Goal: Information Seeking & Learning: Understand process/instructions

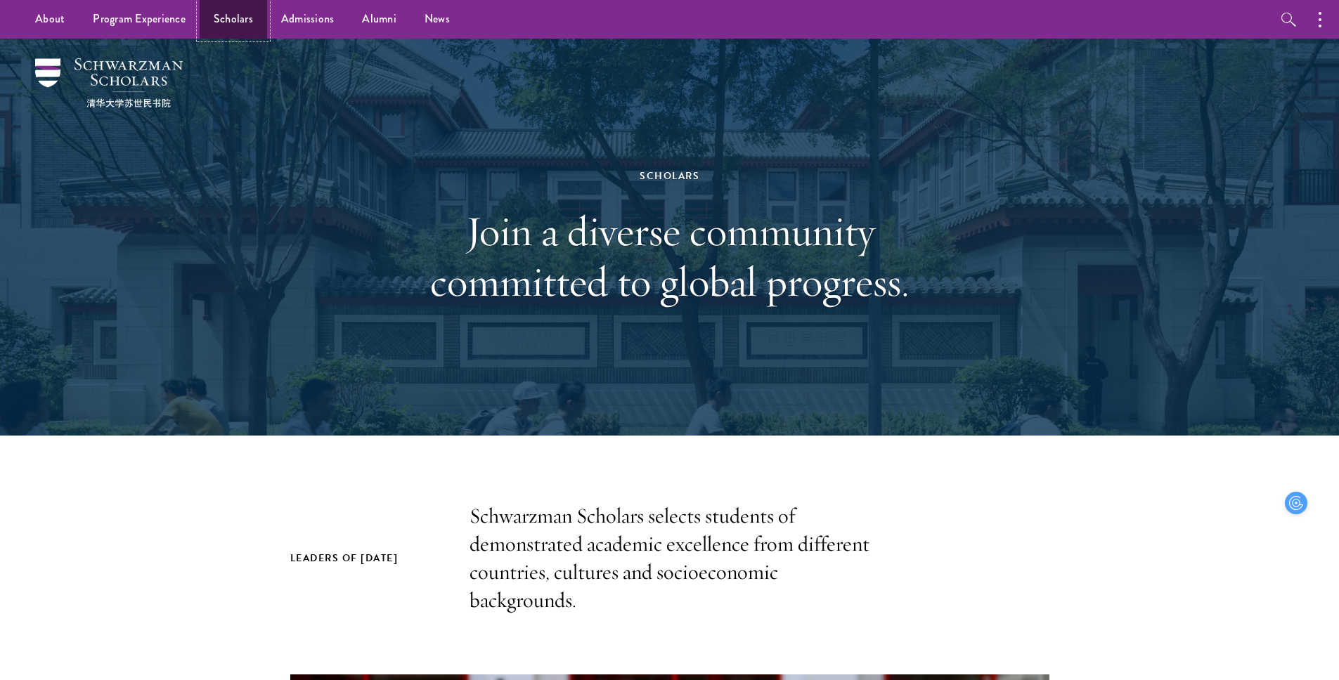
click at [225, 24] on link "Scholars" at bounding box center [233, 19] width 67 height 39
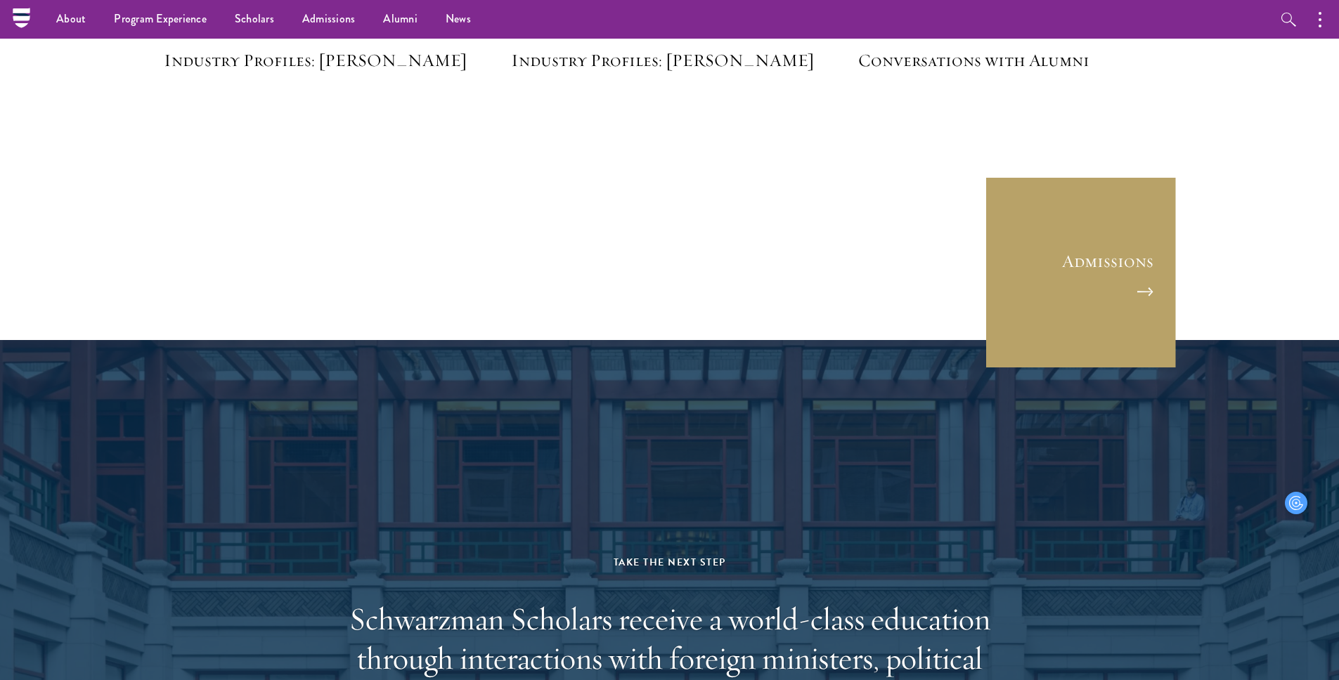
scroll to position [3725, 0]
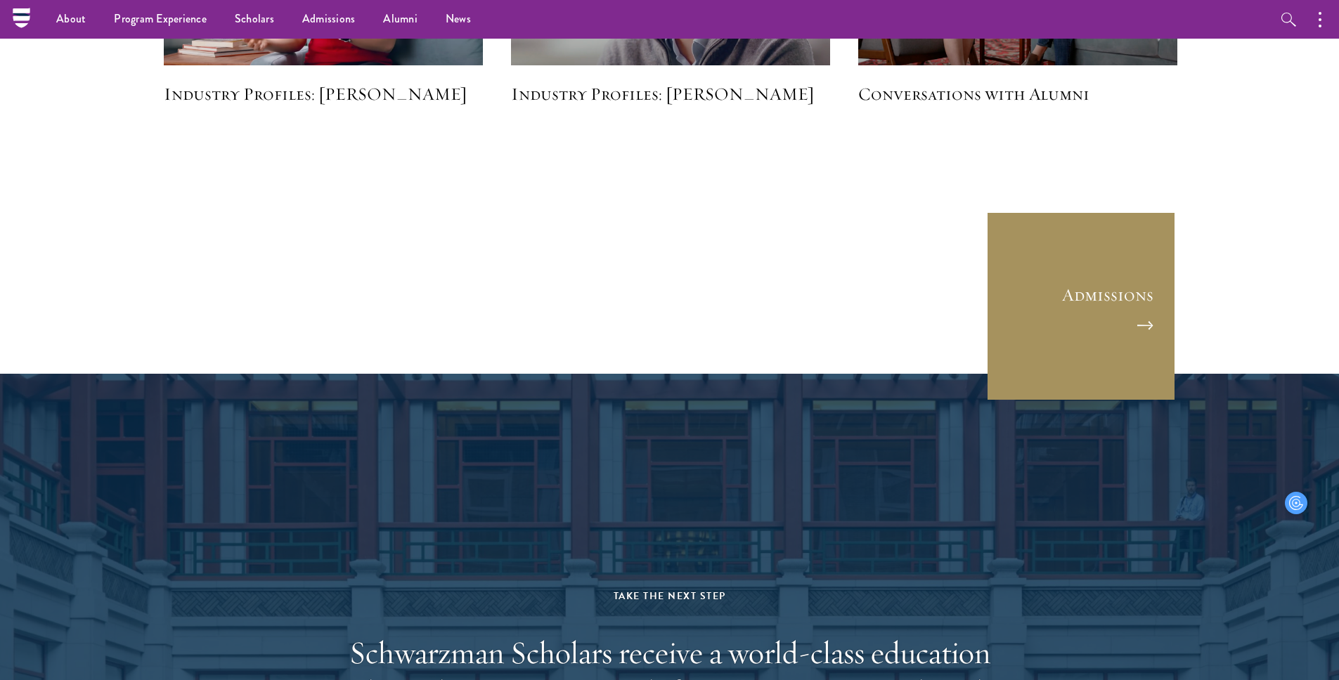
click at [1124, 275] on link "Admissions" at bounding box center [1081, 307] width 190 height 190
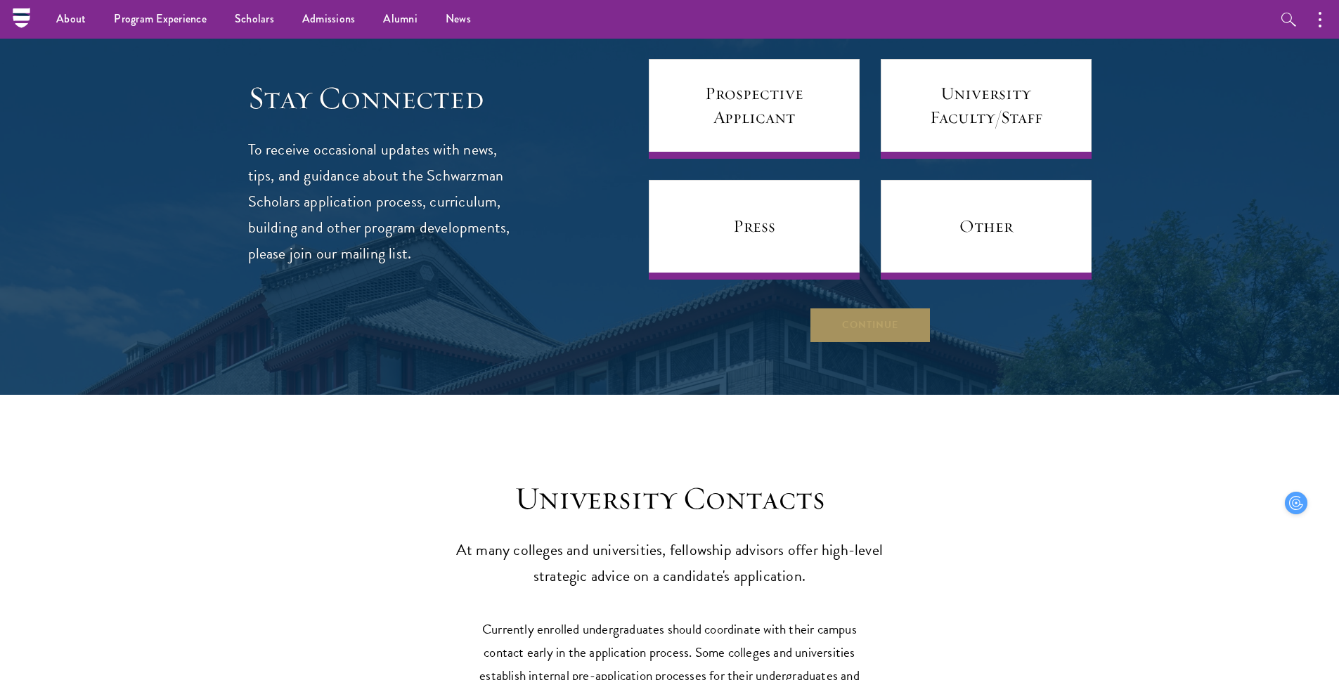
scroll to position [5588, 0]
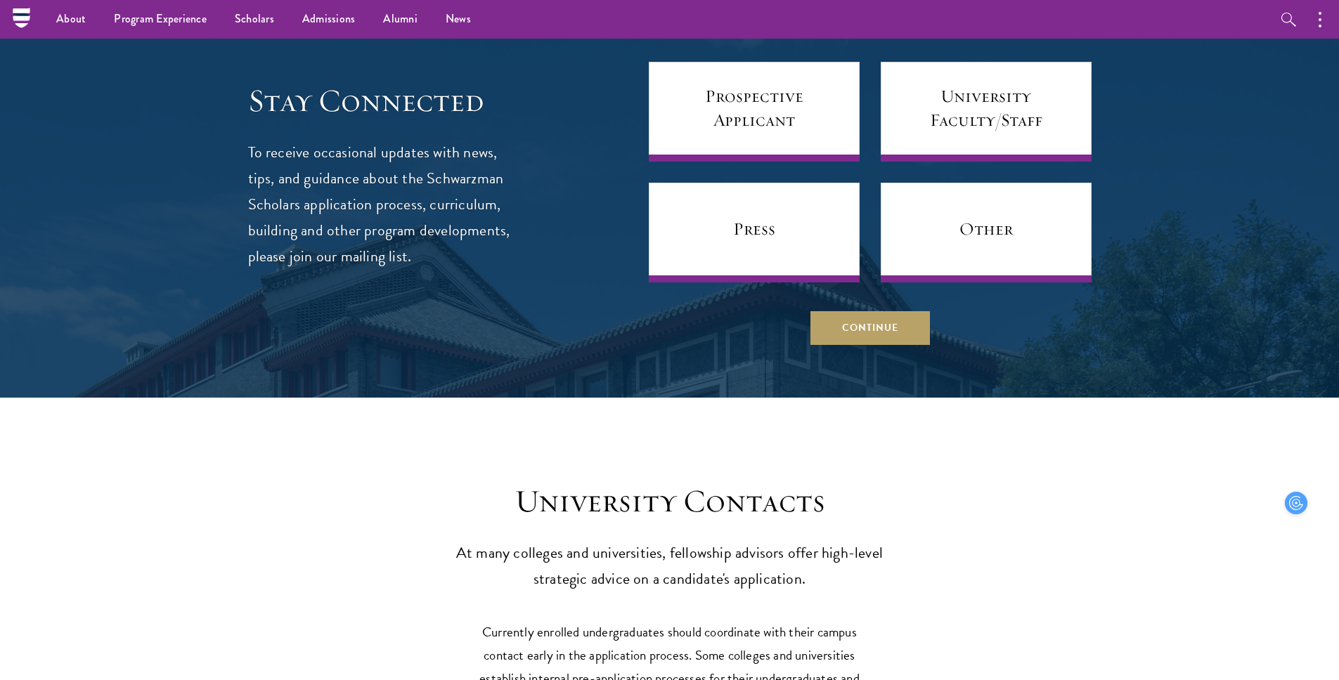
click at [865, 316] on div at bounding box center [669, 176] width 1339 height 444
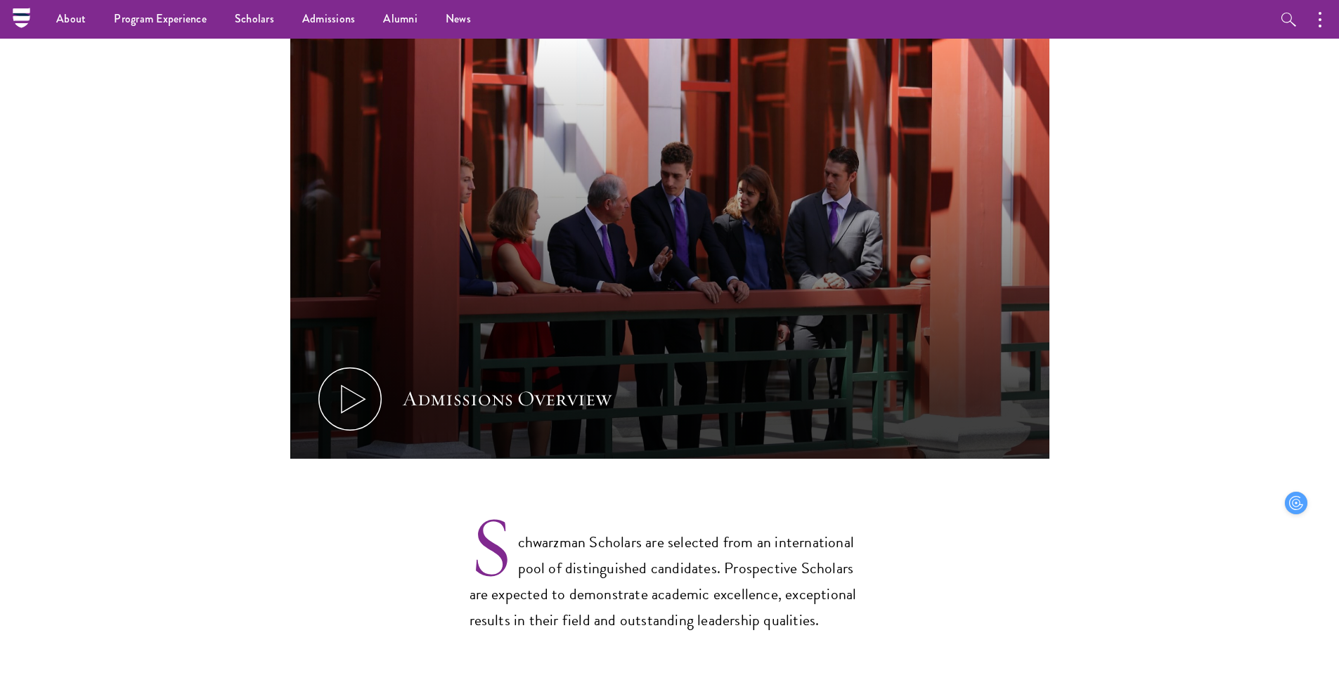
scroll to position [469, 0]
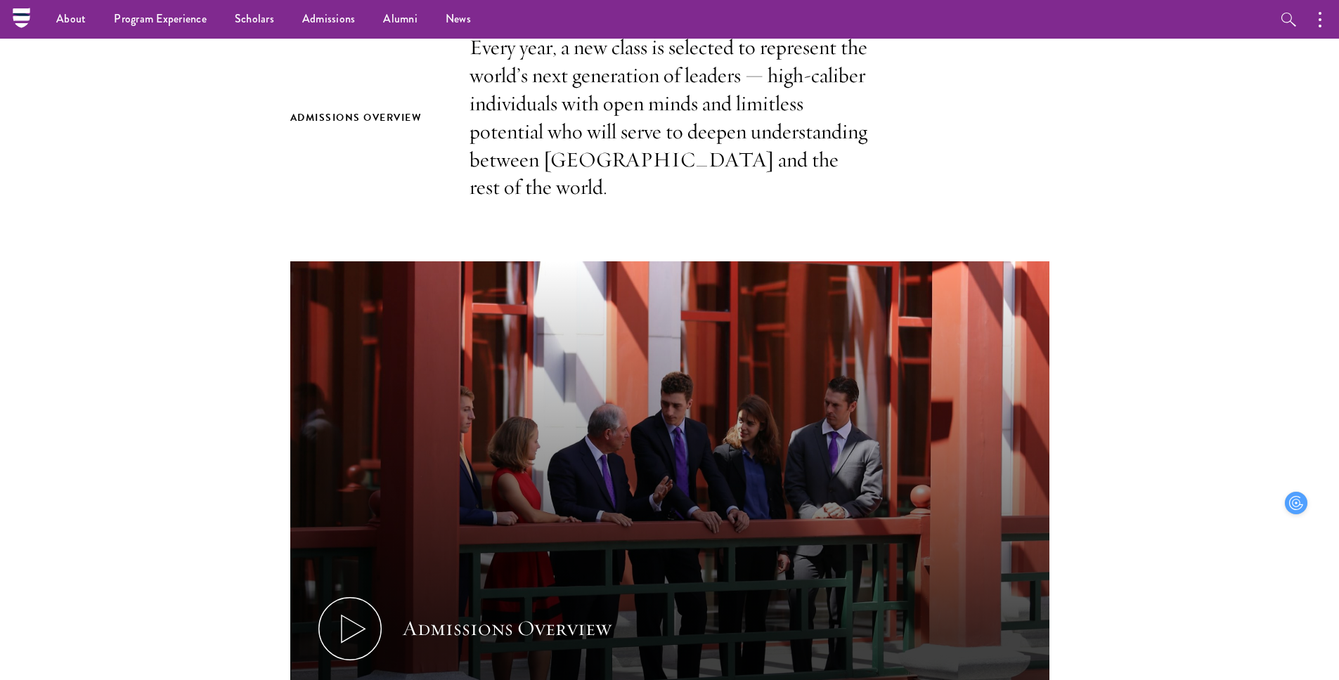
click at [678, 5] on ul "About Overview Leadership Donors Program Experience Overview Curriculum Student…" at bounding box center [590, 19] width 1097 height 39
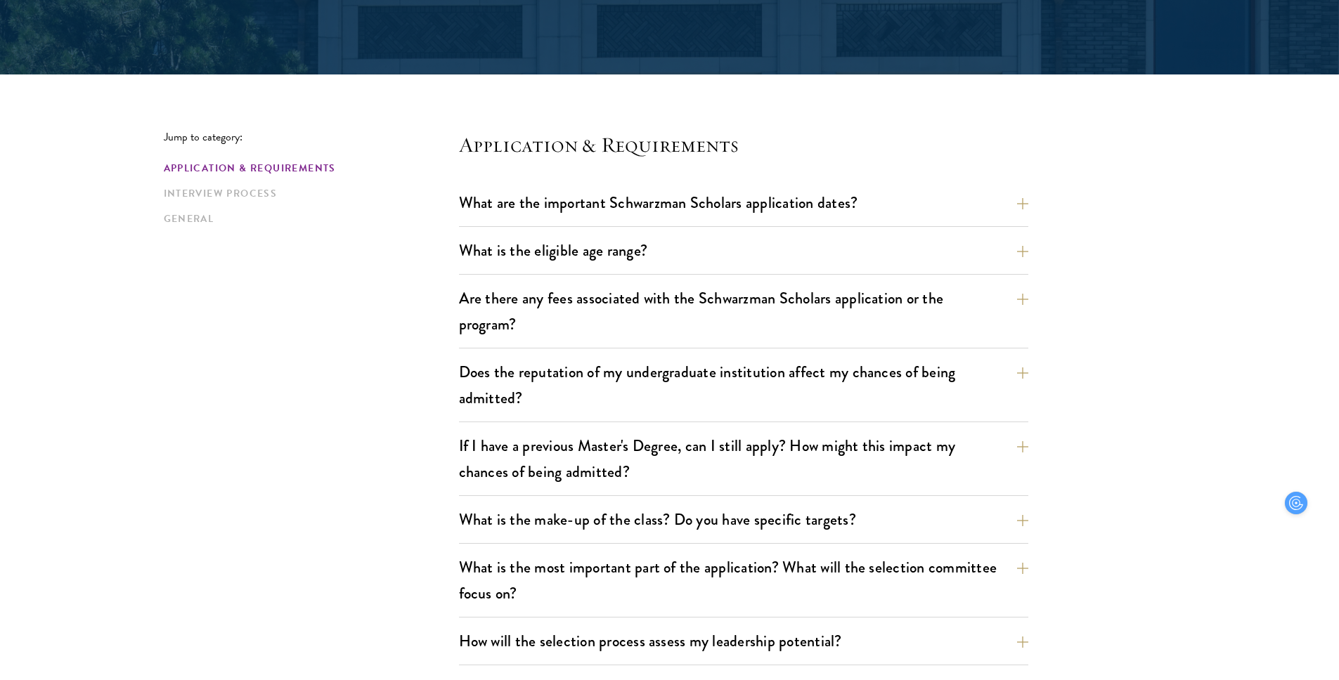
scroll to position [289, 0]
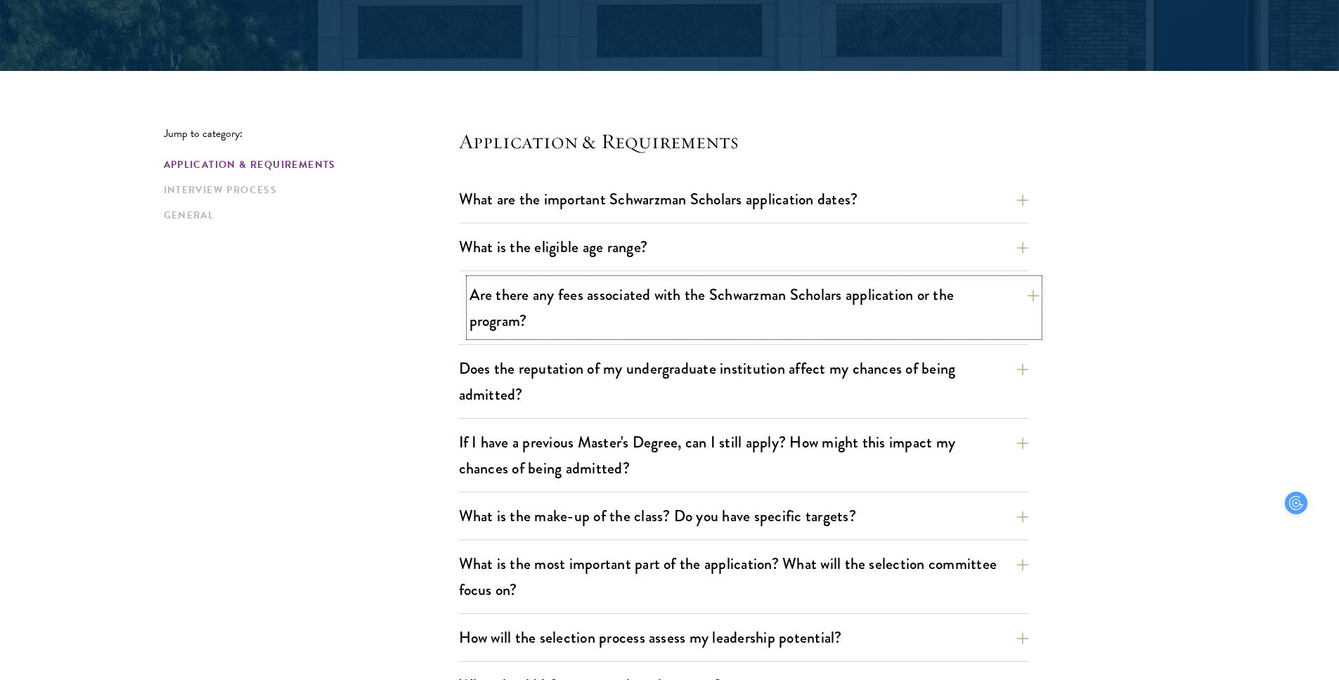
click at [559, 310] on button "Are there any fees associated with the Schwarzman Scholars application or the p…" at bounding box center [753, 308] width 569 height 58
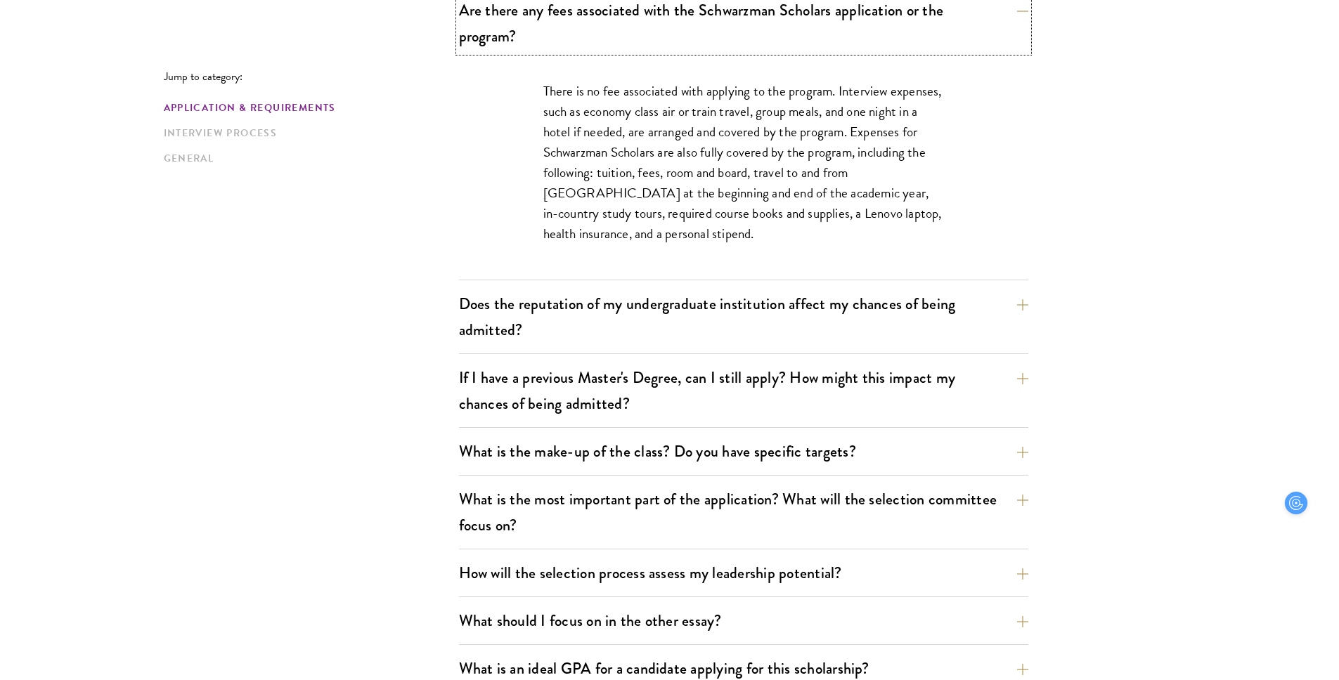
scroll to position [581, 0]
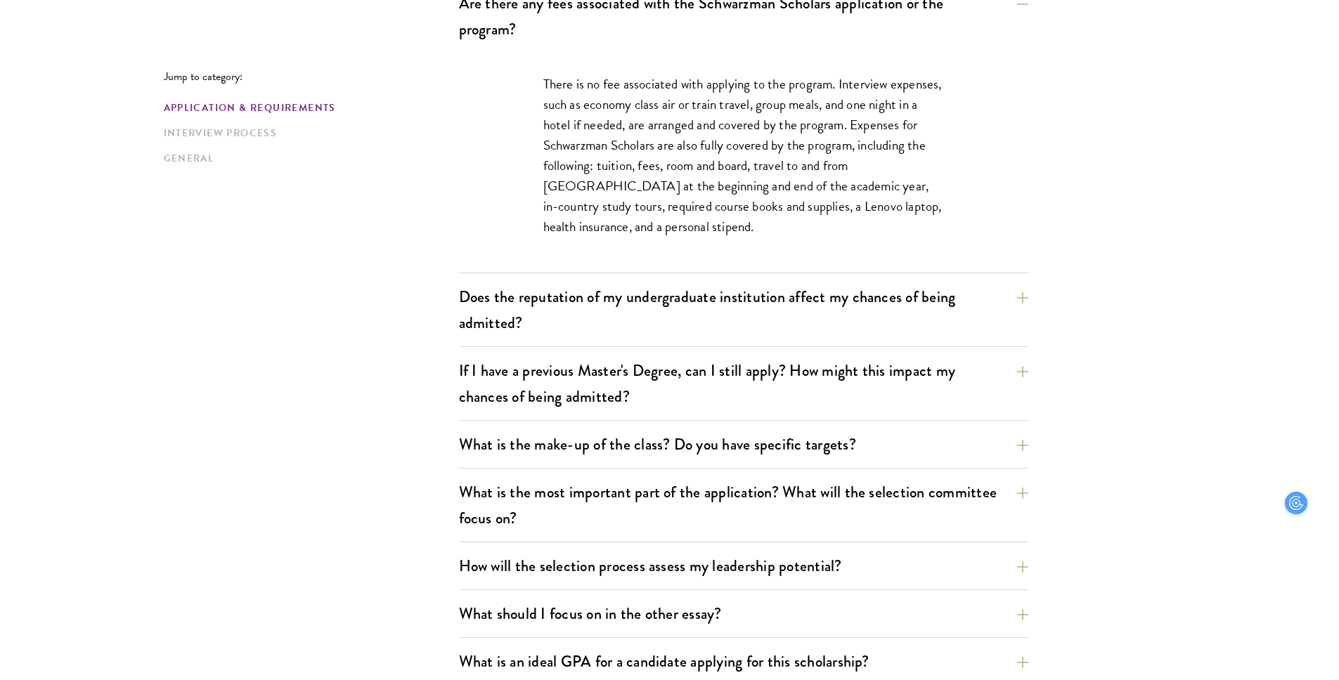
click at [577, 274] on div "What are the important Schwarzman Scholars application dates? Applicants who ho…" at bounding box center [743, 556] width 569 height 1328
click at [585, 316] on button "Does the reputation of my undergraduate institution affect my chances of being …" at bounding box center [753, 310] width 569 height 58
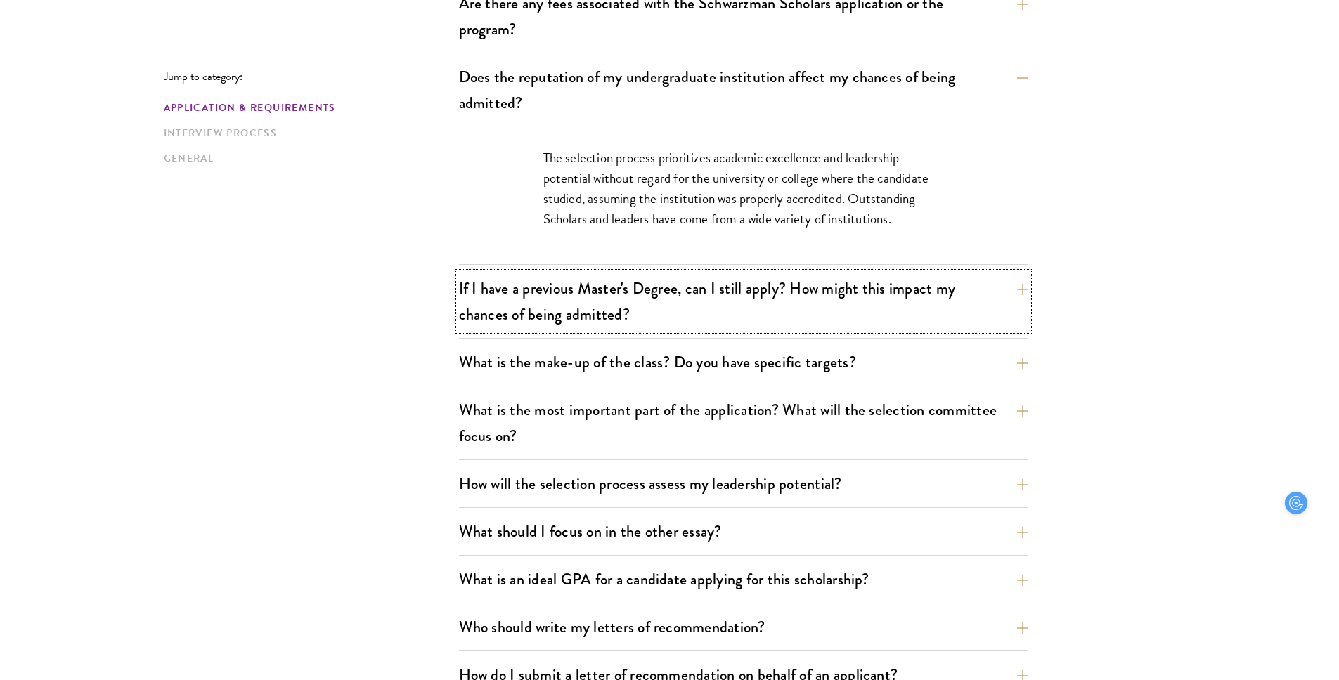
drag, startPoint x: 585, startPoint y: 316, endPoint x: 618, endPoint y: 197, distance: 124.0
click at [618, 197] on div "What are the important Schwarzman Scholars application dates? Applicants who ho…" at bounding box center [743, 515] width 569 height 1246
click at [618, 197] on p "The selection process prioritizes academic excellence and leadership potential …" at bounding box center [743, 189] width 401 height 82
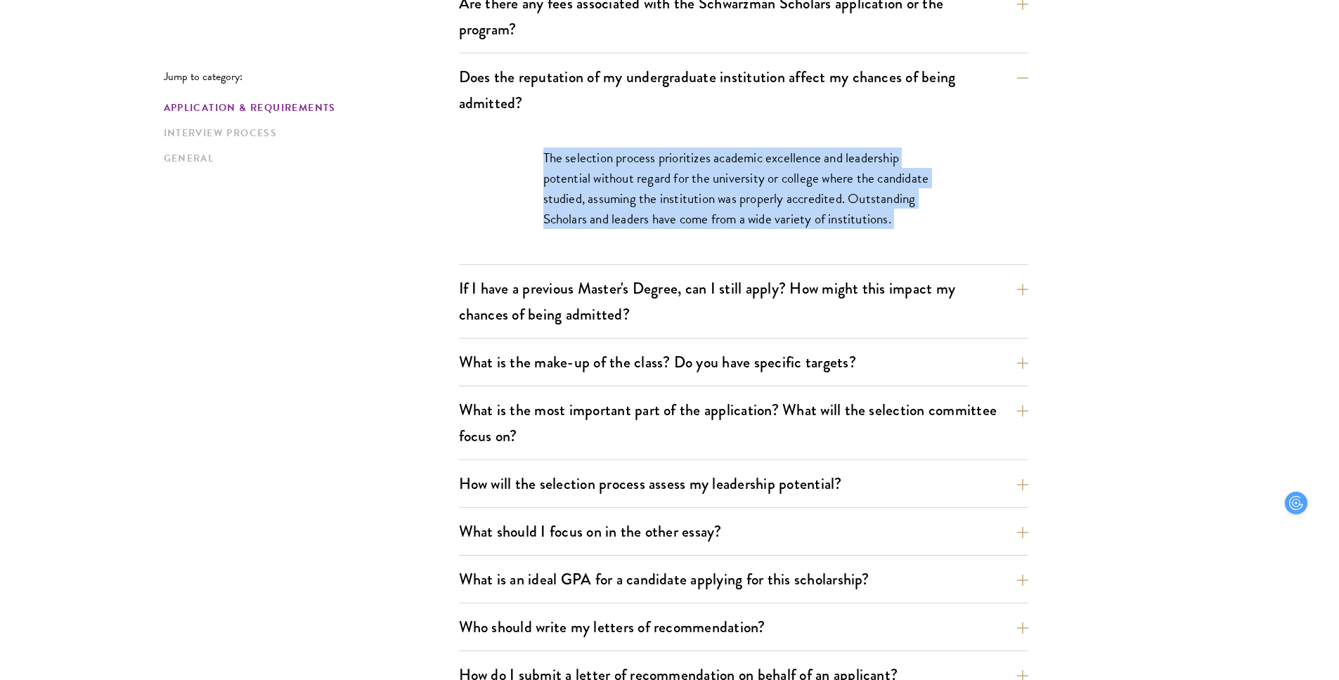
click at [618, 197] on p "The selection process prioritizes academic excellence and leadership potential …" at bounding box center [743, 189] width 401 height 82
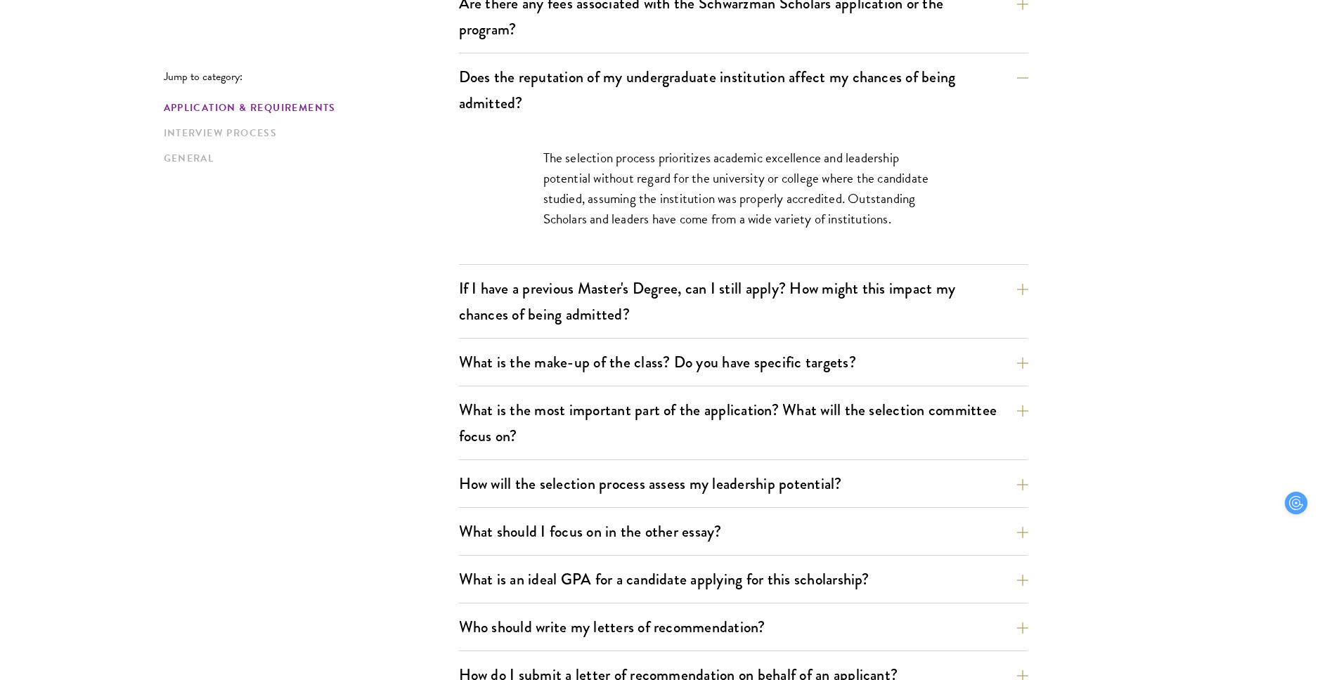
click at [636, 211] on p "The selection process prioritizes academic excellence and leadership potential …" at bounding box center [743, 189] width 401 height 82
click at [654, 303] on button "If I have a previous Master's Degree, can I still apply? How might this impact …" at bounding box center [753, 302] width 569 height 58
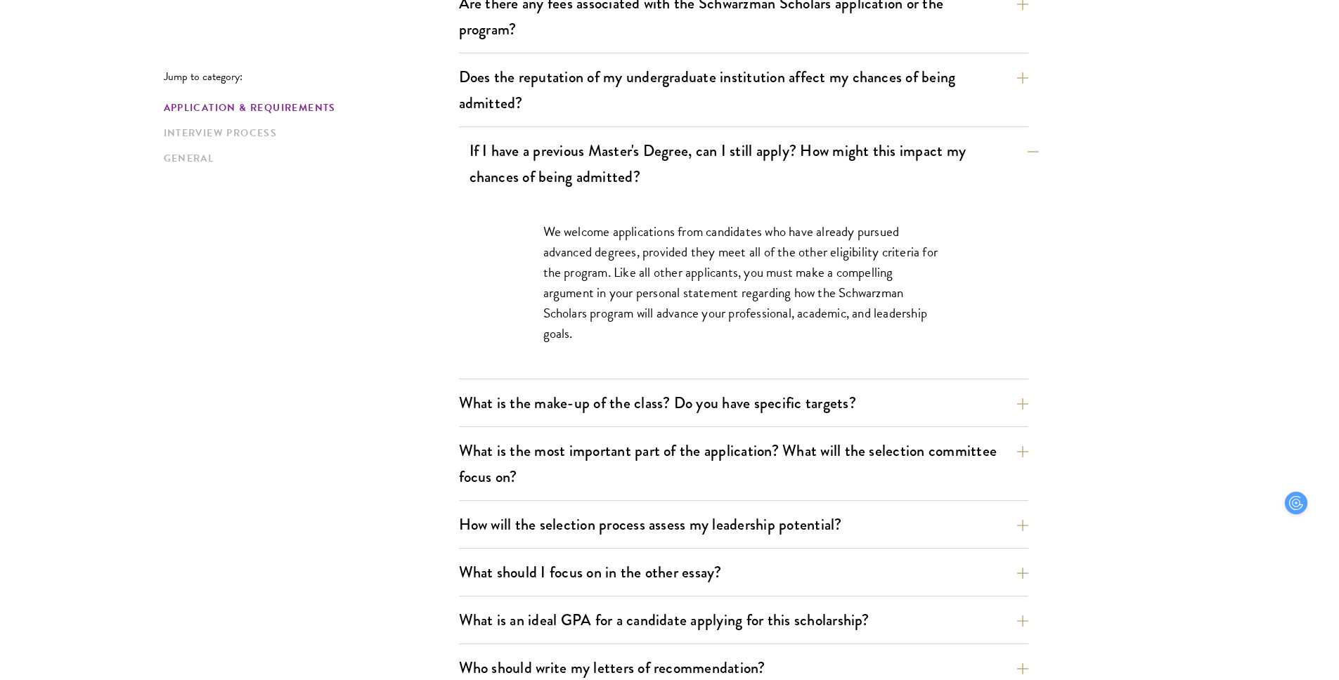
click at [654, 303] on p "We welcome applications from candidates who have already pursued advanced degre…" at bounding box center [743, 282] width 401 height 122
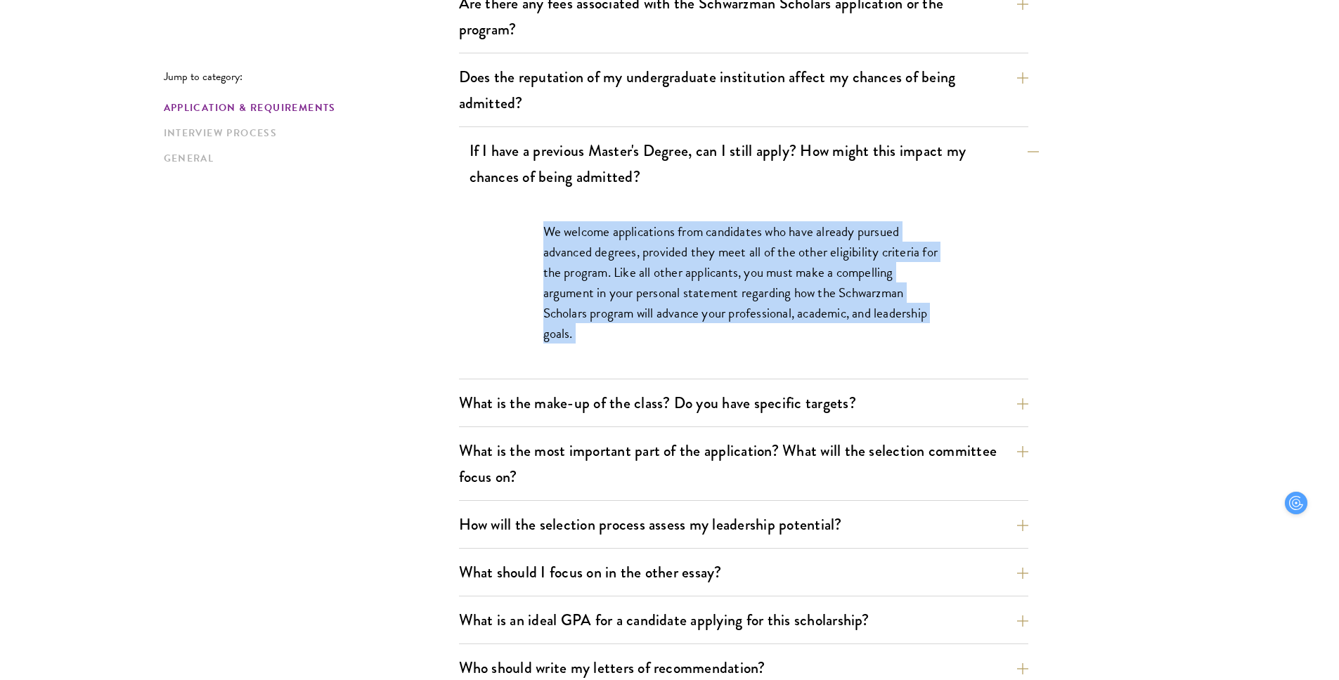
click at [654, 303] on p "We welcome applications from candidates who have already pursued advanced degre…" at bounding box center [743, 282] width 401 height 122
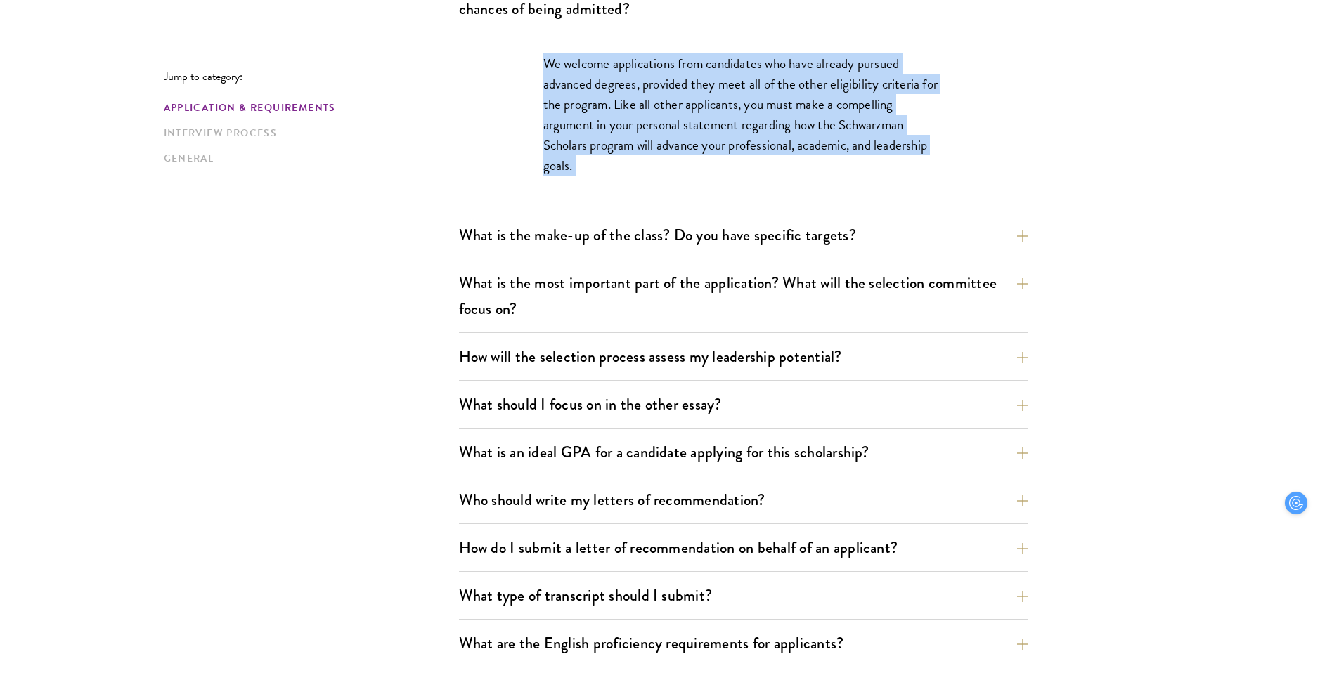
click at [593, 129] on p "We welcome applications from candidates who have already pursued advanced degre…" at bounding box center [743, 114] width 401 height 122
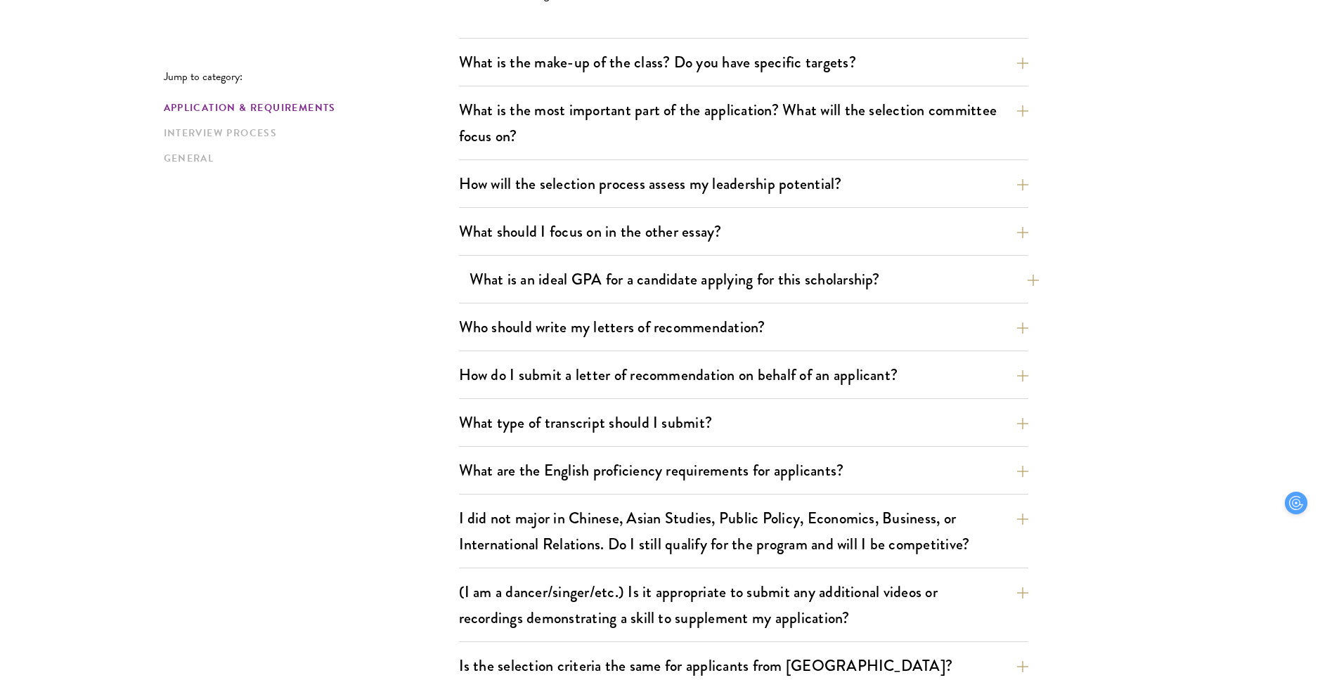
scroll to position [964, 0]
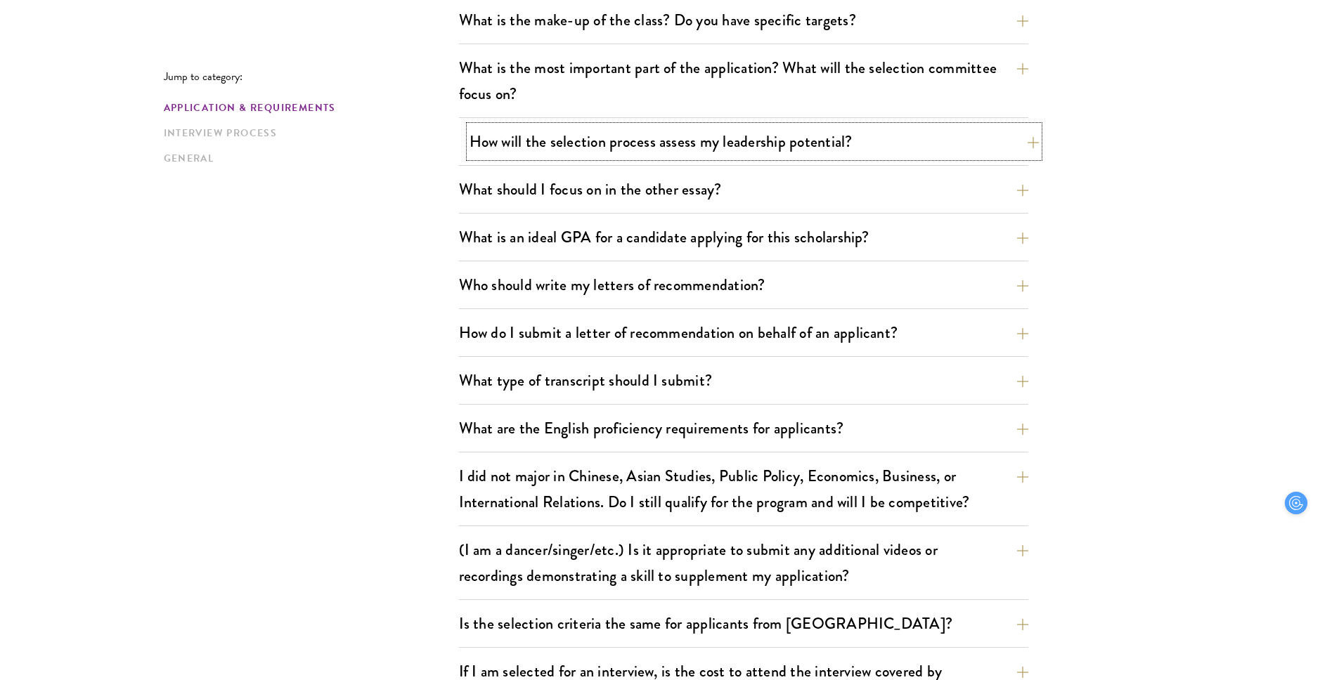
click at [609, 141] on button "How will the selection process assess my leadership potential?" at bounding box center [753, 142] width 569 height 32
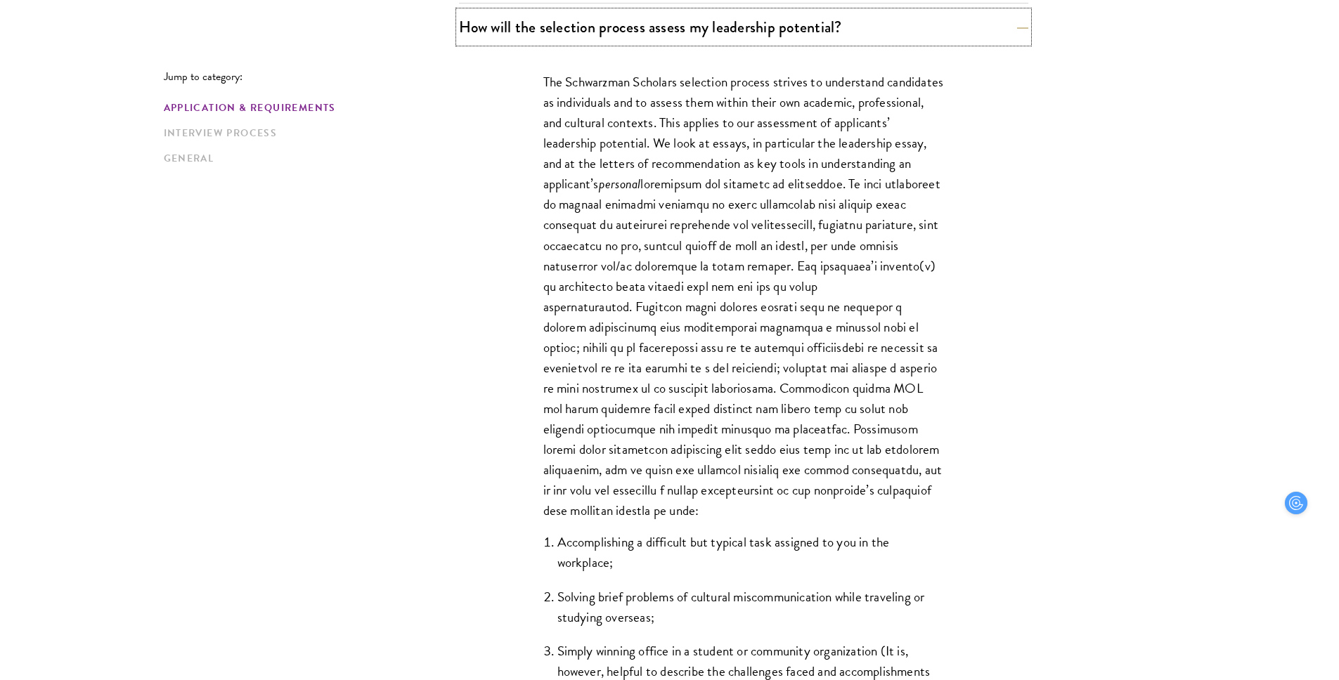
scroll to position [903, 0]
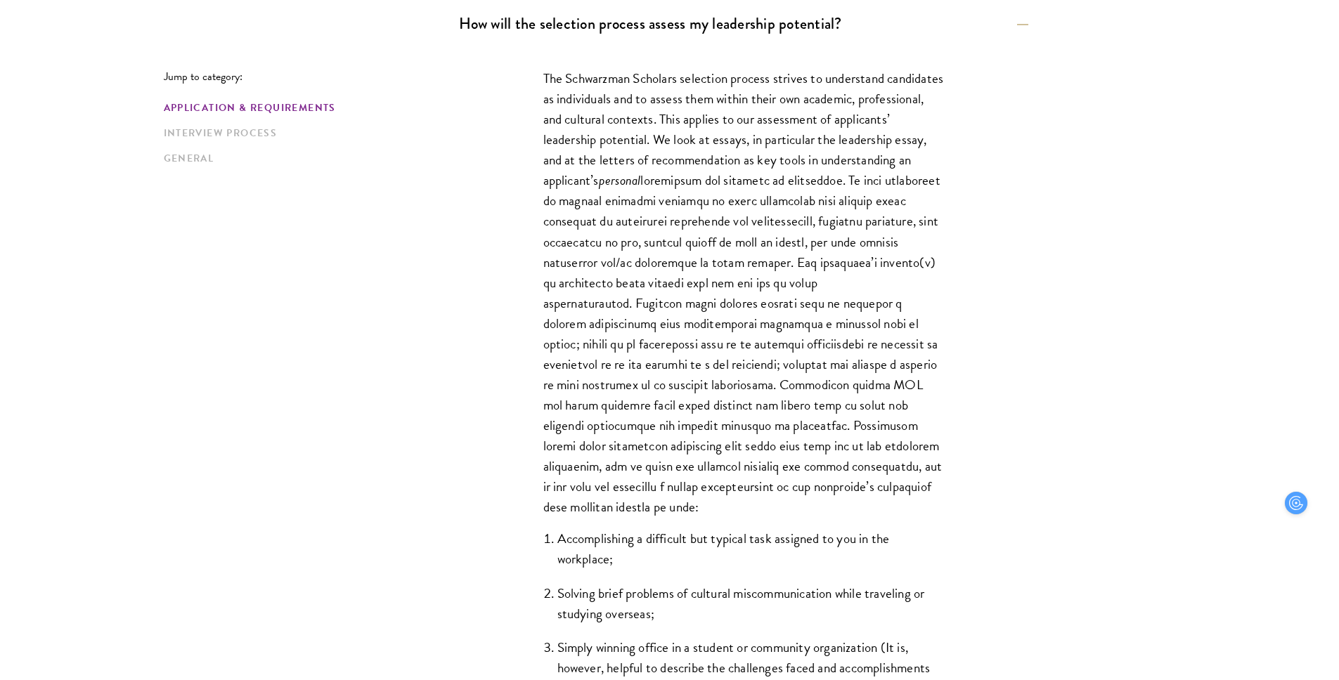
click at [630, 273] on p "The Schwarzman Scholars selection process strives to understand candidates as i…" at bounding box center [743, 292] width 401 height 449
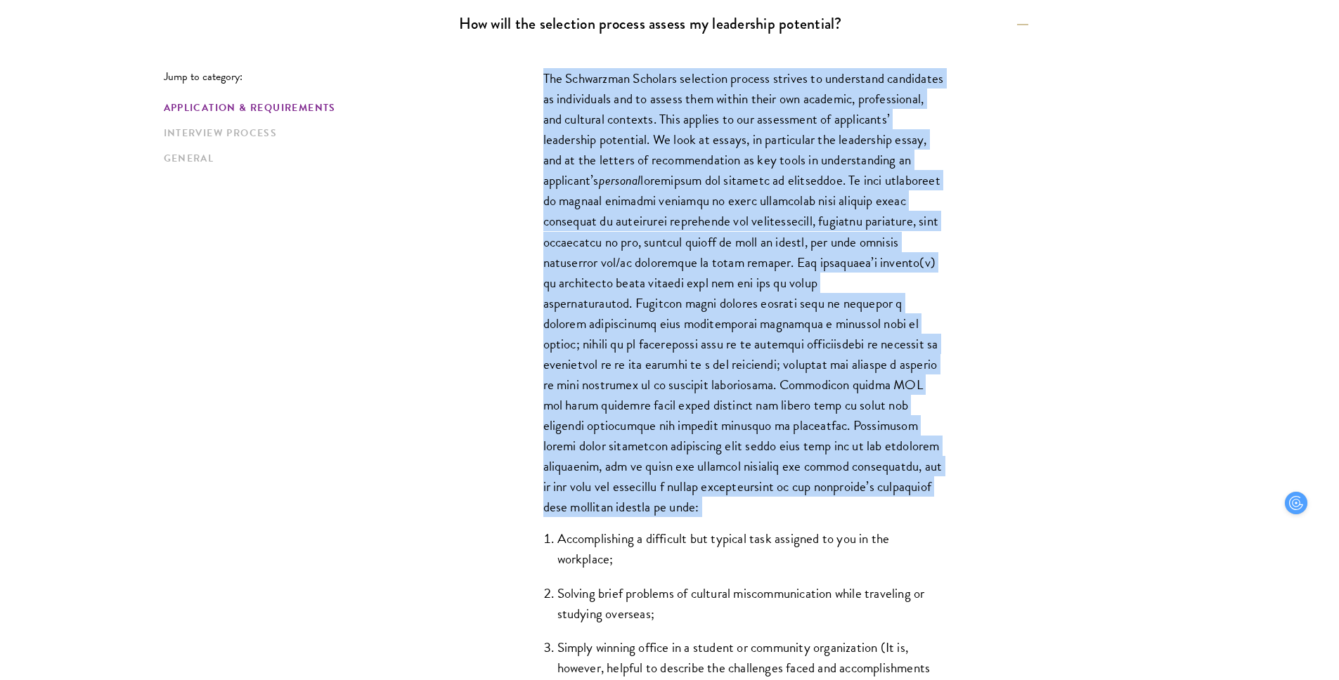
click at [630, 273] on p "The Schwarzman Scholars selection process strives to understand candidates as i…" at bounding box center [743, 292] width 401 height 449
click at [654, 389] on p "The Schwarzman Scholars selection process strives to understand candidates as i…" at bounding box center [743, 292] width 401 height 449
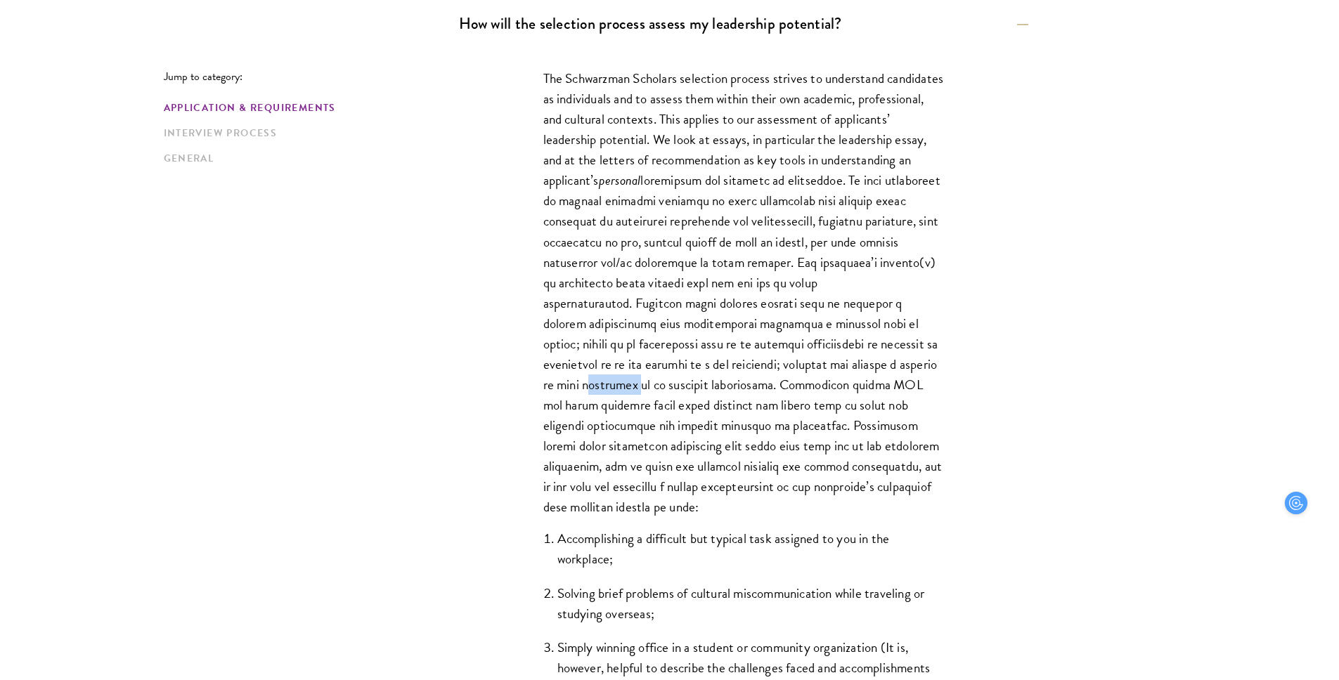
click at [654, 389] on p "The Schwarzman Scholars selection process strives to understand candidates as i…" at bounding box center [743, 292] width 401 height 449
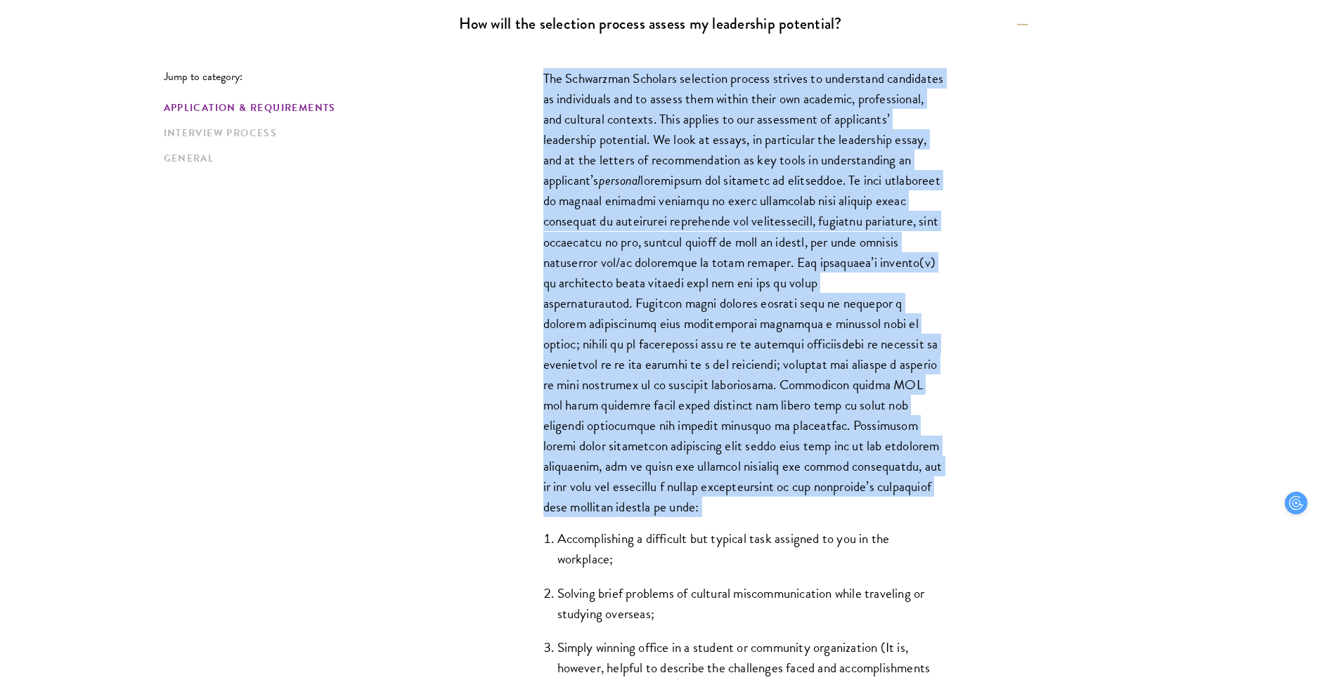
click at [654, 389] on p "The Schwarzman Scholars selection process strives to understand candidates as i…" at bounding box center [743, 292] width 401 height 449
click at [641, 187] on p "The Schwarzman Scholars selection process strives to understand candidates as i…" at bounding box center [743, 292] width 401 height 449
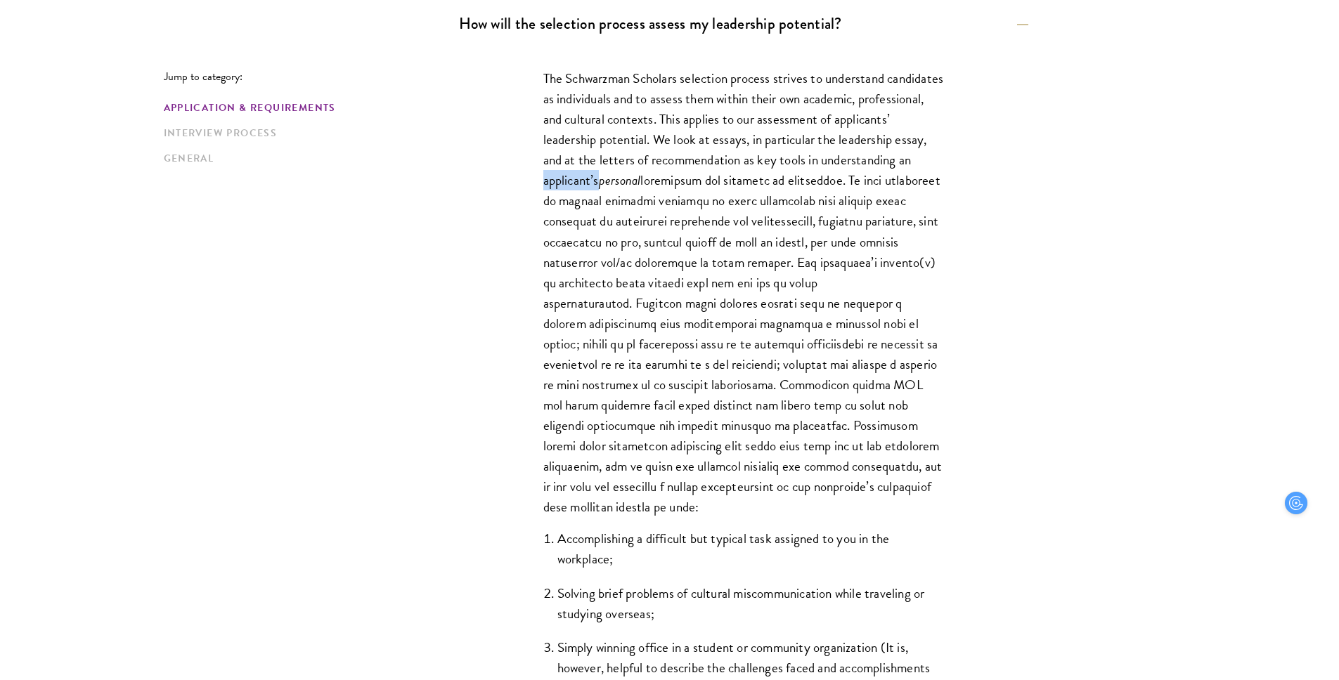
click at [641, 187] on p "The Schwarzman Scholars selection process strives to understand candidates as i…" at bounding box center [743, 292] width 401 height 449
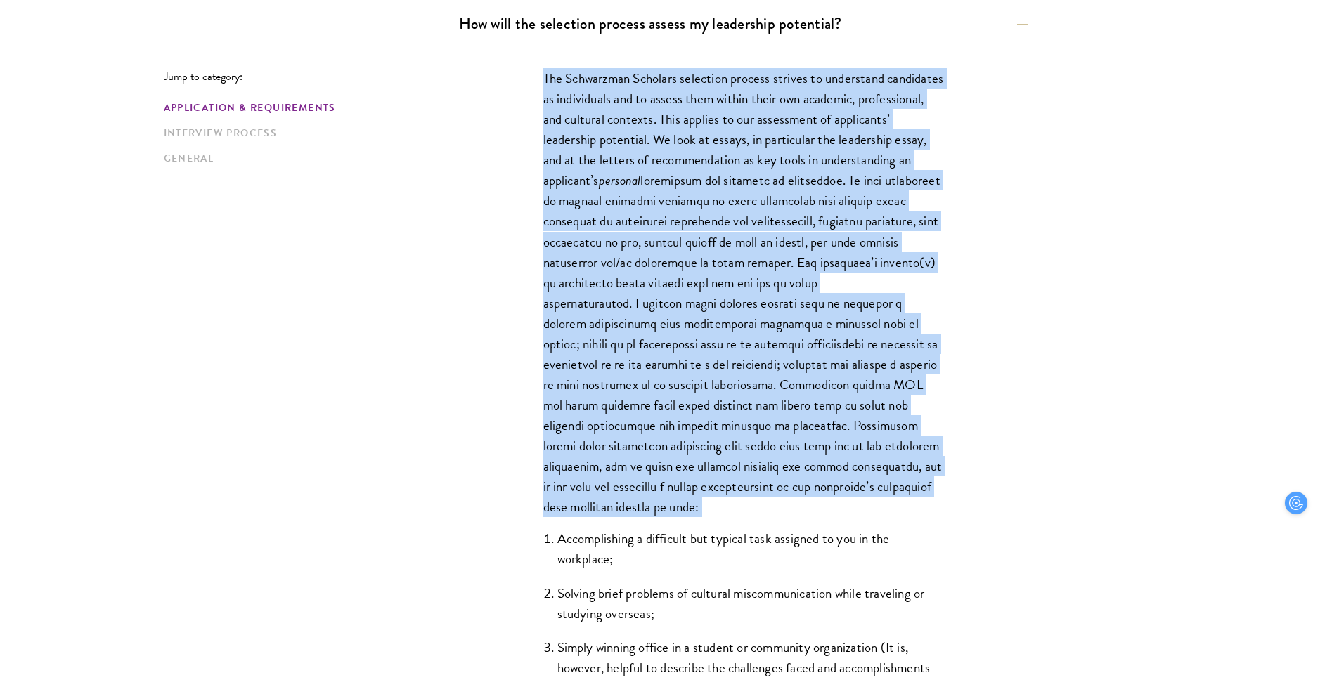
click at [641, 187] on p "The Schwarzman Scholars selection process strives to understand candidates as i…" at bounding box center [743, 292] width 401 height 449
click at [652, 354] on p "The Schwarzman Scholars selection process strives to understand candidates as i…" at bounding box center [743, 292] width 401 height 449
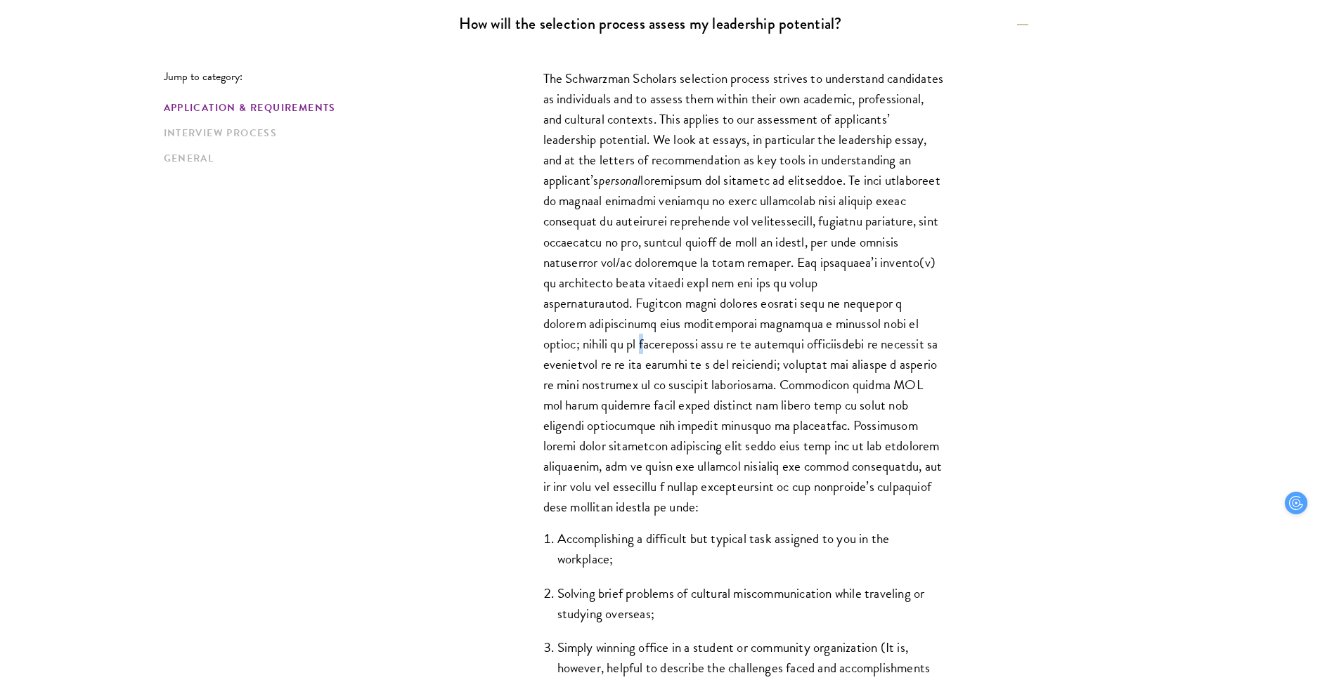
click at [652, 354] on p "The Schwarzman Scholars selection process strives to understand candidates as i…" at bounding box center [743, 292] width 401 height 449
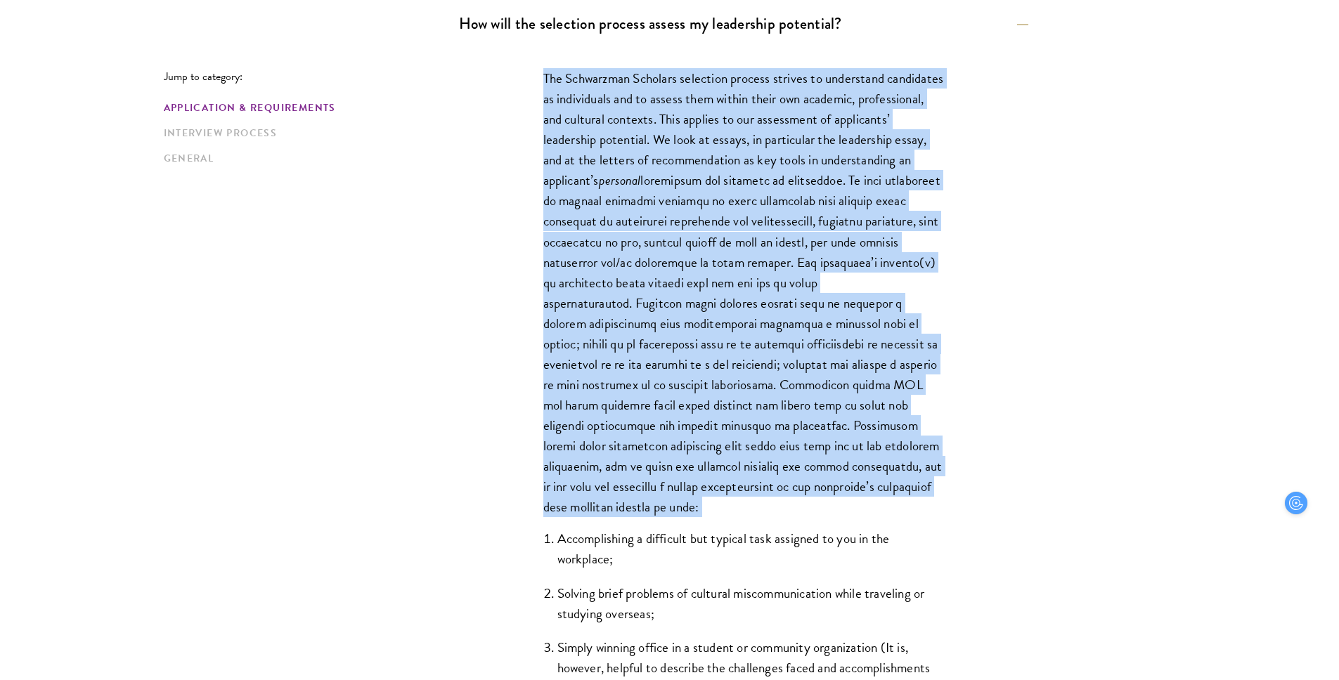
click at [652, 354] on p "The Schwarzman Scholars selection process strives to understand candidates as i…" at bounding box center [743, 292] width 401 height 449
click at [630, 184] on p "The Schwarzman Scholars selection process strives to understand candidates as i…" at bounding box center [743, 292] width 401 height 449
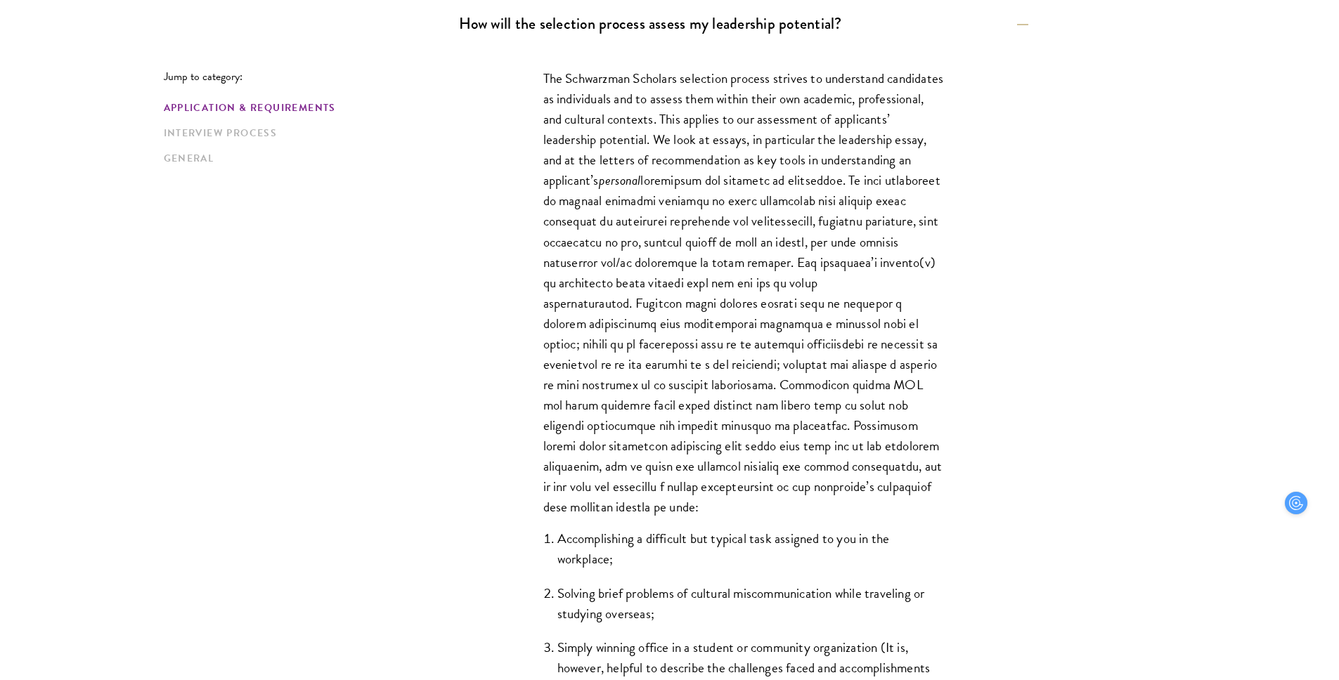
click at [630, 184] on p "The Schwarzman Scholars selection process strives to understand candidates as i…" at bounding box center [743, 292] width 401 height 449
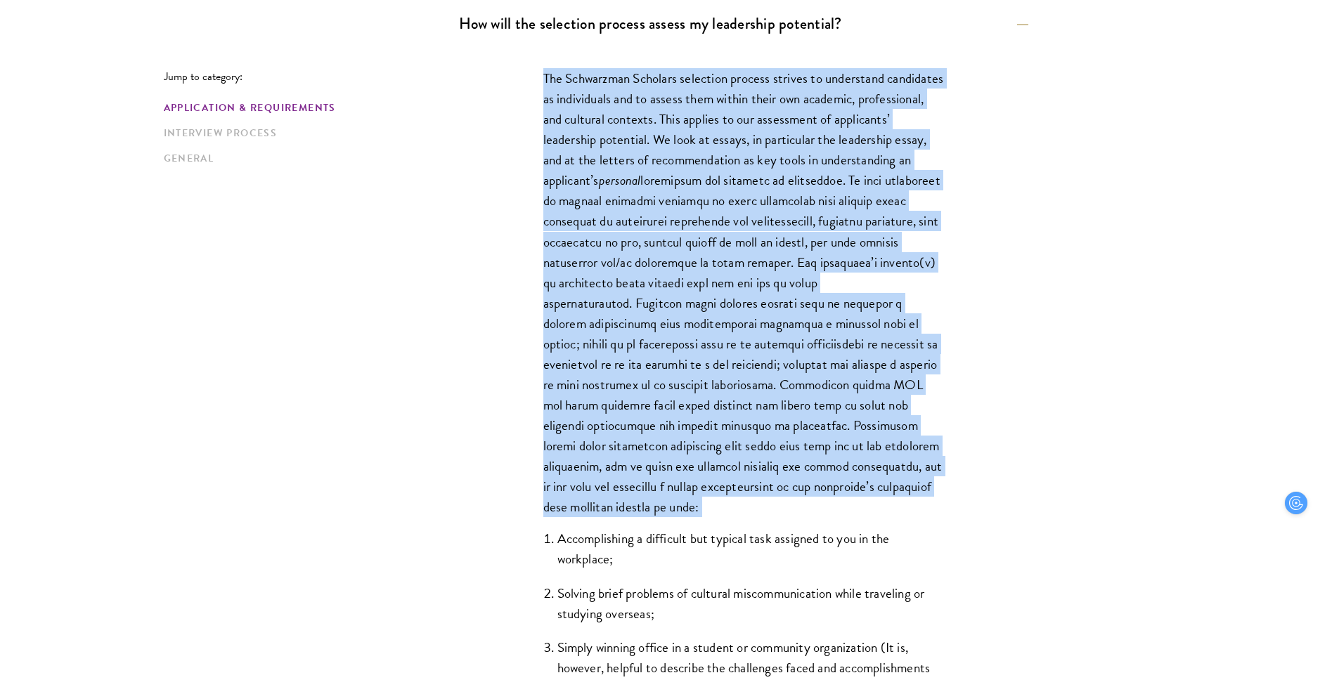
click at [630, 184] on p "The Schwarzman Scholars selection process strives to understand candidates as i…" at bounding box center [743, 292] width 401 height 449
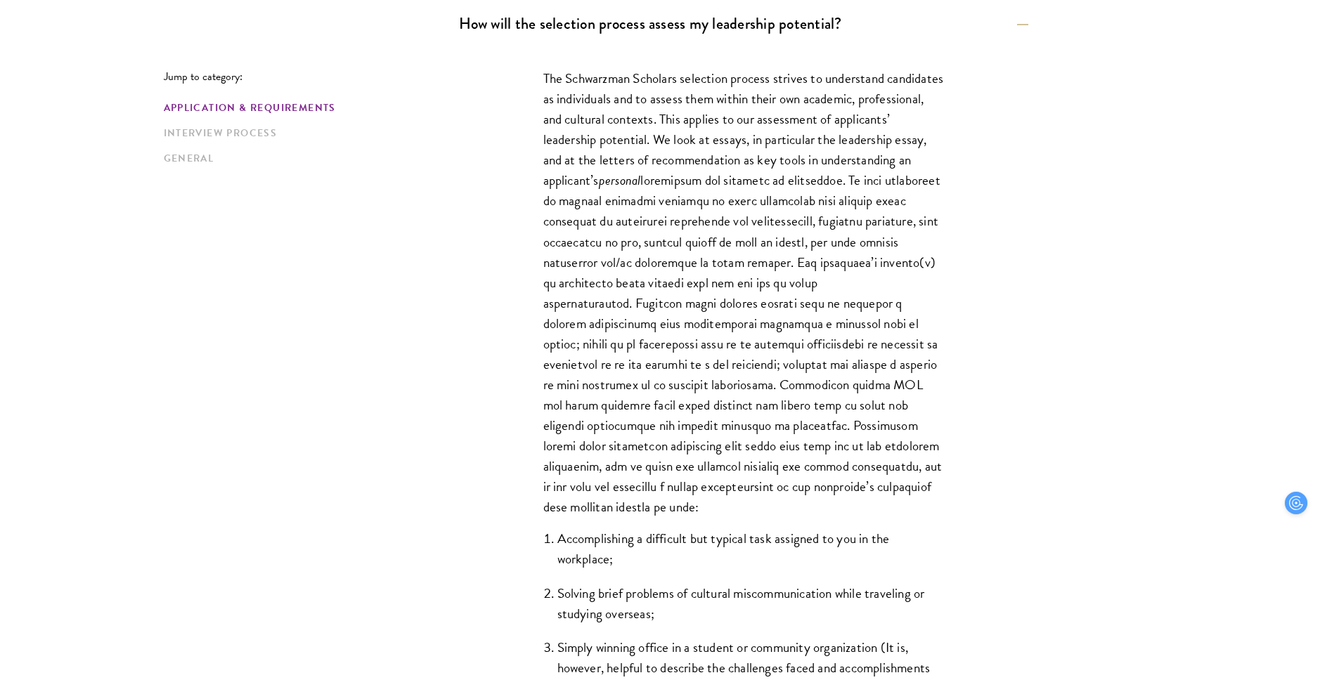
click at [639, 299] on p "The Schwarzman Scholars selection process strives to understand candidates as i…" at bounding box center [743, 292] width 401 height 449
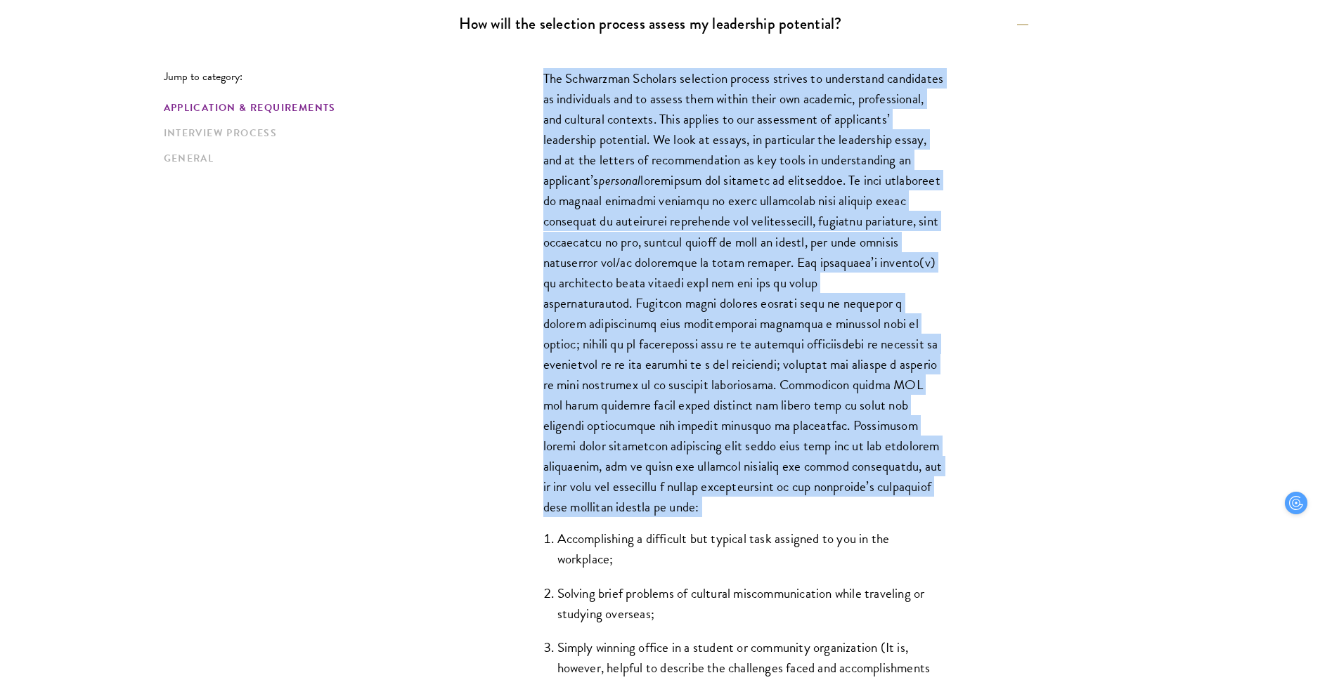
click at [639, 299] on p "The Schwarzman Scholars selection process strives to understand candidates as i…" at bounding box center [743, 292] width 401 height 449
click at [636, 186] on p "The Schwarzman Scholars selection process strives to understand candidates as i…" at bounding box center [743, 292] width 401 height 449
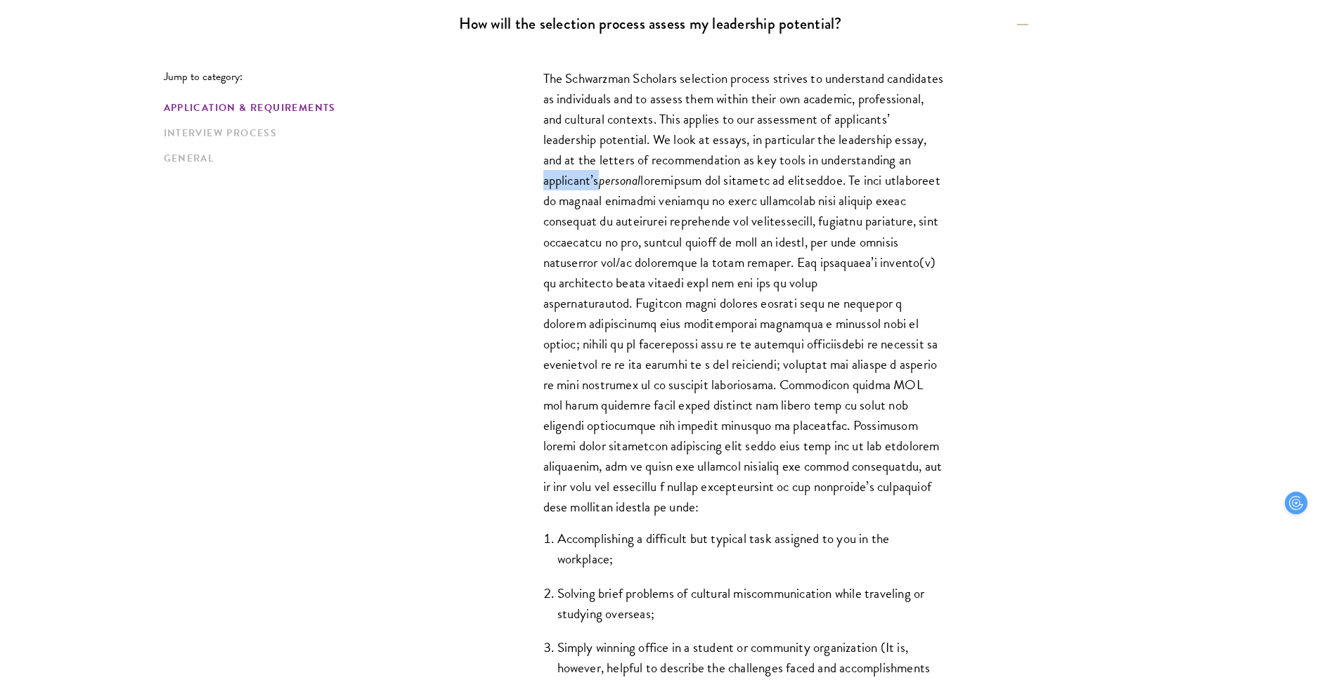
click at [636, 186] on p "The Schwarzman Scholars selection process strives to understand candidates as i…" at bounding box center [743, 292] width 401 height 449
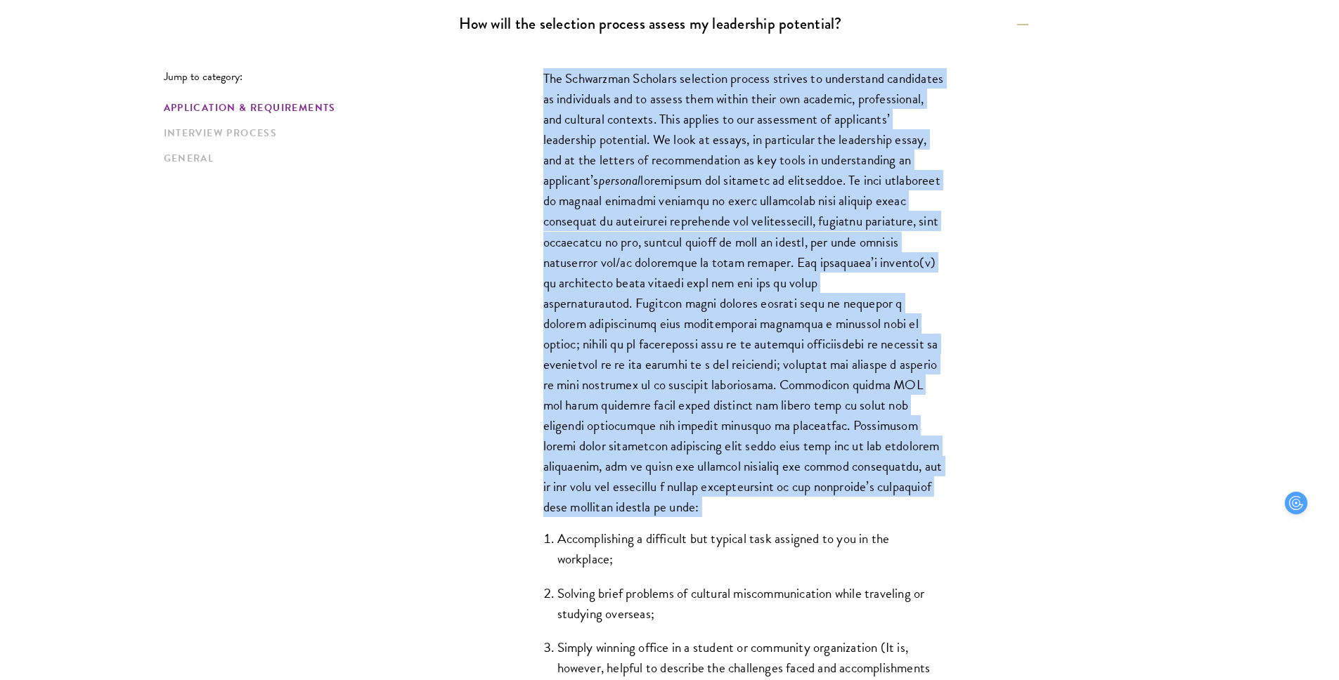
click at [636, 186] on p "The Schwarzman Scholars selection process strives to understand candidates as i…" at bounding box center [743, 292] width 401 height 449
click at [636, 327] on p "The Schwarzman Scholars selection process strives to understand candidates as i…" at bounding box center [743, 292] width 401 height 449
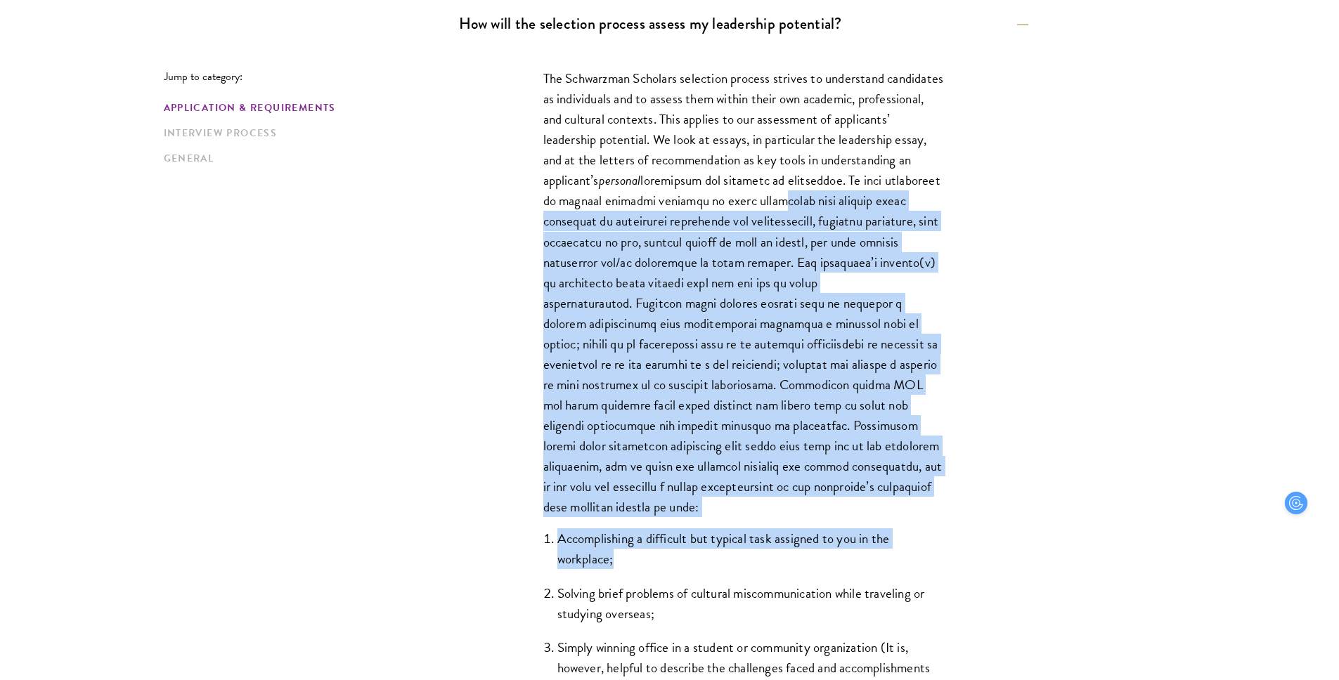
drag, startPoint x: 564, startPoint y: 220, endPoint x: 692, endPoint y: 562, distance: 364.7
click at [692, 562] on div "The Schwarzman Scholars selection process strives to understand candidates as i…" at bounding box center [743, 417] width 485 height 741
click at [692, 562] on li "Accomplishing a difficult but typical task assigned to you in the workplace;" at bounding box center [750, 549] width 387 height 41
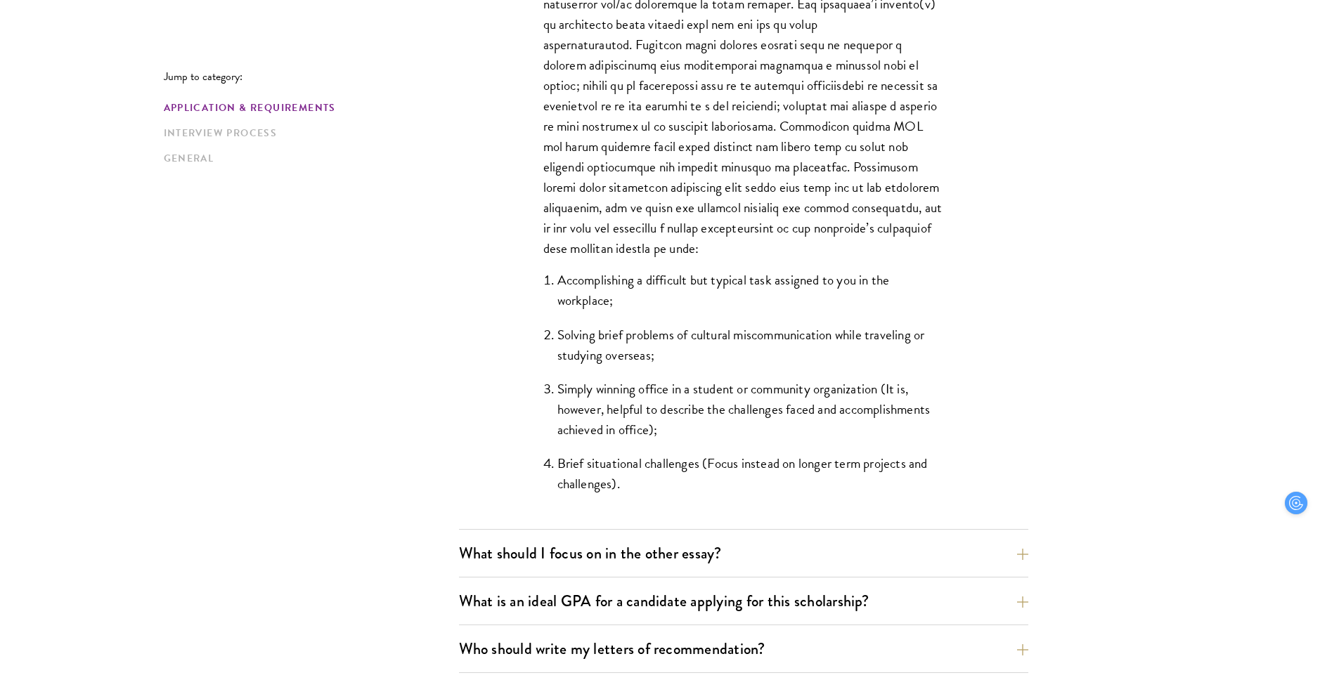
scroll to position [1167, 0]
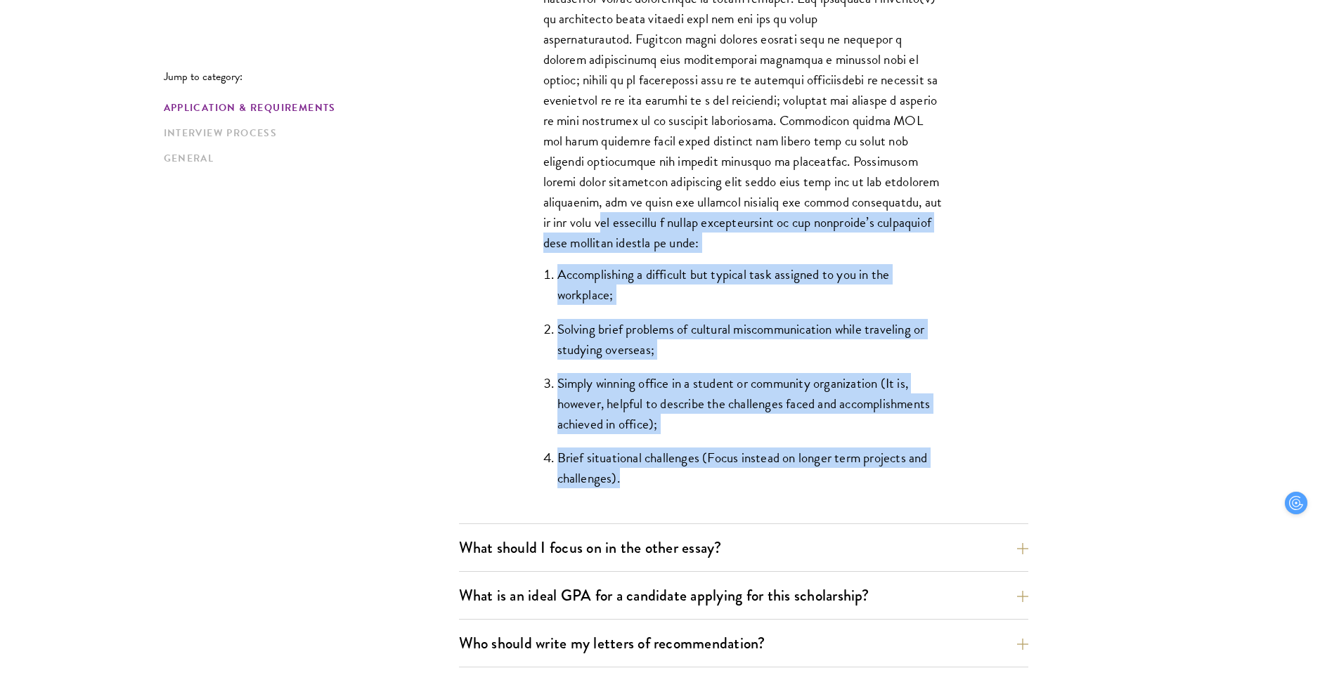
drag, startPoint x: 590, startPoint y: 242, endPoint x: 706, endPoint y: 476, distance: 260.9
click at [706, 476] on div "The Schwarzman Scholars selection process strives to understand candidates as i…" at bounding box center [743, 153] width 485 height 741
click at [706, 476] on li "Brief situational challenges (Focus instead on longer term projects and challen…" at bounding box center [750, 468] width 387 height 41
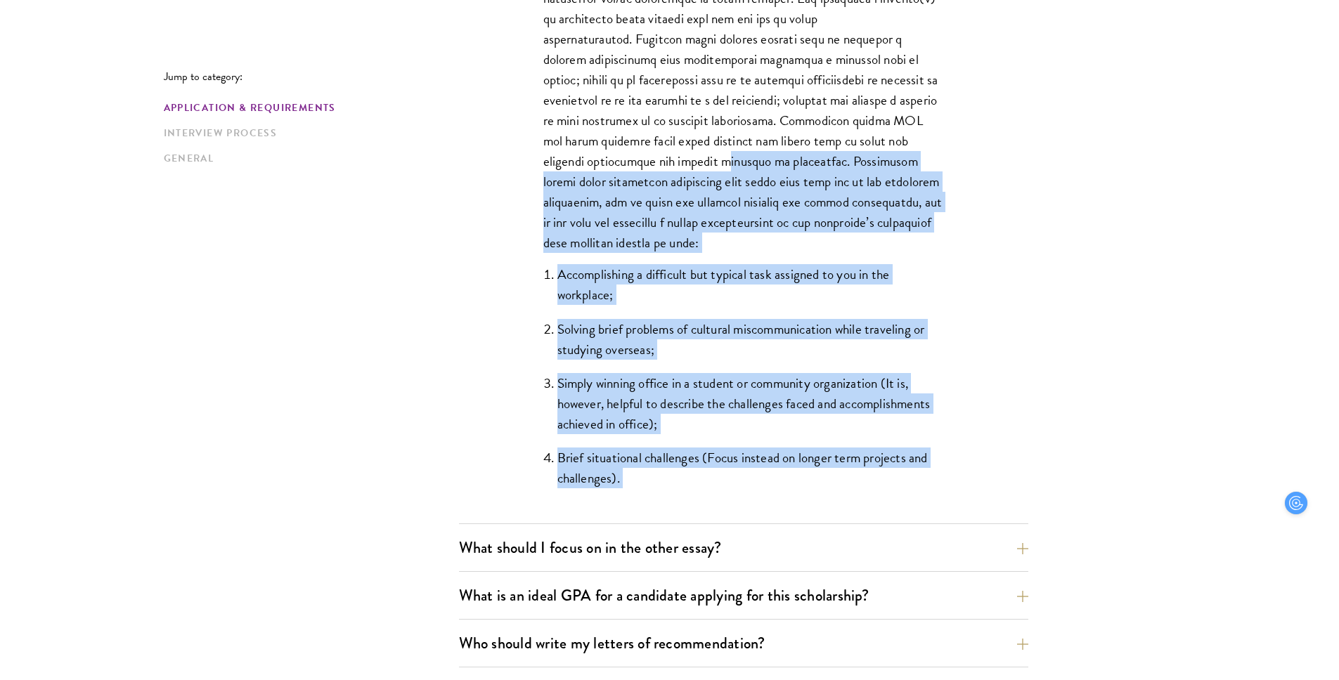
drag, startPoint x: 706, startPoint y: 476, endPoint x: 748, endPoint y: 166, distance: 312.7
click at [748, 166] on div "The Schwarzman Scholars selection process strives to understand candidates as i…" at bounding box center [743, 153] width 485 height 741
click at [748, 166] on p "The Schwarzman Scholars selection process strives to understand candidates as i…" at bounding box center [743, 28] width 401 height 449
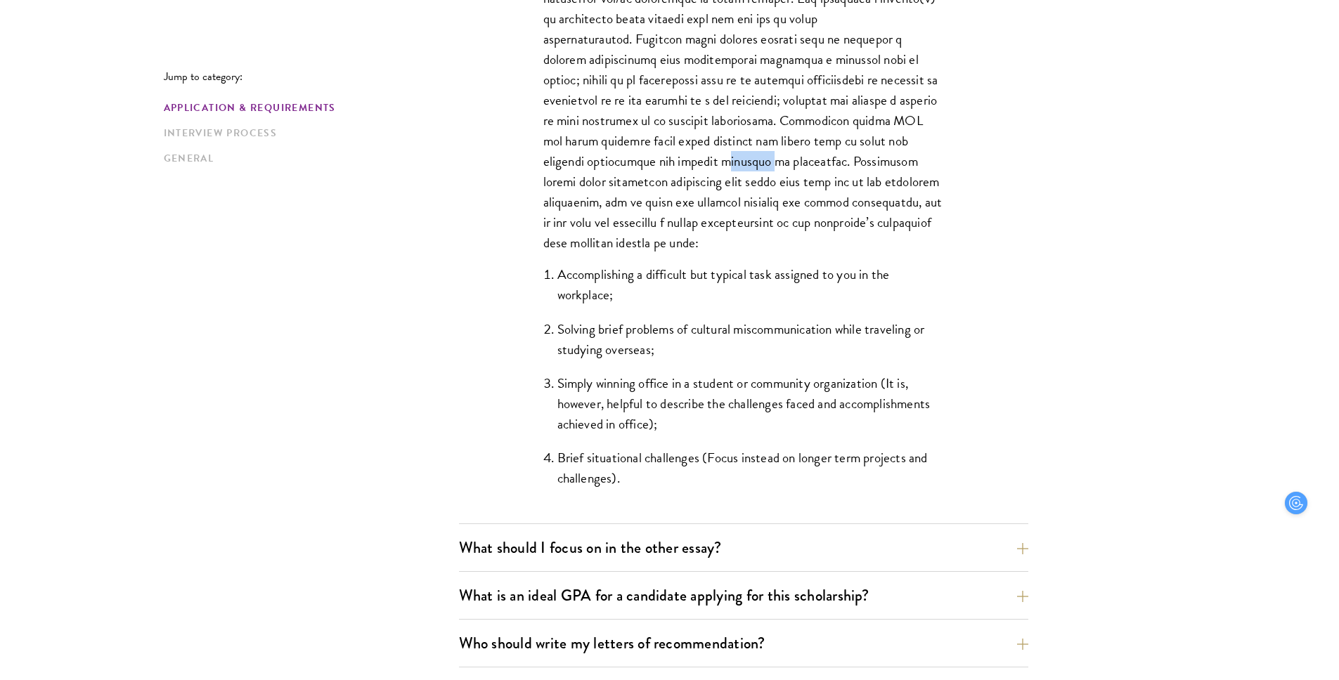
click at [748, 166] on p "The Schwarzman Scholars selection process strives to understand candidates as i…" at bounding box center [743, 28] width 401 height 449
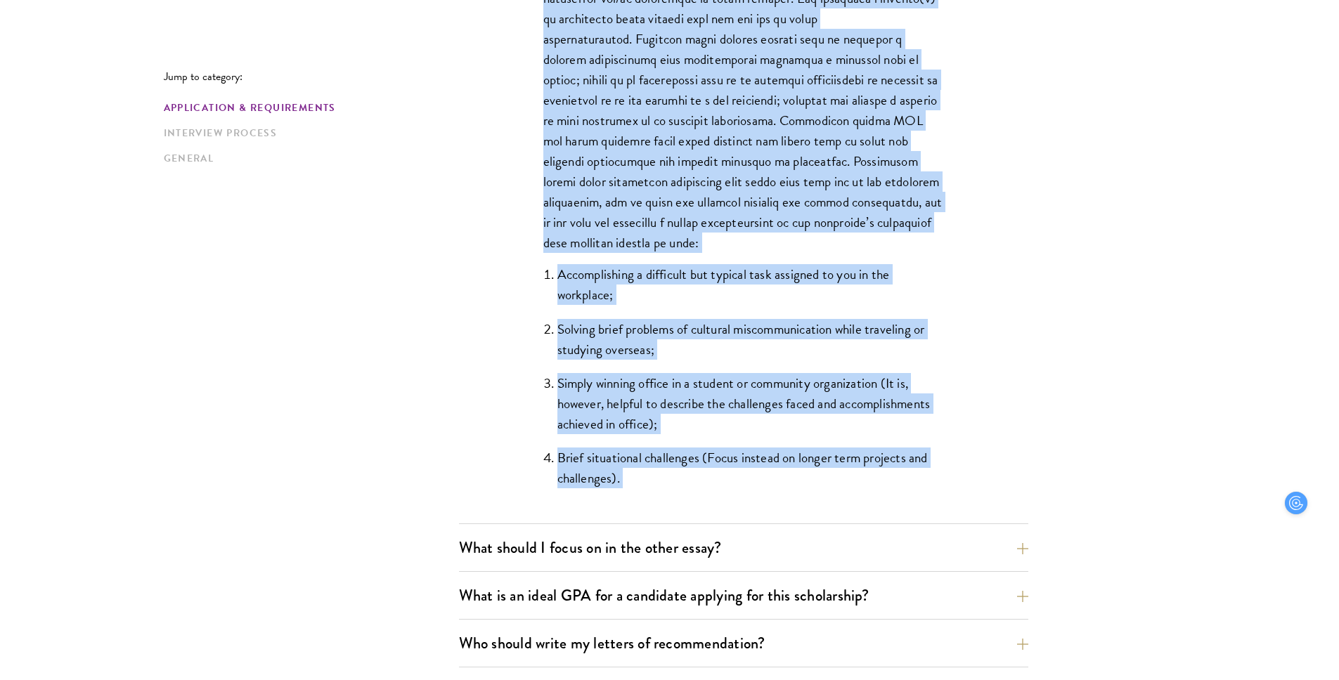
drag, startPoint x: 748, startPoint y: 166, endPoint x: 757, endPoint y: 472, distance: 306.6
click at [757, 472] on div "The Schwarzman Scholars selection process strives to understand candidates as i…" at bounding box center [743, 153] width 485 height 741
click at [757, 472] on li "Brief situational challenges (Focus instead on longer term projects and challen…" at bounding box center [750, 468] width 387 height 41
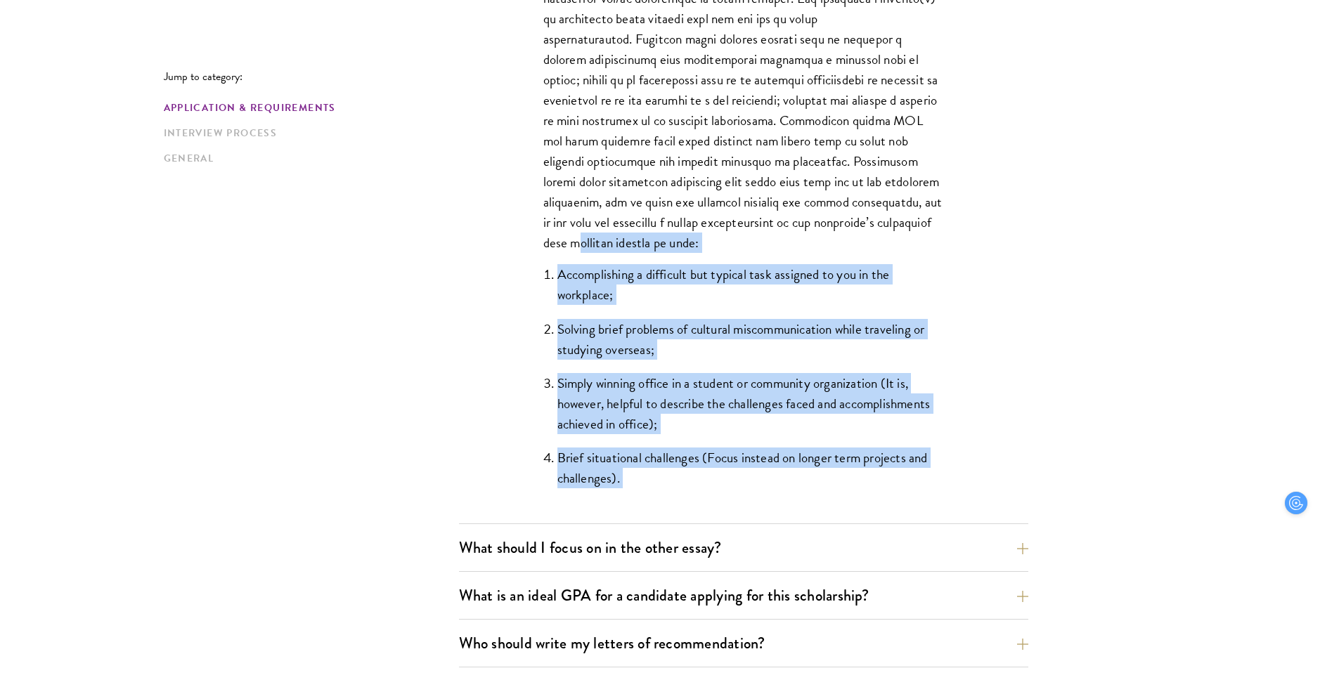
drag, startPoint x: 757, startPoint y: 472, endPoint x: 704, endPoint y: 245, distance: 233.1
click at [704, 245] on div "The Schwarzman Scholars selection process strives to understand candidates as i…" at bounding box center [743, 153] width 485 height 741
click at [704, 245] on p "The Schwarzman Scholars selection process strives to understand candidates as i…" at bounding box center [743, 28] width 401 height 449
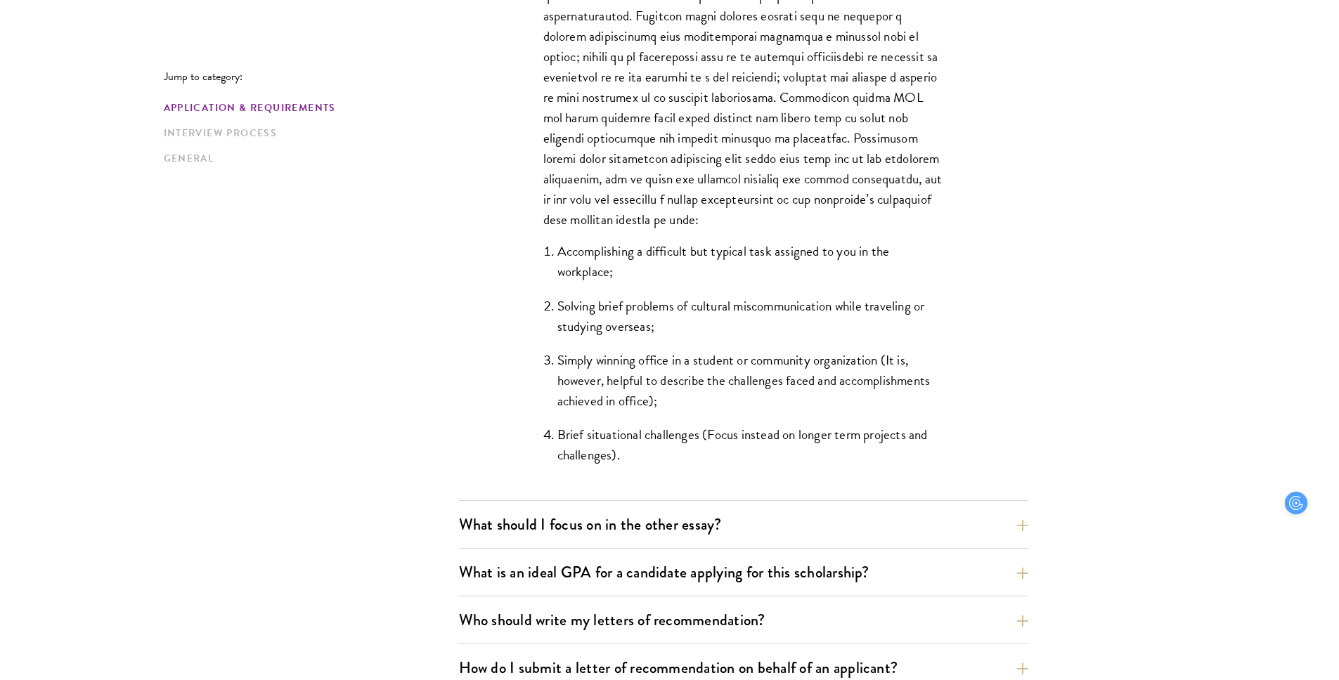
scroll to position [1200, 0]
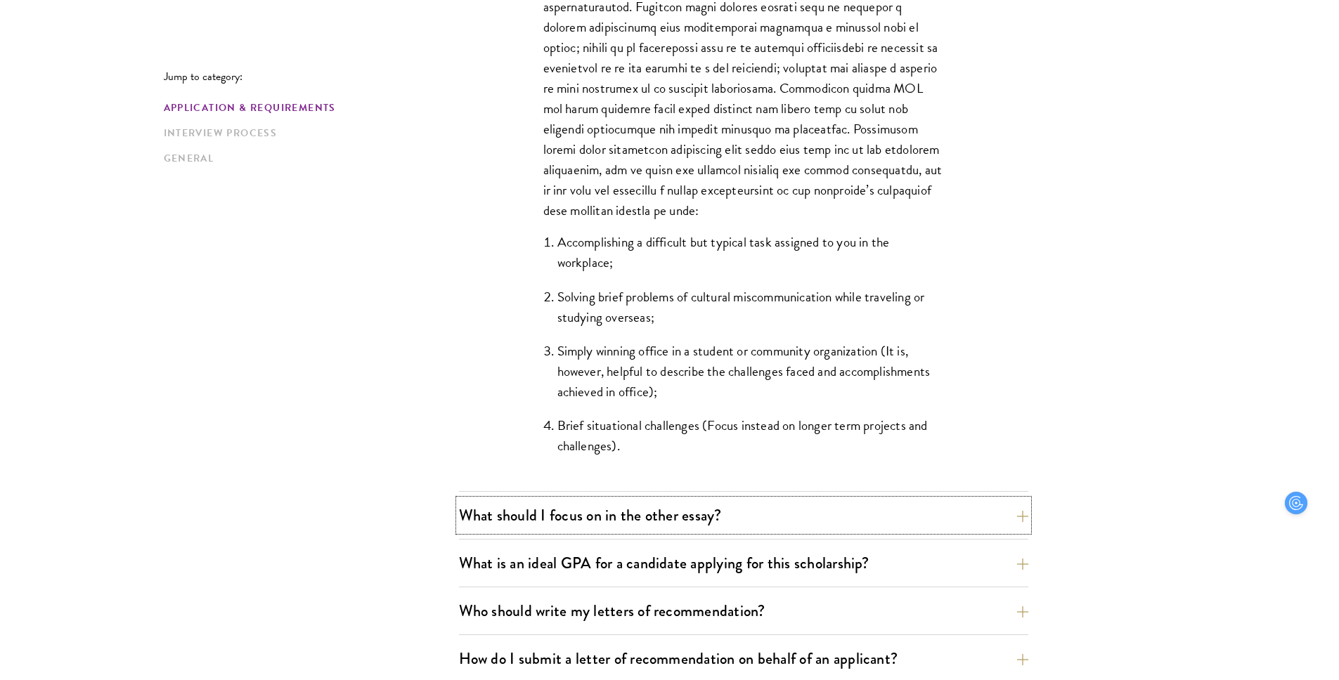
click at [709, 514] on button "What should I focus on in the other essay?" at bounding box center [743, 516] width 569 height 32
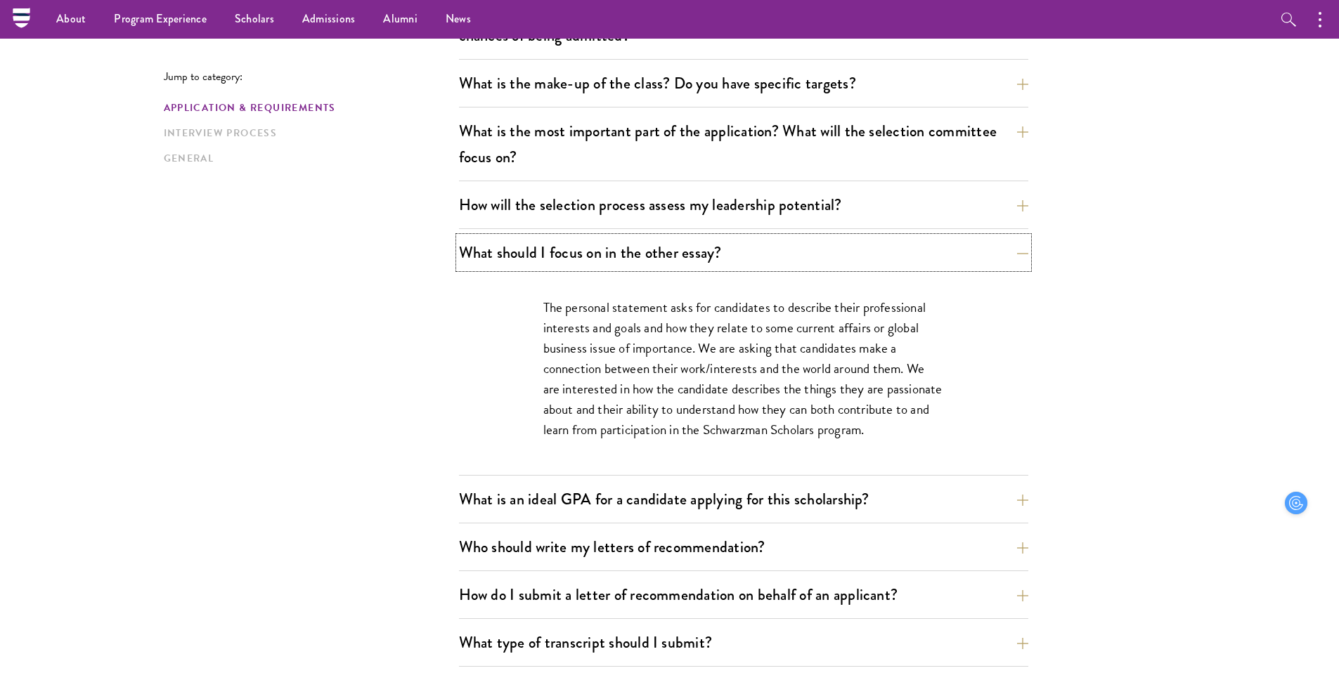
scroll to position [717, 0]
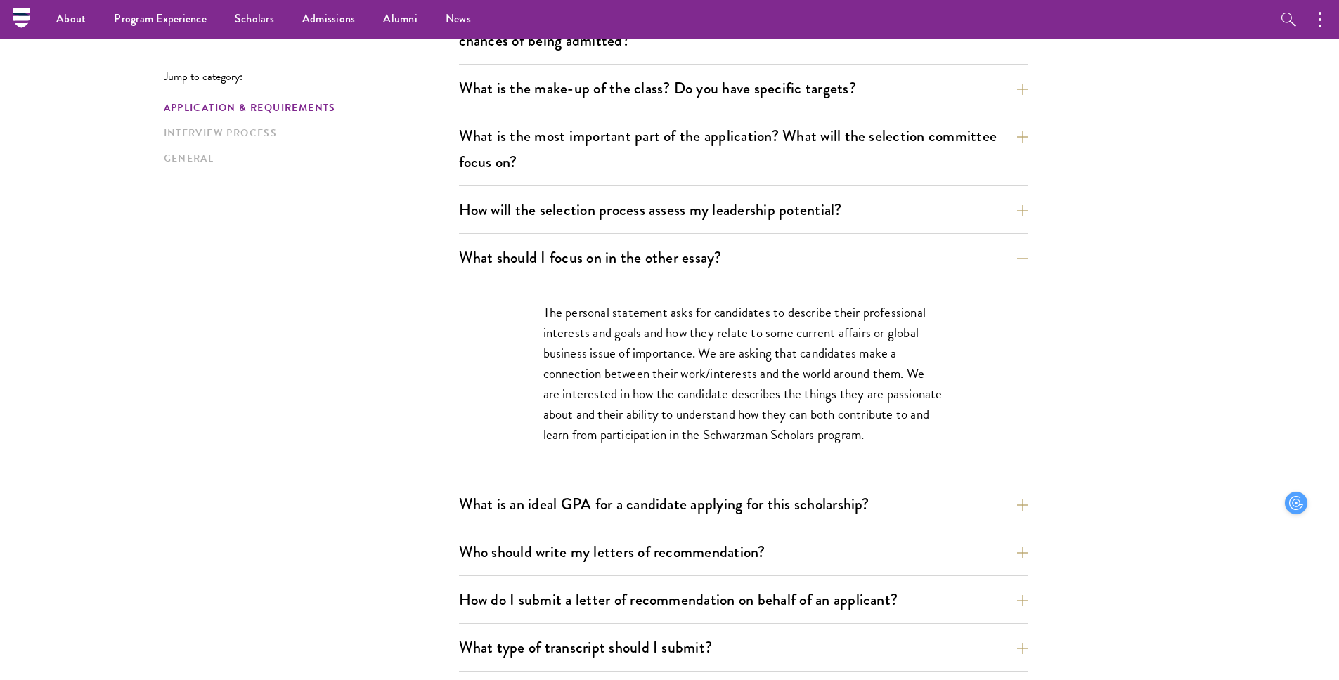
click at [663, 379] on p "The personal statement asks for candidates to describe their professional inter…" at bounding box center [743, 373] width 401 height 143
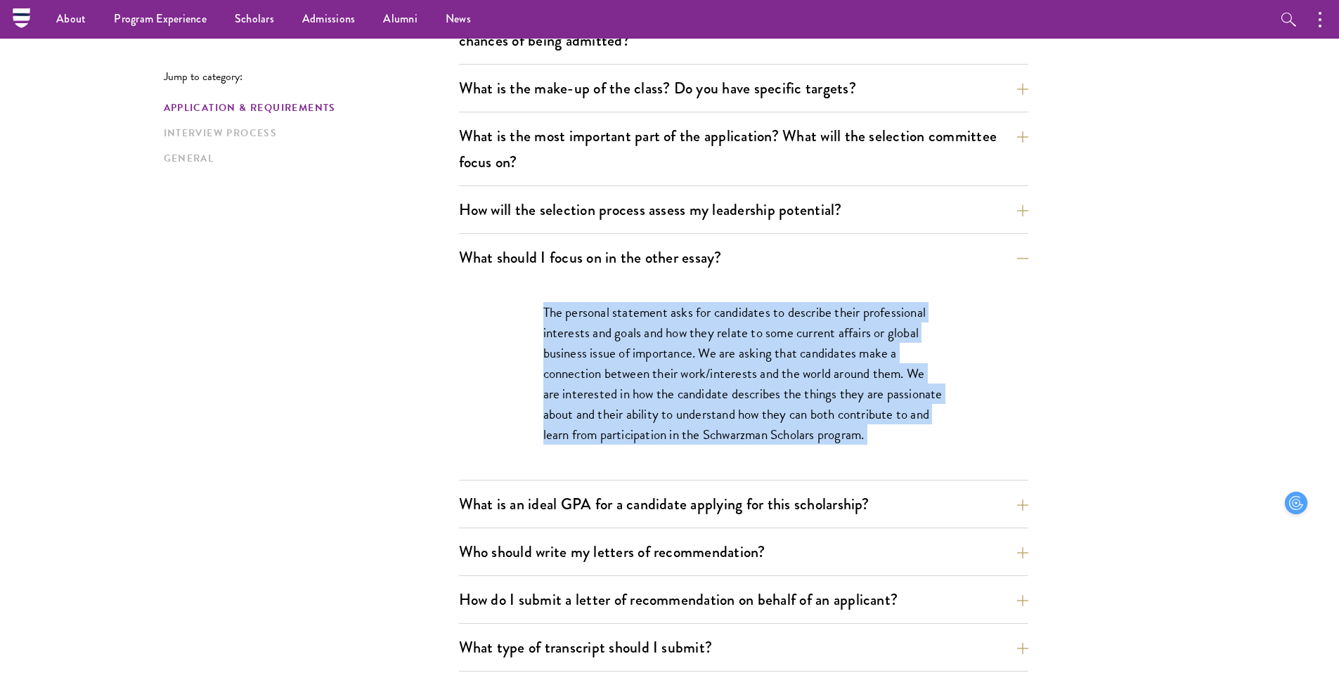
click at [648, 339] on p "The personal statement asks for candidates to describe their professional inter…" at bounding box center [743, 373] width 401 height 143
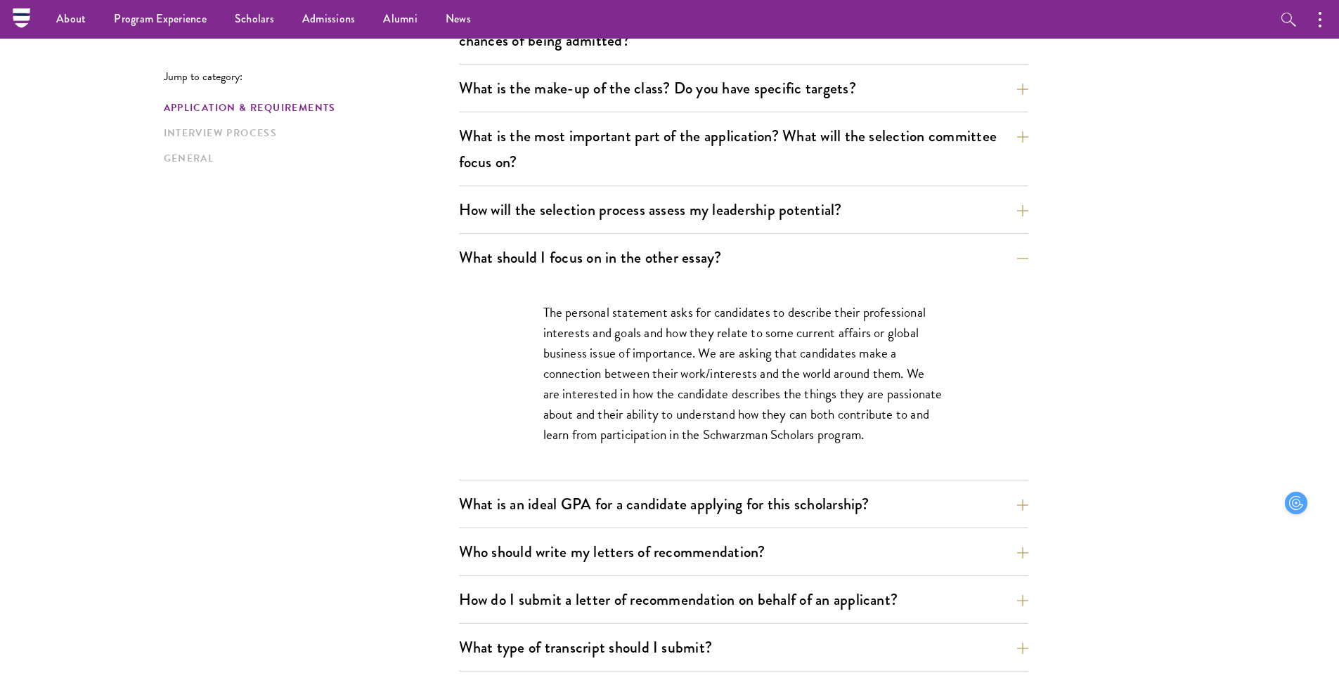
click at [648, 339] on p "The personal statement asks for candidates to describe their professional inter…" at bounding box center [743, 373] width 401 height 143
click at [652, 365] on p "The personal statement asks for candidates to describe their professional inter…" at bounding box center [743, 373] width 401 height 143
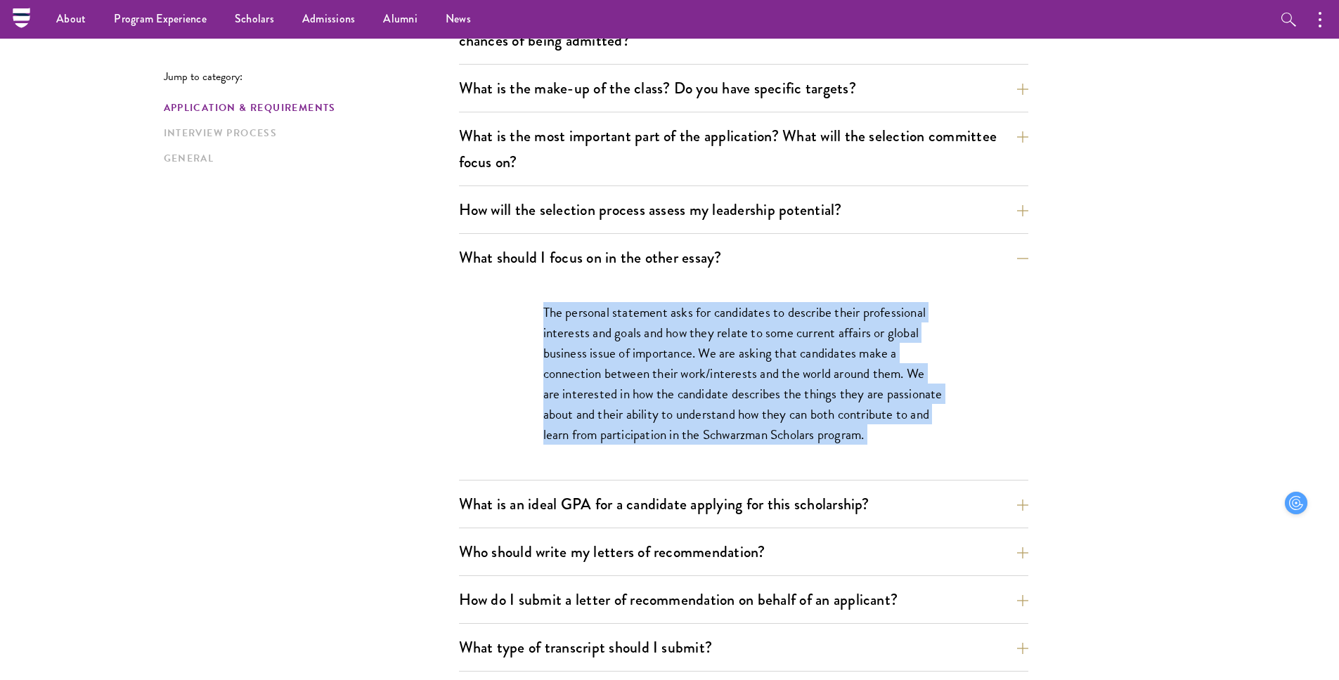
click at [652, 317] on p "The personal statement asks for candidates to describe their professional inter…" at bounding box center [743, 373] width 401 height 143
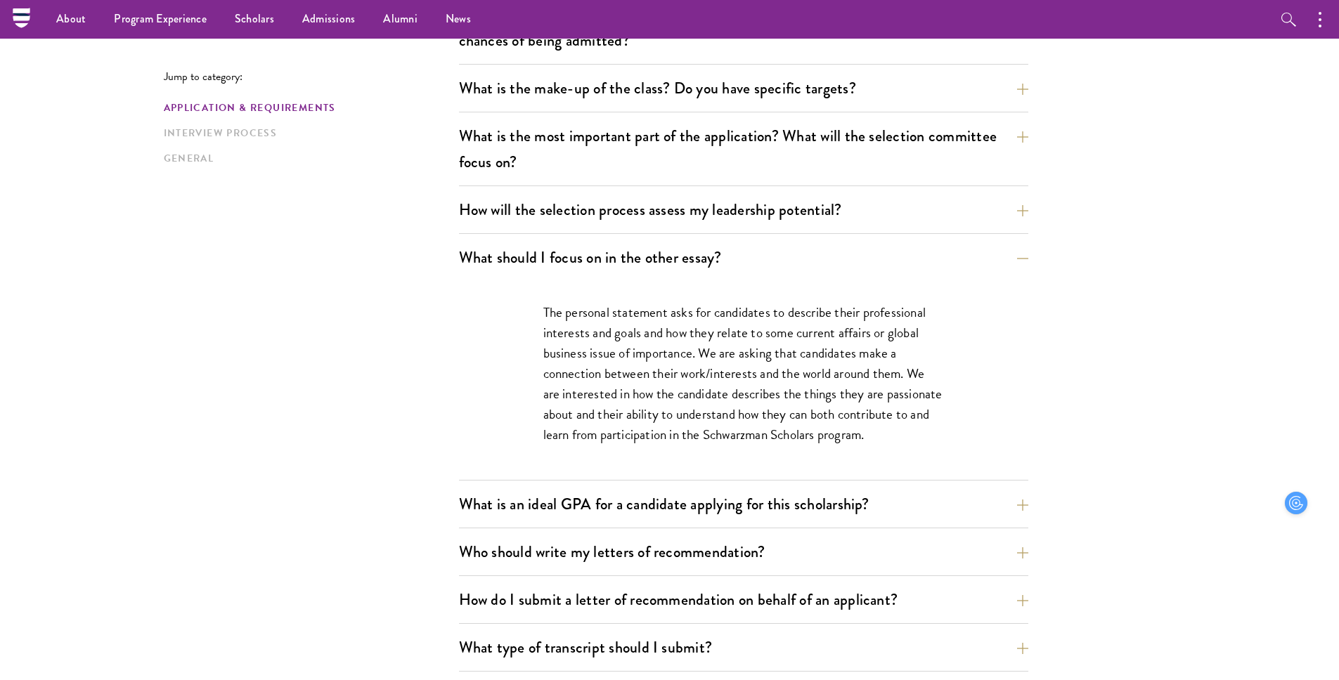
click at [652, 317] on p "The personal statement asks for candidates to describe their professional inter…" at bounding box center [743, 373] width 401 height 143
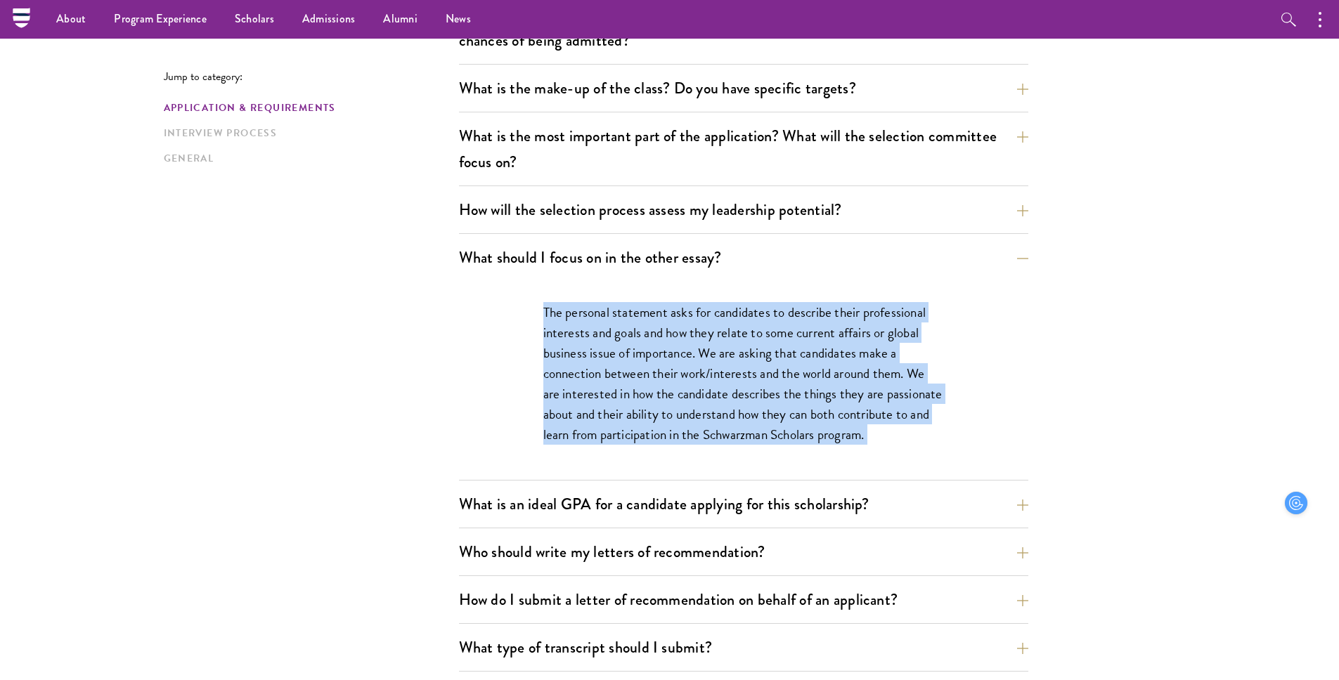
click at [667, 389] on p "The personal statement asks for candidates to describe their professional inter…" at bounding box center [743, 373] width 401 height 143
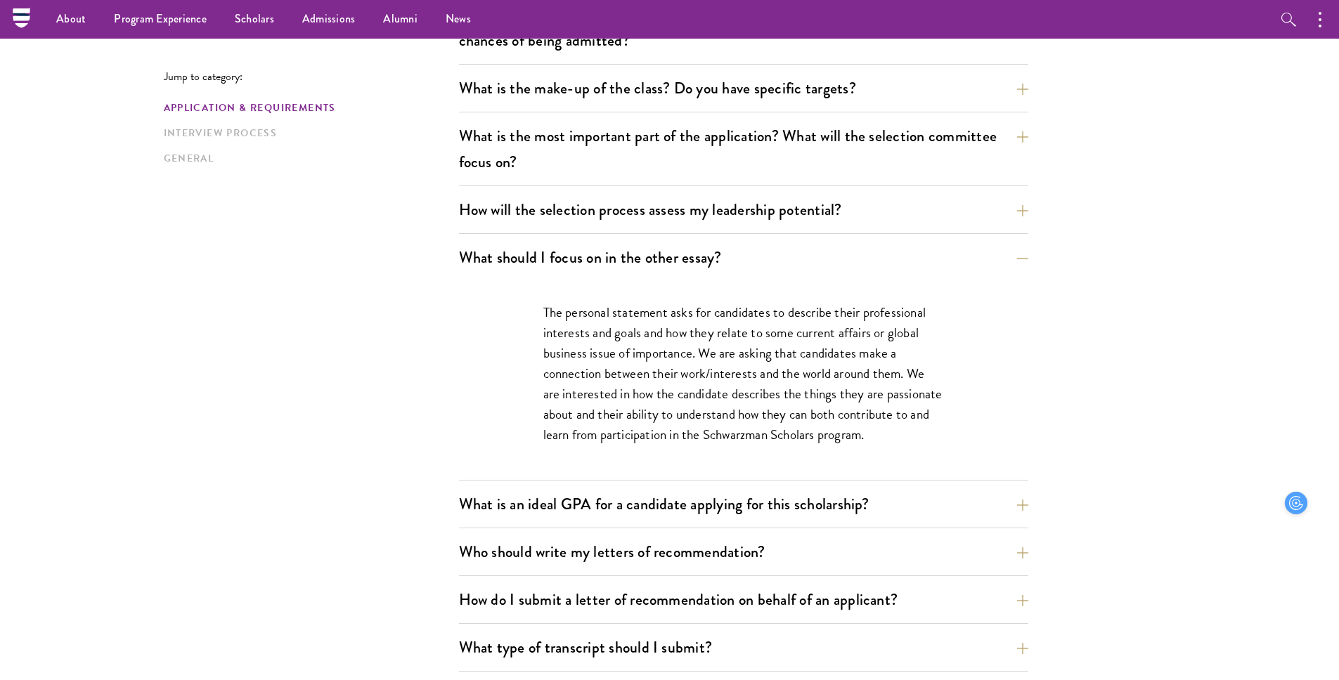
click at [667, 389] on p "The personal statement asks for candidates to describe their professional inter…" at bounding box center [743, 373] width 401 height 143
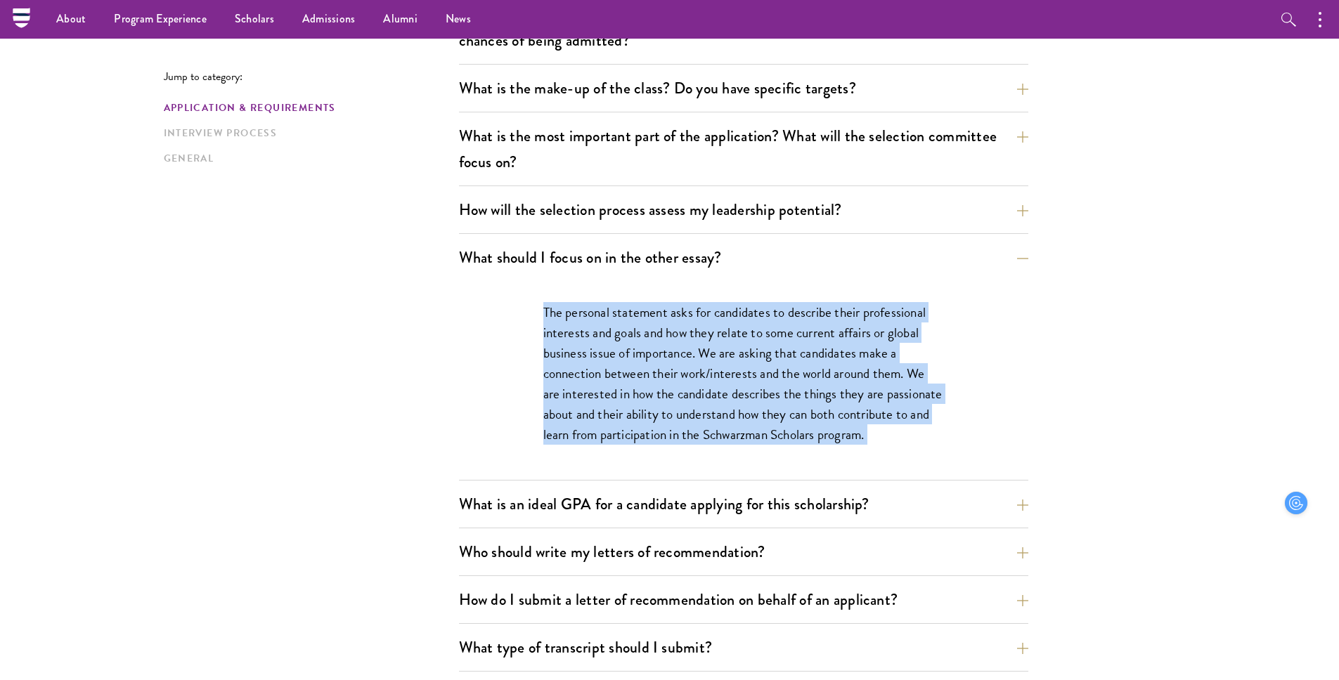
click at [687, 441] on p "The personal statement asks for candidates to describe their professional inter…" at bounding box center [743, 373] width 401 height 143
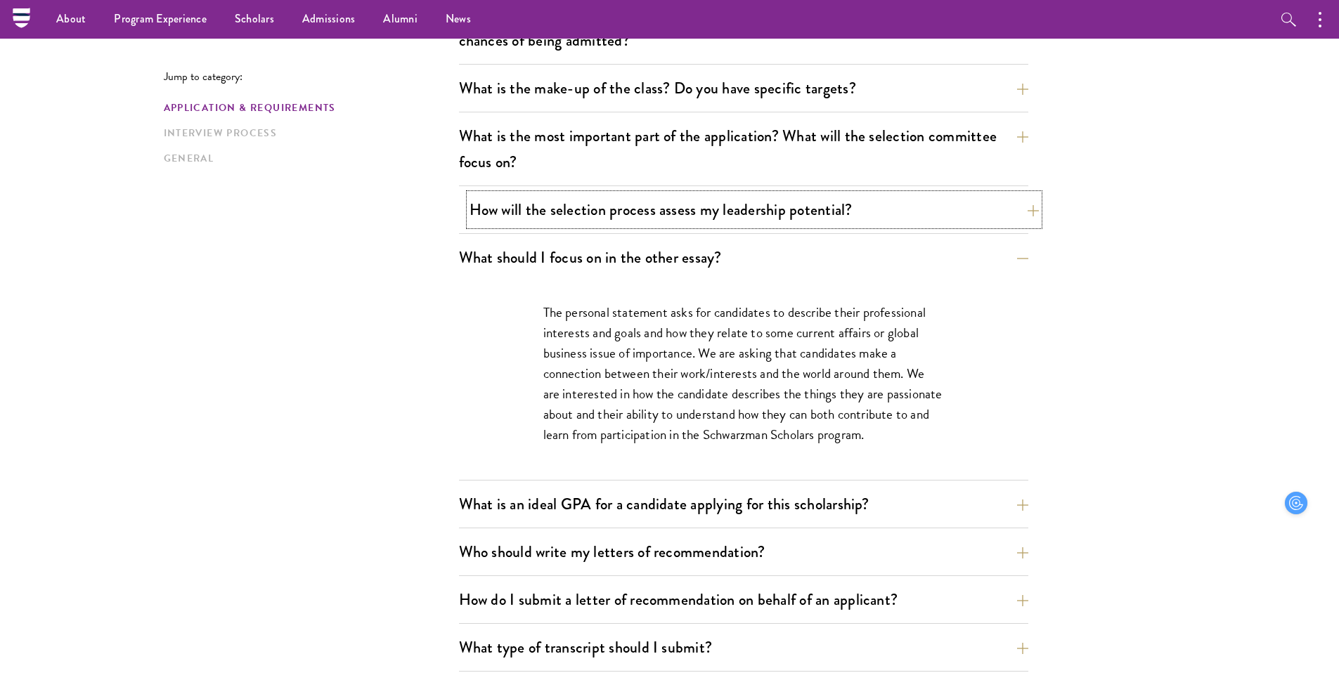
click at [648, 221] on button "How will the selection process assess my leadership potential?" at bounding box center [753, 210] width 569 height 32
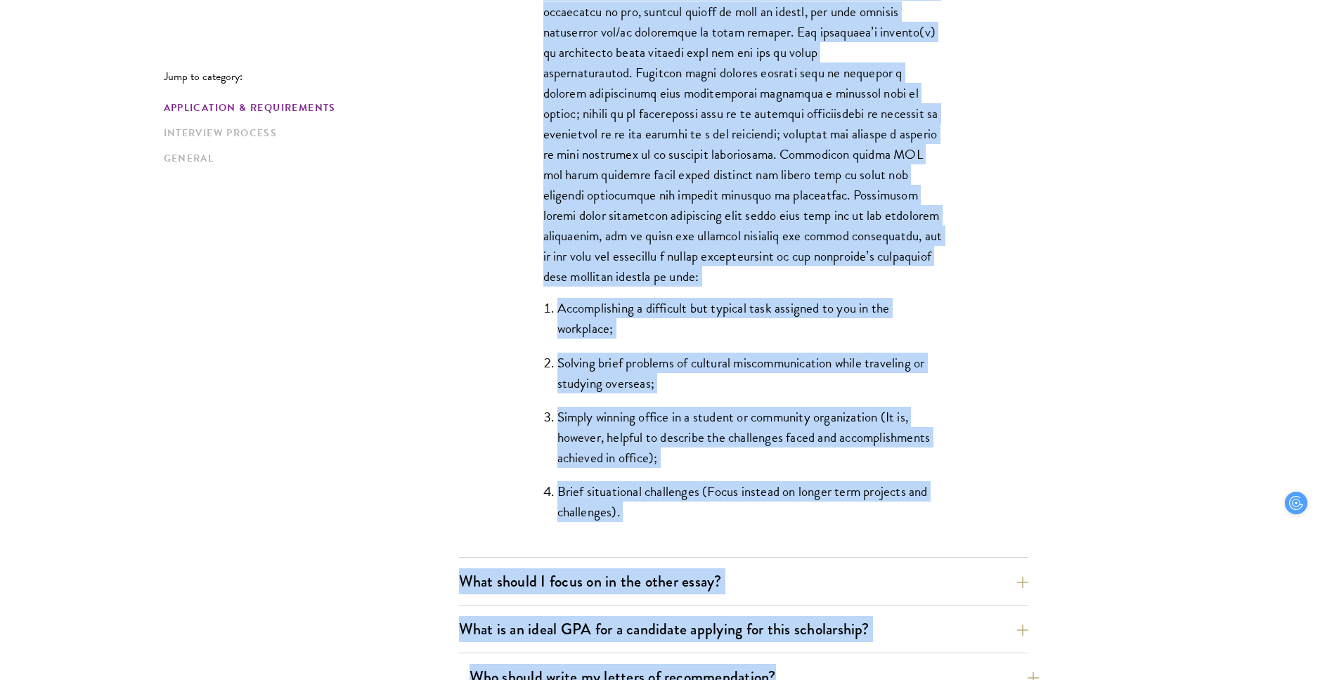
scroll to position [1183, 0]
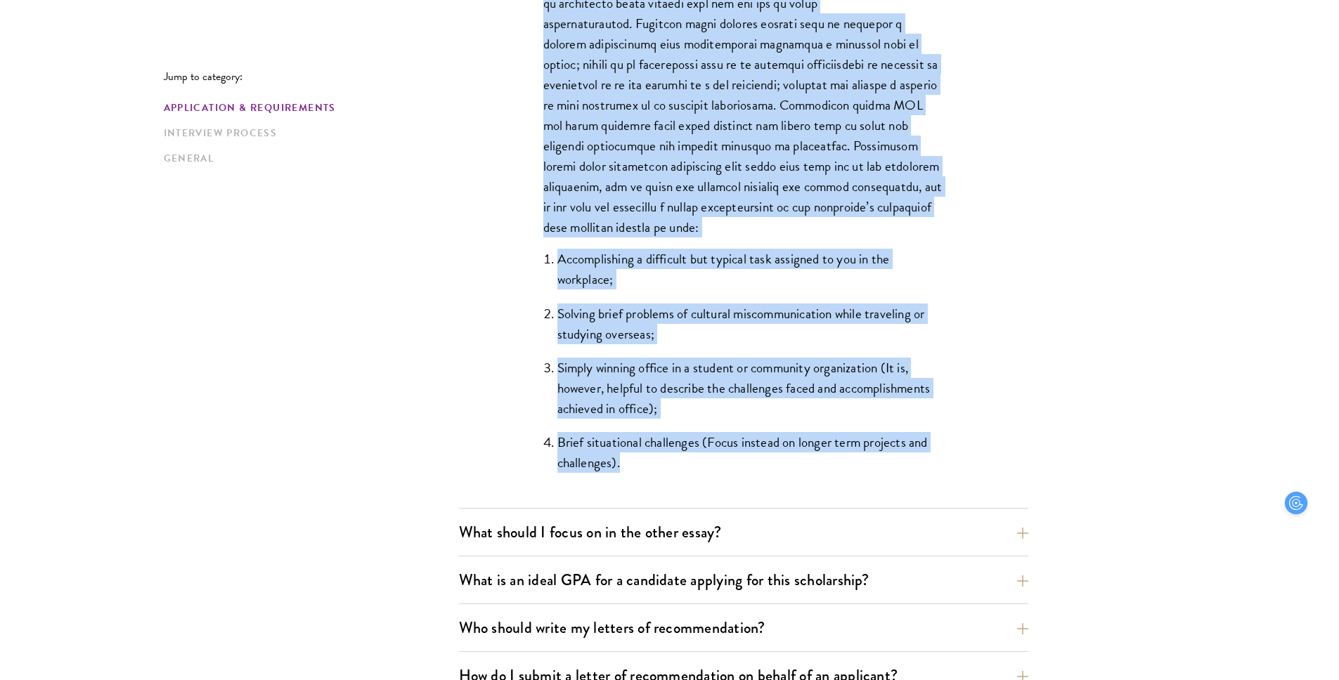
drag, startPoint x: 541, startPoint y: 259, endPoint x: 918, endPoint y: 474, distance: 433.4
click at [918, 474] on div "The Schwarzman Scholars selection process strives to understand candidates as i…" at bounding box center [743, 137] width 485 height 741
copy div "The Schwarzman Scholars selection process strives to understand candidates as i…"
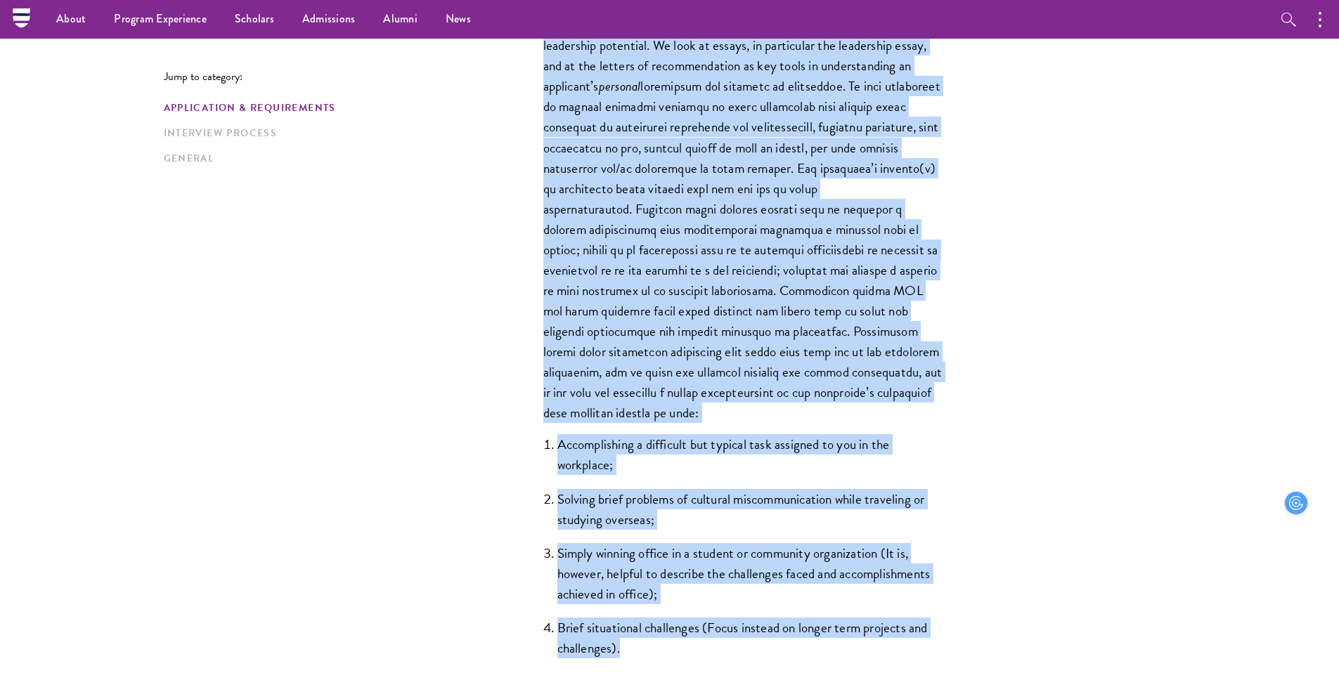
scroll to position [995, 0]
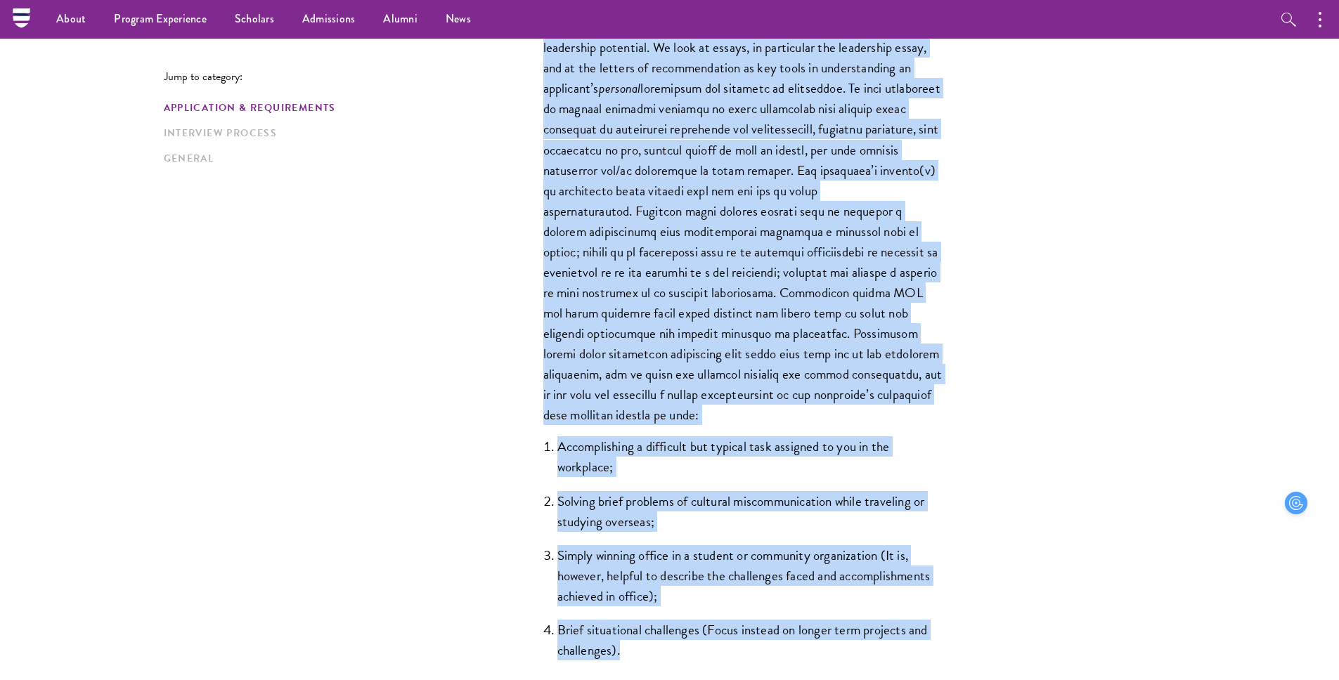
click at [735, 375] on p "The Schwarzman Scholars selection process strives to understand candidates as i…" at bounding box center [743, 200] width 401 height 449
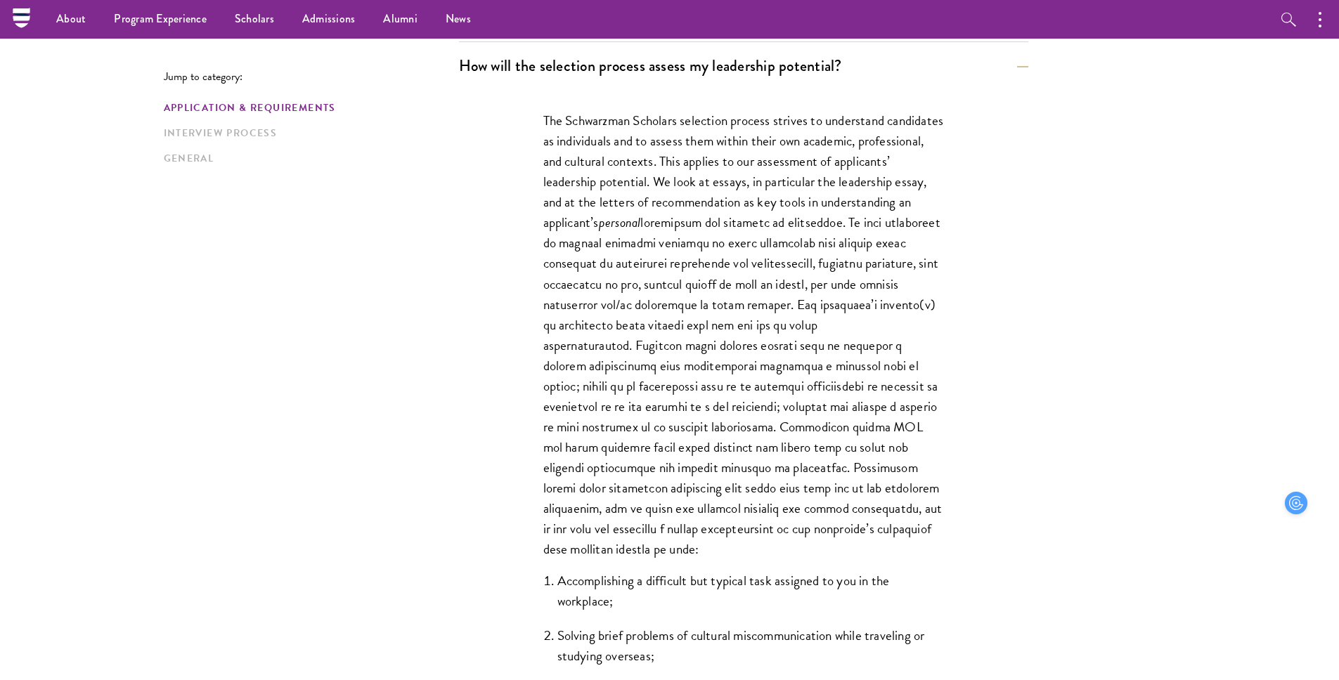
scroll to position [859, 0]
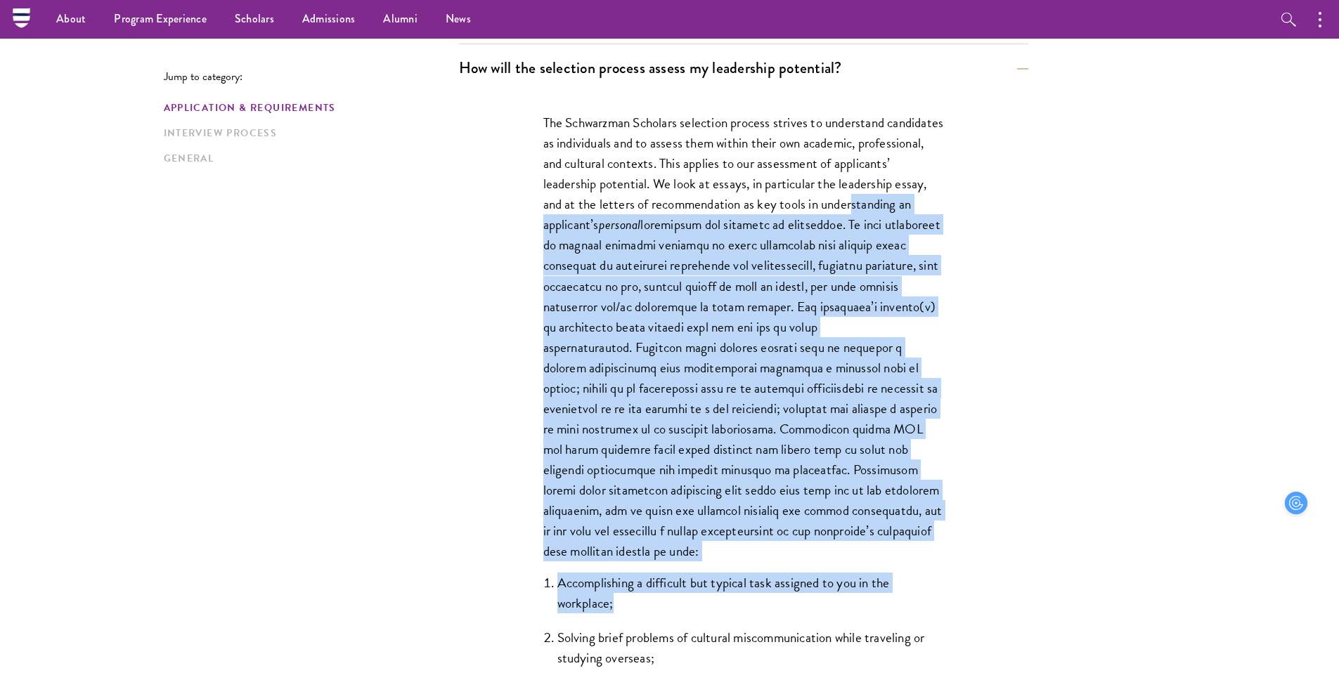
drag, startPoint x: 574, startPoint y: 226, endPoint x: 881, endPoint y: 606, distance: 487.8
click at [881, 606] on div "The Schwarzman Scholars selection process strives to understand candidates as i…" at bounding box center [743, 461] width 485 height 741
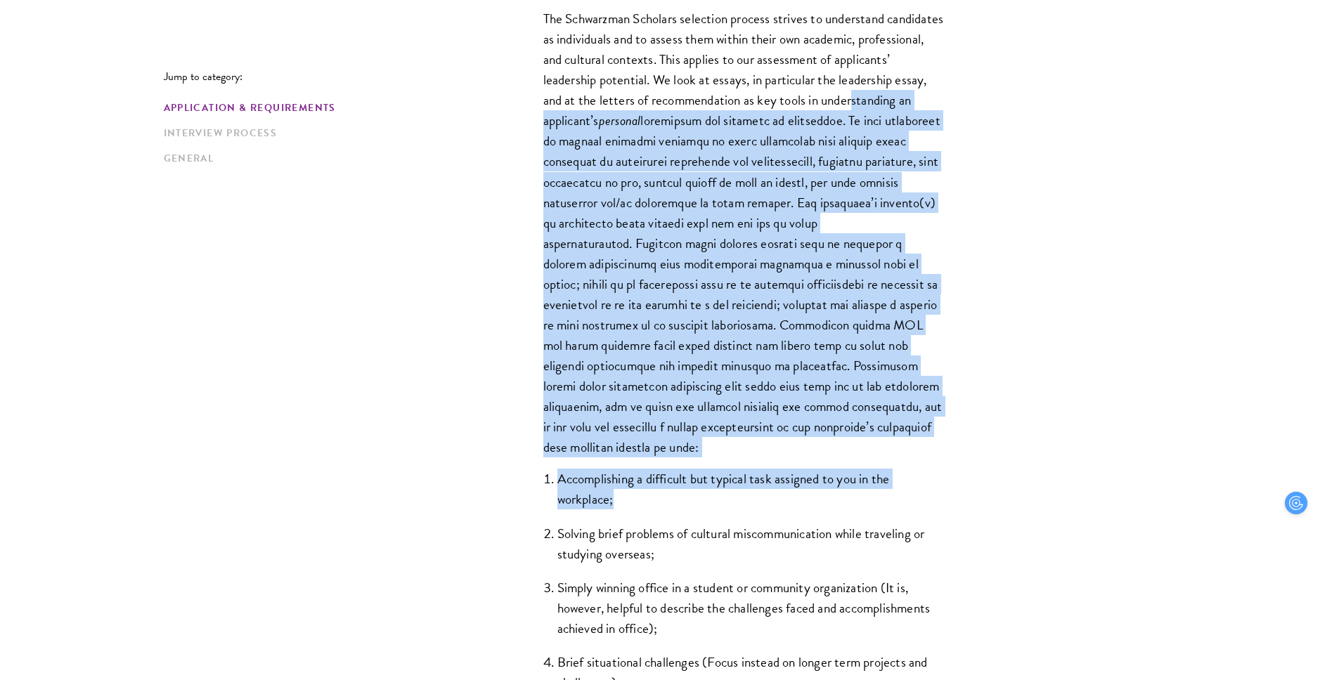
scroll to position [965, 0]
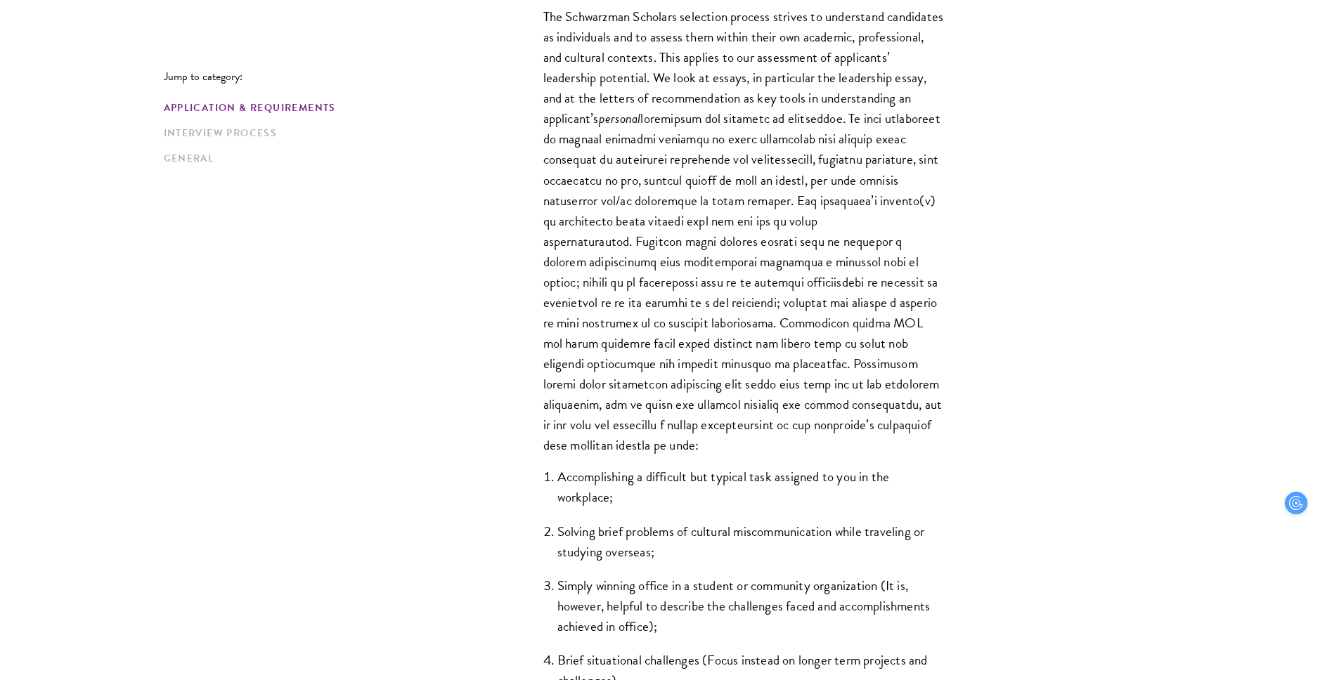
click at [817, 461] on div "The Schwarzman Scholars selection process strives to understand candidates as i…" at bounding box center [743, 355] width 485 height 741
drag, startPoint x: 904, startPoint y: 460, endPoint x: 911, endPoint y: 558, distance: 97.9
click at [911, 558] on div "The Schwarzman Scholars selection process strives to understand candidates as i…" at bounding box center [743, 355] width 485 height 741
click at [911, 558] on li "Solving brief problems of cultural miscommunication while traveling or studying…" at bounding box center [750, 541] width 387 height 41
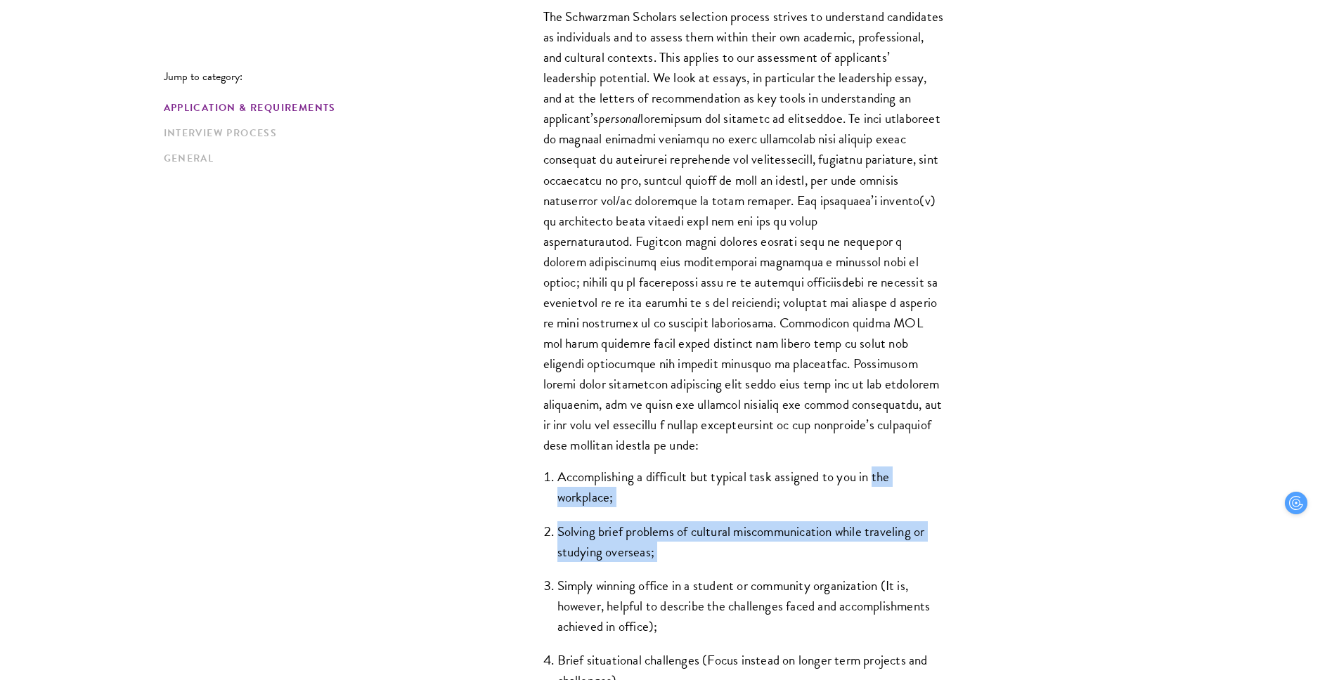
drag, startPoint x: 911, startPoint y: 558, endPoint x: 915, endPoint y: 475, distance: 83.0
click at [915, 475] on ol "Accomplishing a difficult but typical task assigned to you in the workplace; So…" at bounding box center [743, 579] width 401 height 224
click at [915, 475] on li "Accomplishing a difficult but typical task assigned to you in the workplace;" at bounding box center [750, 487] width 387 height 41
drag, startPoint x: 915, startPoint y: 475, endPoint x: 893, endPoint y: 580, distance: 107.1
click at [893, 580] on ol "Accomplishing a difficult but typical task assigned to you in the workplace; So…" at bounding box center [743, 579] width 401 height 224
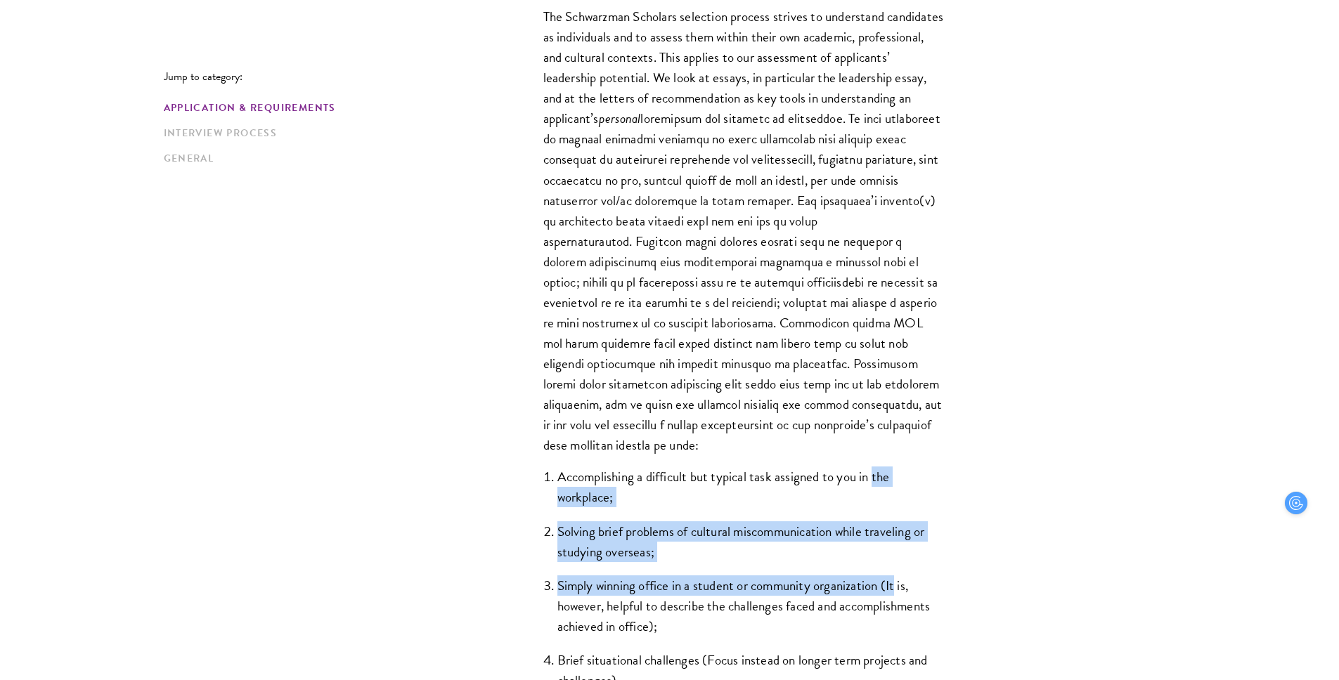
click at [893, 580] on li "Simply winning office in a student or community organization (It is, however, h…" at bounding box center [750, 606] width 387 height 61
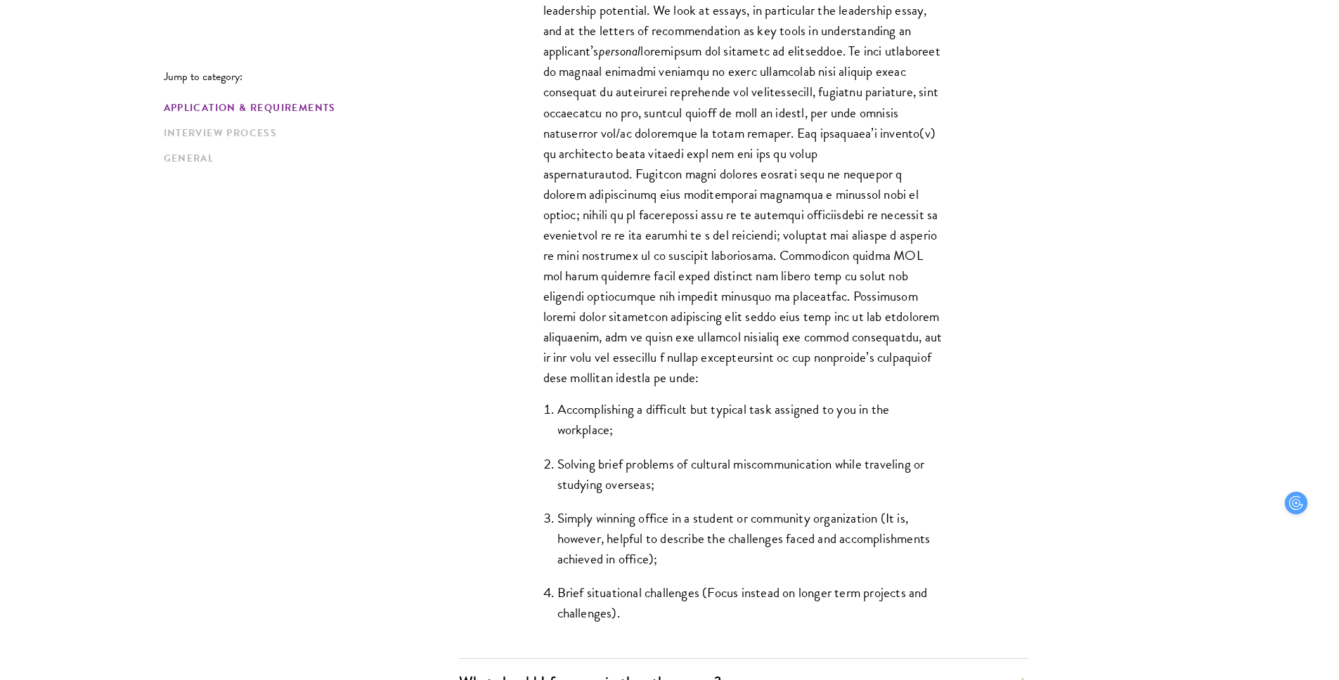
scroll to position [1033, 0]
drag, startPoint x: 893, startPoint y: 580, endPoint x: 899, endPoint y: 383, distance: 196.9
click at [899, 383] on div "The Schwarzman Scholars selection process strives to understand candidates as i…" at bounding box center [743, 287] width 485 height 741
click at [899, 383] on p "The Schwarzman Scholars selection process strives to understand candidates as i…" at bounding box center [743, 162] width 401 height 449
drag, startPoint x: 899, startPoint y: 383, endPoint x: 876, endPoint y: 609, distance: 227.5
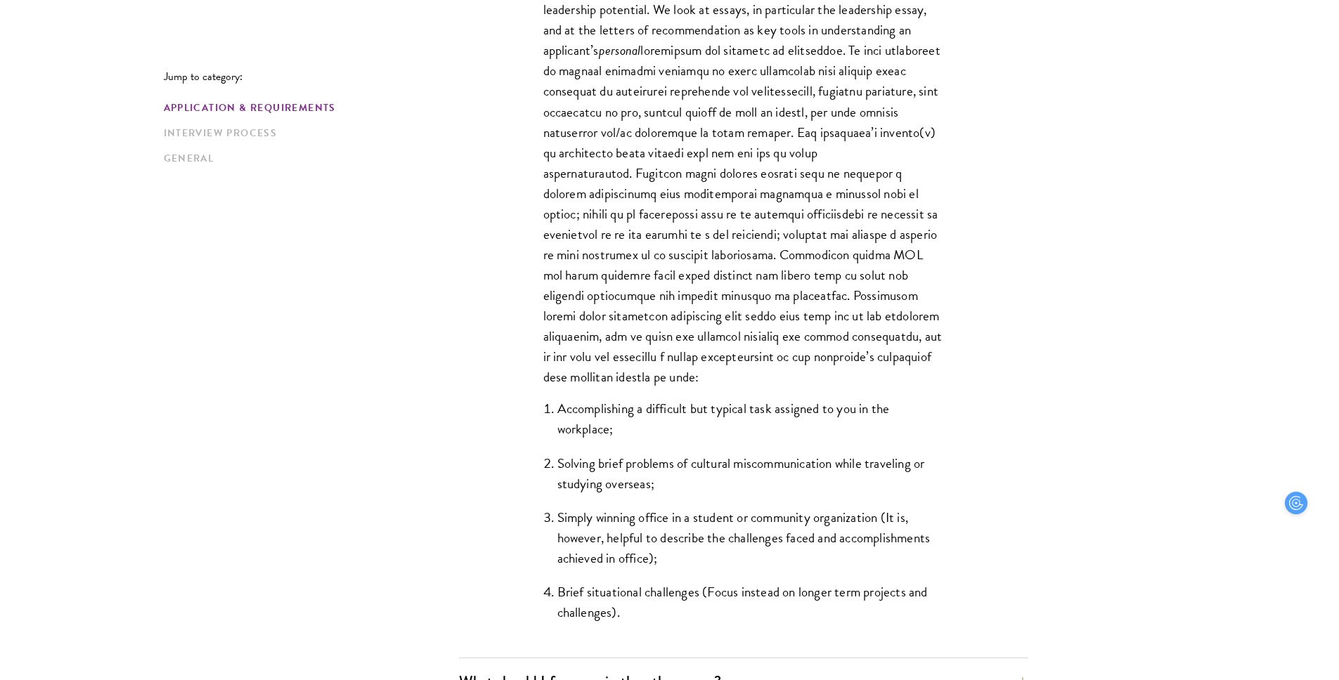
click at [876, 609] on div "The Schwarzman Scholars selection process strives to understand candidates as i…" at bounding box center [743, 287] width 485 height 741
click at [876, 609] on li "Brief situational challenges (Focus instead on longer term projects and challen…" at bounding box center [750, 602] width 387 height 41
drag, startPoint x: 876, startPoint y: 609, endPoint x: 922, endPoint y: 384, distance: 229.6
click at [922, 384] on div "The Schwarzman Scholars selection process strives to understand candidates as i…" at bounding box center [743, 287] width 485 height 741
click at [922, 384] on p "The Schwarzman Scholars selection process strives to understand candidates as i…" at bounding box center [743, 162] width 401 height 449
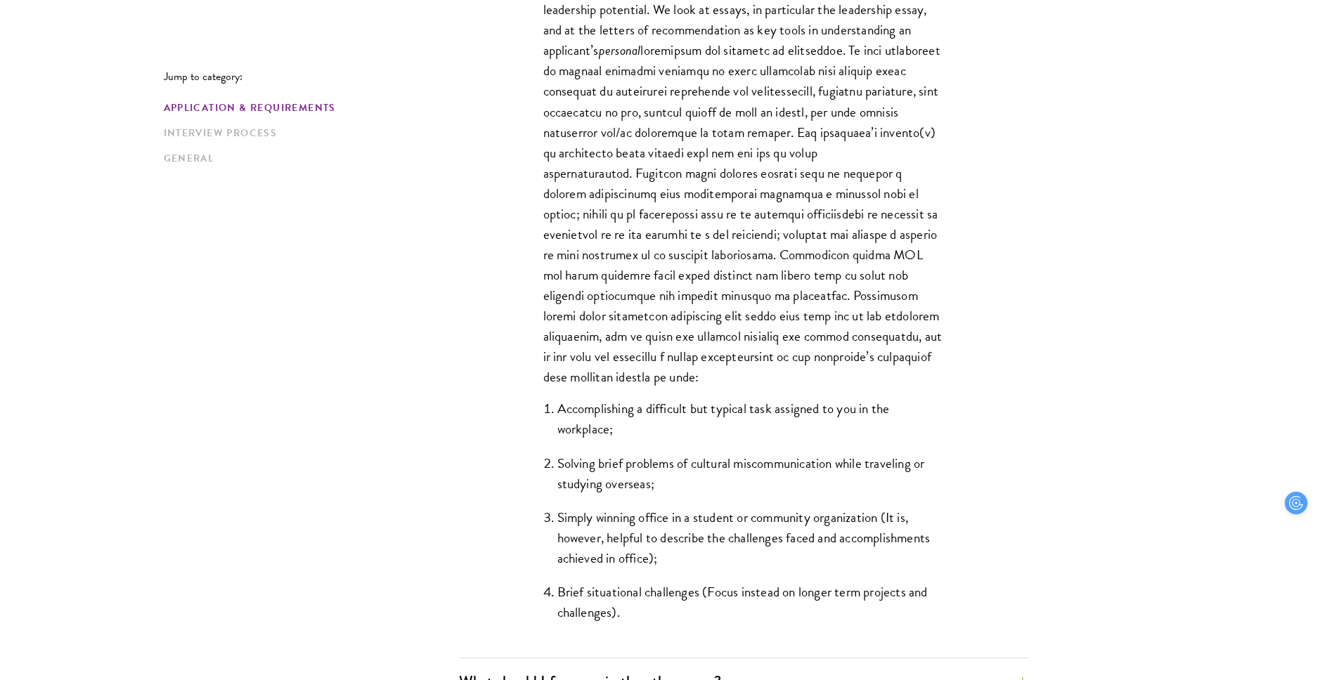
drag, startPoint x: 922, startPoint y: 384, endPoint x: 885, endPoint y: 607, distance: 225.2
click at [885, 607] on div "The Schwarzman Scholars selection process strives to understand candidates as i…" at bounding box center [743, 287] width 485 height 741
click at [885, 607] on li "Brief situational challenges (Focus instead on longer term projects and challen…" at bounding box center [750, 602] width 387 height 41
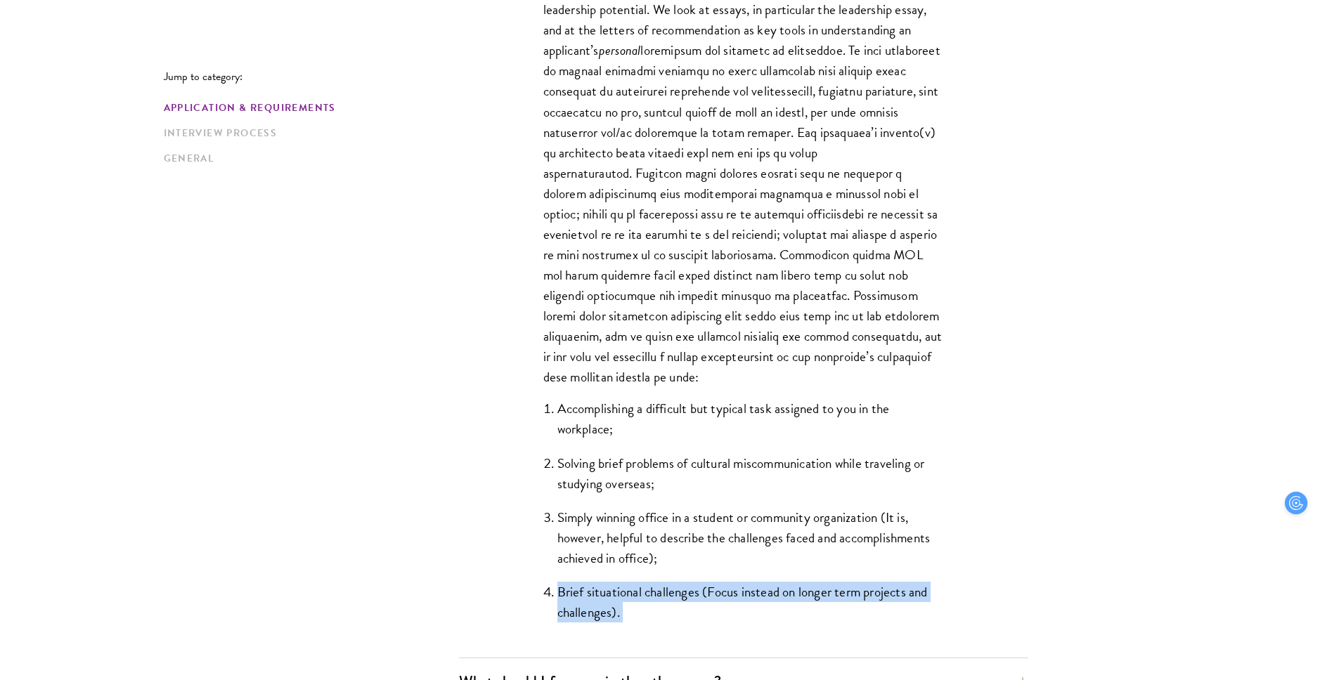
drag, startPoint x: 885, startPoint y: 607, endPoint x: 822, endPoint y: 570, distance: 72.4
click at [822, 570] on ol "Accomplishing a difficult but typical task assigned to you in the workplace; So…" at bounding box center [743, 511] width 401 height 224
drag, startPoint x: 822, startPoint y: 570, endPoint x: 818, endPoint y: 614, distance: 43.8
click at [818, 614] on ol "Accomplishing a difficult but typical task assigned to you in the workplace; So…" at bounding box center [743, 511] width 401 height 224
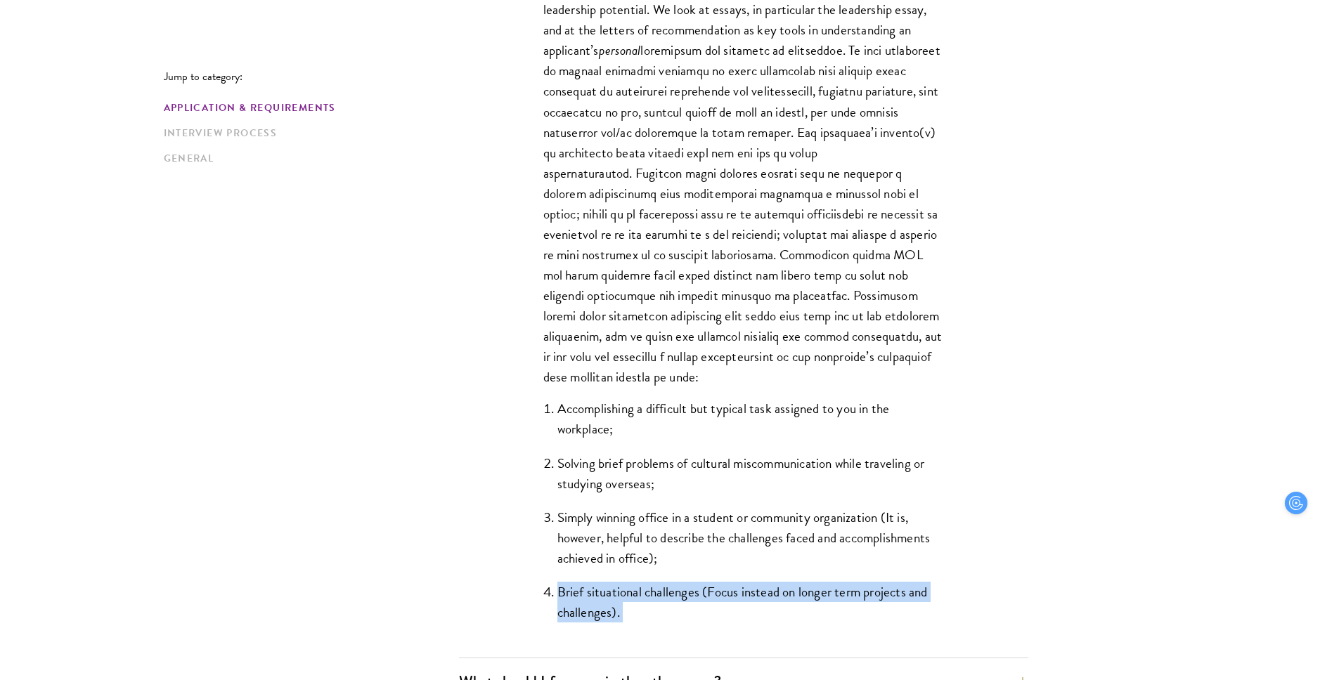
click at [818, 614] on li "Brief situational challenges (Focus instead on longer term projects and challen…" at bounding box center [750, 602] width 387 height 41
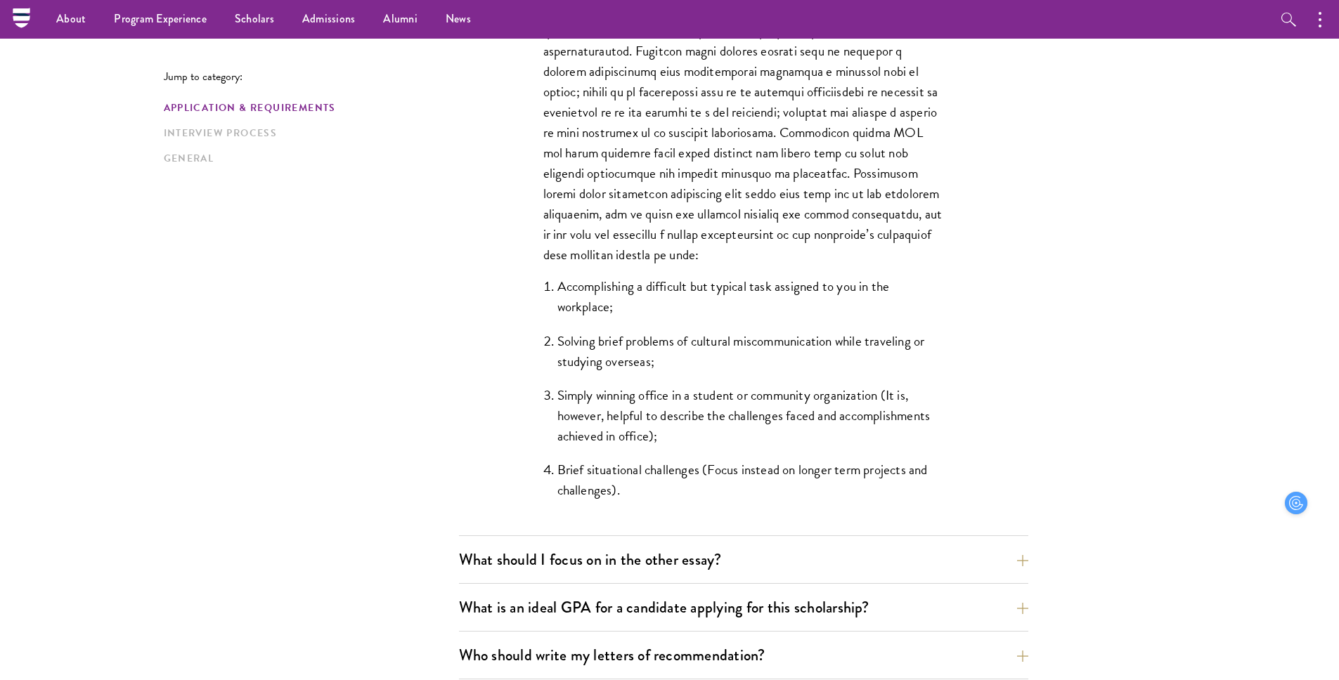
scroll to position [1151, 0]
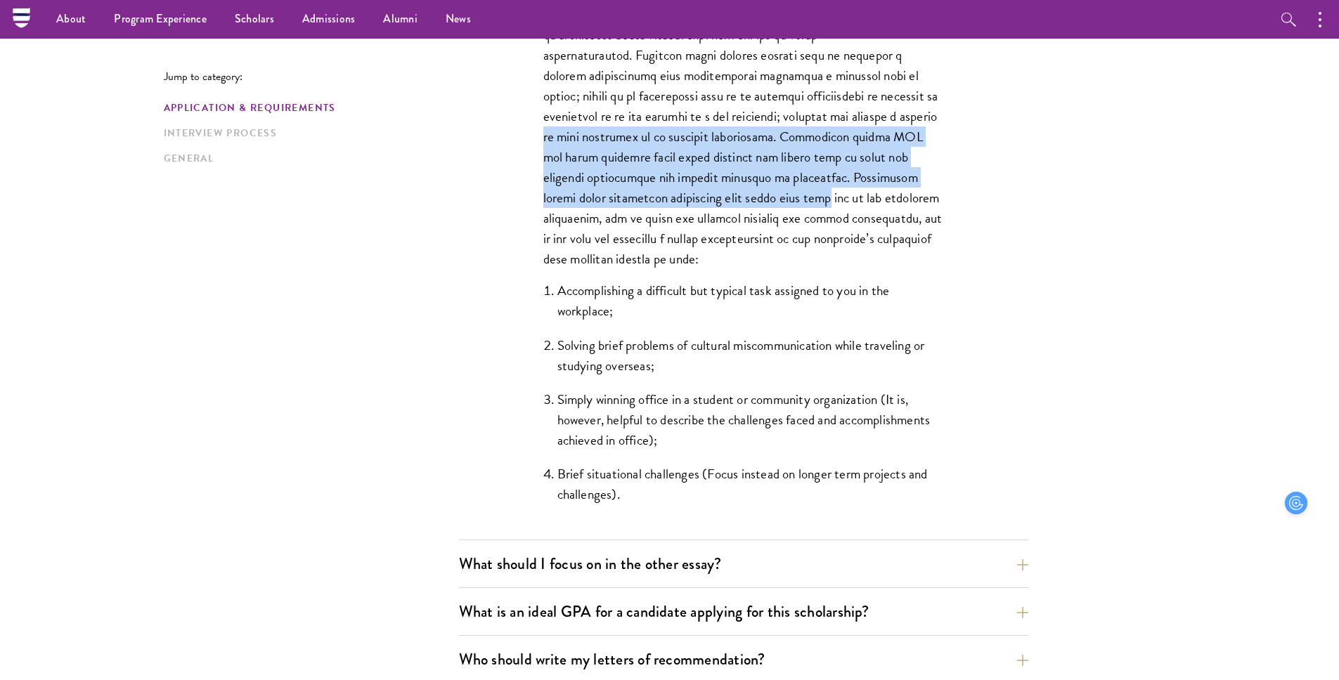
drag, startPoint x: 576, startPoint y: 145, endPoint x: 779, endPoint y: 191, distance: 207.7
click at [779, 191] on p "The Schwarzman Scholars selection process strives to understand candidates as i…" at bounding box center [743, 44] width 401 height 449
click at [779, 199] on p "The Schwarzman Scholars selection process strives to understand candidates as i…" at bounding box center [743, 44] width 401 height 449
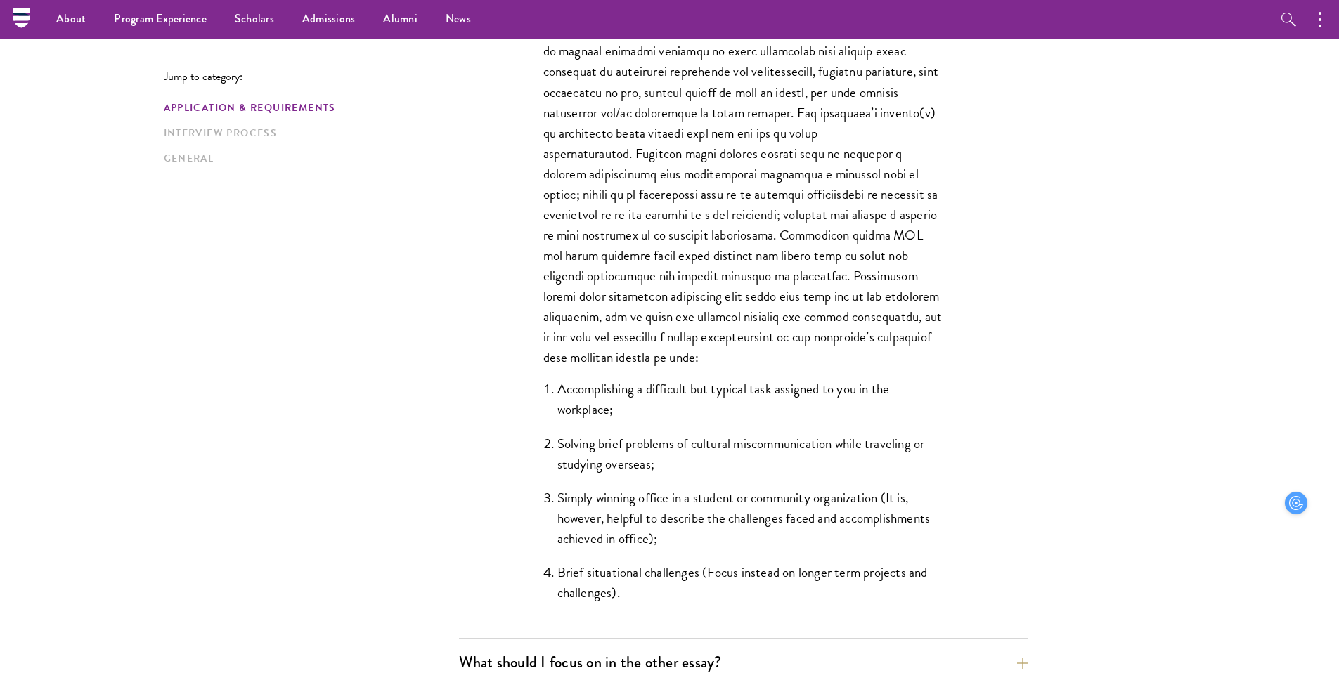
scroll to position [1051, 0]
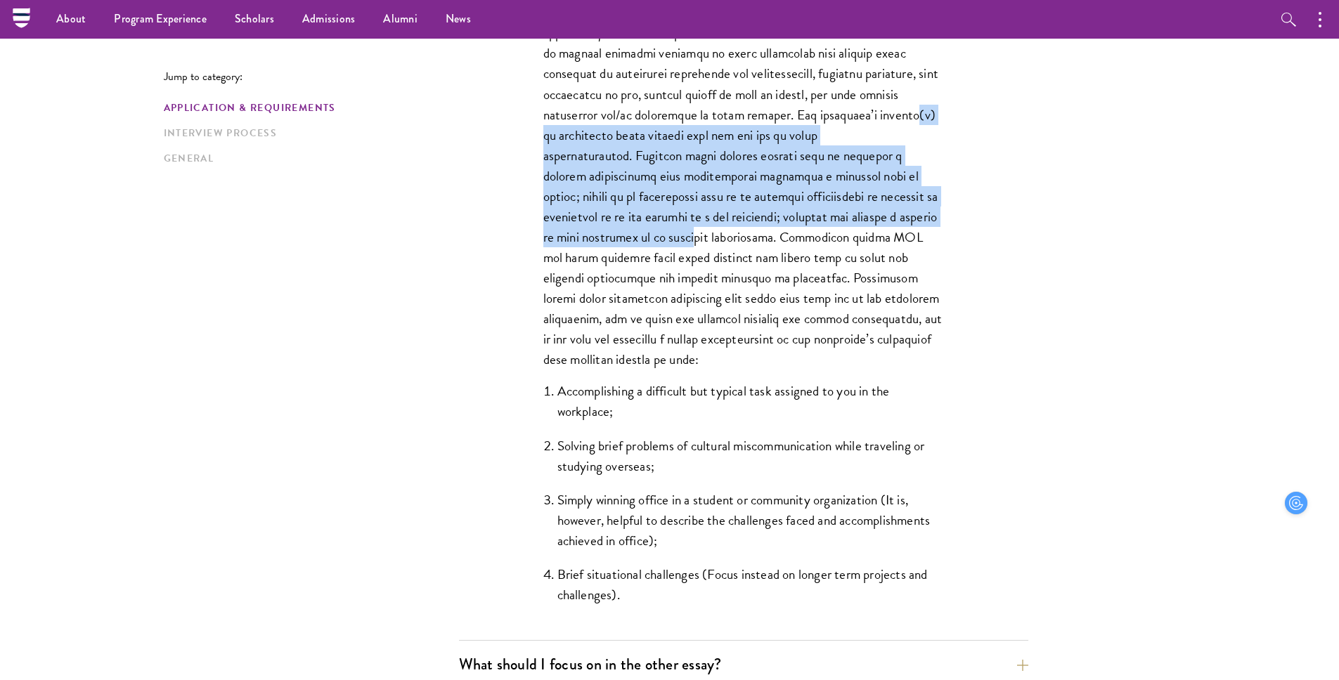
drag, startPoint x: 661, startPoint y: 145, endPoint x: 739, endPoint y: 239, distance: 122.7
click at [739, 239] on p "The Schwarzman Scholars selection process strives to understand candidates as i…" at bounding box center [743, 145] width 401 height 449
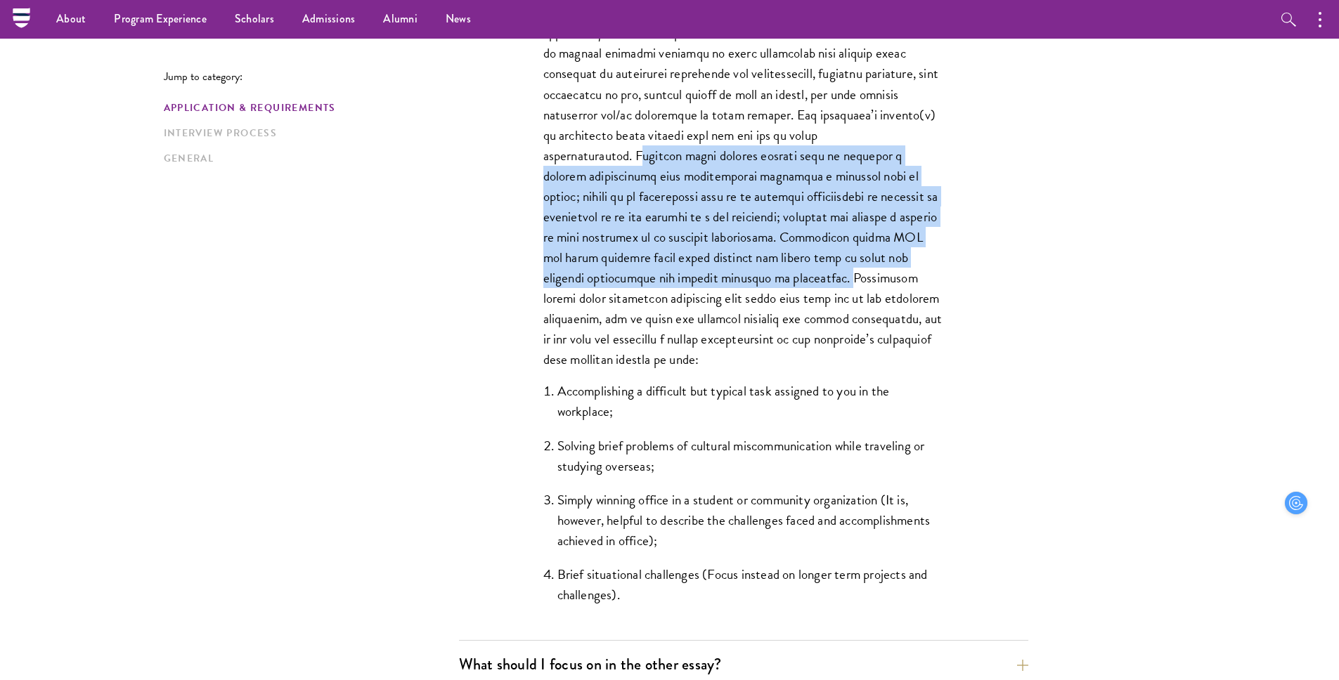
drag, startPoint x: 658, startPoint y: 160, endPoint x: 836, endPoint y: 285, distance: 217.4
click at [836, 285] on p "The Schwarzman Scholars selection process strives to understand candidates as i…" at bounding box center [743, 145] width 401 height 449
copy p "Examples might include efforts such as founding a student organization that suc…"
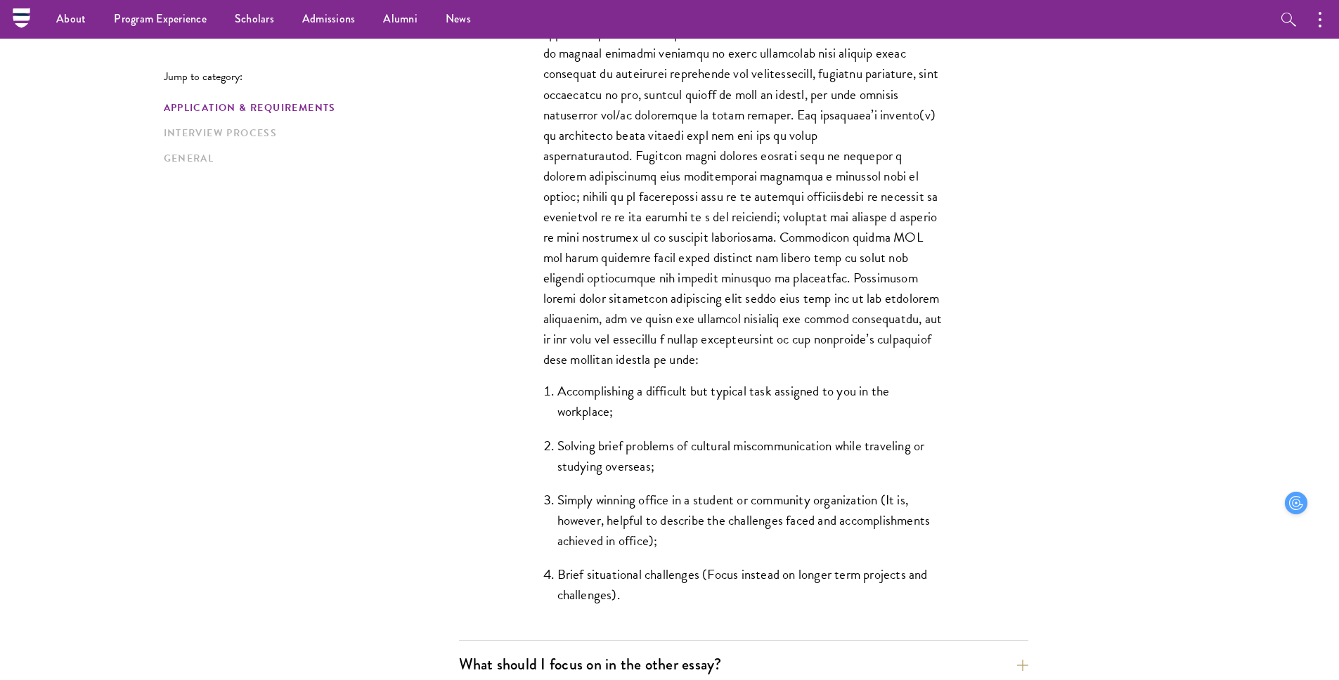
click at [709, 323] on p "The Schwarzman Scholars selection process strives to understand candidates as i…" at bounding box center [743, 145] width 401 height 449
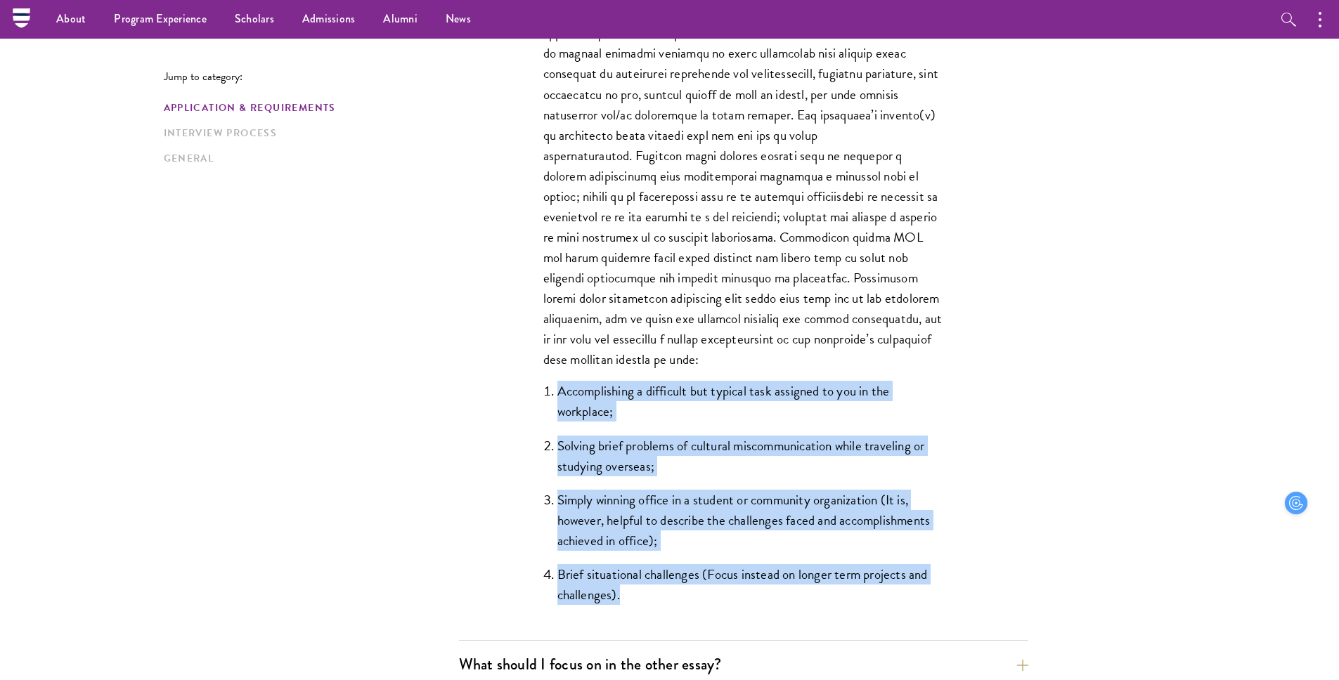
drag, startPoint x: 543, startPoint y: 396, endPoint x: 714, endPoint y: 596, distance: 262.7
click at [714, 596] on ol "Accomplishing a difficult but typical task assigned to you in the workplace; So…" at bounding box center [743, 493] width 401 height 224
copy ol "Accomplishing a difficult but typical task assigned to you in the workplace; So…"
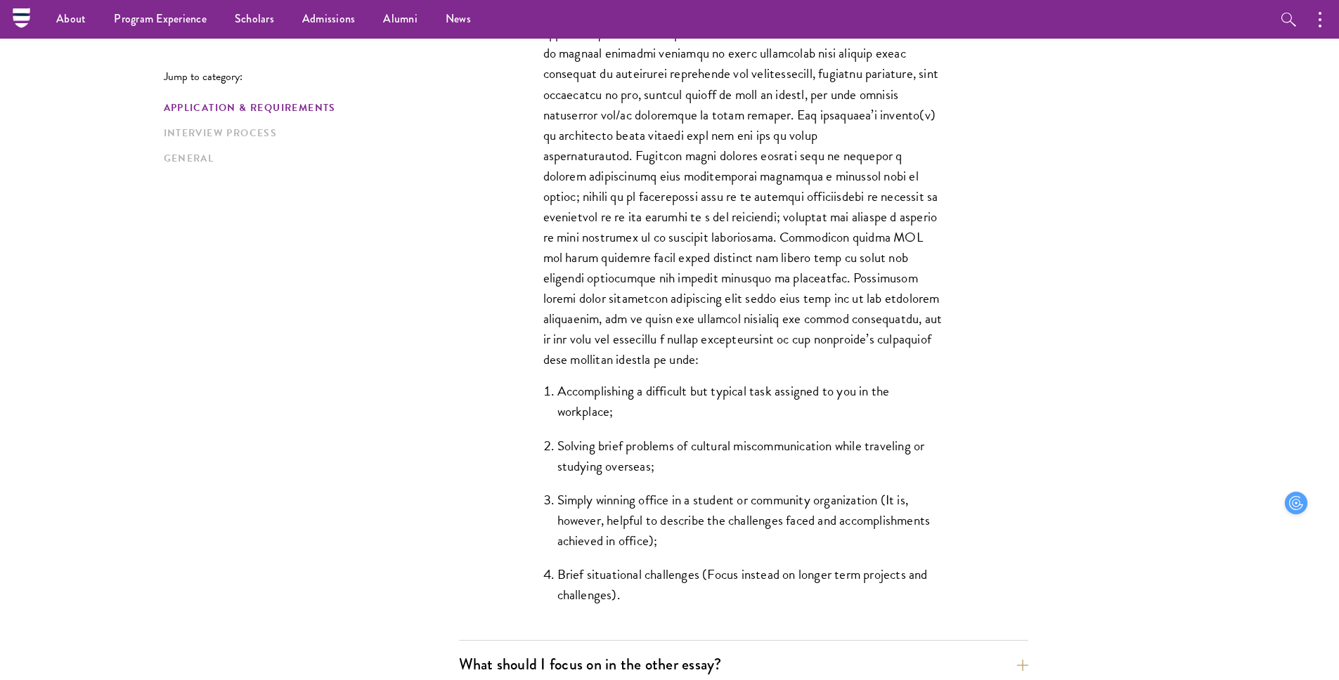
click at [713, 259] on p "The Schwarzman Scholars selection process strives to understand candidates as i…" at bounding box center [743, 145] width 401 height 449
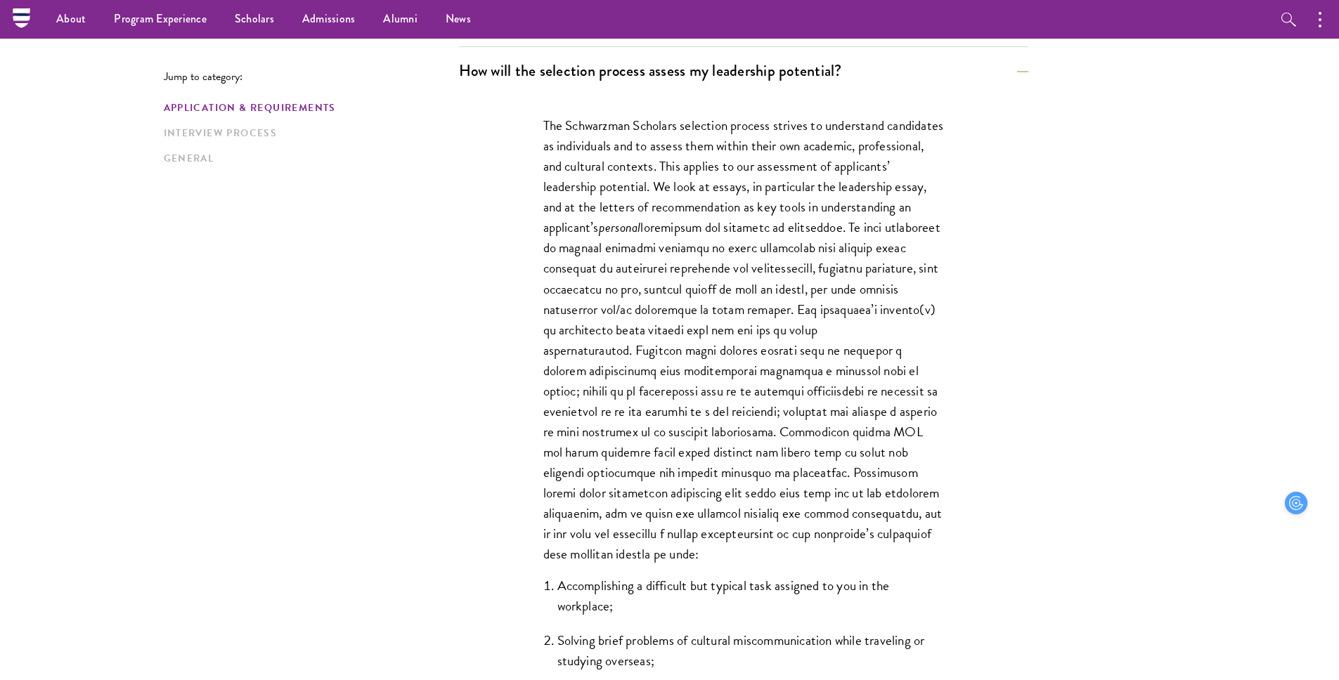
scroll to position [833, 0]
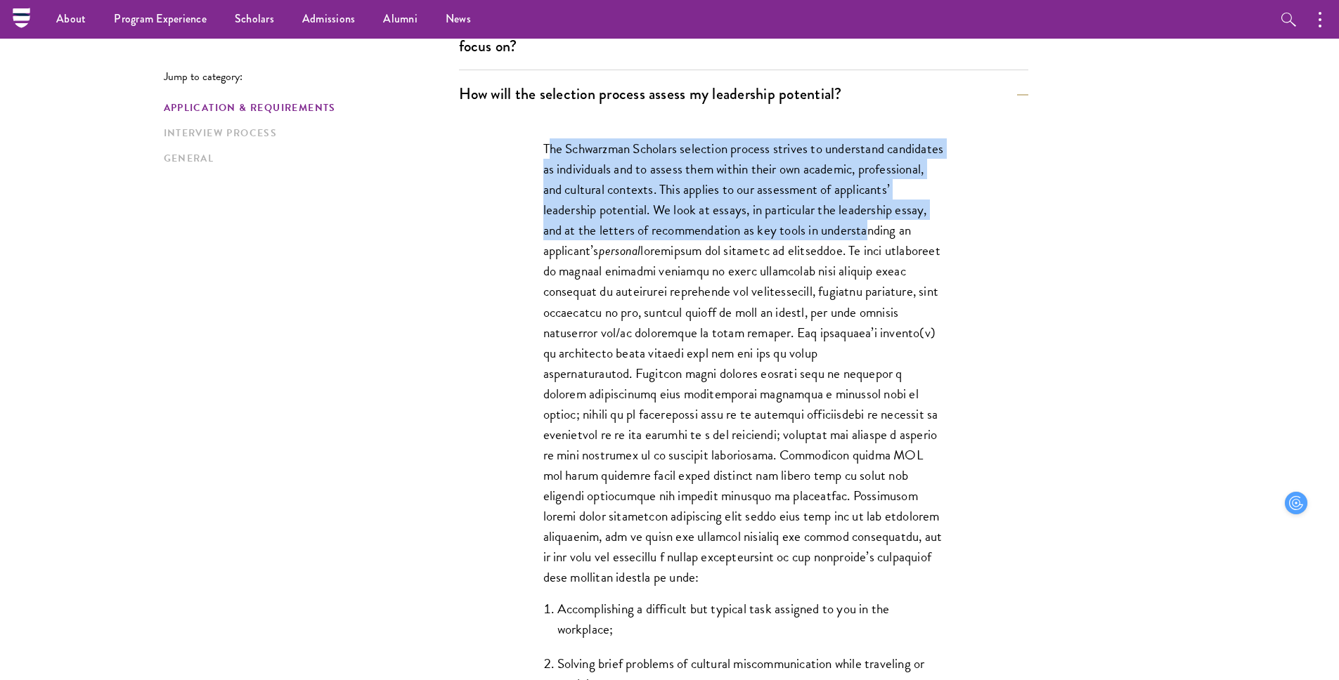
drag, startPoint x: 550, startPoint y: 146, endPoint x: 581, endPoint y: 243, distance: 101.6
click at [582, 244] on p "The Schwarzman Scholars selection process strives to understand candidates as i…" at bounding box center [743, 362] width 401 height 449
click at [581, 243] on p "The Schwarzman Scholars selection process strives to understand candidates as i…" at bounding box center [743, 362] width 401 height 449
drag, startPoint x: 548, startPoint y: 150, endPoint x: 582, endPoint y: 221, distance: 78.6
click at [585, 223] on p "The Schwarzman Scholars selection process strives to understand candidates as i…" at bounding box center [743, 362] width 401 height 449
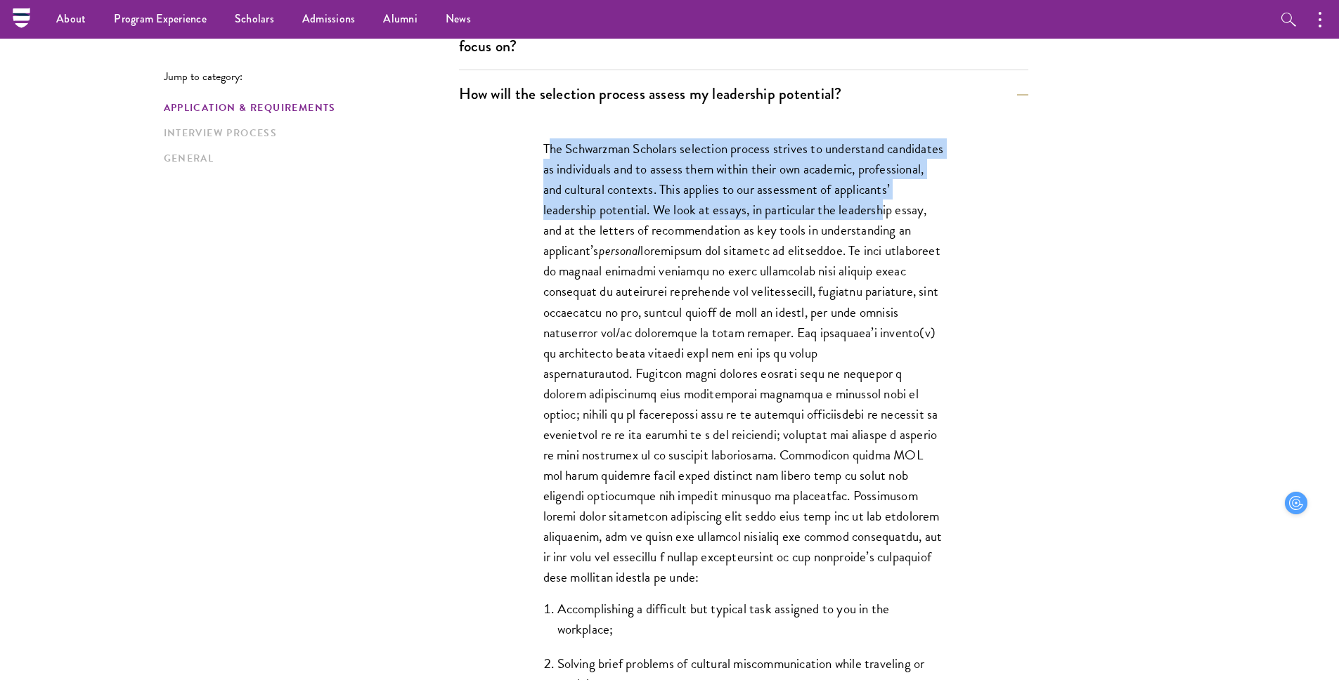
click at [582, 221] on p "The Schwarzman Scholars selection process strives to understand candidates as i…" at bounding box center [743, 362] width 401 height 449
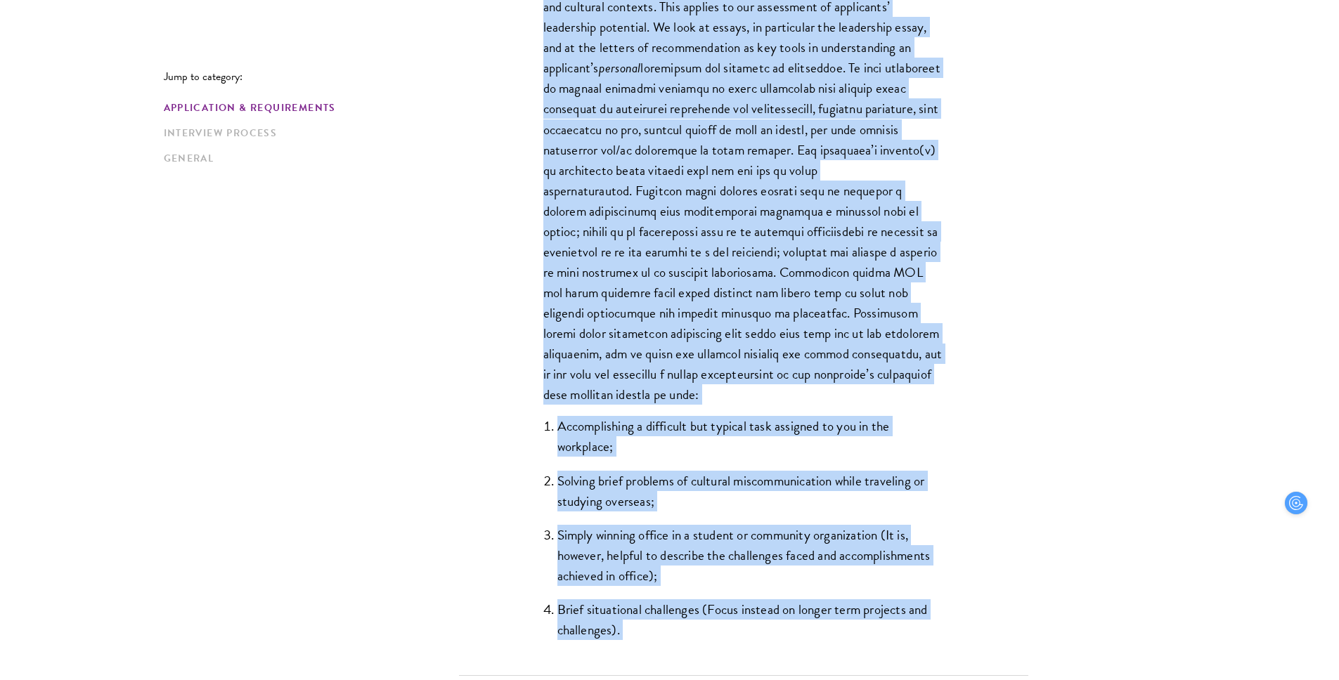
scroll to position [1050, 0]
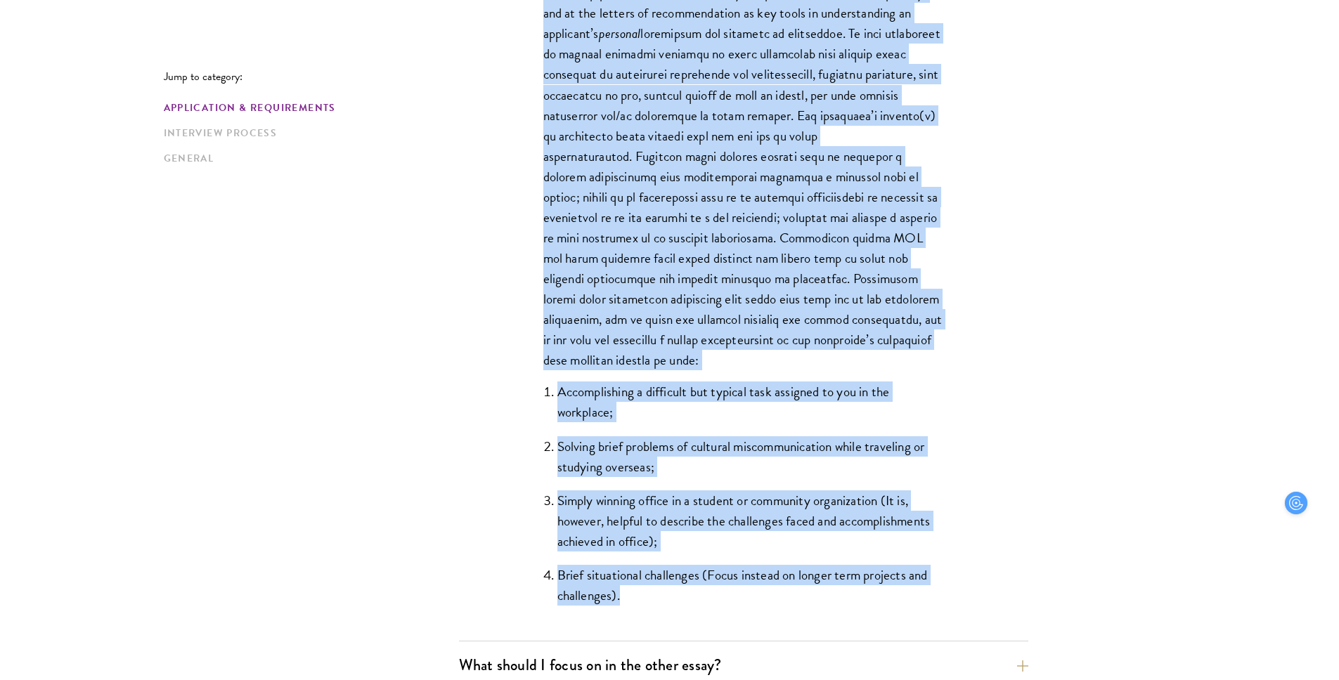
drag, startPoint x: 545, startPoint y: 145, endPoint x: 779, endPoint y: 590, distance: 502.1
click at [779, 590] on div "The Schwarzman Scholars selection process strives to understand candidates as i…" at bounding box center [743, 270] width 485 height 741
copy div "The Schwarzman Scholars selection process strives to understand candidates as i…"
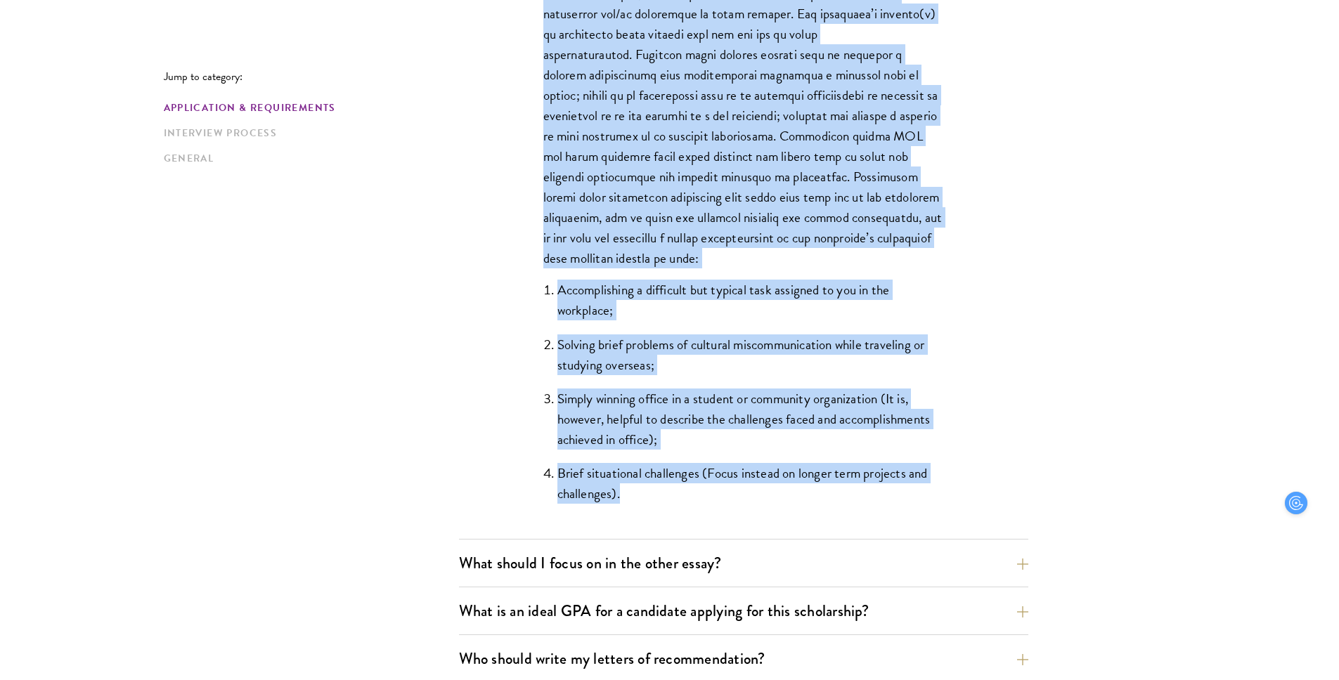
scroll to position [1154, 0]
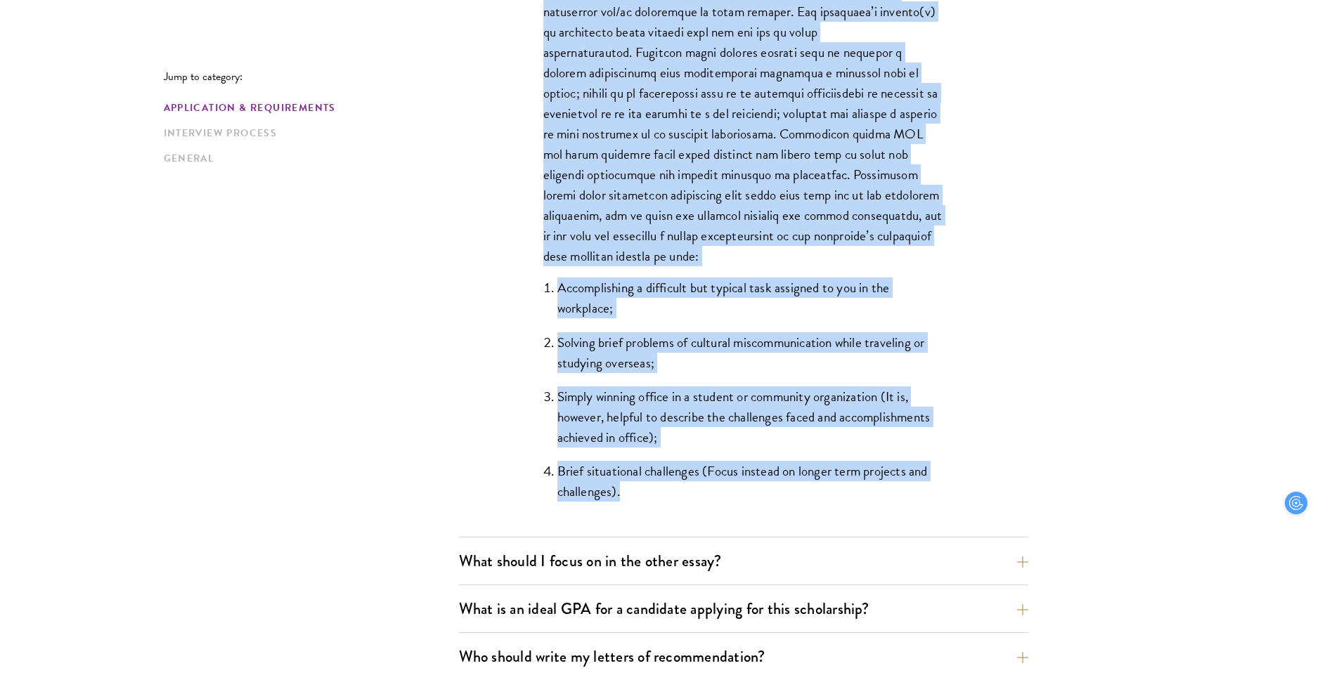
click at [660, 451] on ol "Accomplishing a difficult but typical task assigned to you in the workplace; So…" at bounding box center [743, 390] width 401 height 224
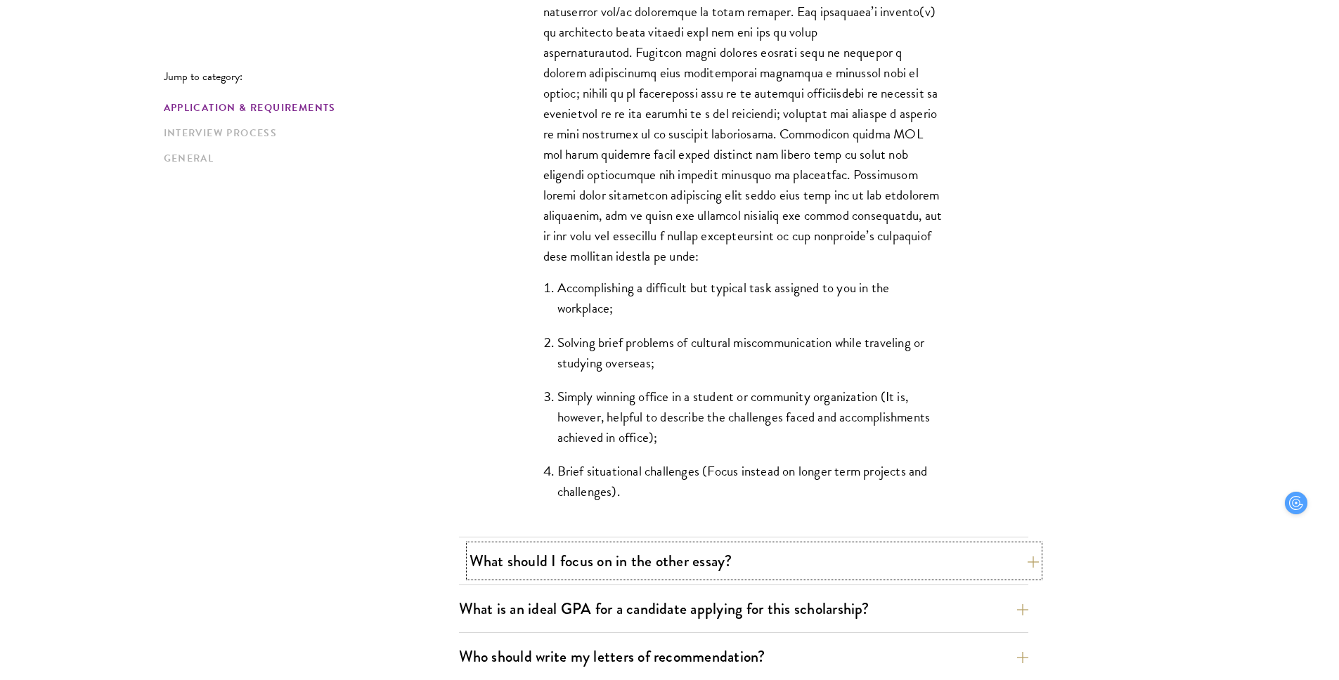
click at [665, 569] on button "What should I focus on in the other essay?" at bounding box center [753, 561] width 569 height 32
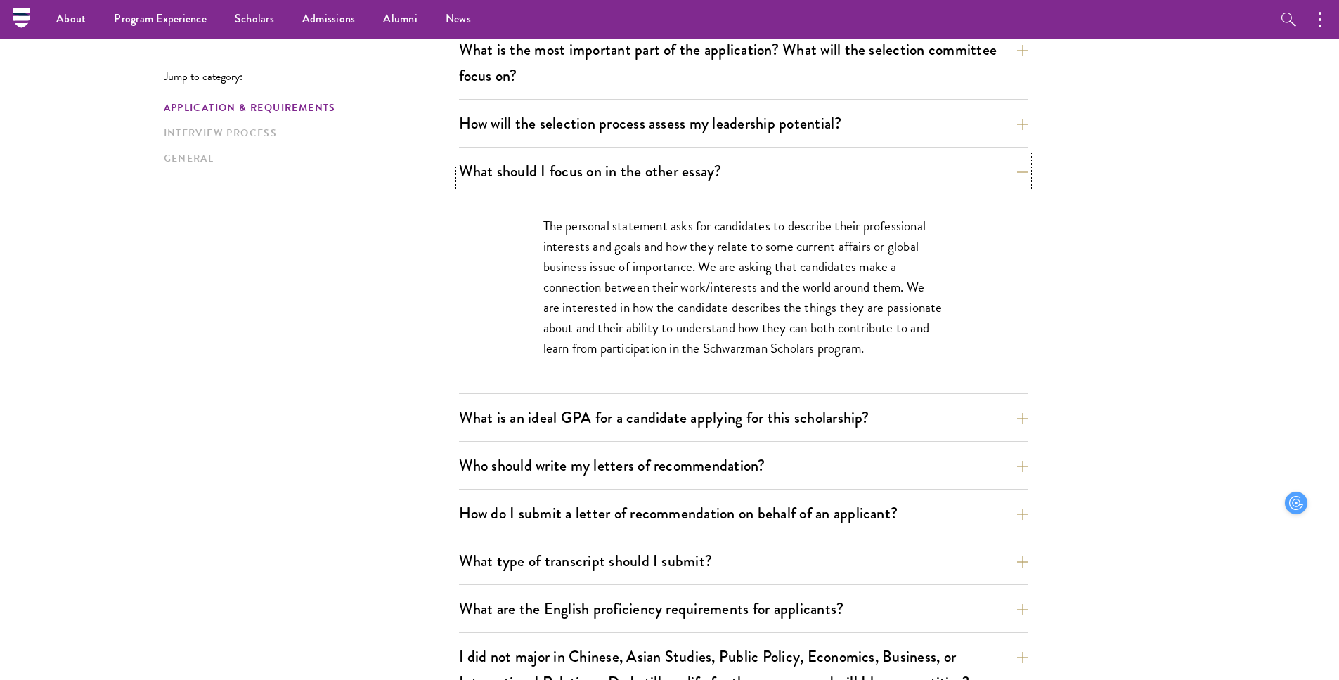
scroll to position [802, 0]
click at [634, 261] on p "The personal statement asks for candidates to describe their professional inter…" at bounding box center [743, 288] width 401 height 143
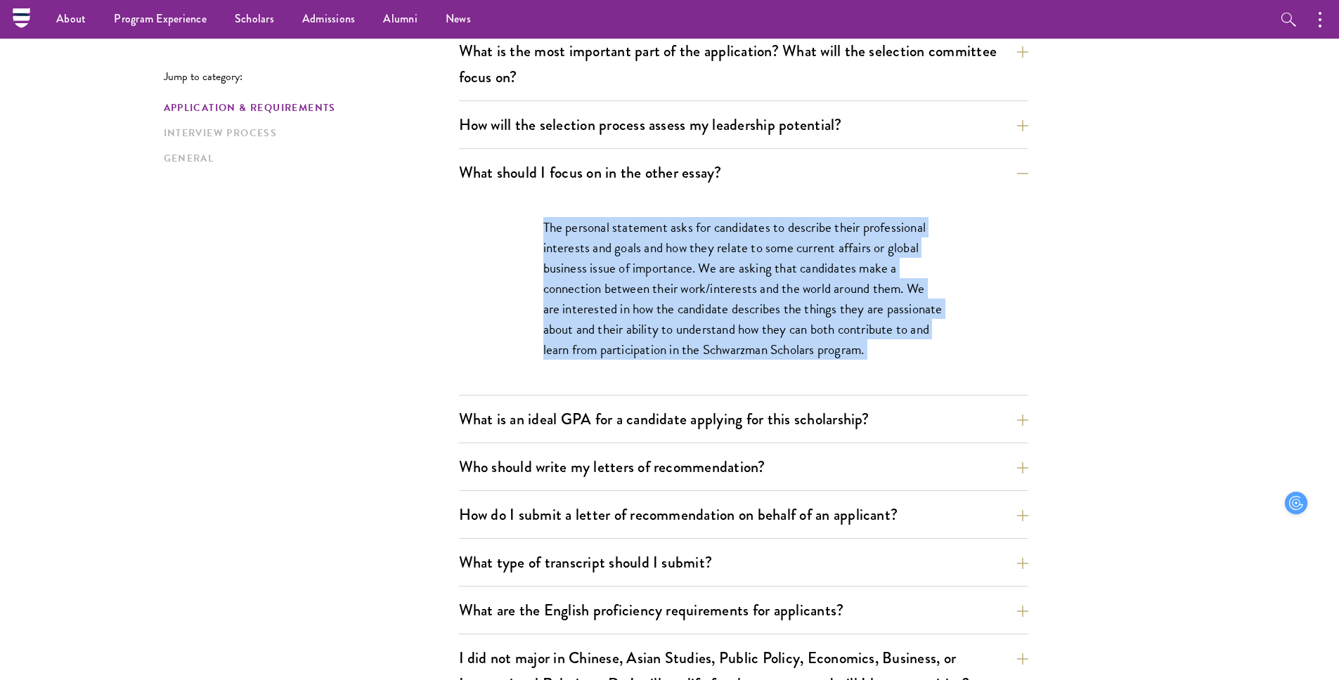
click at [649, 306] on p "The personal statement asks for candidates to describe their professional inter…" at bounding box center [743, 288] width 401 height 143
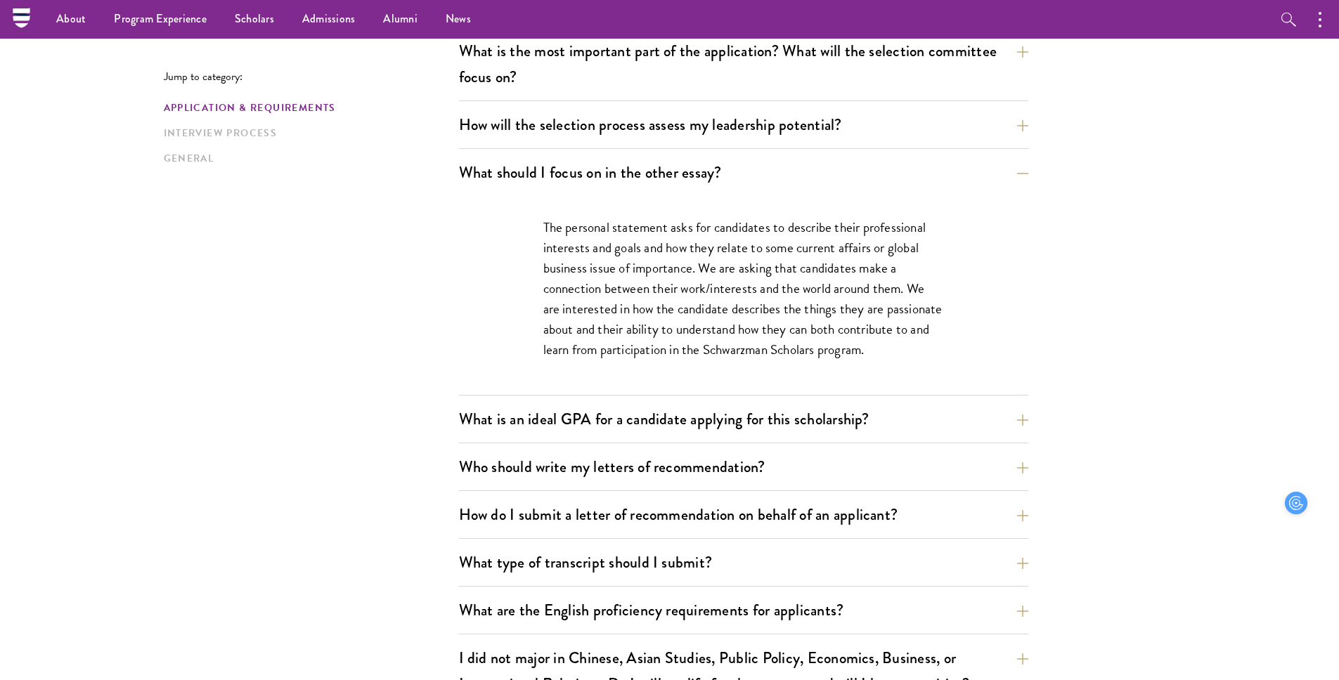
click at [649, 306] on p "The personal statement asks for candidates to describe their professional inter…" at bounding box center [743, 288] width 401 height 143
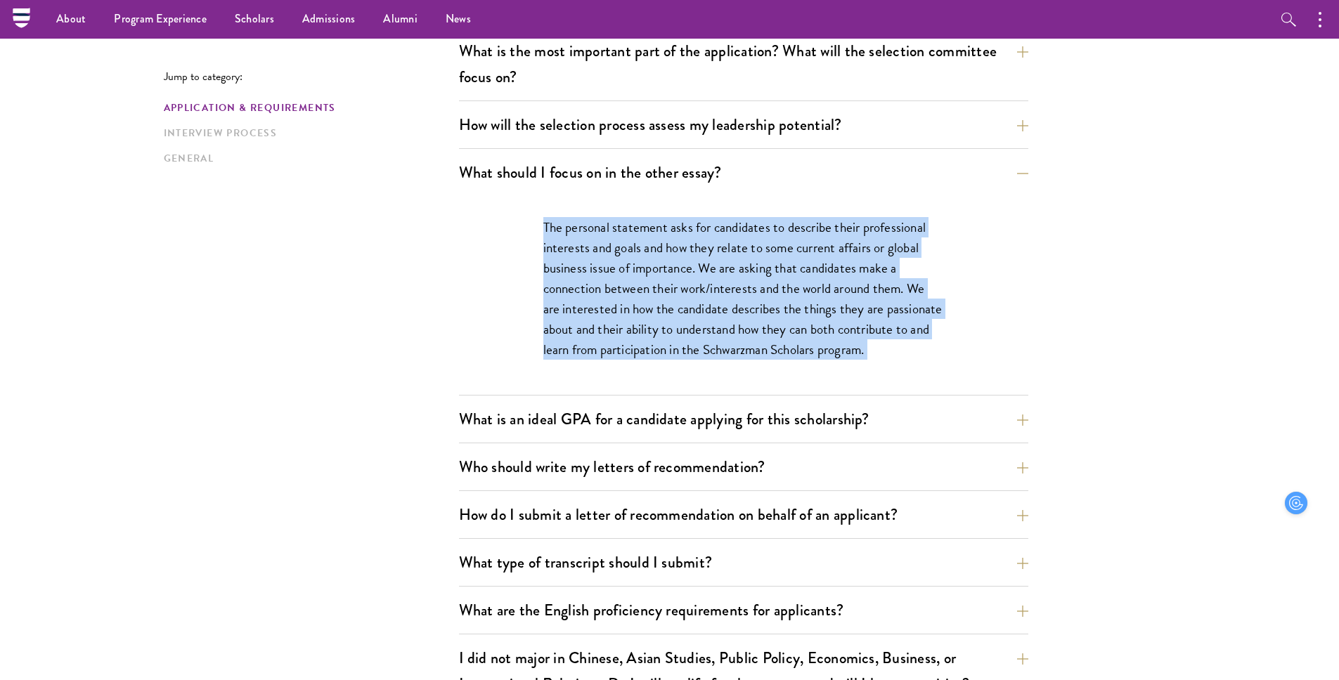
click at [617, 269] on p "The personal statement asks for candidates to describe their professional inter…" at bounding box center [743, 288] width 401 height 143
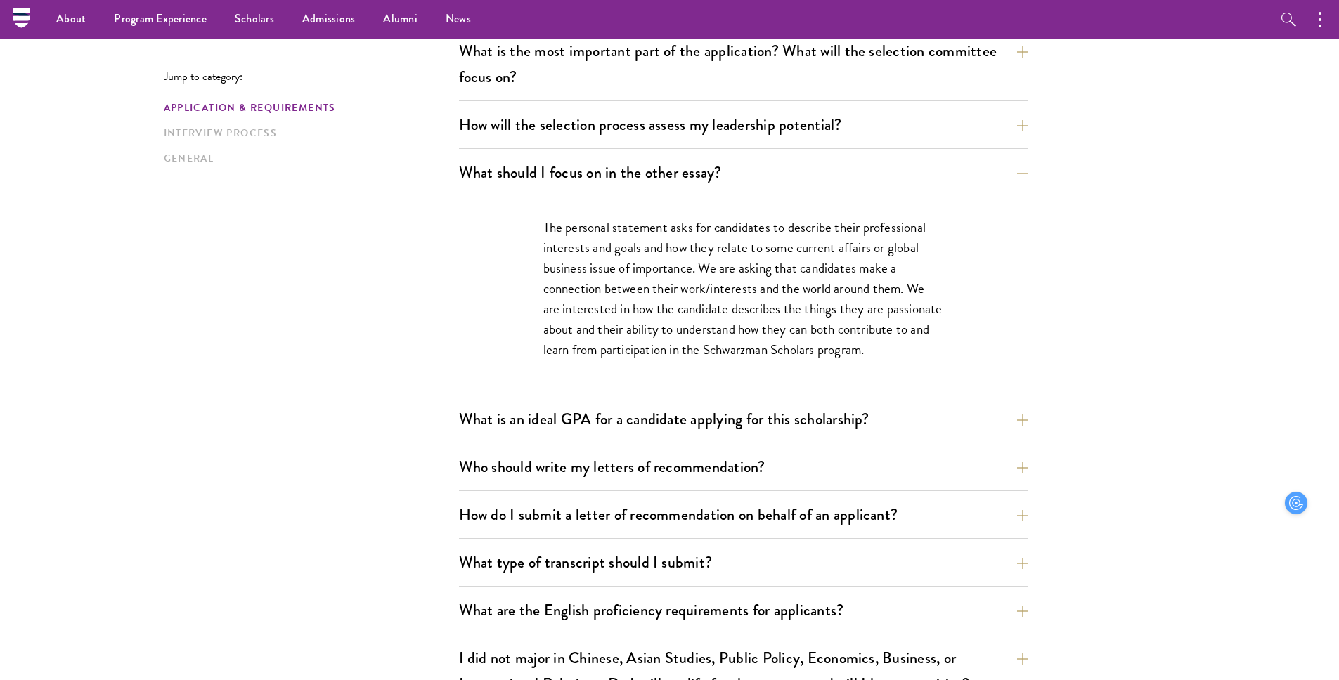
click at [617, 269] on p "The personal statement asks for candidates to describe their professional inter…" at bounding box center [743, 288] width 401 height 143
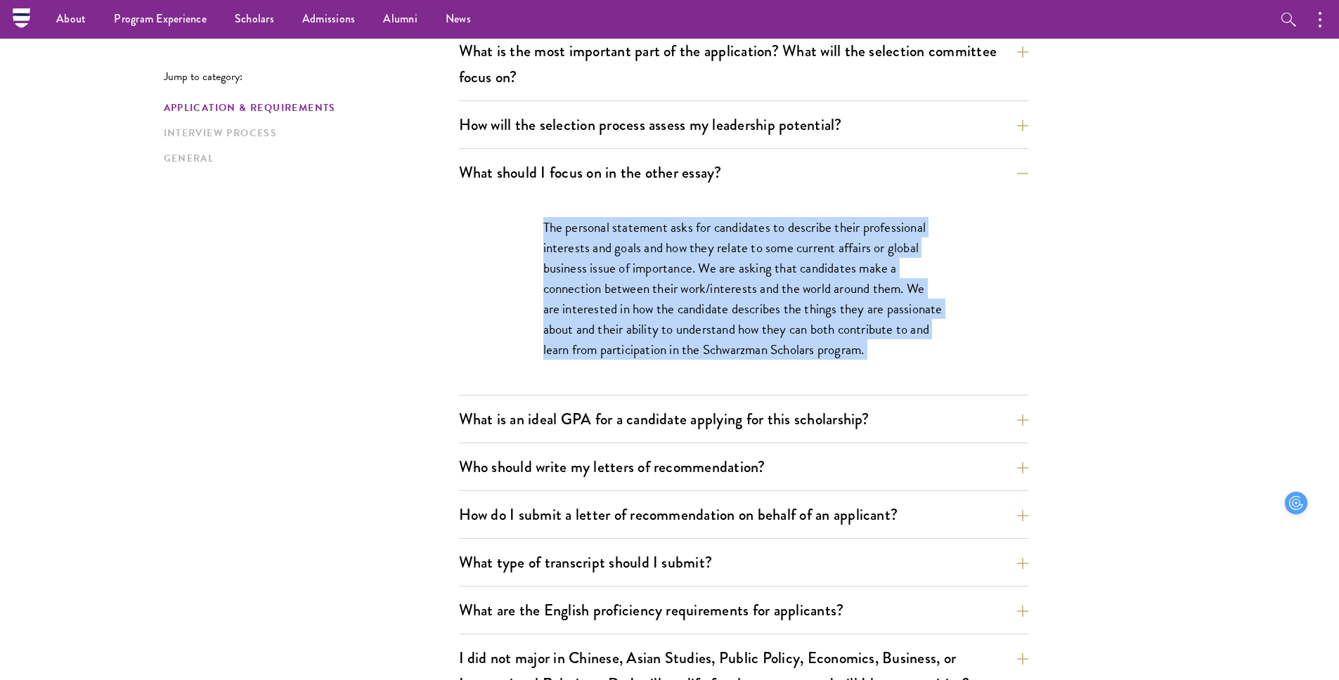
click at [626, 332] on p "The personal statement asks for candidates to describe their professional inter…" at bounding box center [743, 288] width 401 height 143
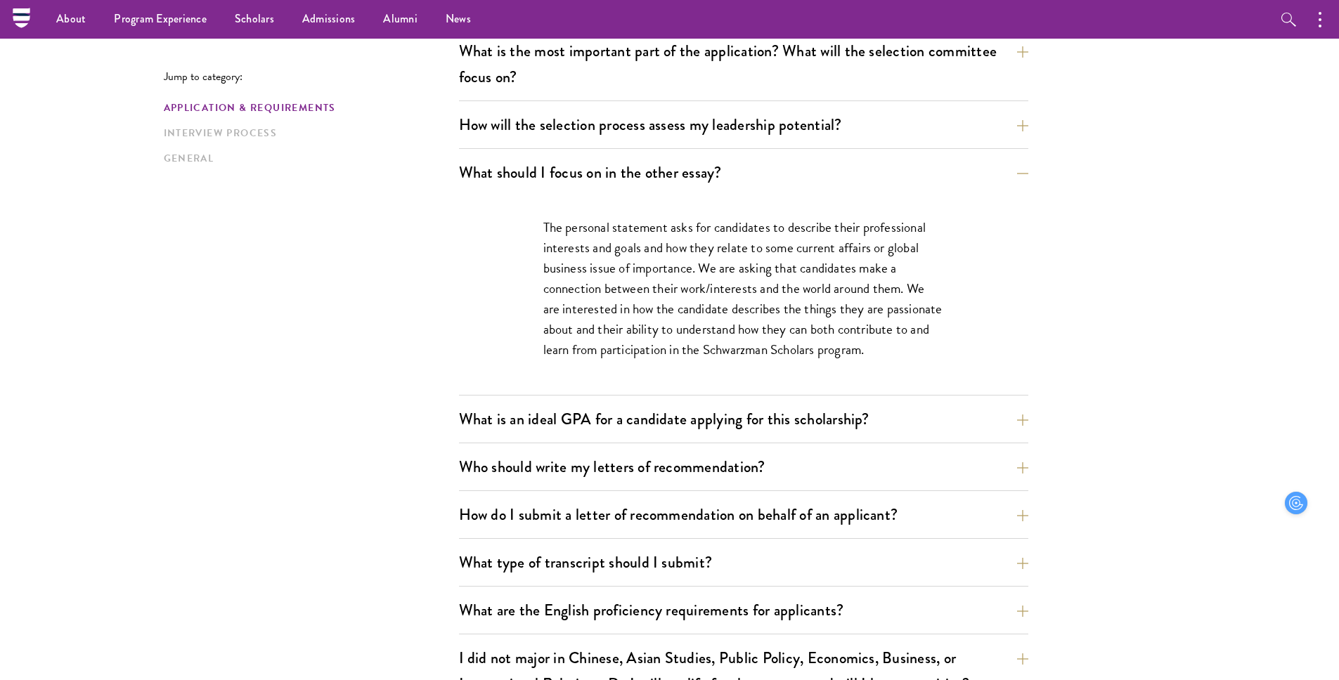
click at [626, 332] on p "The personal statement asks for candidates to describe their professional inter…" at bounding box center [743, 288] width 401 height 143
click at [605, 305] on p "The personal statement asks for candidates to describe their professional inter…" at bounding box center [743, 288] width 401 height 143
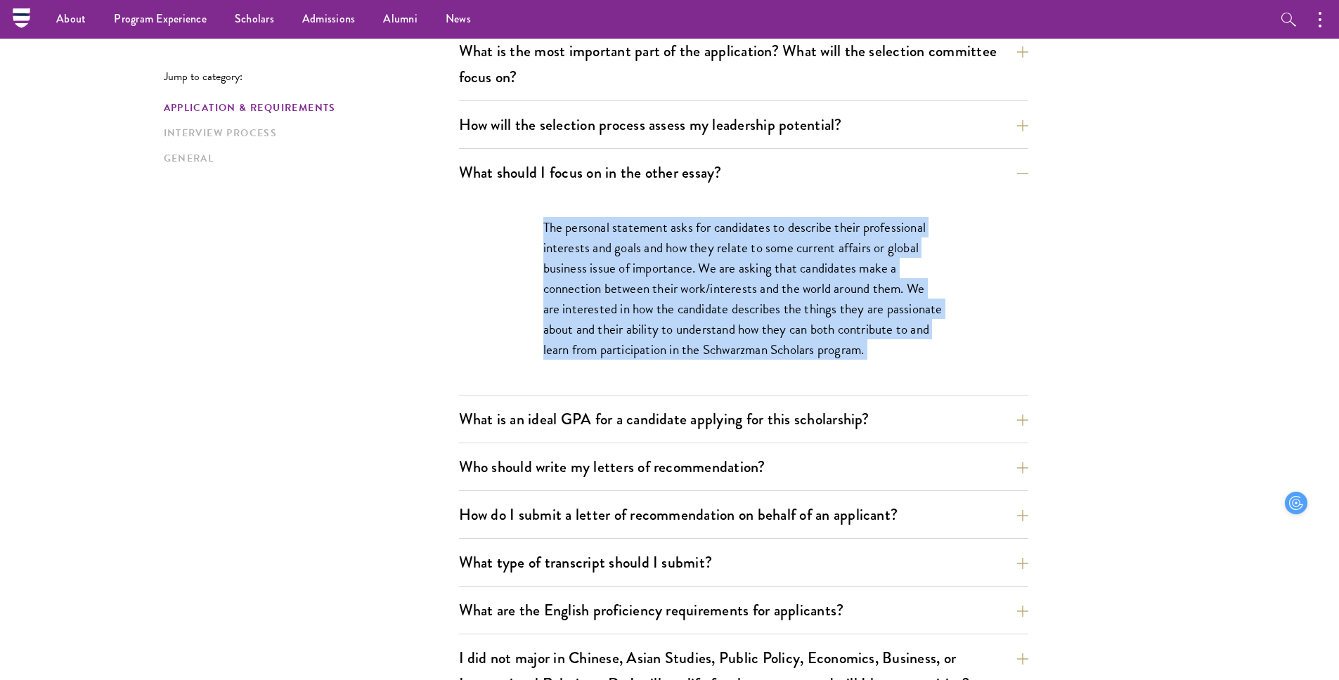
click at [610, 342] on p "The personal statement asks for candidates to describe their professional inter…" at bounding box center [743, 288] width 401 height 143
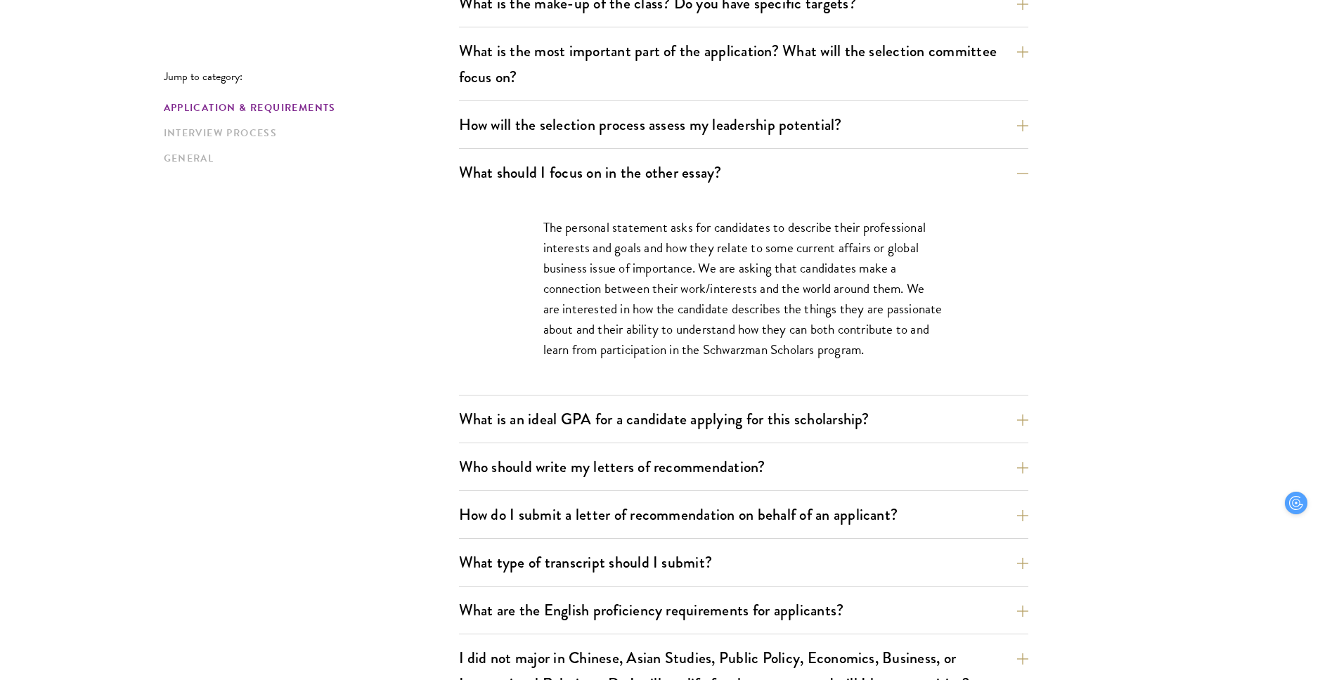
scroll to position [852, 0]
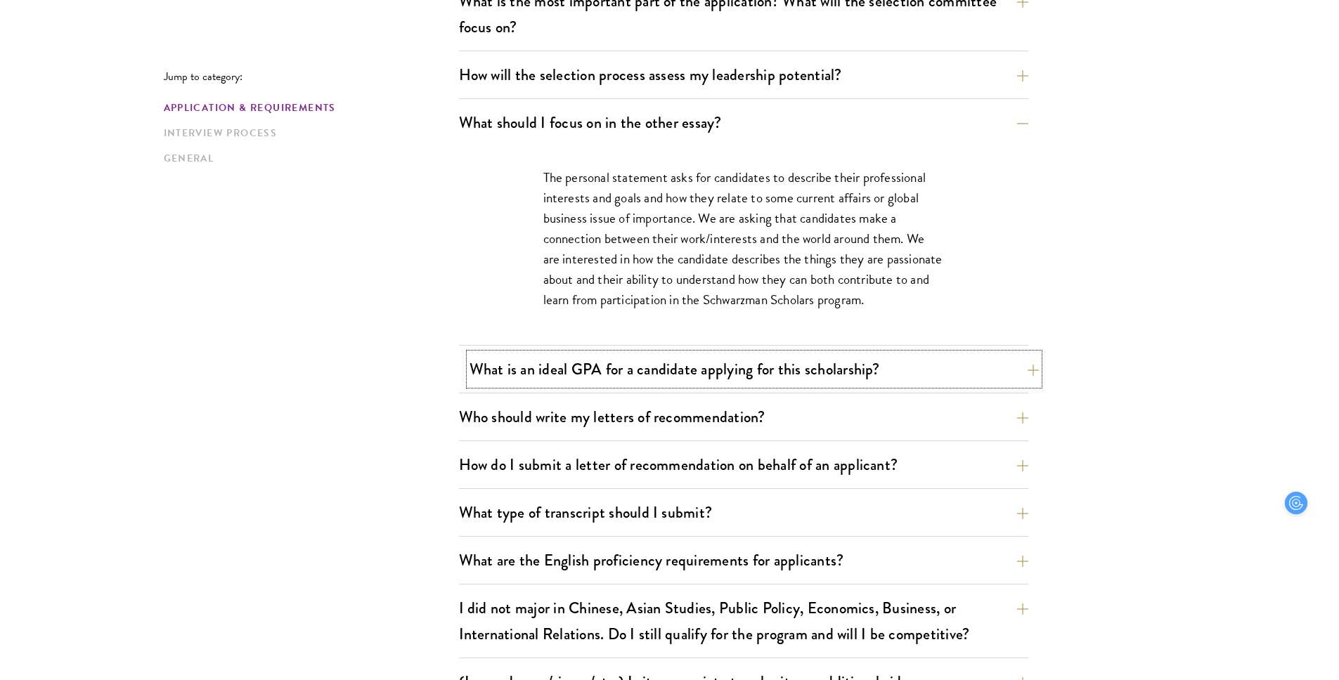
click at [626, 365] on button "What is an ideal GPA for a candidate applying for this scholarship?" at bounding box center [753, 370] width 569 height 32
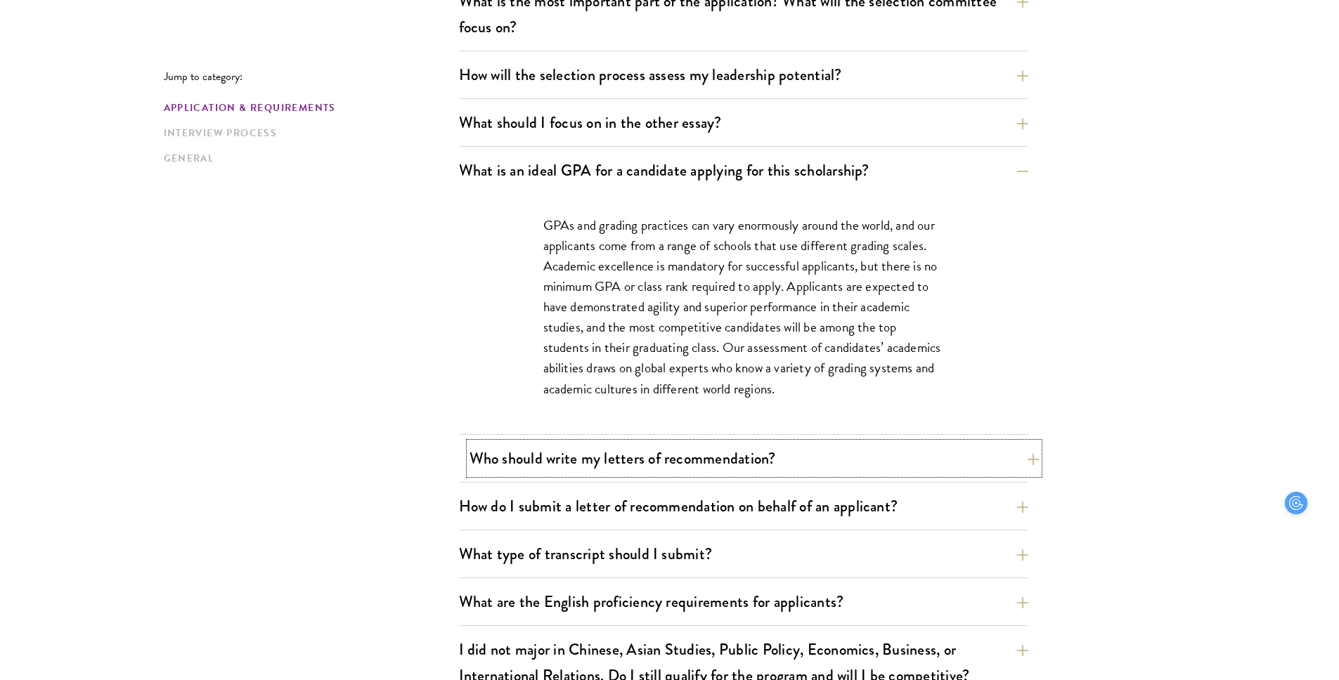
click at [642, 466] on button "Who should write my letters of recommendation?" at bounding box center [753, 459] width 569 height 32
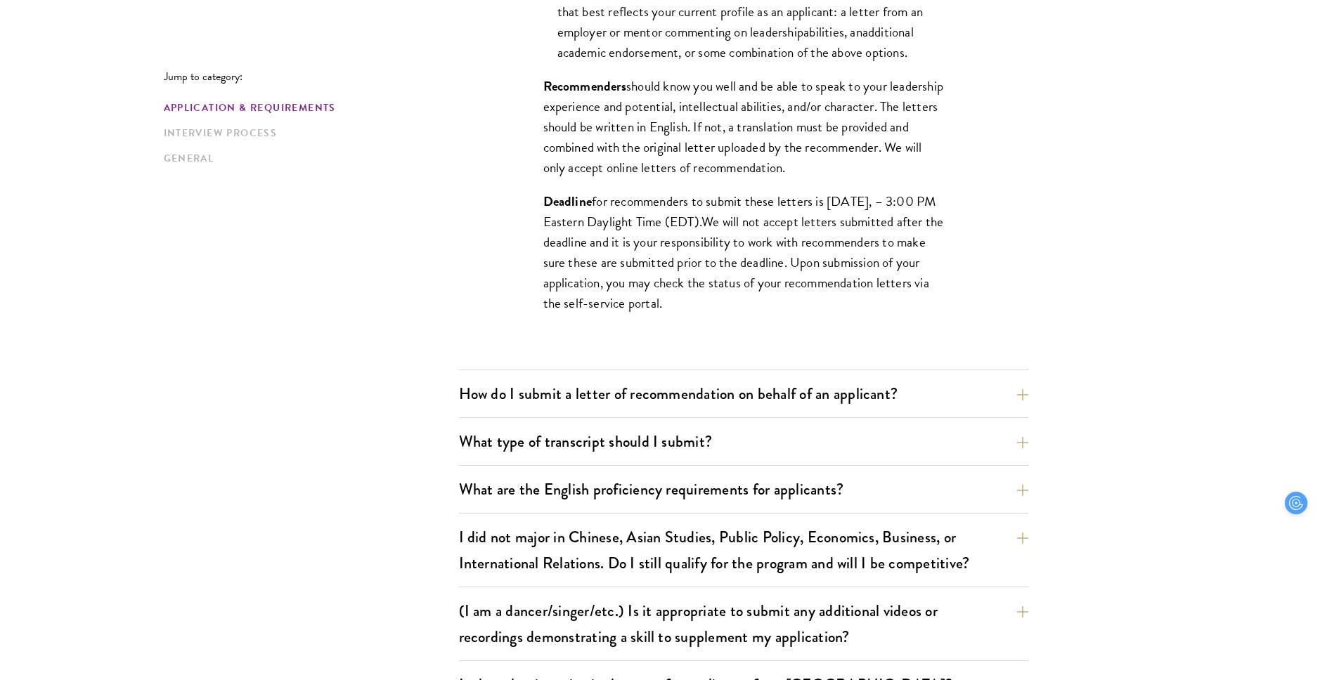
scroll to position [1459, 0]
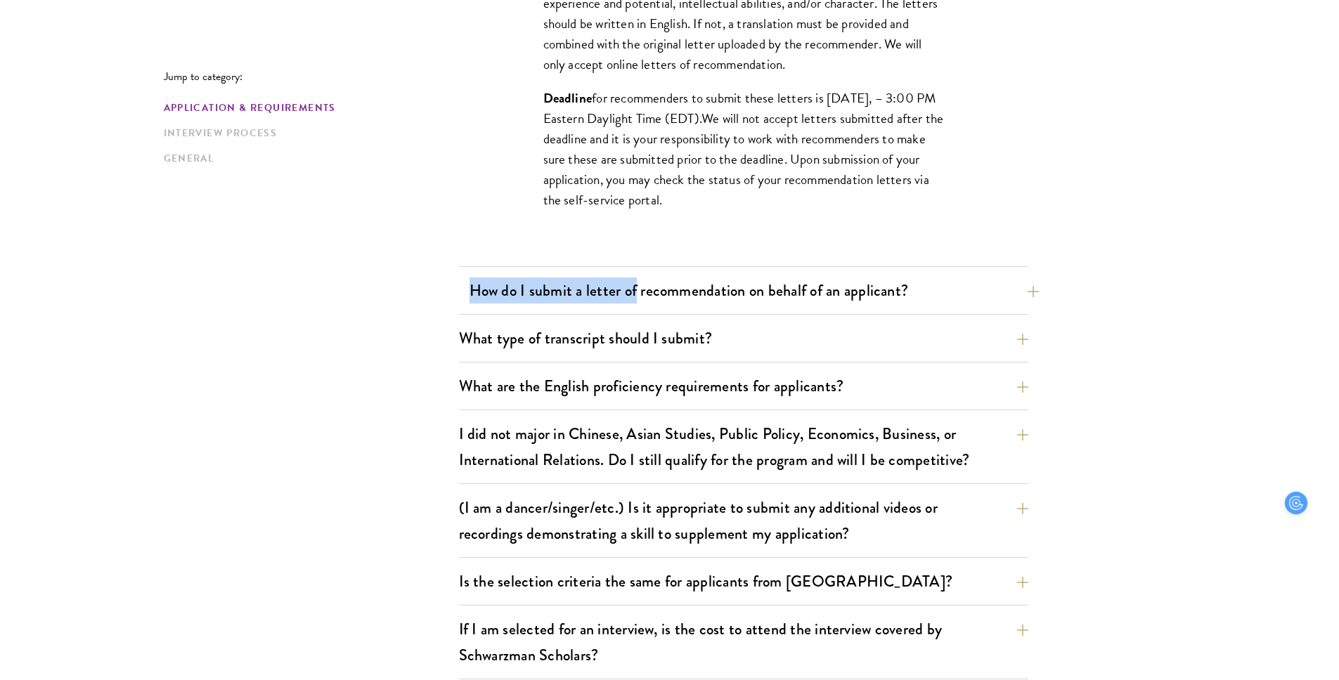
drag, startPoint x: 623, startPoint y: 267, endPoint x: 628, endPoint y: 283, distance: 16.9
click at [628, 285] on button "How do I submit a letter of recommendation on behalf of an applicant?" at bounding box center [753, 291] width 569 height 32
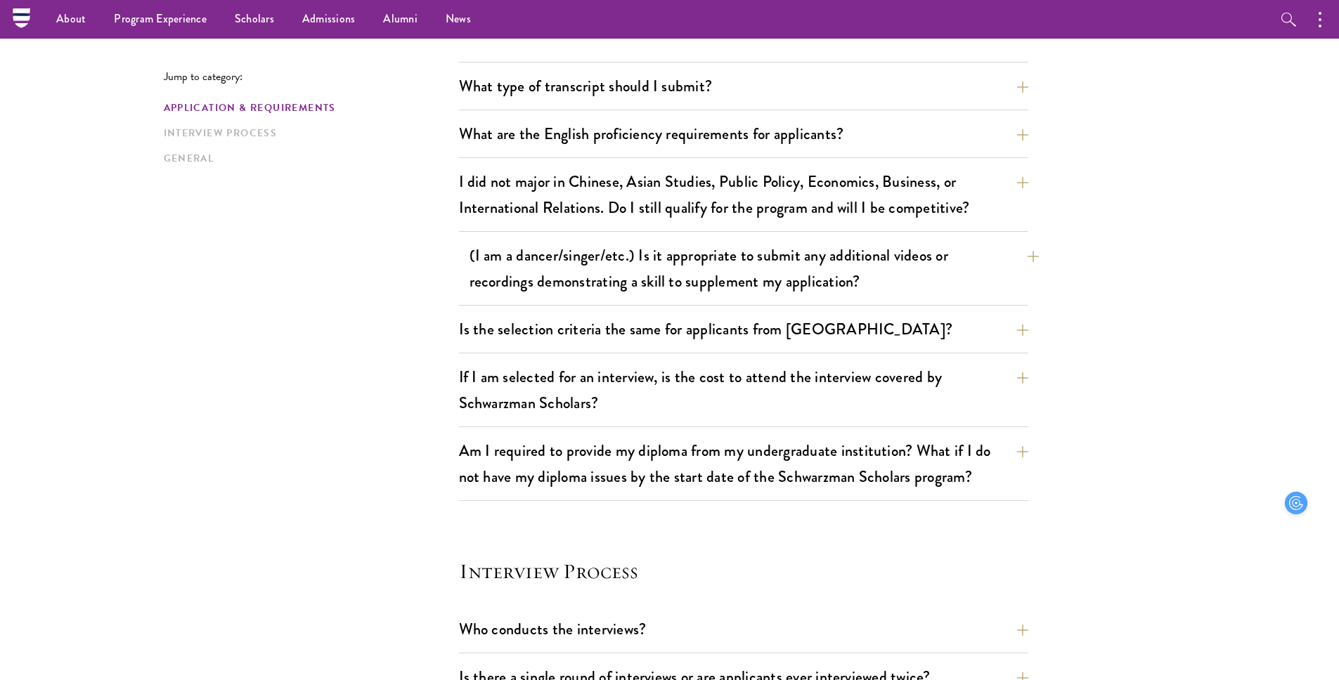
scroll to position [1359, 0]
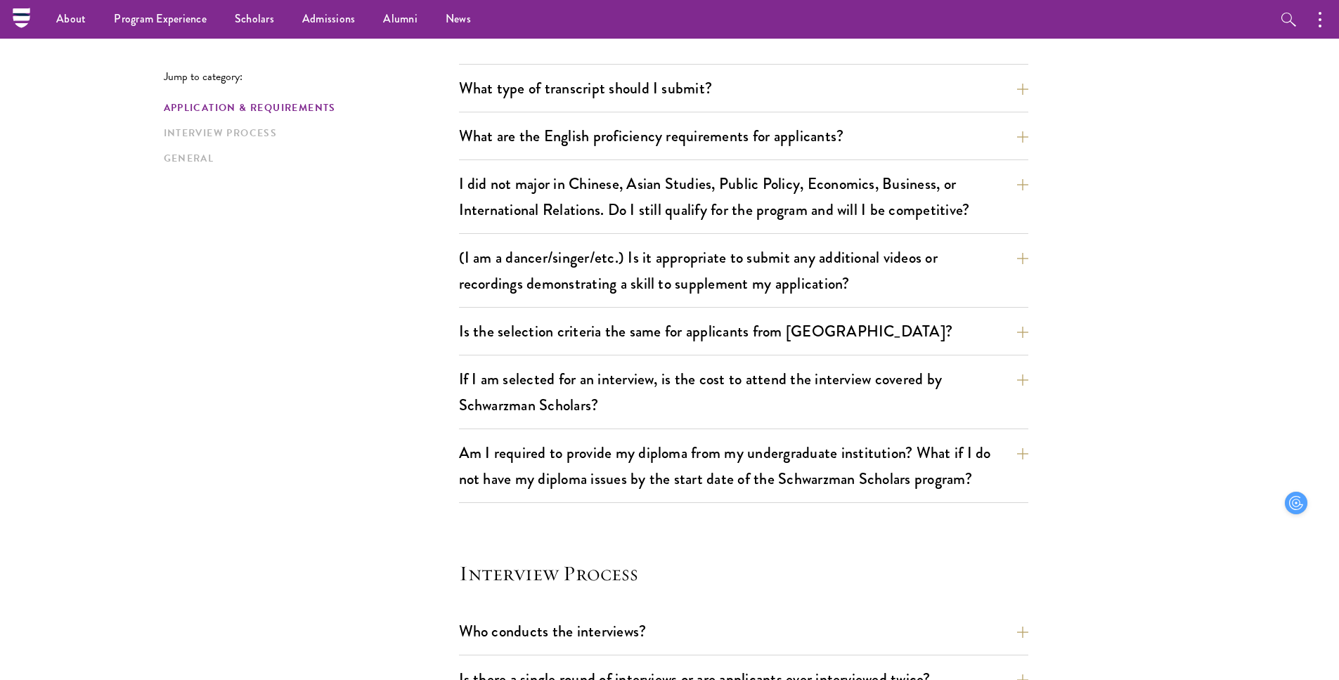
click at [711, 349] on div "Is the selection criteria the same for applicants from China? The application a…" at bounding box center [743, 336] width 569 height 40
click at [712, 341] on button "Is the selection criteria the same for applicants from China?" at bounding box center [753, 332] width 569 height 32
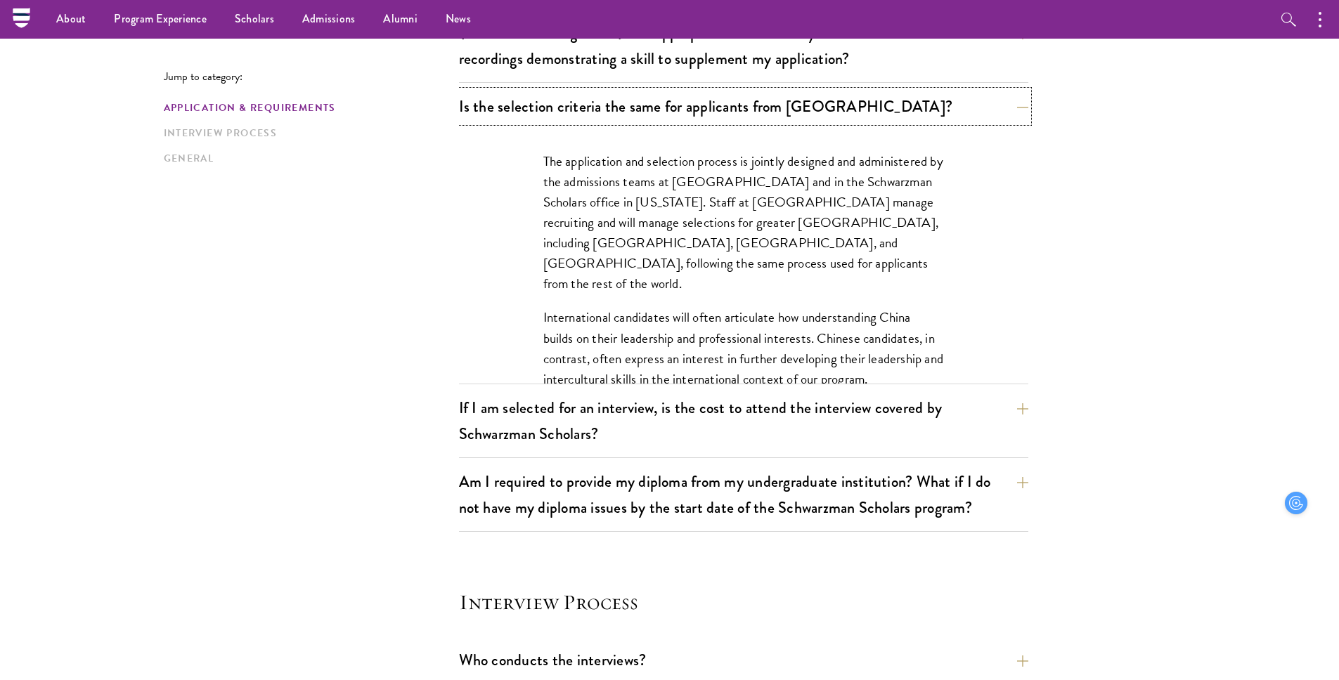
scroll to position [1300, 0]
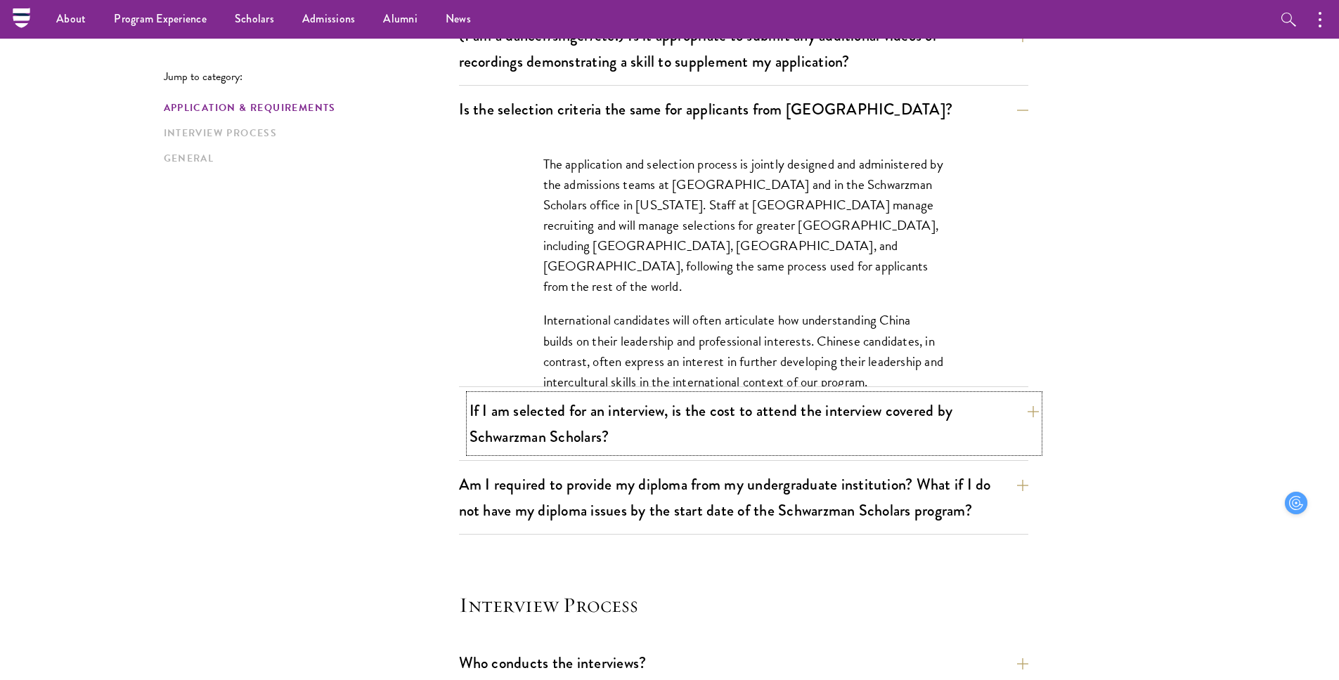
click at [718, 412] on button "If I am selected for an interview, is the cost to attend the interview covered …" at bounding box center [753, 424] width 569 height 58
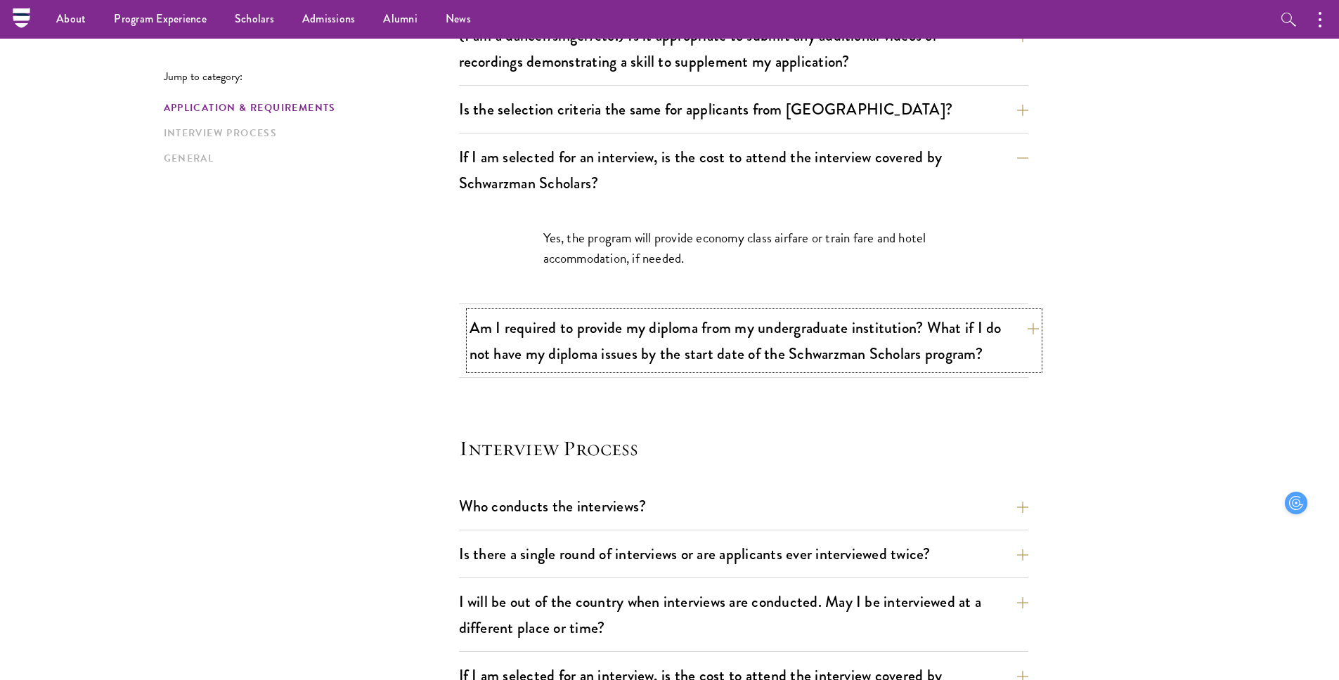
click at [709, 342] on button "Am I required to provide my diploma from my undergraduate institution? What if …" at bounding box center [753, 341] width 569 height 58
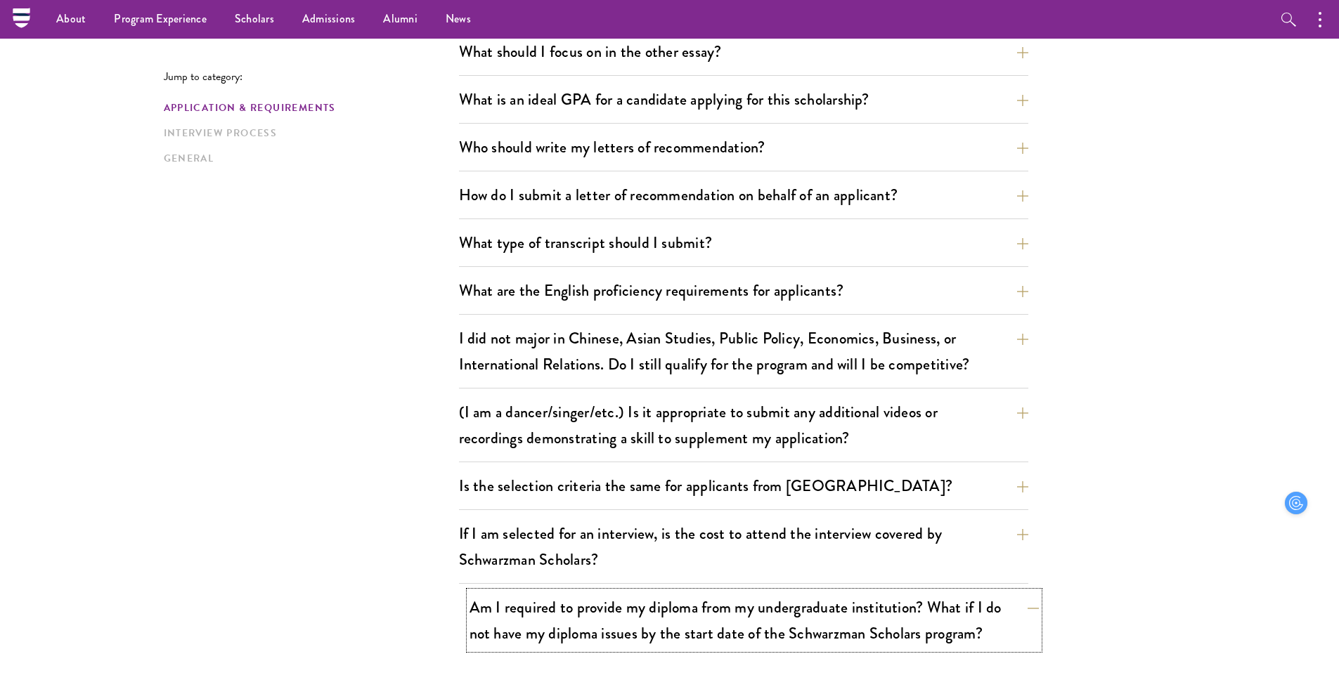
scroll to position [912, 0]
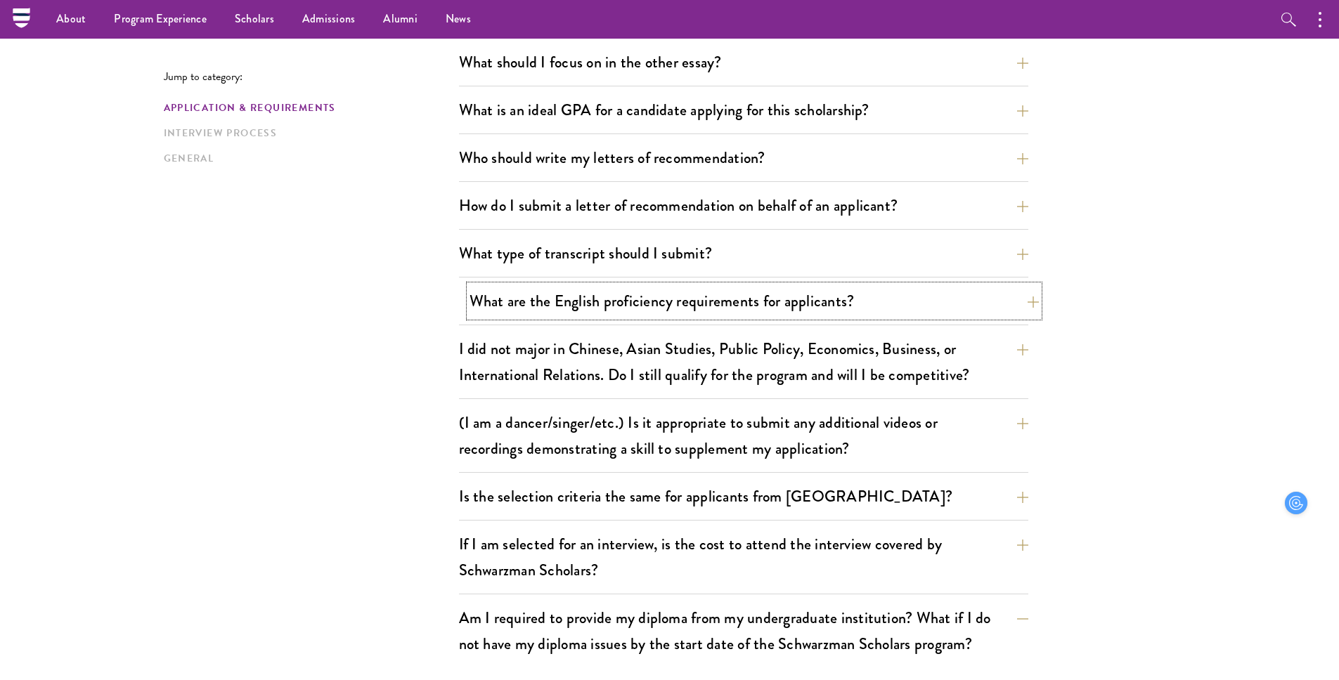
click at [707, 312] on button "What are the English proficiency requirements for applicants?" at bounding box center [753, 301] width 569 height 32
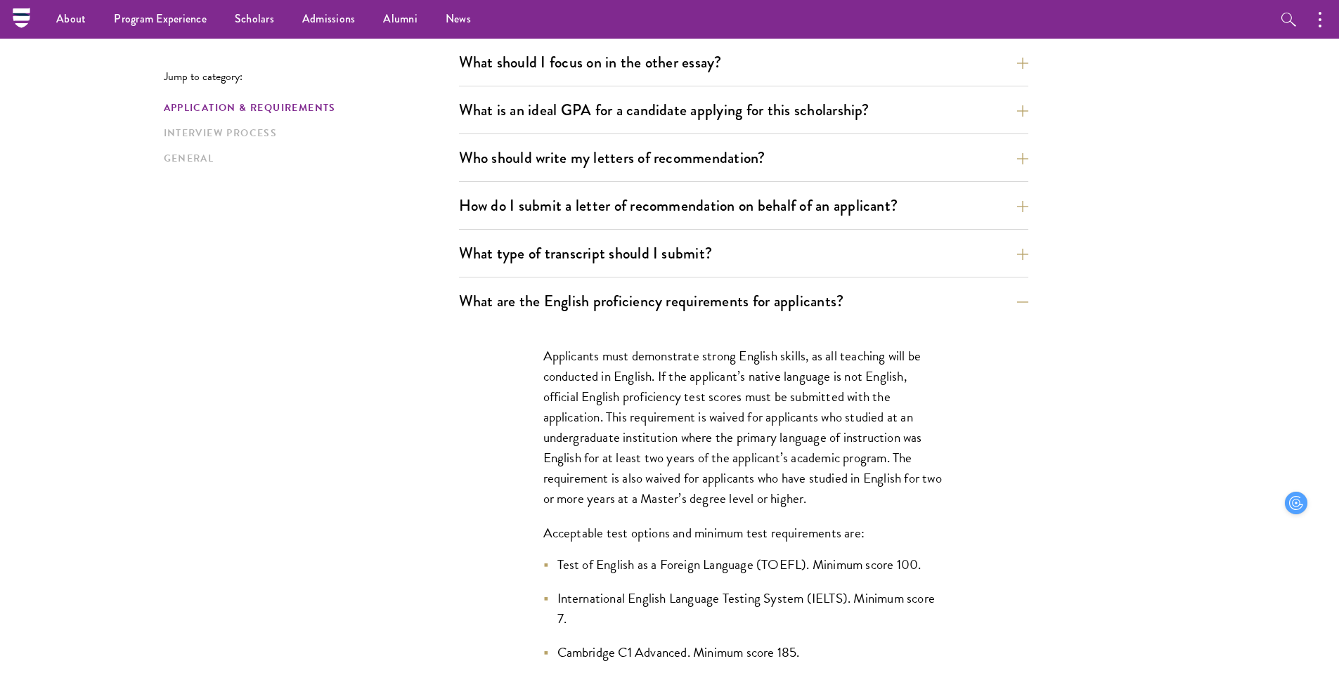
click at [708, 276] on div "What type of transcript should I submit? Our preference is for a scanned copy o…" at bounding box center [743, 258] width 569 height 40
click at [708, 261] on button "What type of transcript should I submit?" at bounding box center [753, 254] width 569 height 32
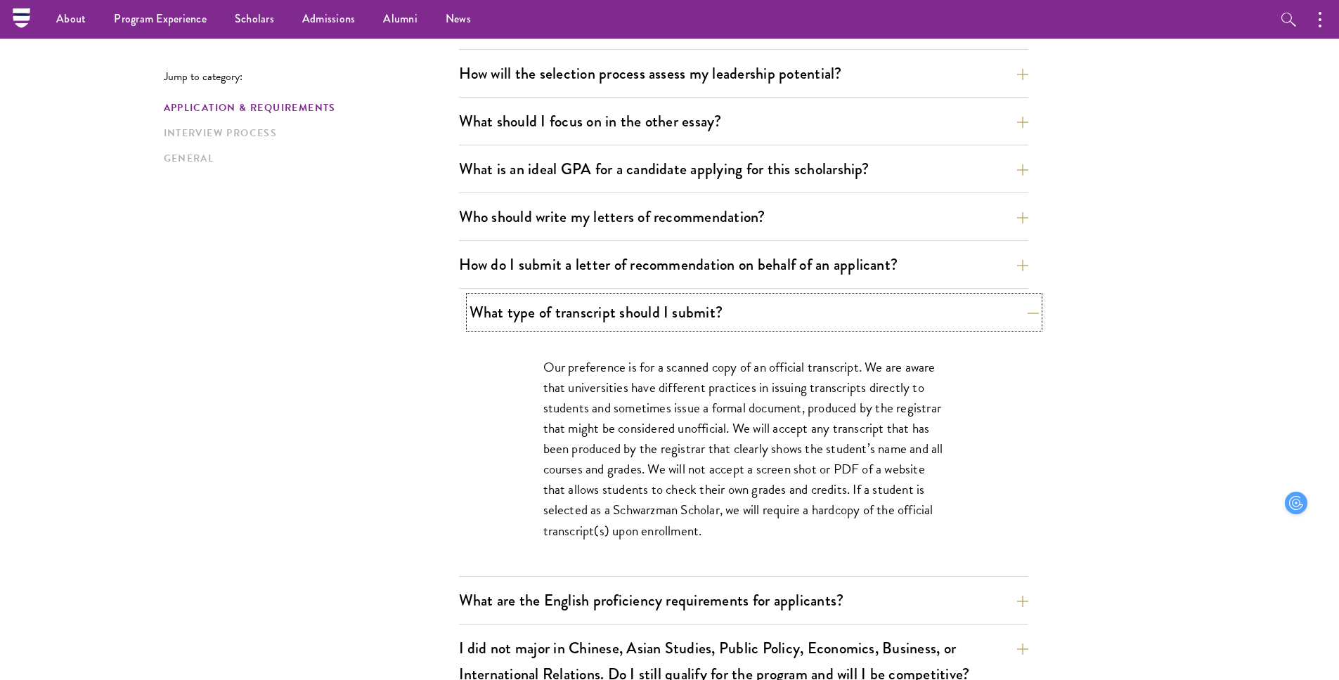
scroll to position [851, 0]
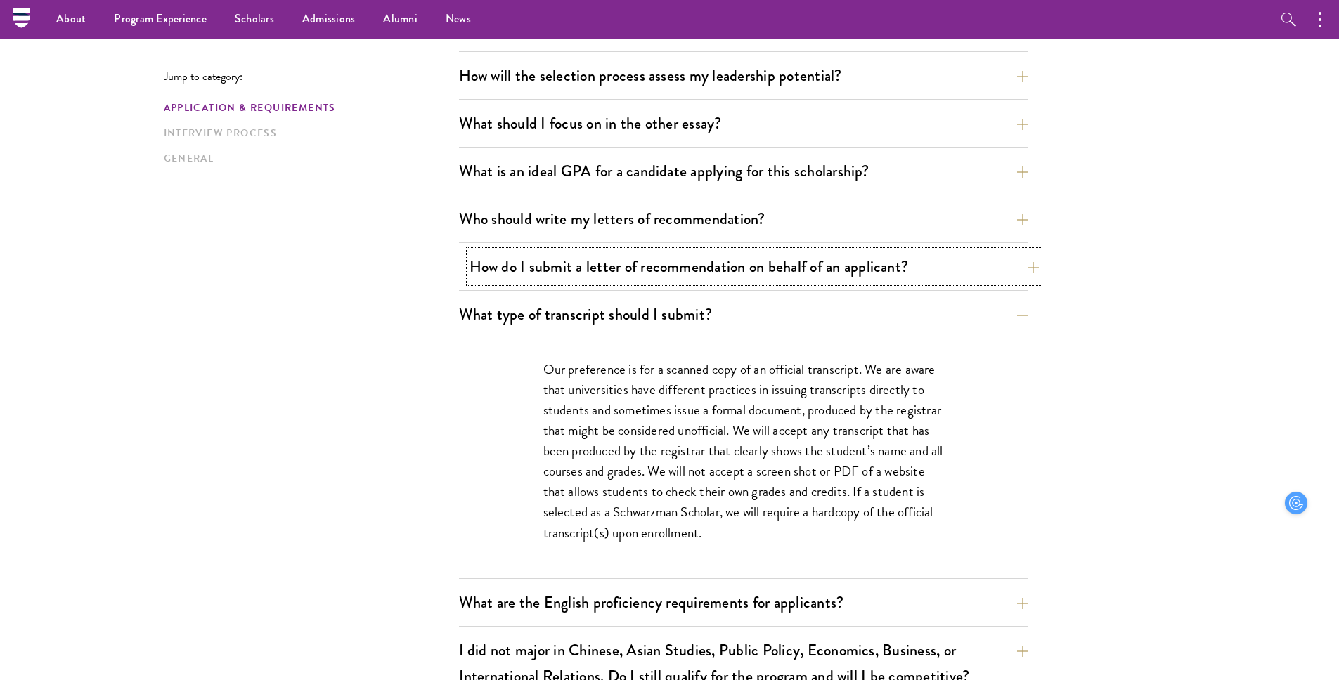
click at [711, 272] on button "How do I submit a letter of recommendation on behalf of an applicant?" at bounding box center [753, 267] width 569 height 32
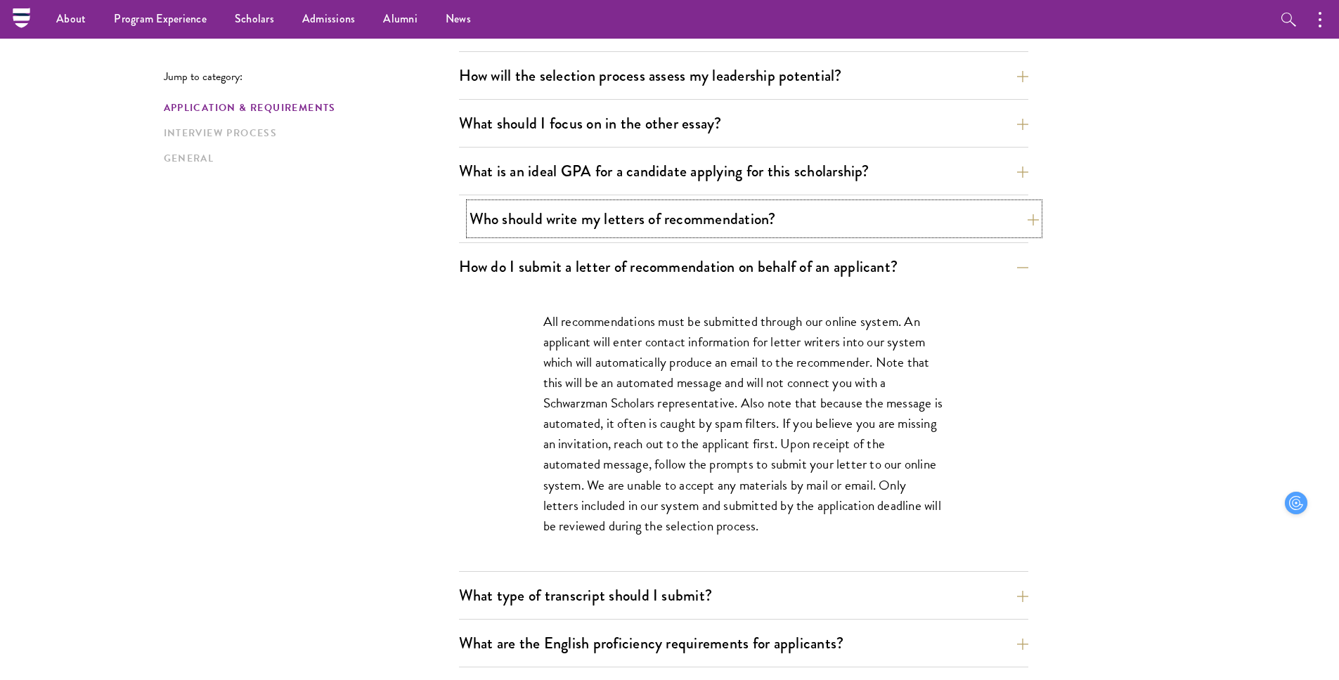
click at [695, 226] on button "Who should write my letters of recommendation?" at bounding box center [753, 219] width 569 height 32
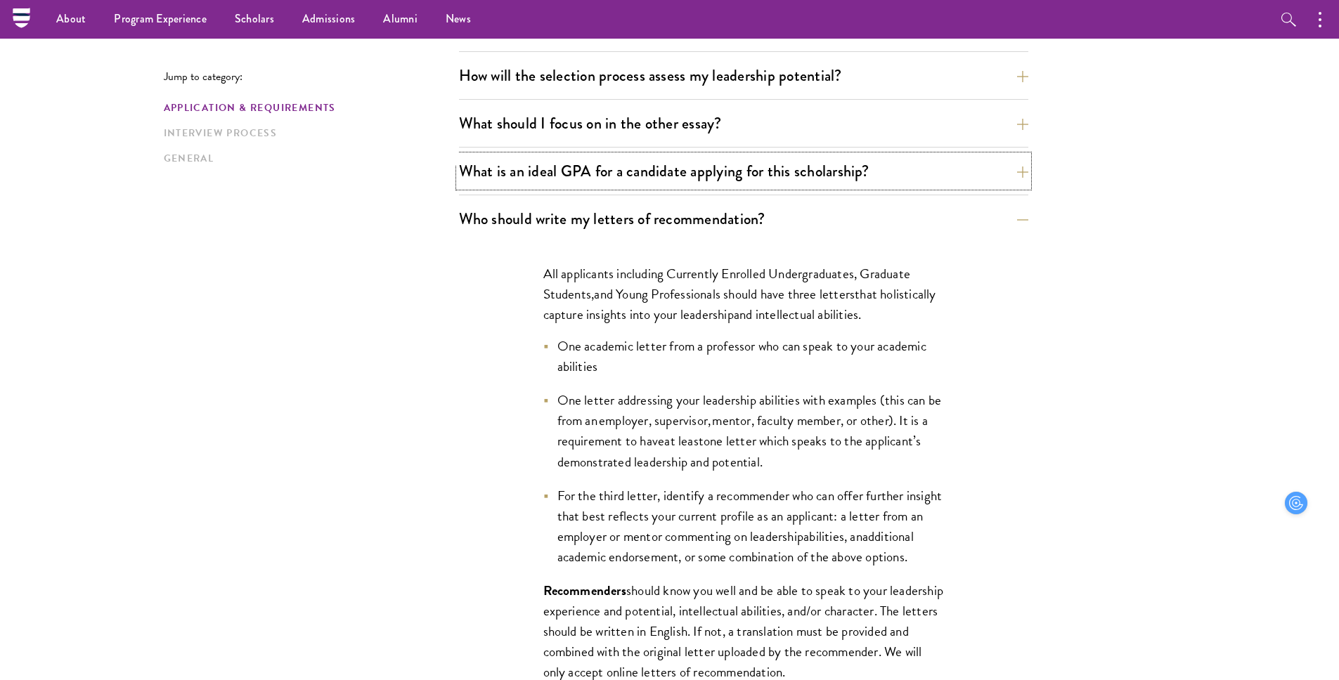
drag, startPoint x: 685, startPoint y: 177, endPoint x: 737, endPoint y: 337, distance: 168.7
click at [738, 337] on div "What are the important Schwarzman Scholars application dates? Applicants who ho…" at bounding box center [743, 491] width 569 height 1740
click at [737, 337] on span "One academic letter from a professor who can speak to your academic abilities" at bounding box center [741, 356] width 369 height 41
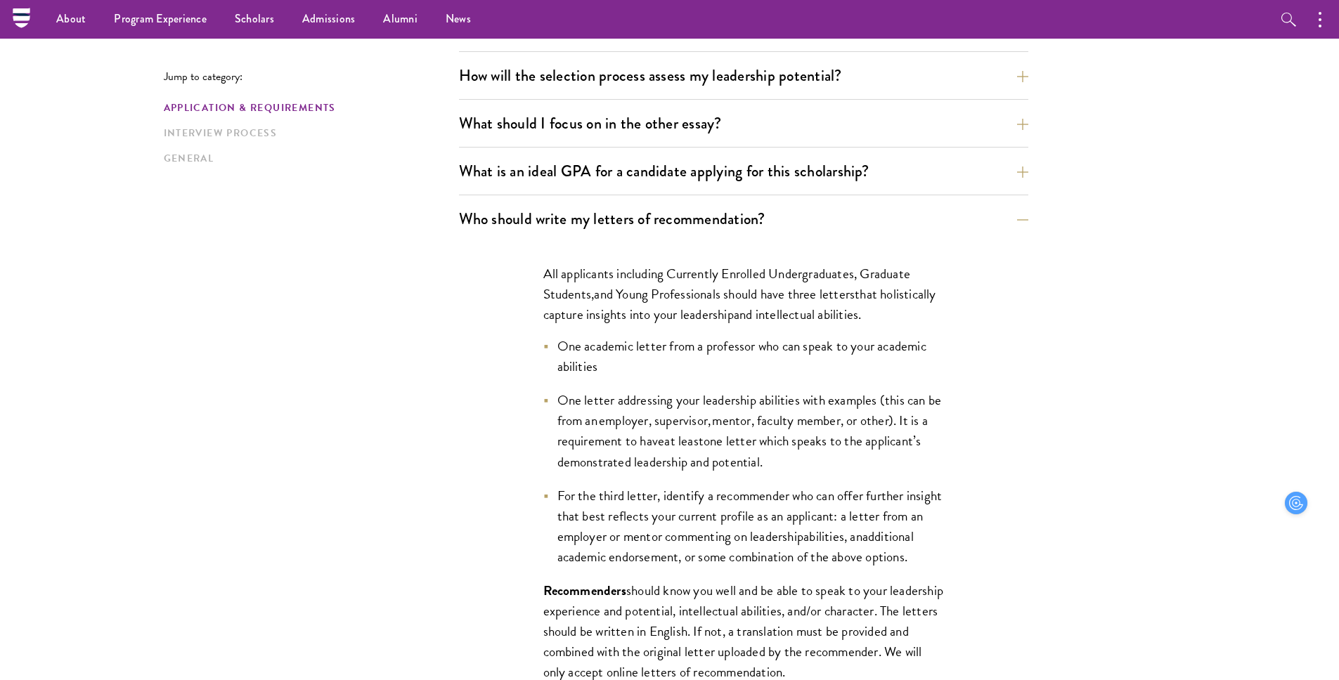
click at [727, 302] on span "and Young Professionals should ha" at bounding box center [683, 294] width 179 height 20
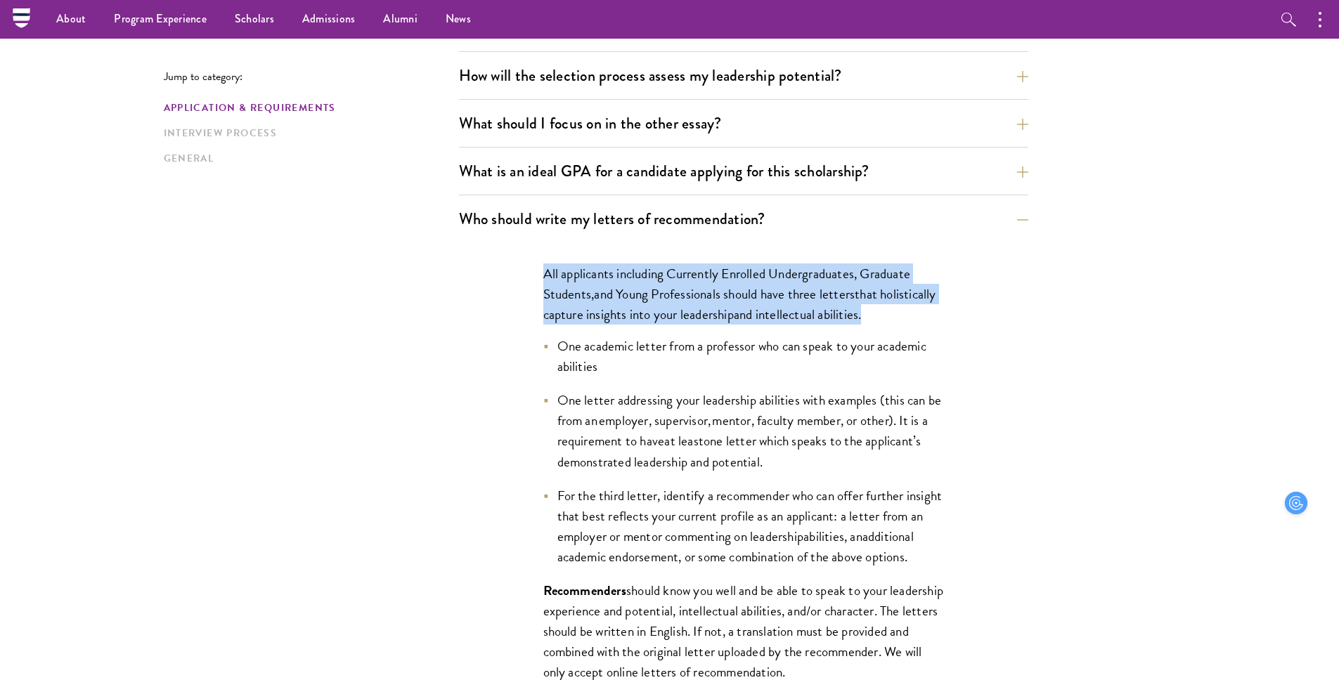
click at [727, 302] on span "and Young Professionals should ha" at bounding box center [683, 294] width 179 height 20
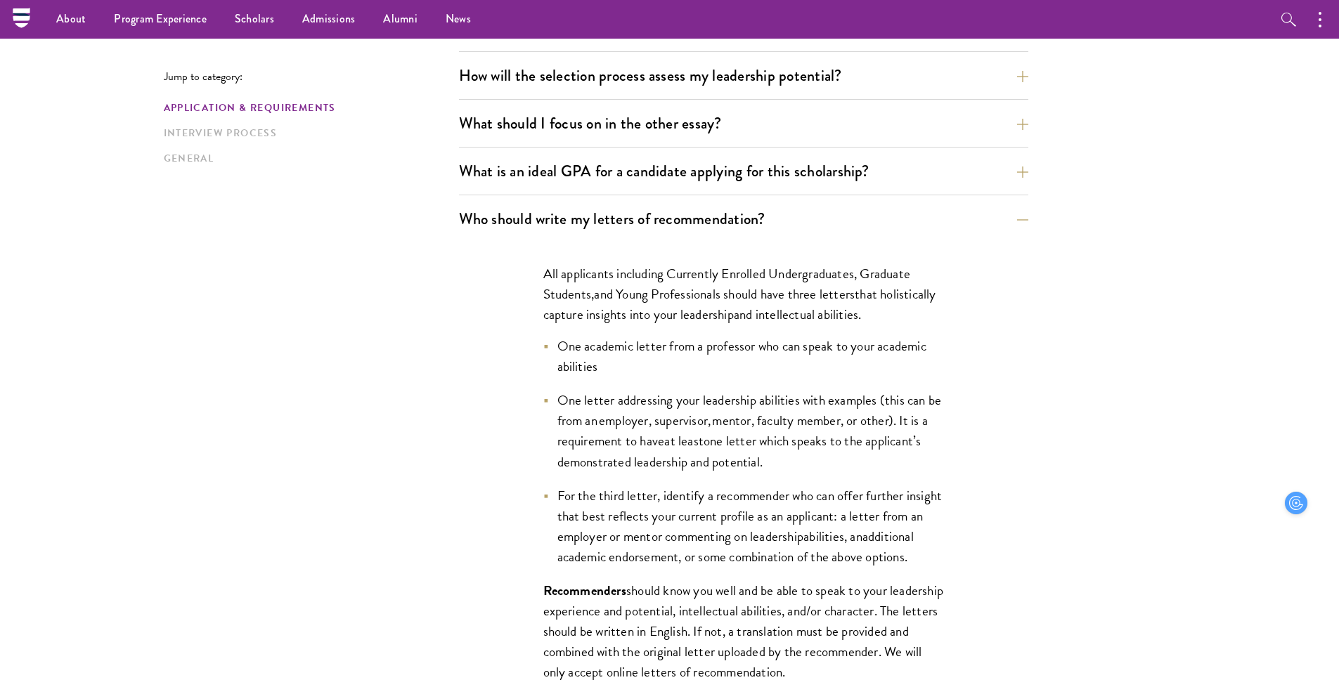
click at [730, 403] on span "One letter addressing your leadership abilities with examples (this can be from…" at bounding box center [749, 420] width 384 height 61
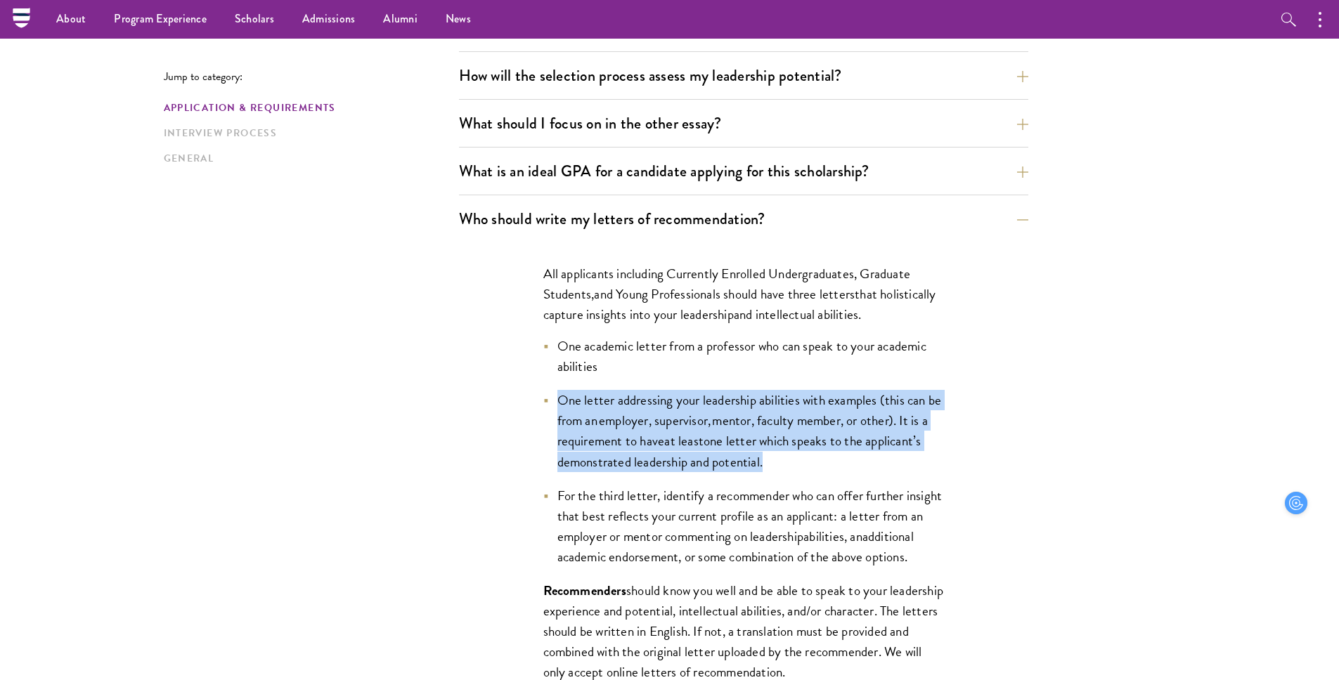
click at [730, 403] on span "One letter addressing your leadership abilities with examples (this can be from…" at bounding box center [749, 420] width 384 height 61
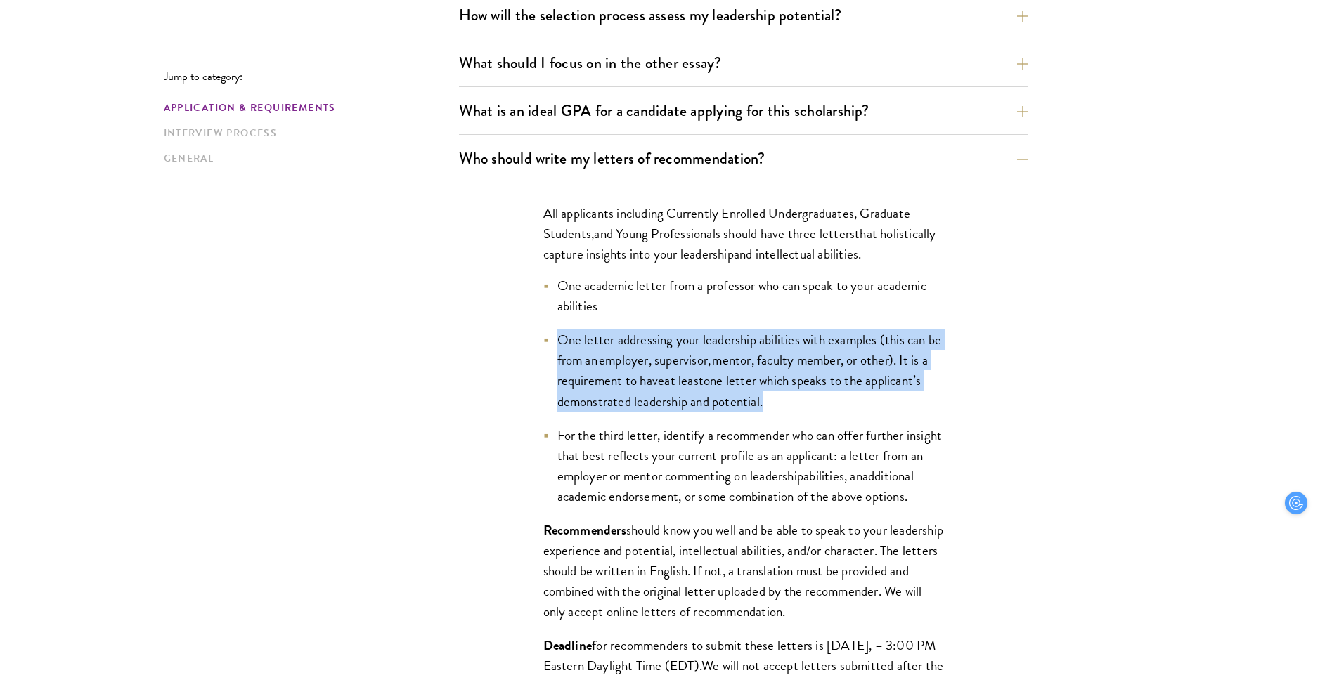
scroll to position [919, 0]
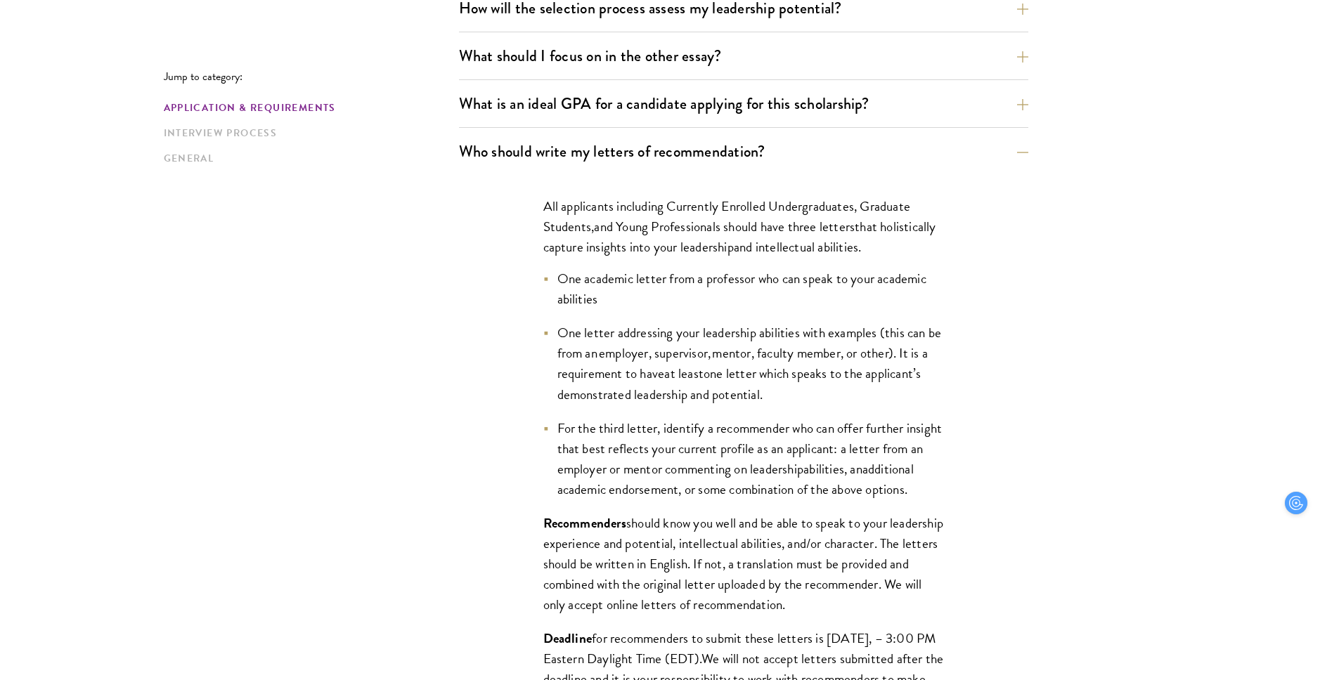
click at [732, 470] on span "For the third letter, identify a recommender who can offer further insight that…" at bounding box center [749, 448] width 385 height 61
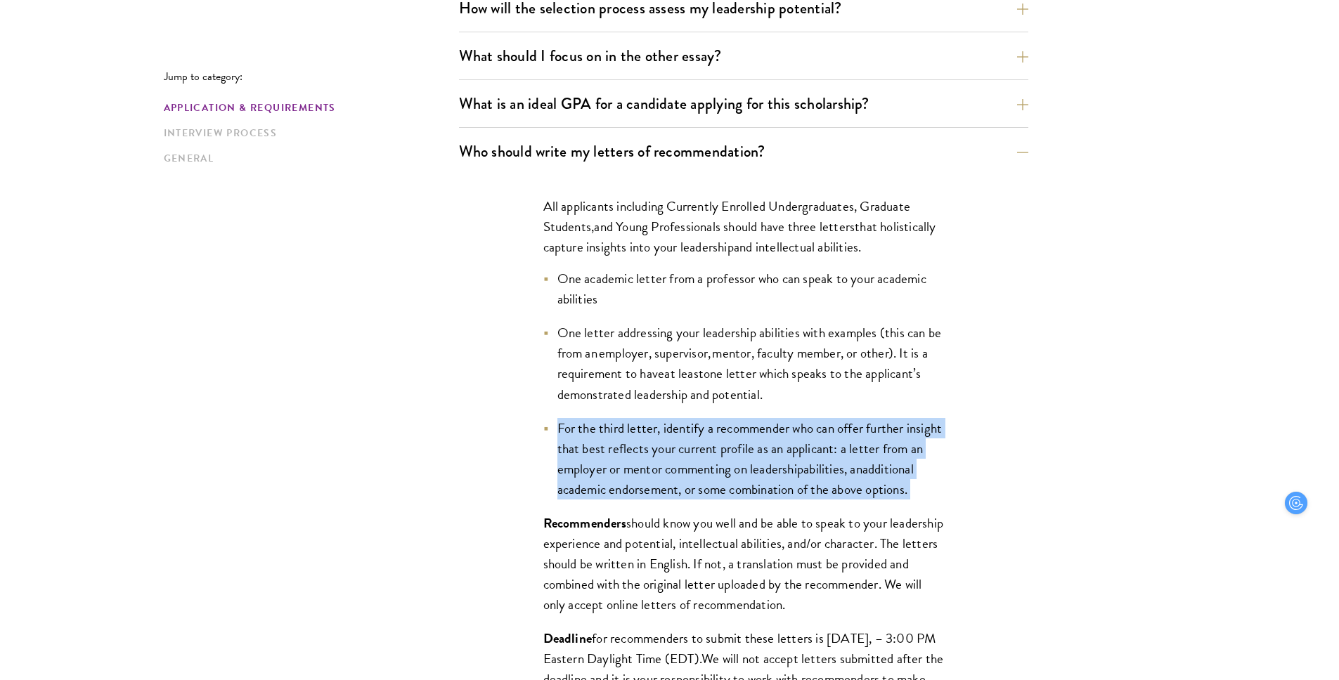
click at [732, 470] on span "For the third letter, identify a recommender who can offer further insight that…" at bounding box center [749, 448] width 385 height 61
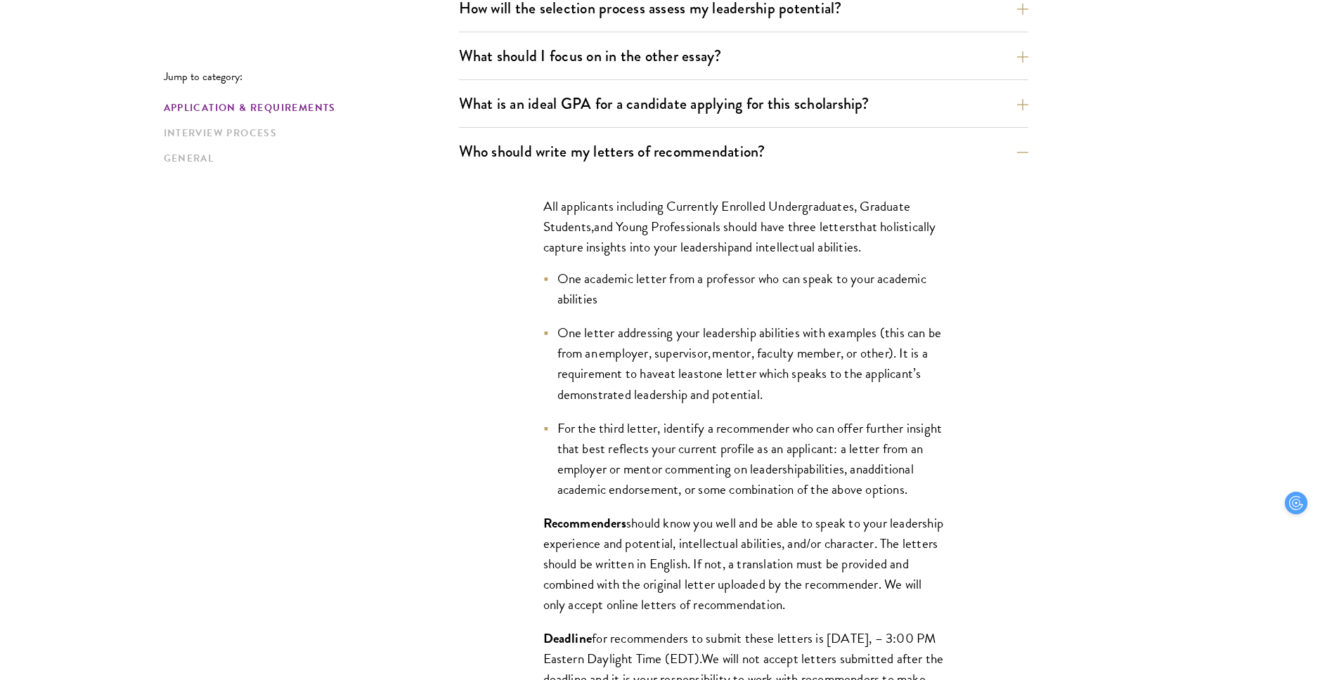
click at [727, 500] on li "For the third letter, identify a recommender who can offer further insight that…" at bounding box center [743, 459] width 401 height 82
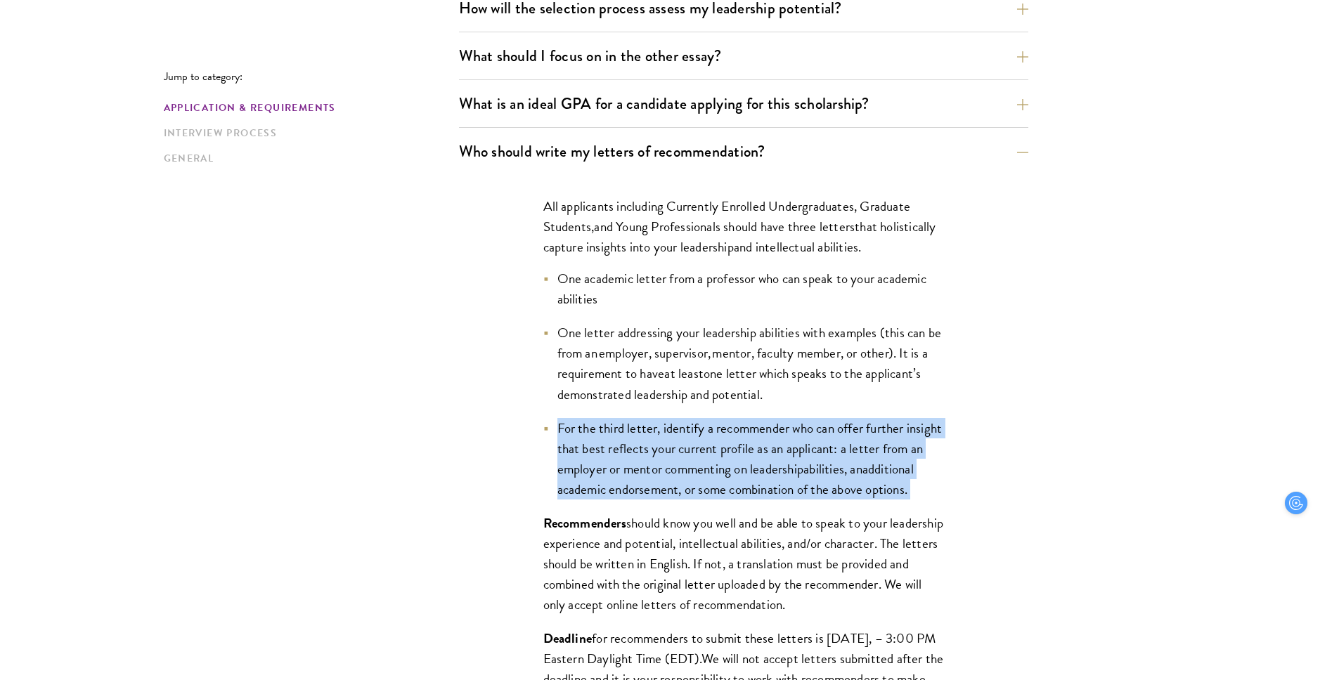
click at [727, 500] on li "For the third letter, identify a recommender who can offer further insight that…" at bounding box center [743, 459] width 401 height 82
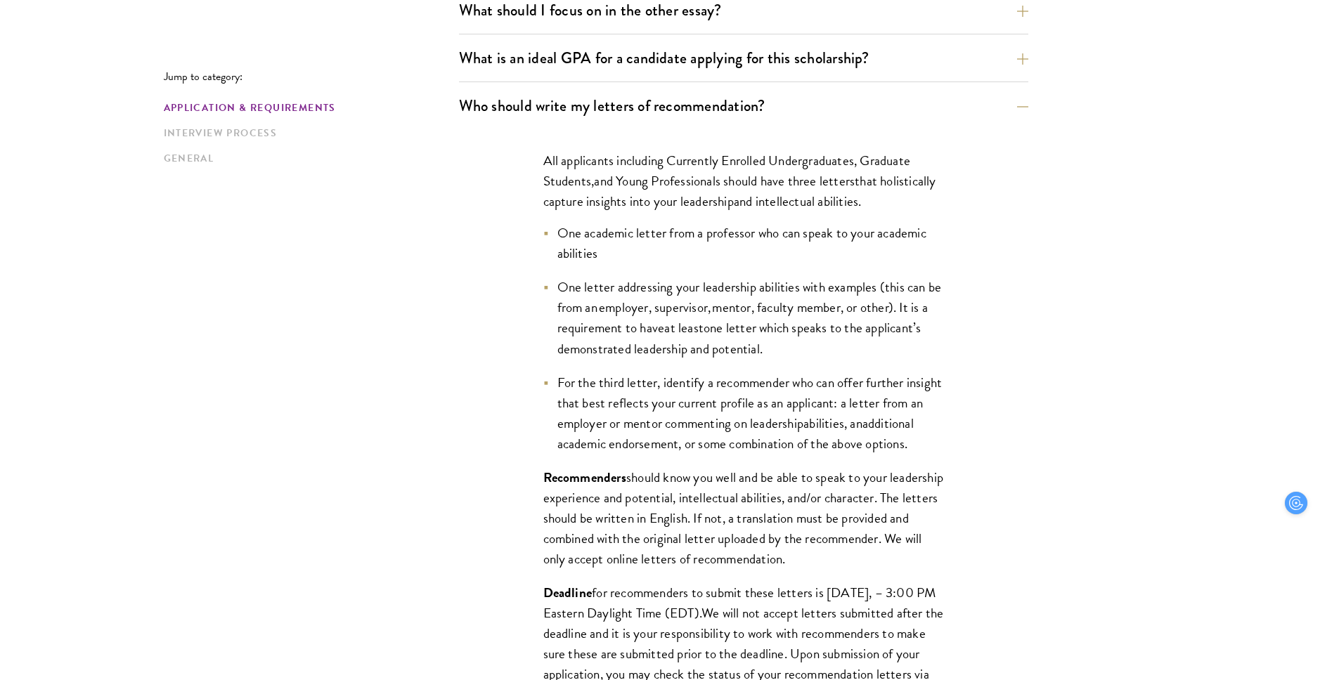
click at [727, 519] on span "should know you well and be able to speak to your leadership experience and pot…" at bounding box center [743, 518] width 400 height 102
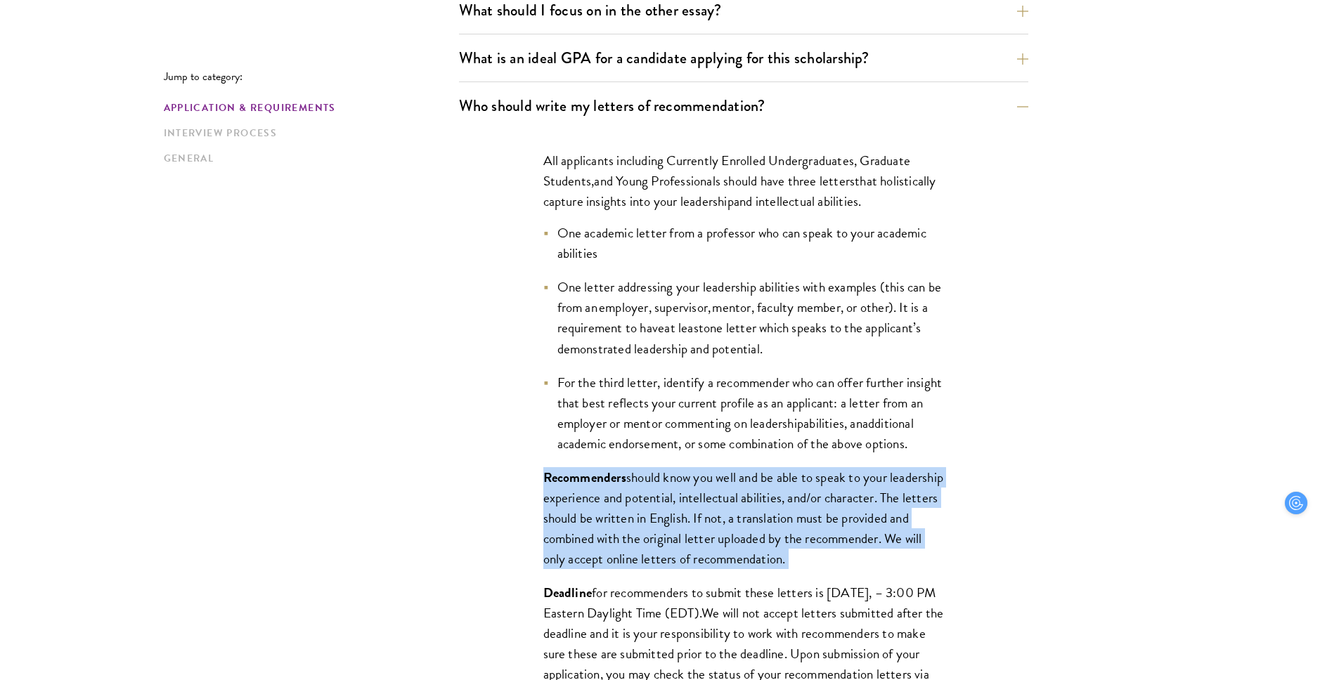
click at [727, 519] on span "should know you well and be able to speak to your leadership experience and pot…" at bounding box center [743, 518] width 400 height 102
drag, startPoint x: 727, startPoint y: 519, endPoint x: 722, endPoint y: 469, distance: 50.8
click at [727, 513] on span "should know you well and be able to speak to your leadership experience and pot…" at bounding box center [743, 518] width 400 height 102
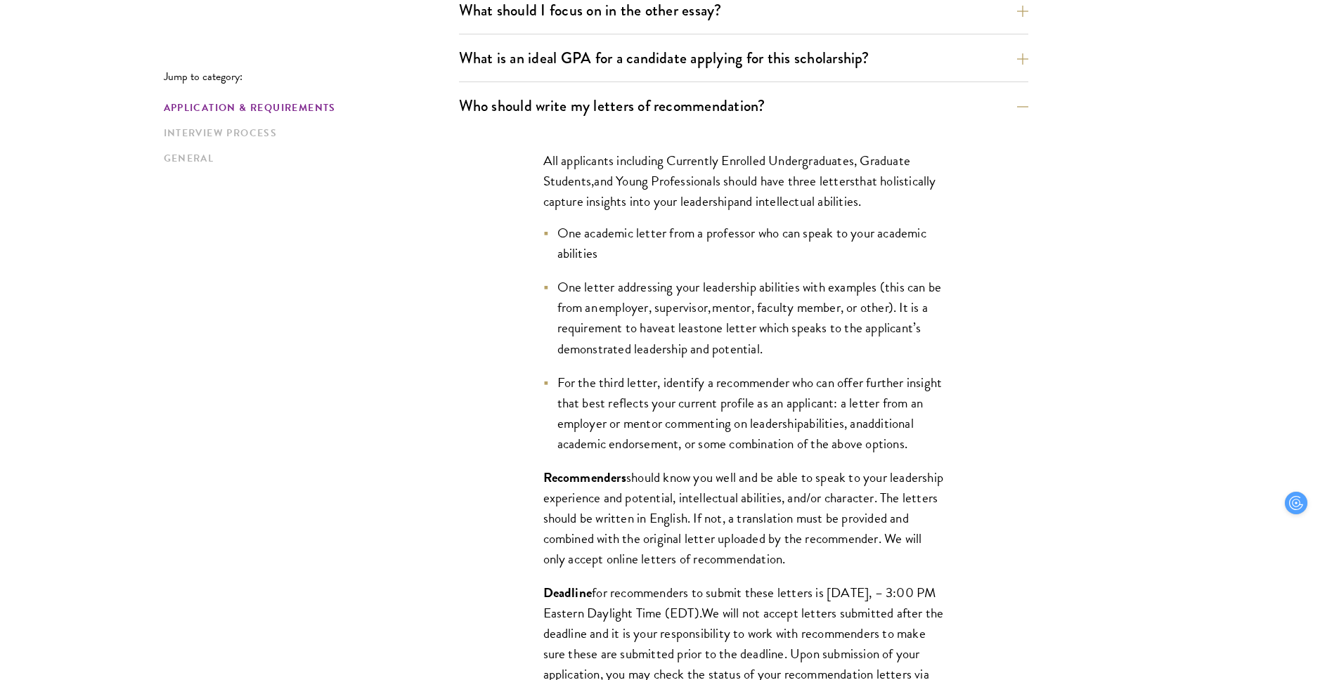
click at [722, 454] on li "For the third letter, identify a recommender who can offer further insight that…" at bounding box center [743, 413] width 401 height 82
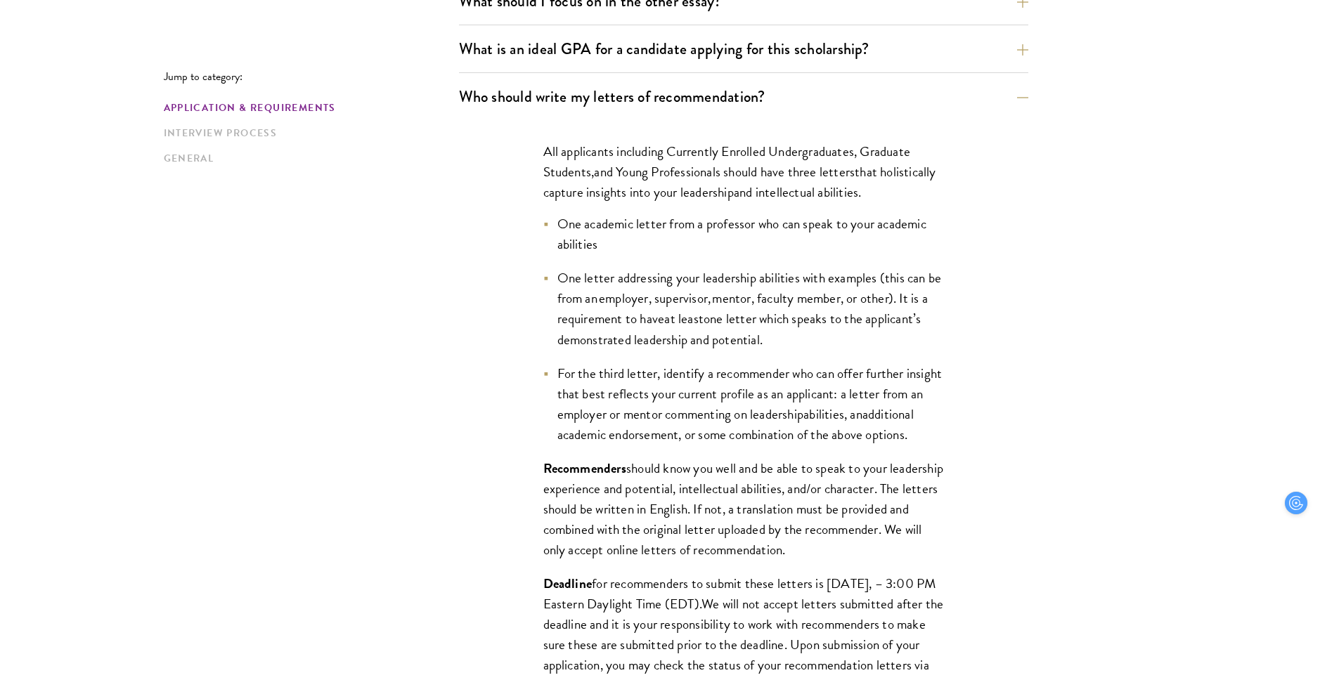
scroll to position [978, 0]
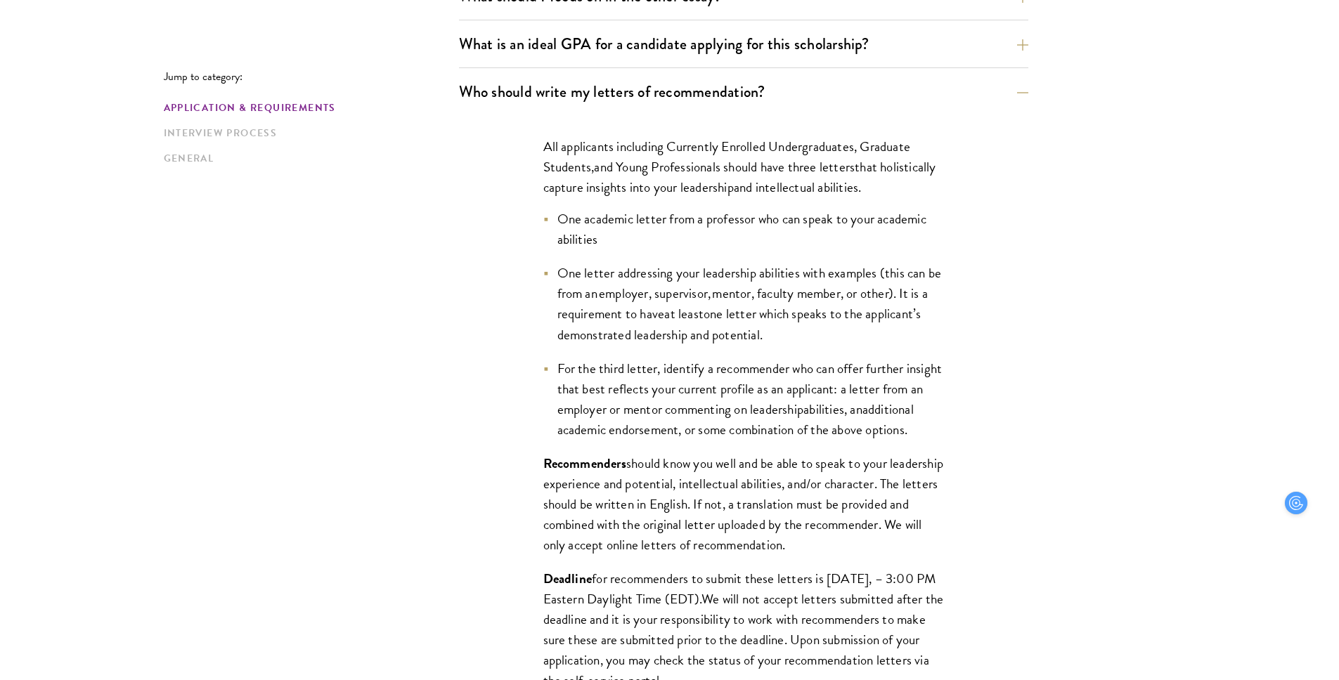
click at [727, 497] on span "should know you well and be able to speak to your leadership experience and pot…" at bounding box center [743, 504] width 400 height 102
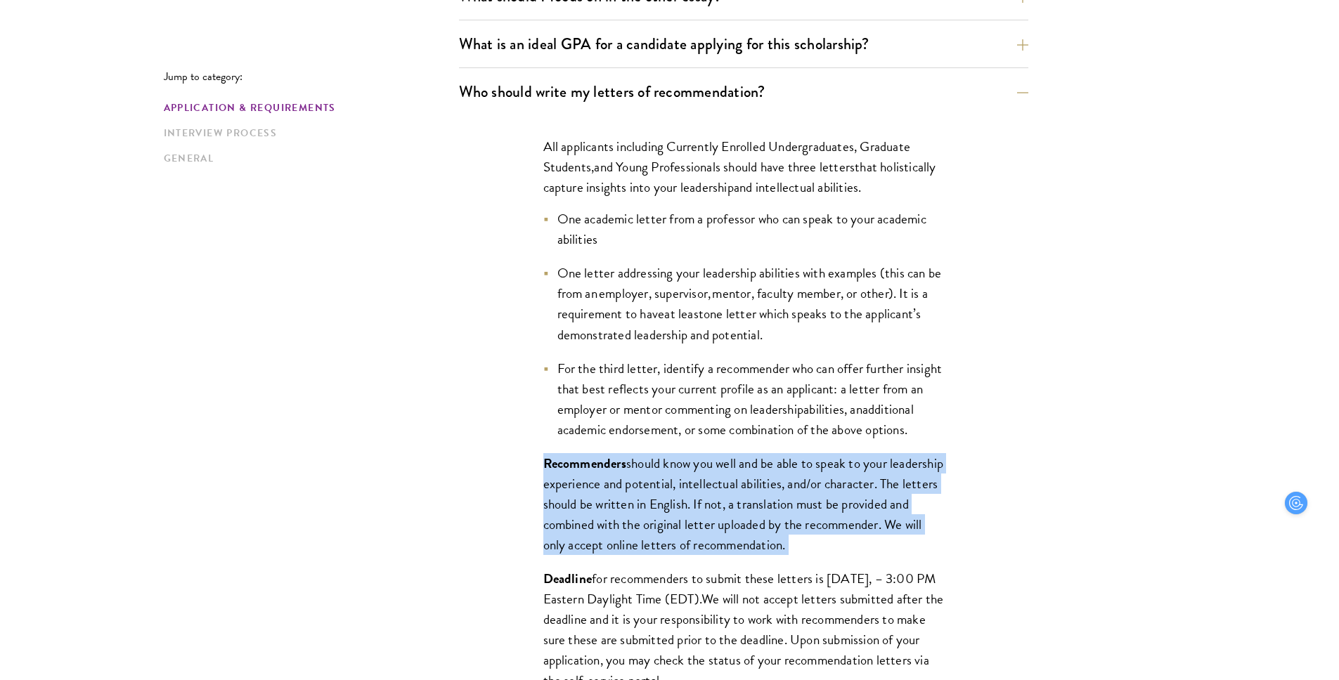
click at [727, 497] on span "should know you well and be able to speak to your leadership experience and pot…" at bounding box center [743, 504] width 400 height 102
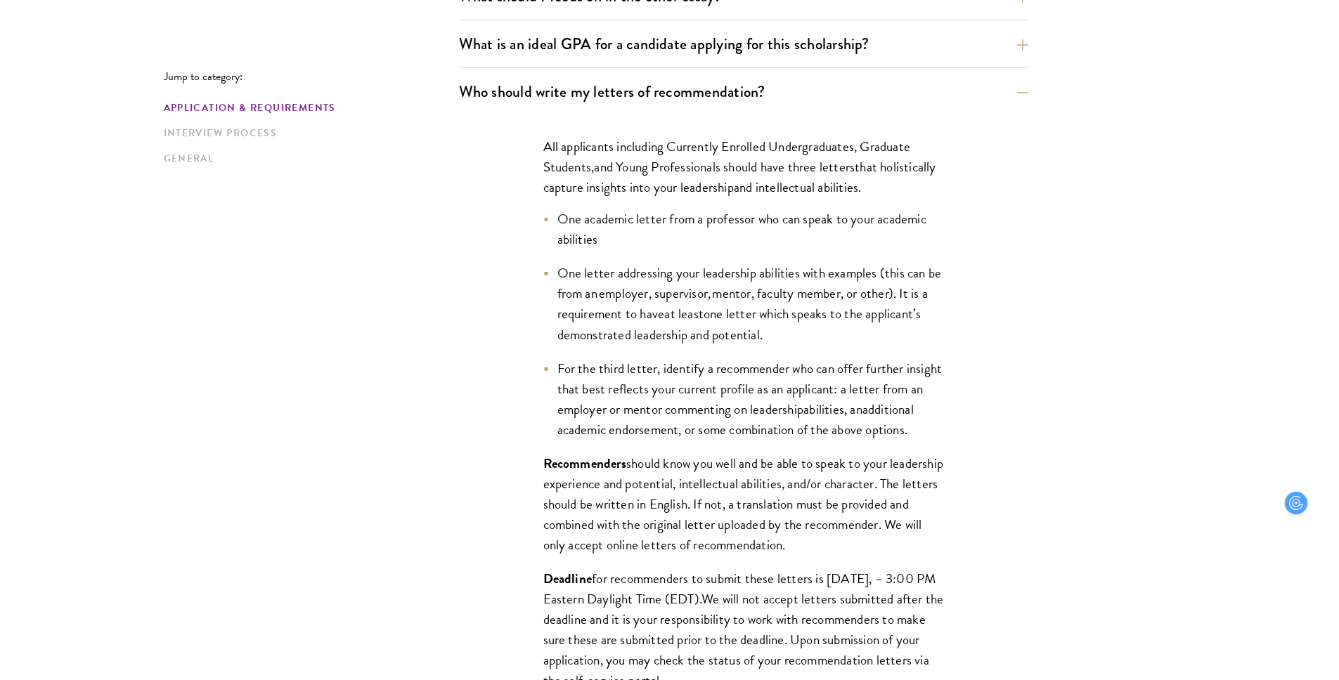
click at [712, 404] on span "For the third letter, identify a recommender who can offer further insight that…" at bounding box center [749, 388] width 385 height 61
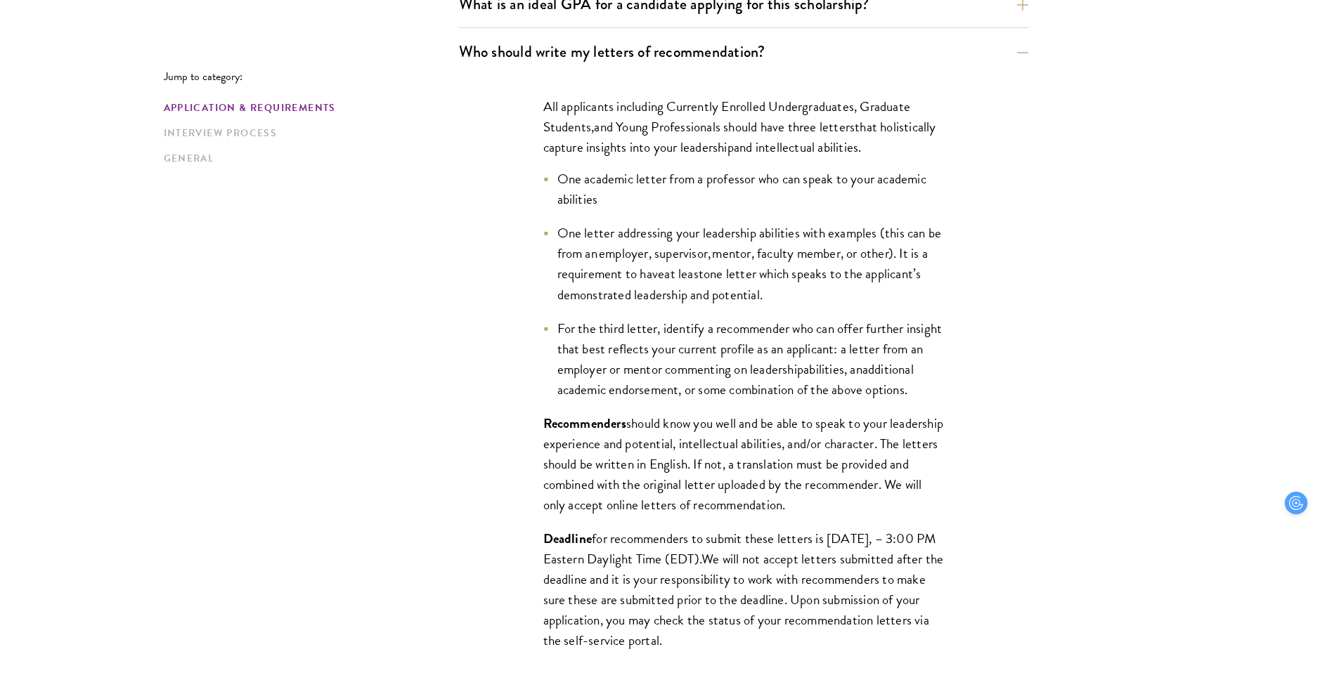
click at [713, 487] on span "should know you well and be able to speak to your leadership experience and pot…" at bounding box center [743, 464] width 400 height 102
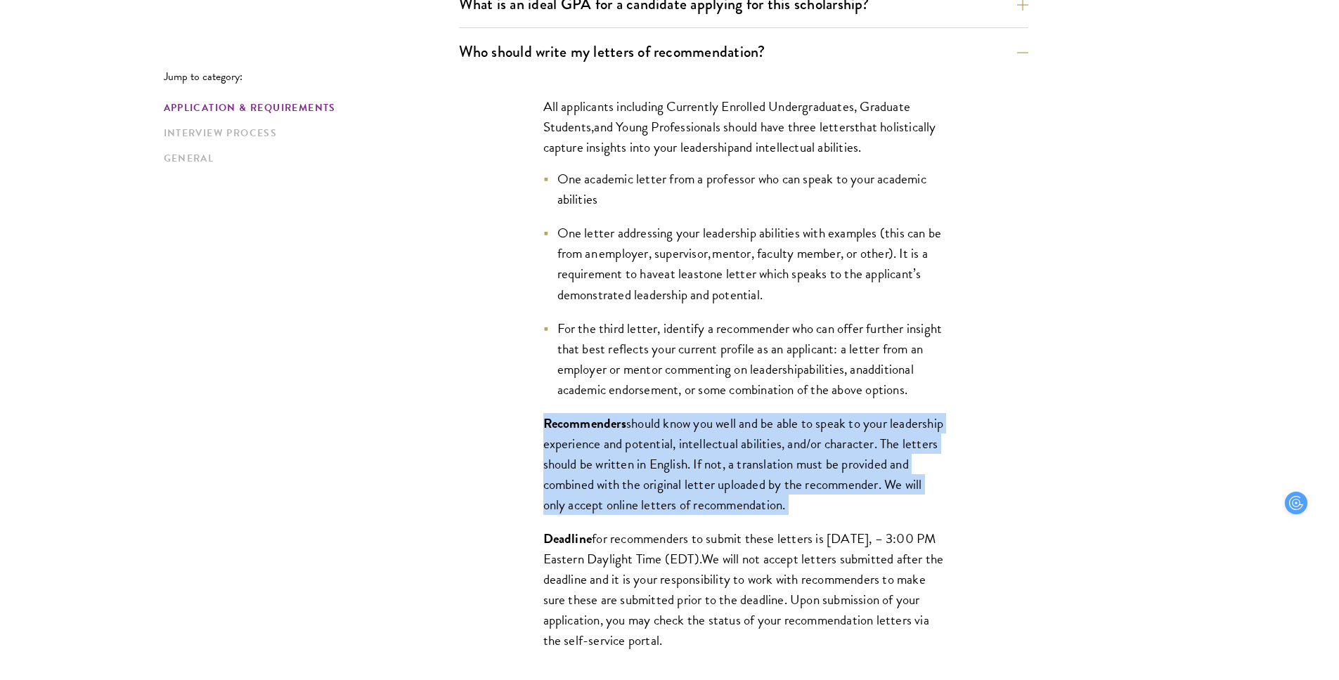
click at [713, 487] on span "should know you well and be able to speak to your leadership experience and pot…" at bounding box center [743, 464] width 400 height 102
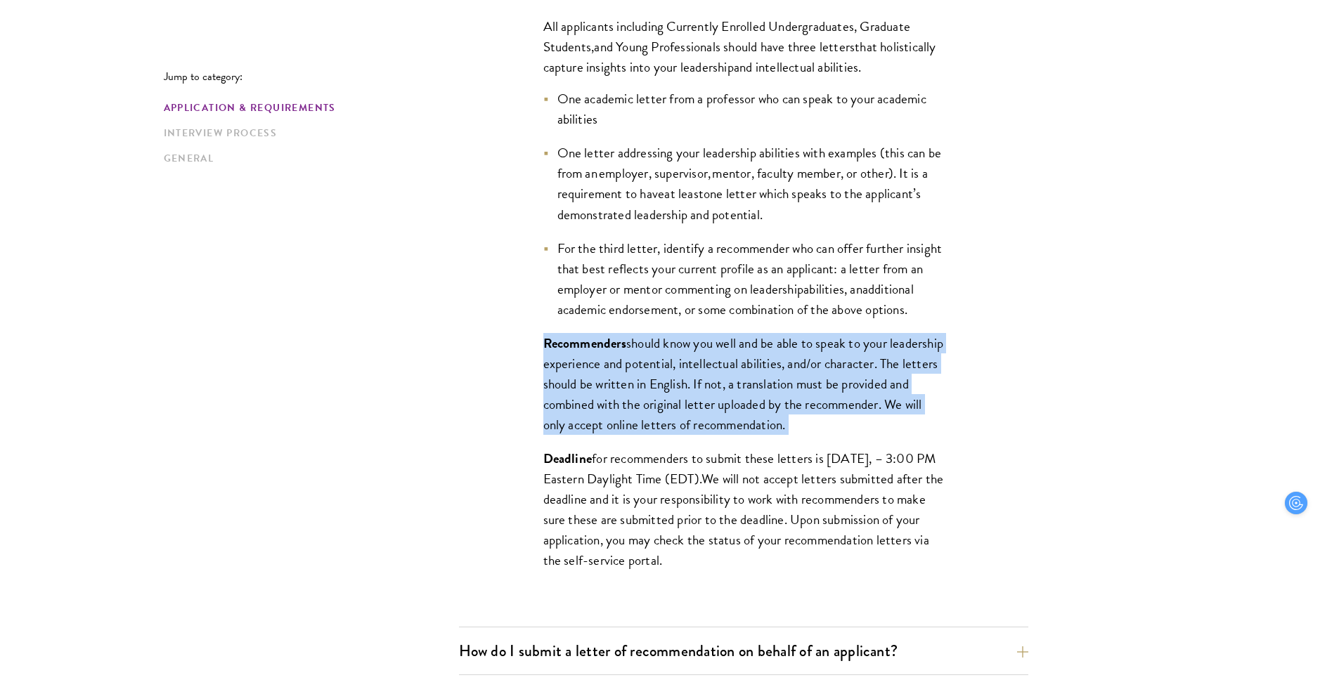
scroll to position [1111, 0]
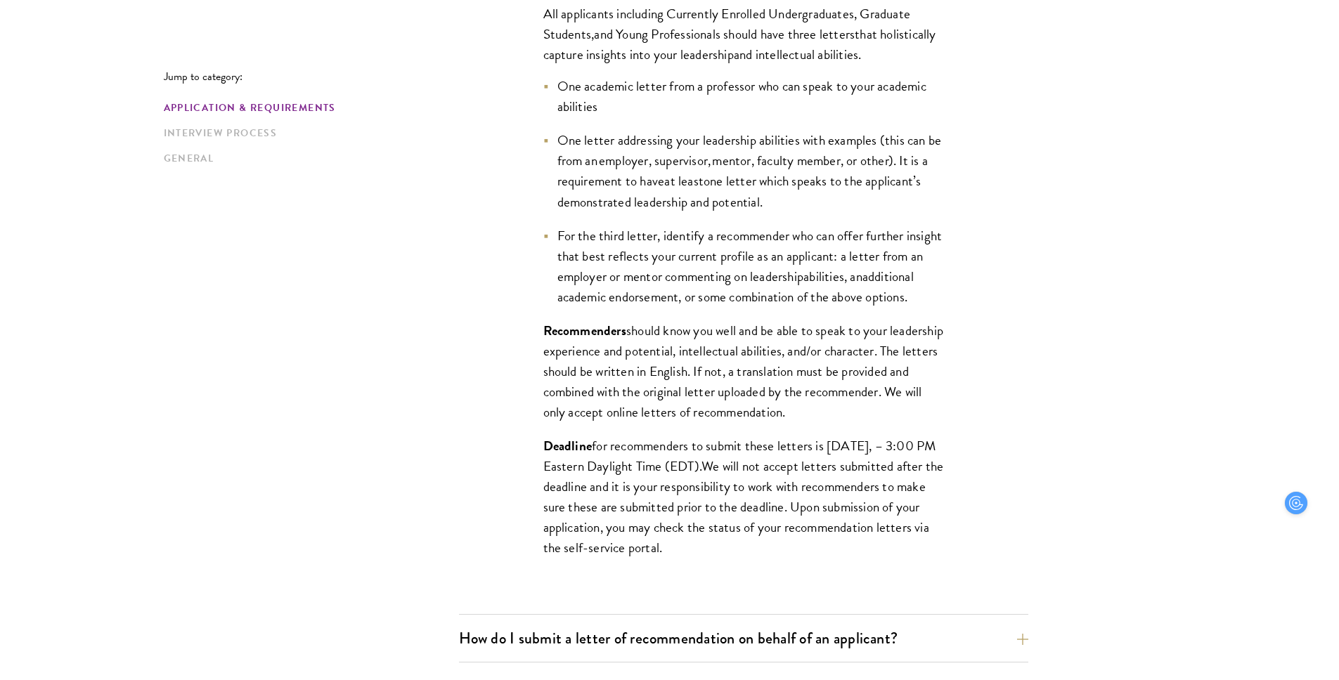
click at [713, 477] on span "for recommenders to submit these letters is September 10, 2025, – 3:00 PM Easte…" at bounding box center [739, 456] width 393 height 41
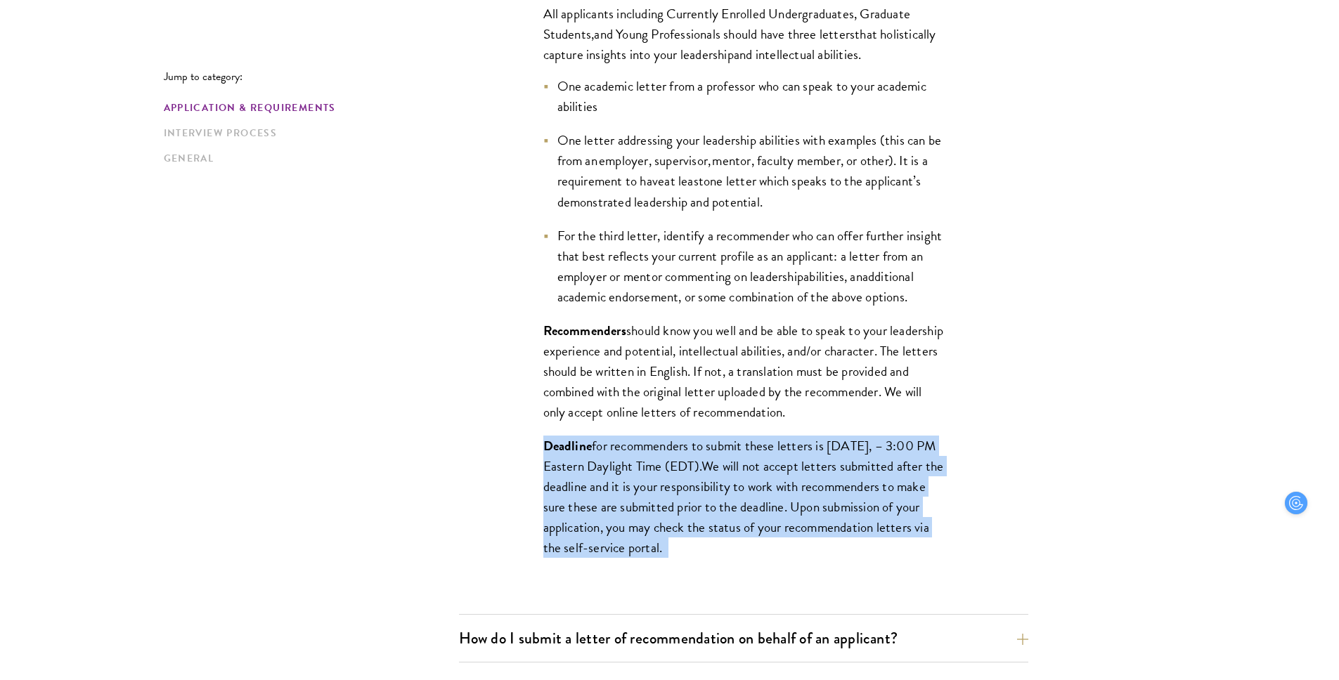
click at [713, 477] on span "for recommenders to submit these letters is September 10, 2025, – 3:00 PM Easte…" at bounding box center [739, 456] width 393 height 41
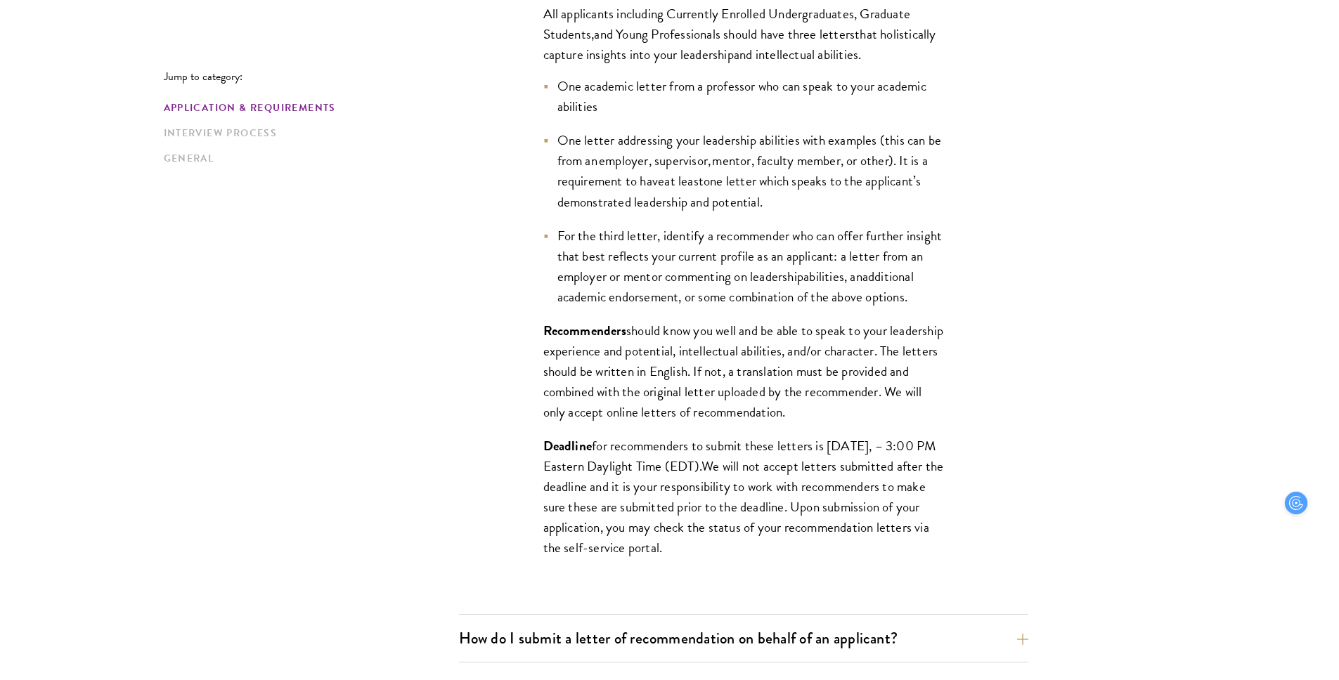
click at [709, 414] on span "should know you well and be able to speak to your leadership experience and pot…" at bounding box center [743, 371] width 400 height 102
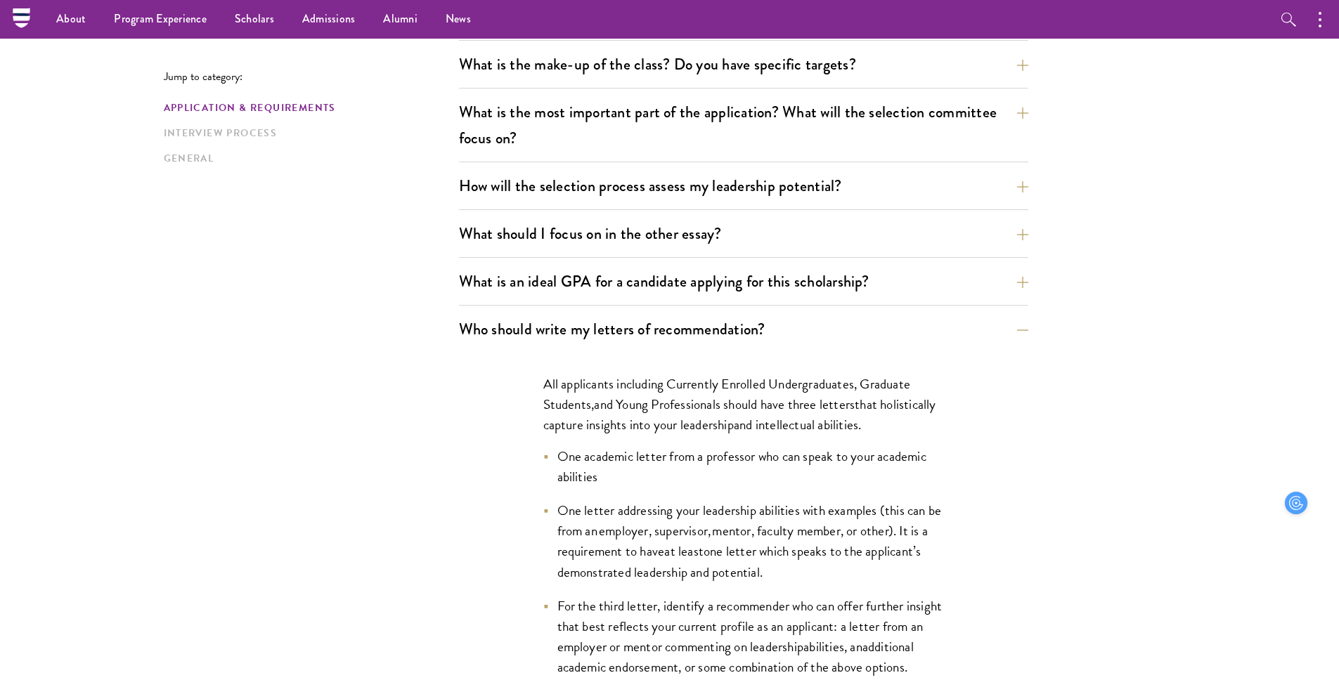
scroll to position [740, 0]
click at [707, 306] on div "What are the important Schwarzman Scholars application dates? Applicants who ho…" at bounding box center [743, 602] width 569 height 1740
click at [707, 293] on button "What is an ideal GPA for a candidate applying for this scholarship?" at bounding box center [753, 282] width 569 height 32
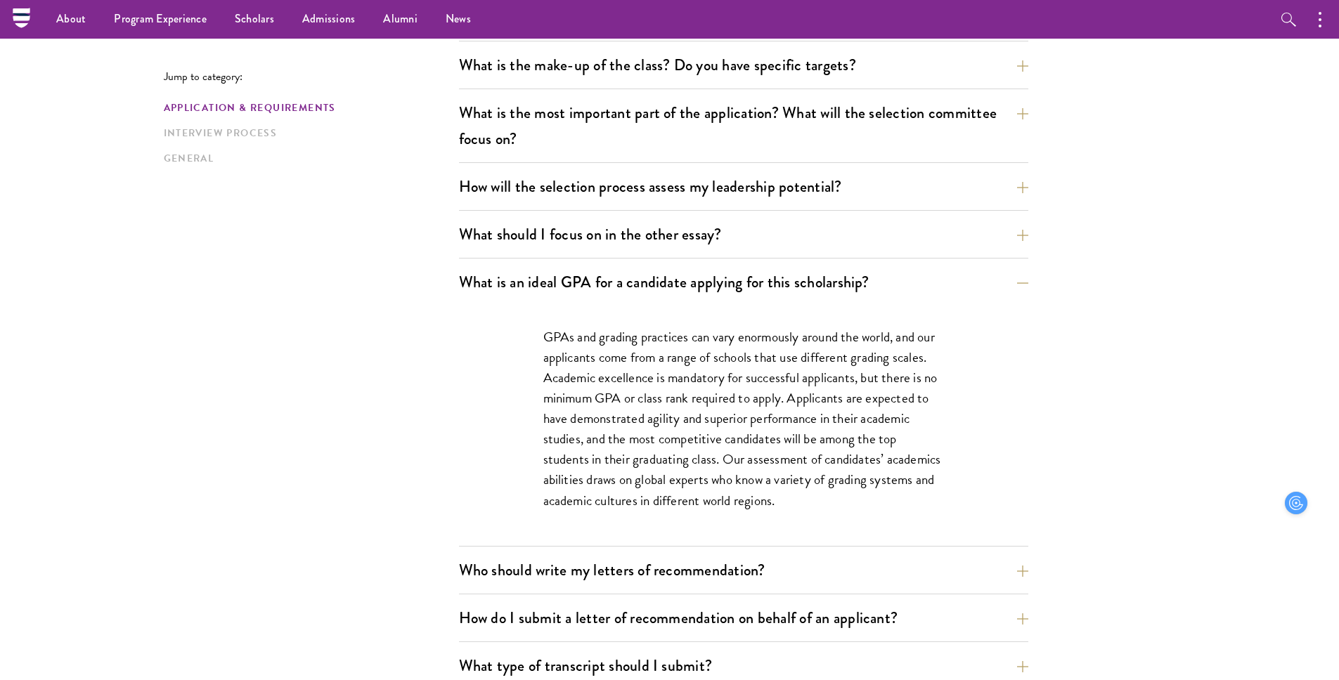
click at [744, 389] on p "GPAs and grading practices can vary enormously around the world, and our applic…" at bounding box center [743, 419] width 401 height 184
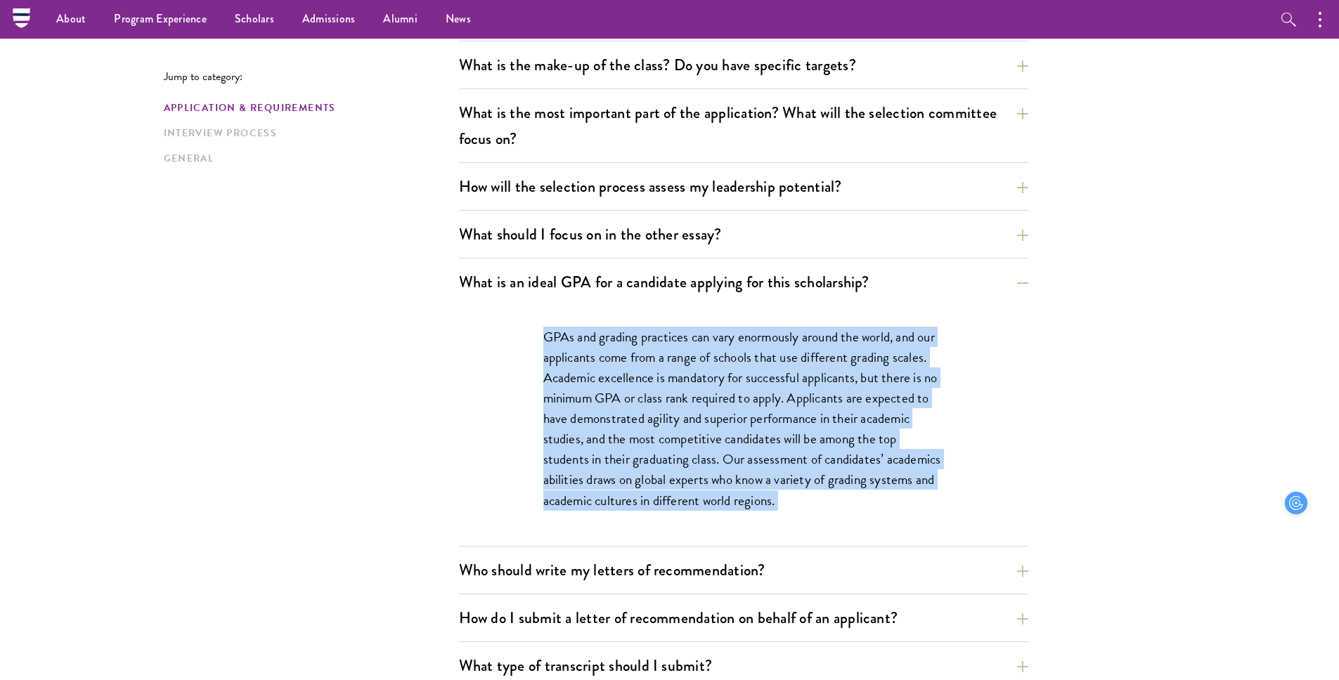
click at [744, 389] on p "GPAs and grading practices can vary enormously around the world, and our applic…" at bounding box center [743, 419] width 401 height 184
click at [731, 340] on p "GPAs and grading practices can vary enormously around the world, and our applic…" at bounding box center [743, 419] width 401 height 184
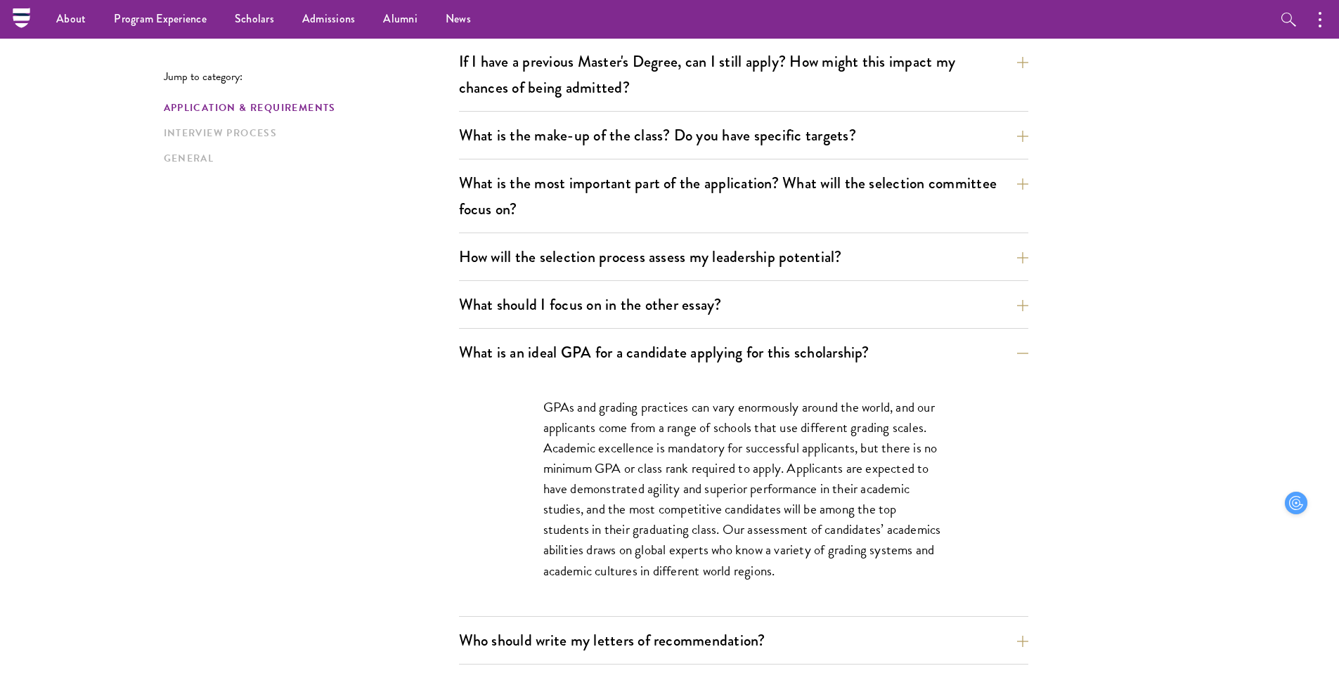
scroll to position [656, 0]
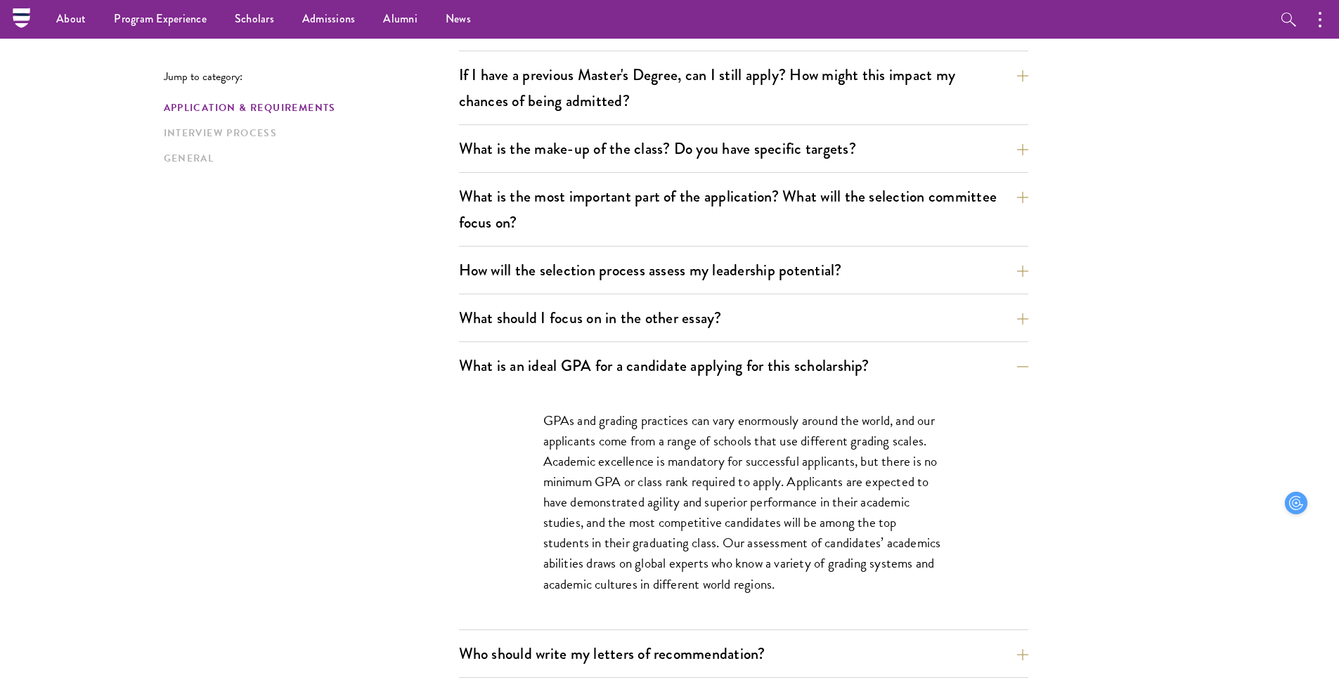
click at [703, 532] on p "GPAs and grading practices can vary enormously around the world, and our applic…" at bounding box center [743, 502] width 401 height 184
click at [703, 545] on p "GPAs and grading practices can vary enormously around the world, and our applic…" at bounding box center [743, 502] width 401 height 184
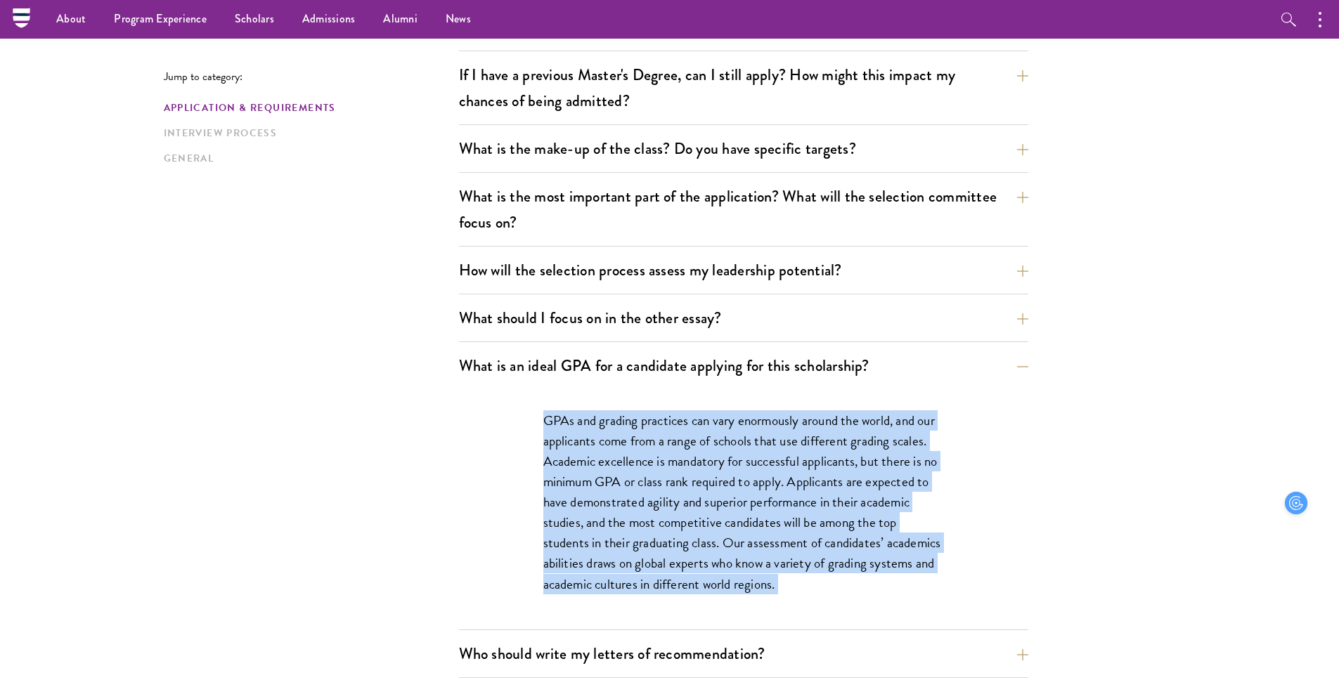
click at [703, 545] on p "GPAs and grading practices can vary enormously around the world, and our applic…" at bounding box center [743, 502] width 401 height 184
click at [727, 519] on p "GPAs and grading practices can vary enormously around the world, and our applic…" at bounding box center [743, 502] width 401 height 184
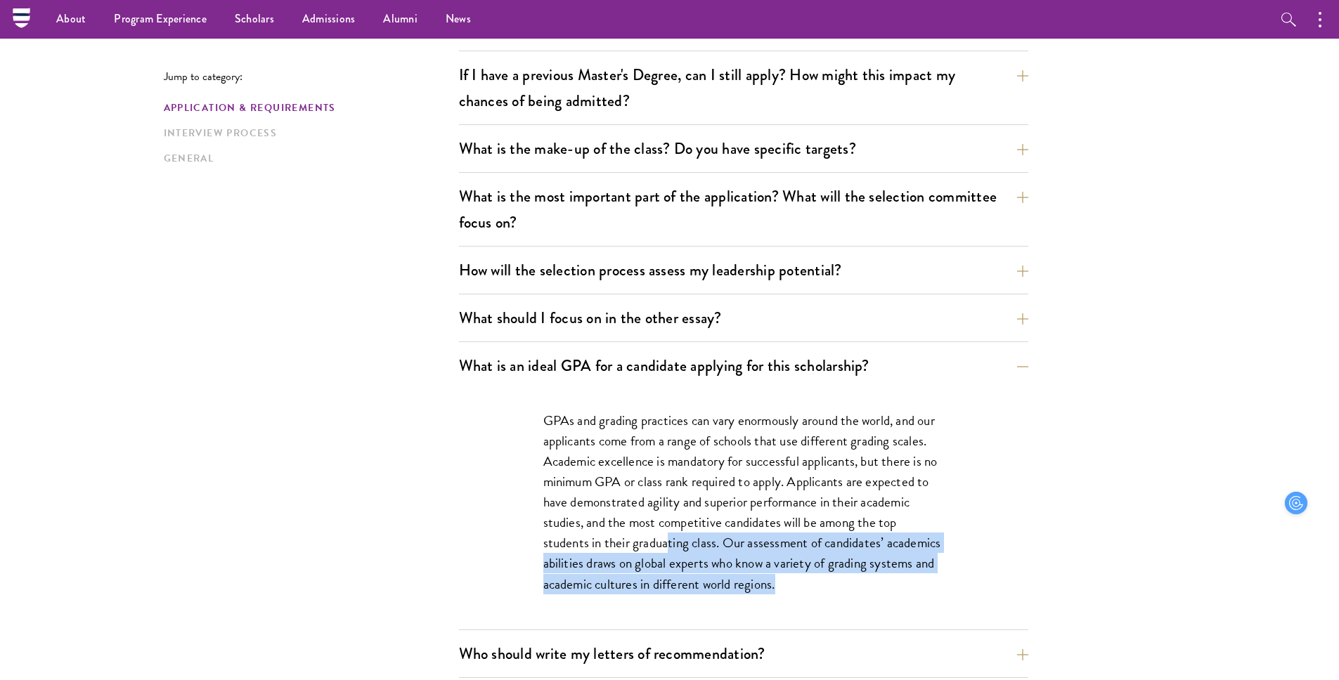
drag, startPoint x: 670, startPoint y: 541, endPoint x: 806, endPoint y: 578, distance: 141.2
click at [808, 578] on p "GPAs and grading practices can vary enormously around the world, and our applic…" at bounding box center [743, 502] width 401 height 184
click at [806, 578] on p "GPAs and grading practices can vary enormously around the world, and our applic…" at bounding box center [743, 502] width 401 height 184
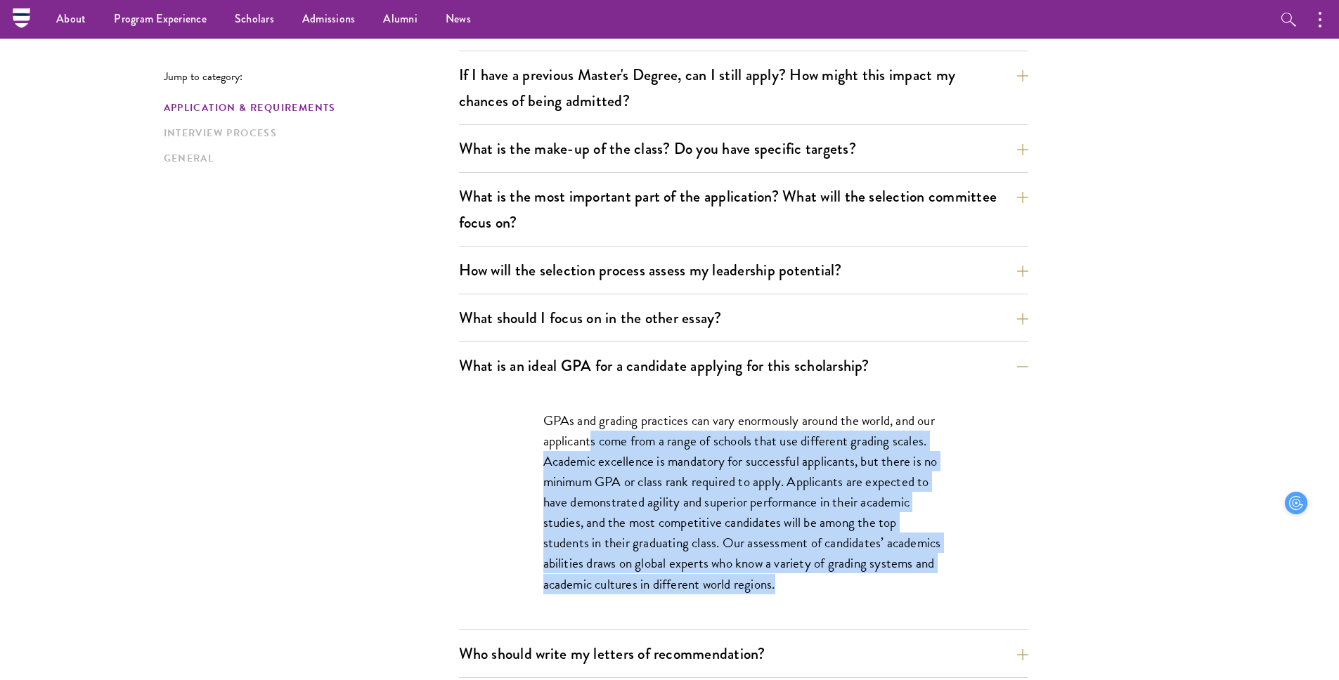
drag, startPoint x: 810, startPoint y: 578, endPoint x: 591, endPoint y: 448, distance: 254.3
click at [591, 448] on p "GPAs and grading practices can vary enormously around the world, and our applic…" at bounding box center [743, 502] width 401 height 184
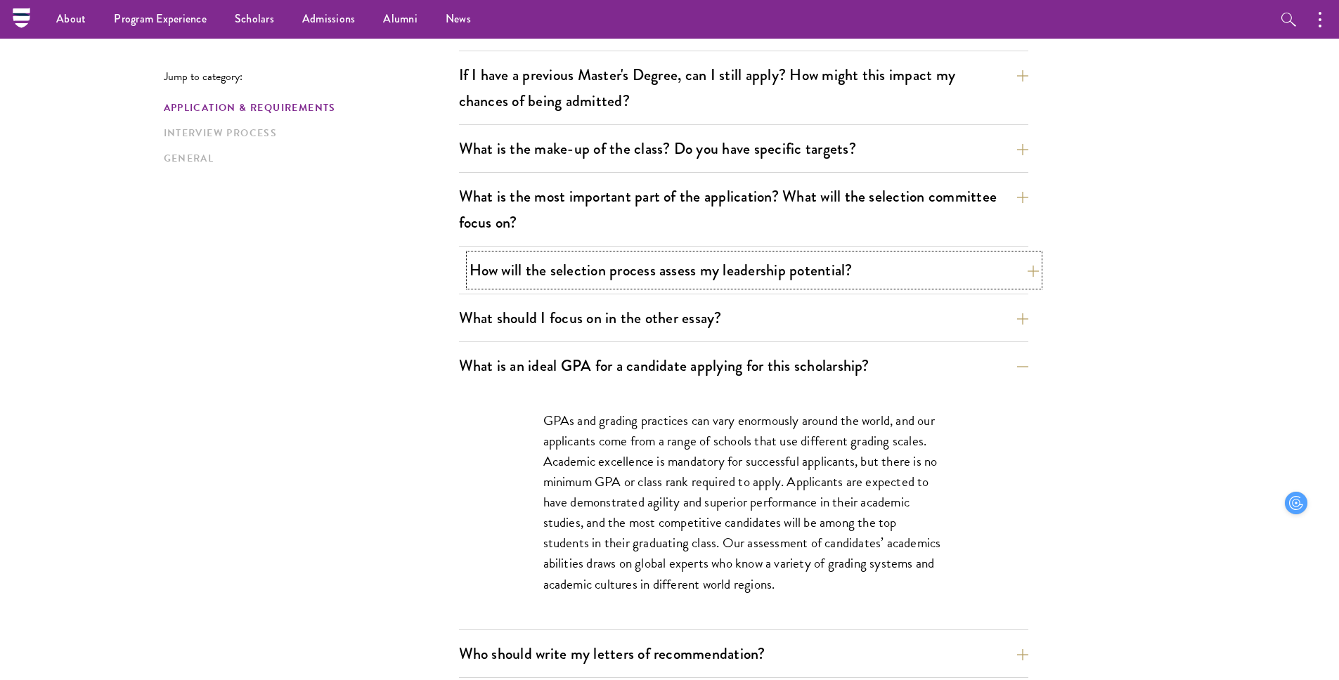
click at [574, 275] on button "How will the selection process assess my leadership potential?" at bounding box center [753, 270] width 569 height 32
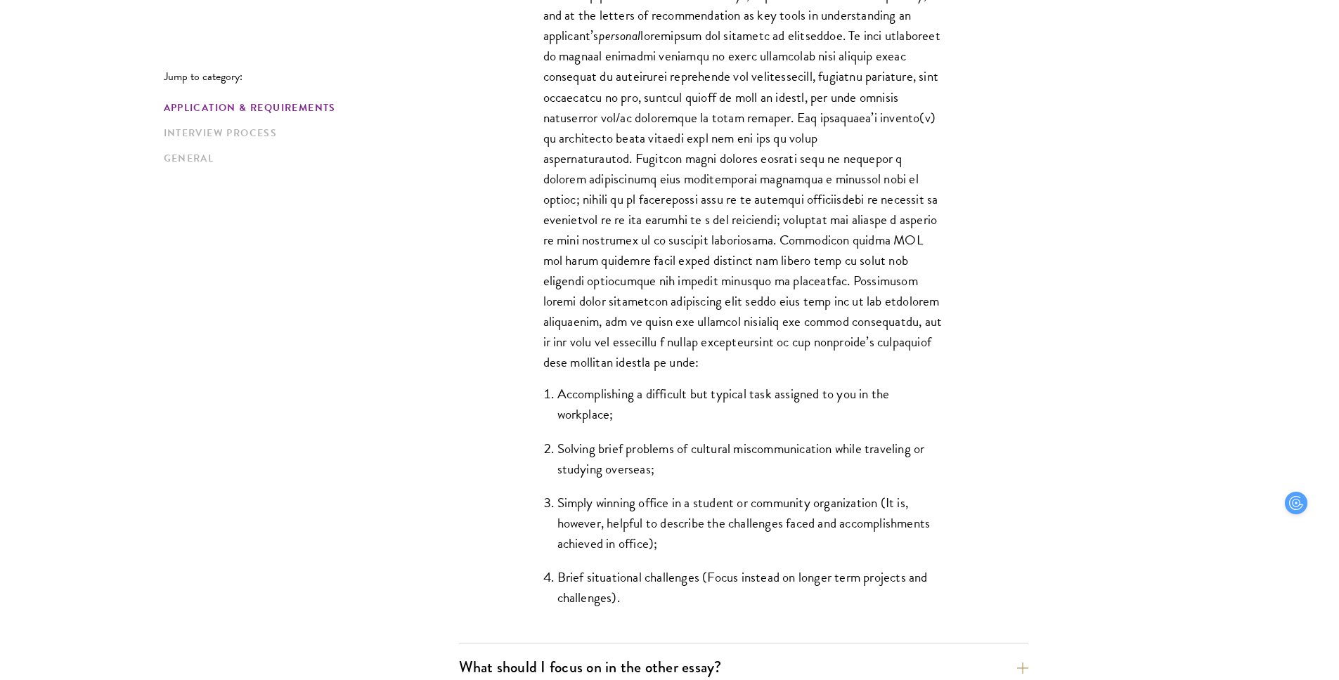
scroll to position [1166, 0]
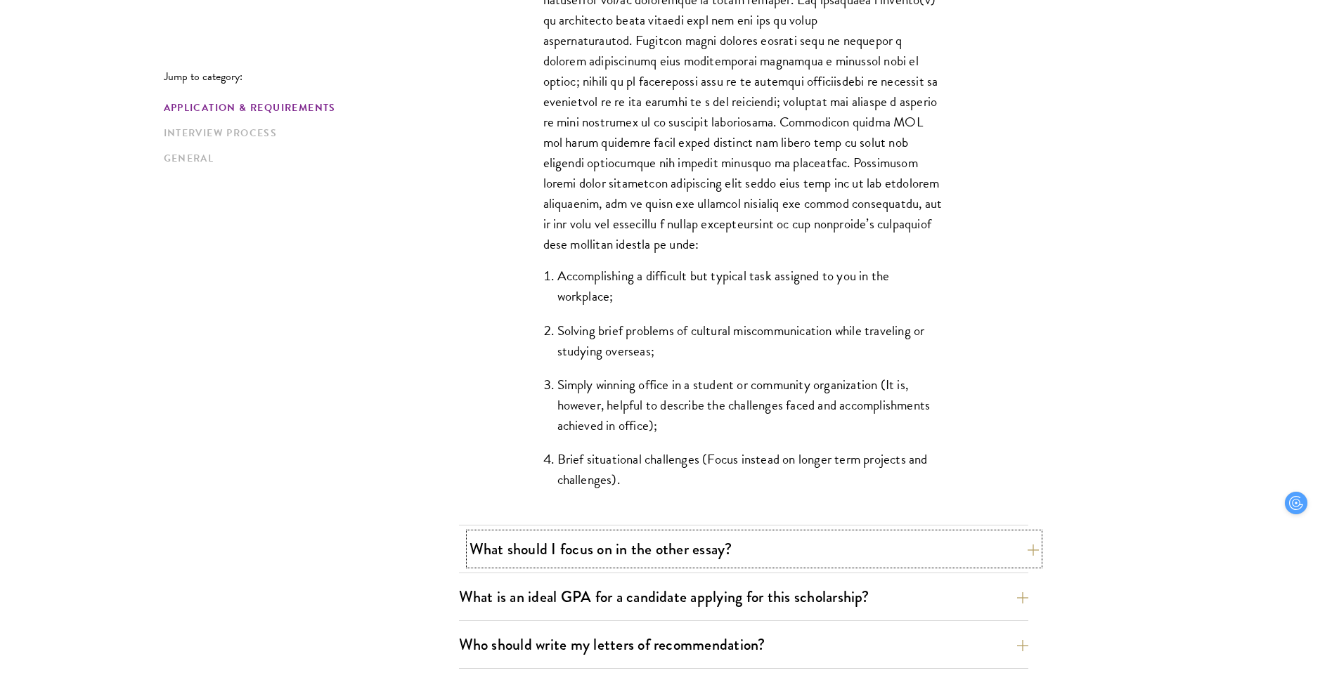
click at [602, 541] on button "What should I focus on in the other essay?" at bounding box center [753, 549] width 569 height 32
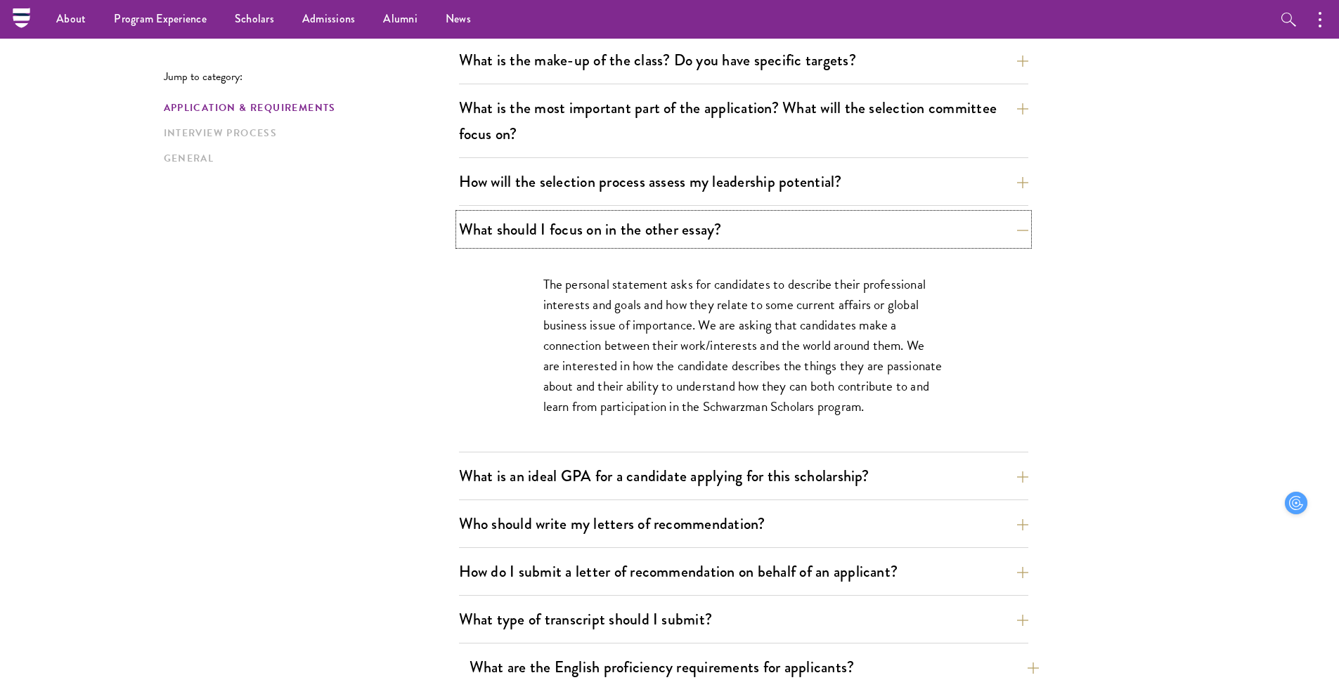
scroll to position [741, 0]
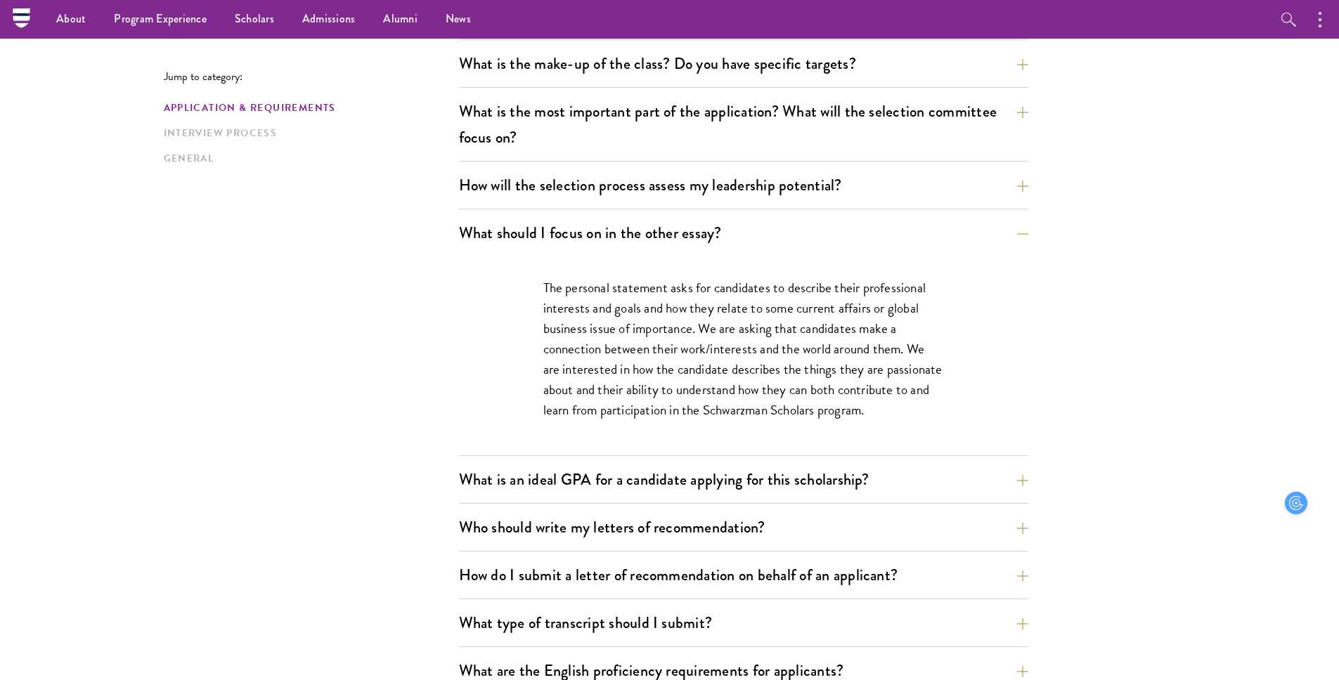
click at [634, 314] on p "The personal statement asks for candidates to describe their professional inter…" at bounding box center [743, 349] width 401 height 143
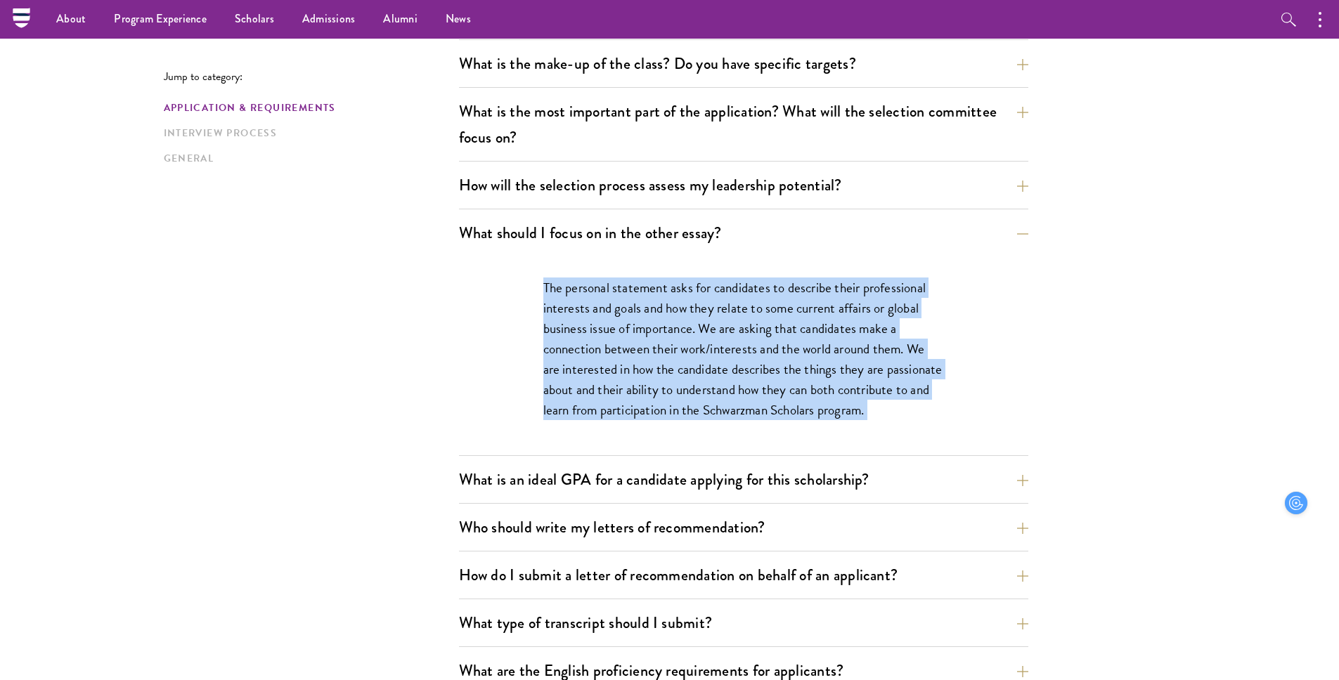
click at [642, 357] on p "The personal statement asks for candidates to describe their professional inter…" at bounding box center [743, 349] width 401 height 143
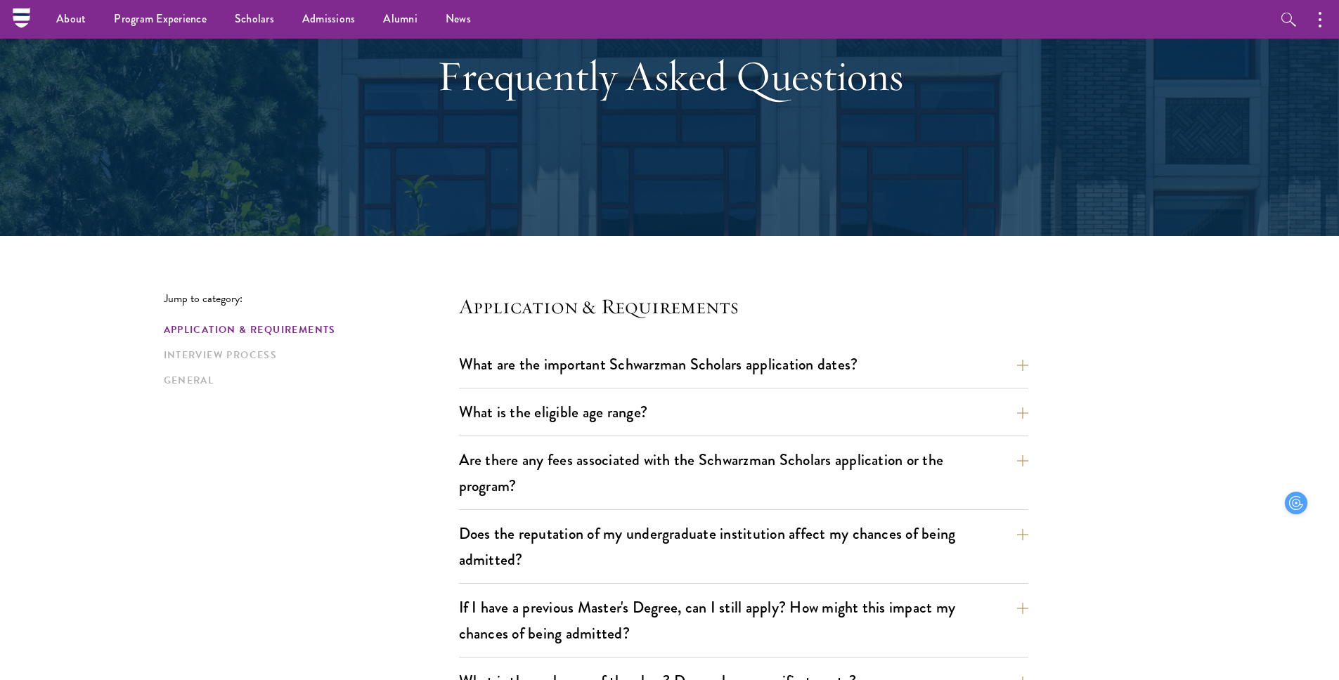
scroll to position [117, 0]
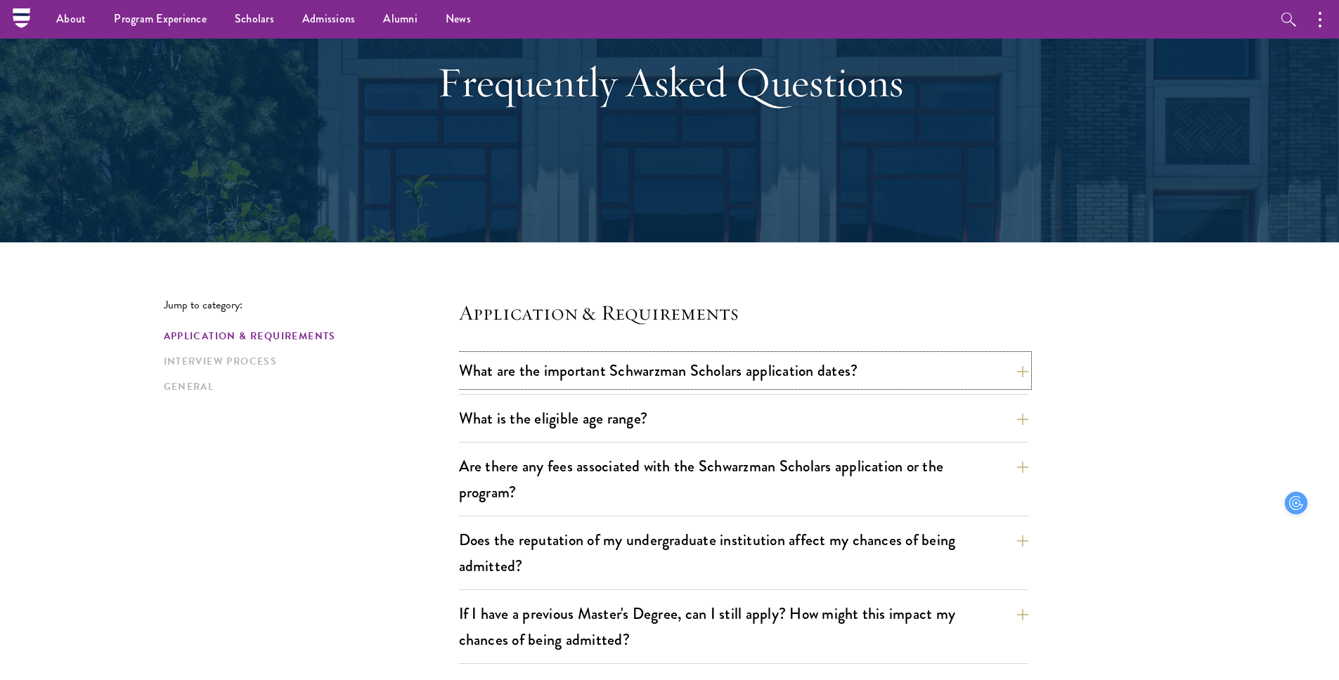
click at [642, 357] on button "What are the important Schwarzman Scholars application dates?" at bounding box center [743, 371] width 569 height 32
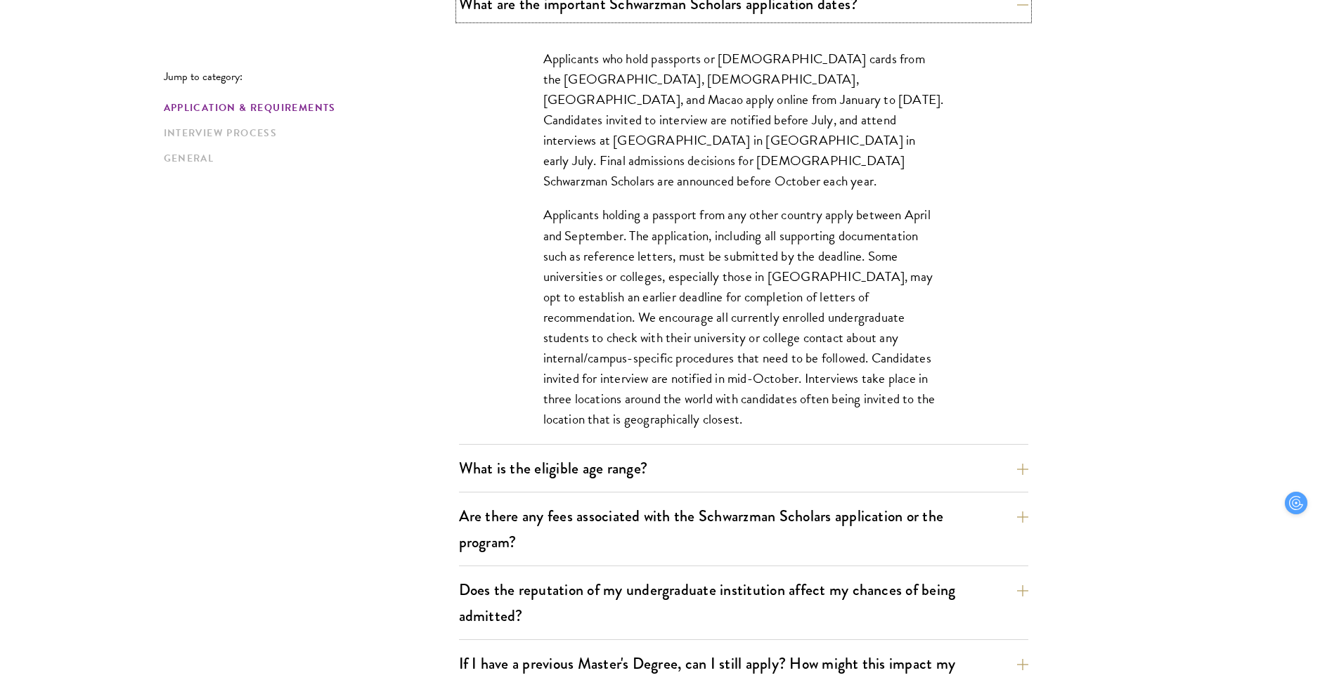
scroll to position [486, 0]
click at [655, 458] on button "What is the eligible age range?" at bounding box center [753, 467] width 569 height 32
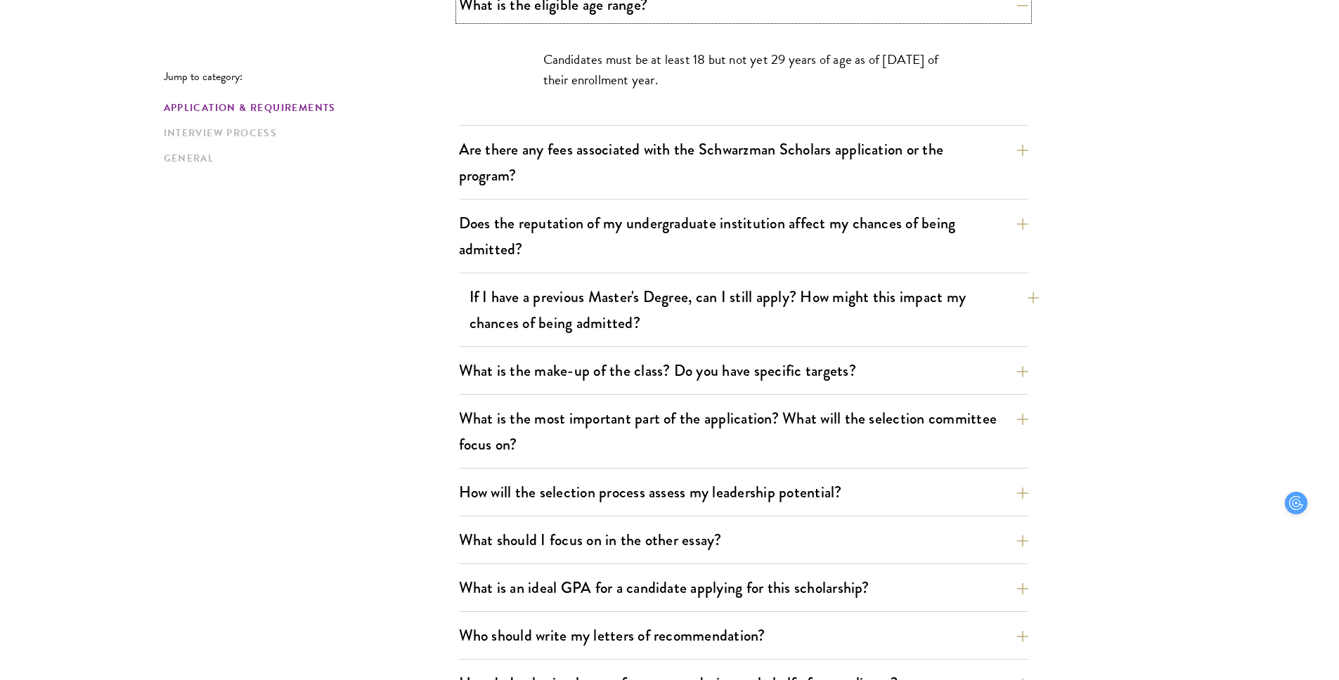
scroll to position [533, 0]
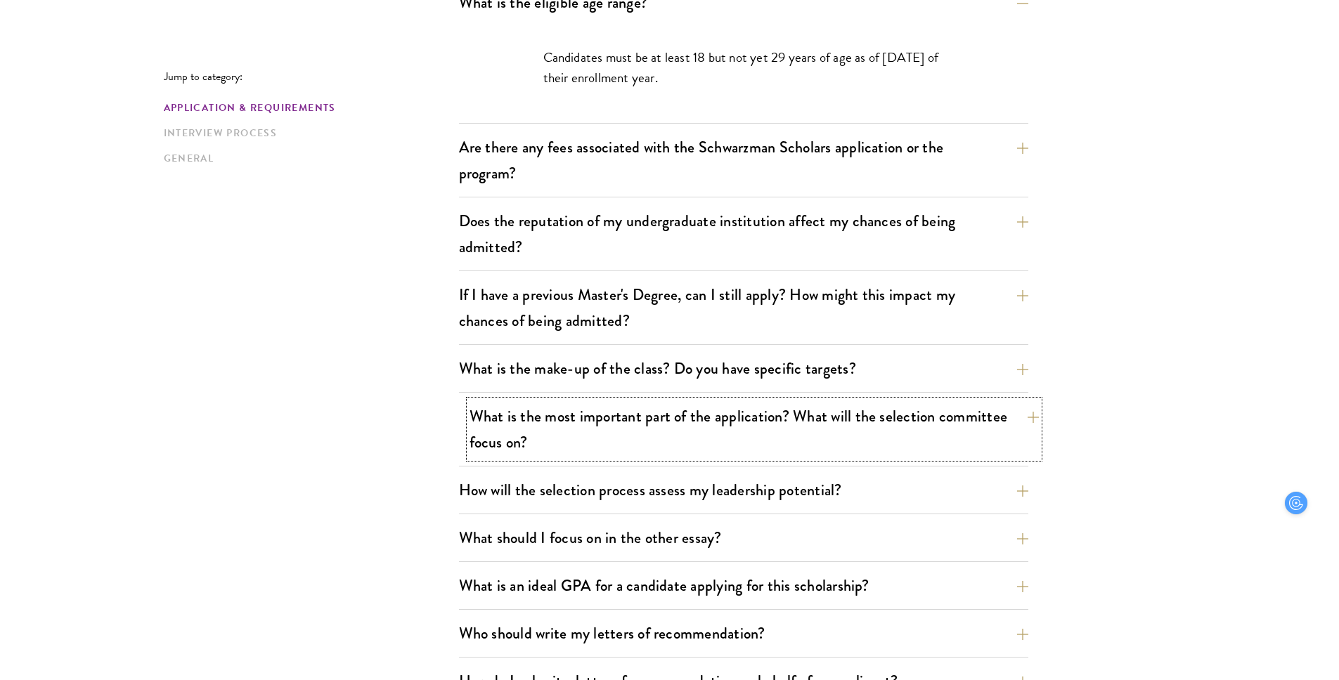
click at [675, 443] on button "What is the most important part of the application? What will the selection com…" at bounding box center [753, 430] width 569 height 58
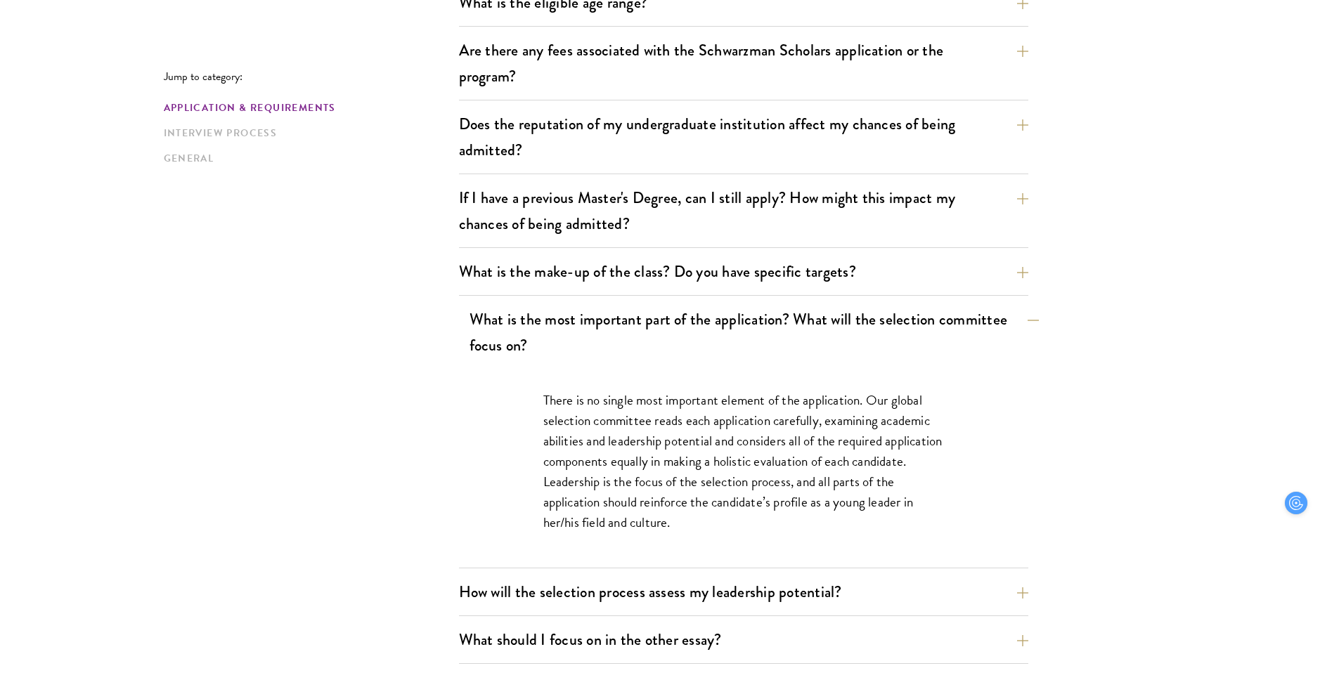
click at [675, 443] on p "There is no single most important element of the application. Our global select…" at bounding box center [743, 461] width 401 height 143
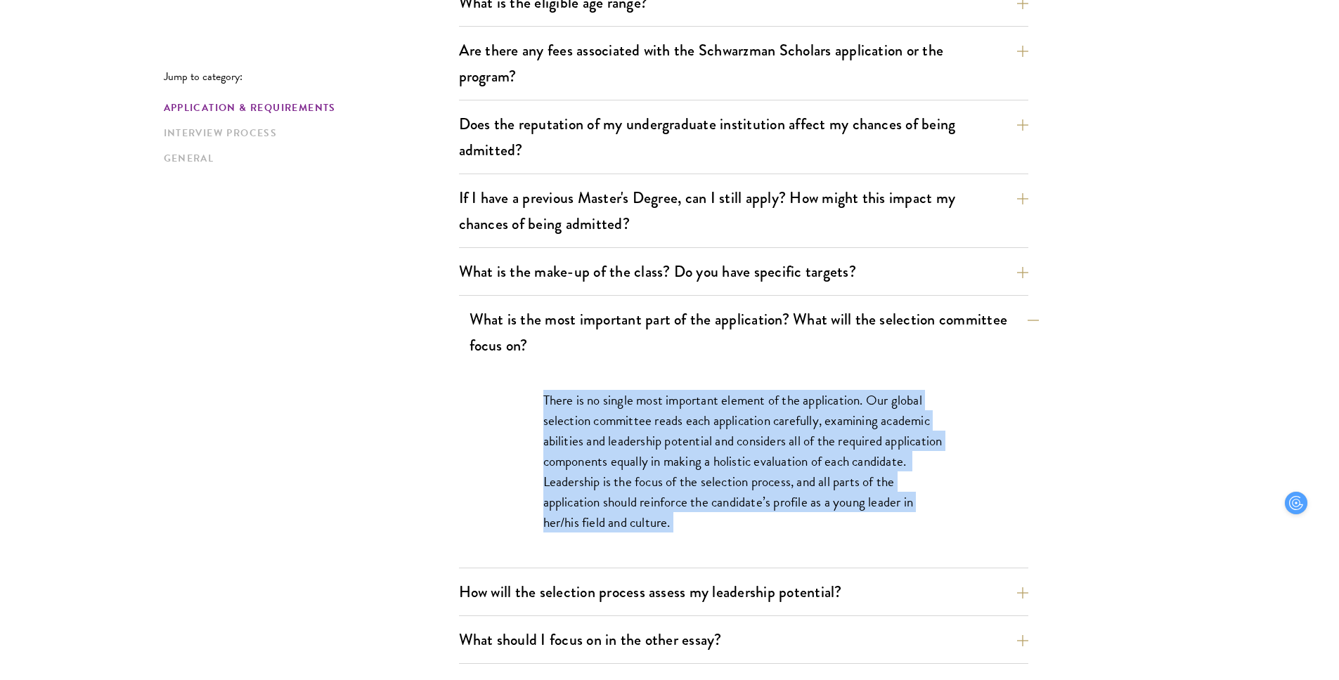
click at [675, 443] on p "There is no single most important element of the application. Our global select…" at bounding box center [743, 461] width 401 height 143
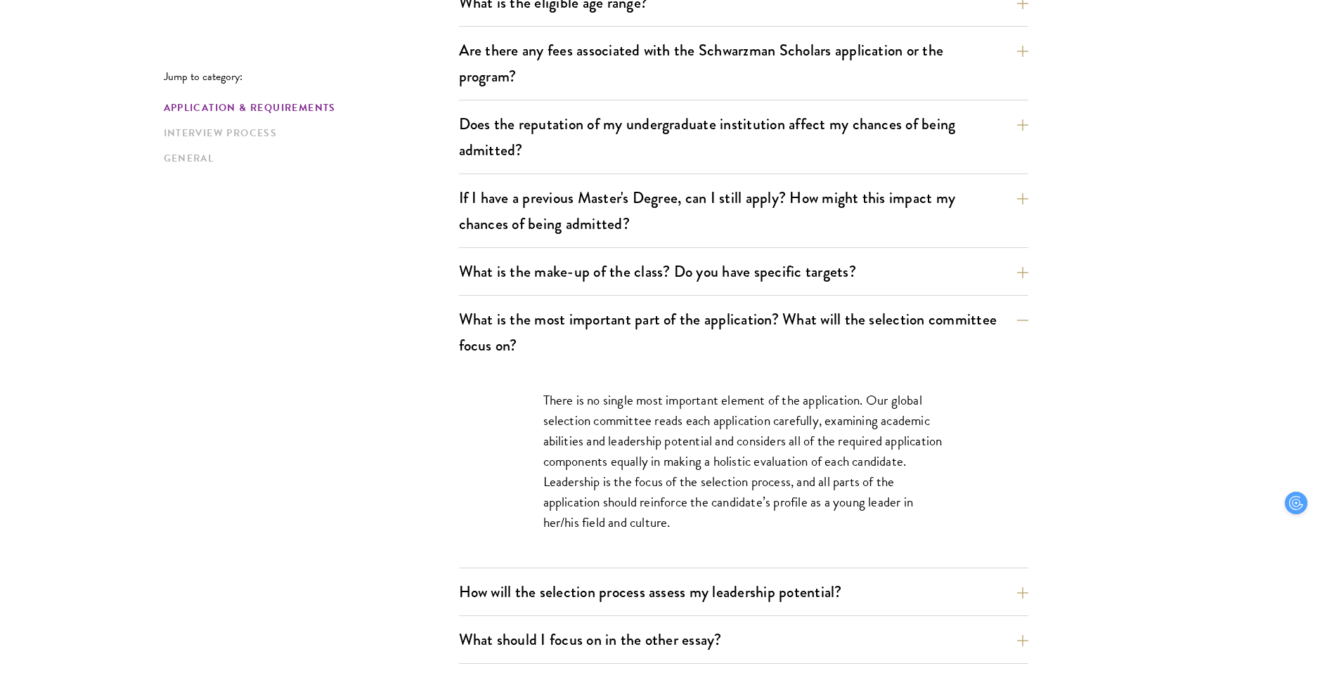
click at [702, 495] on p "There is no single most important element of the application. Our global select…" at bounding box center [743, 461] width 401 height 143
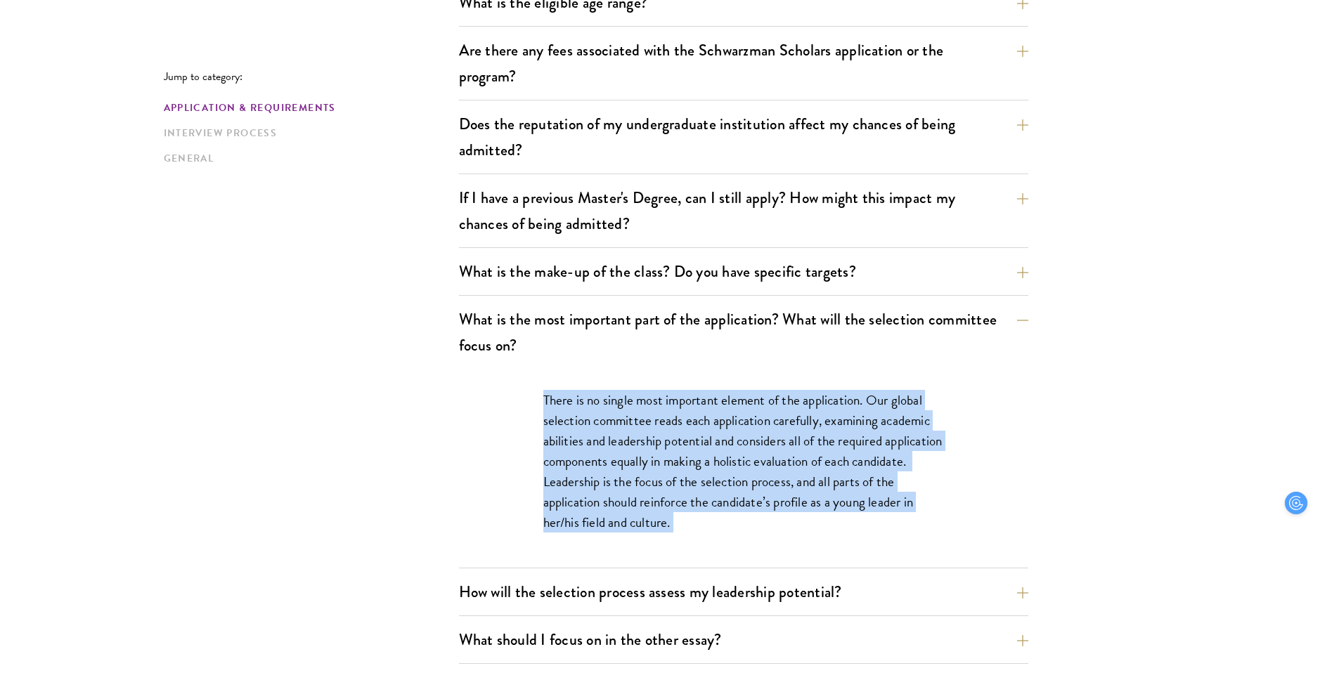
click at [702, 495] on p "There is no single most important element of the application. Our global select…" at bounding box center [743, 461] width 401 height 143
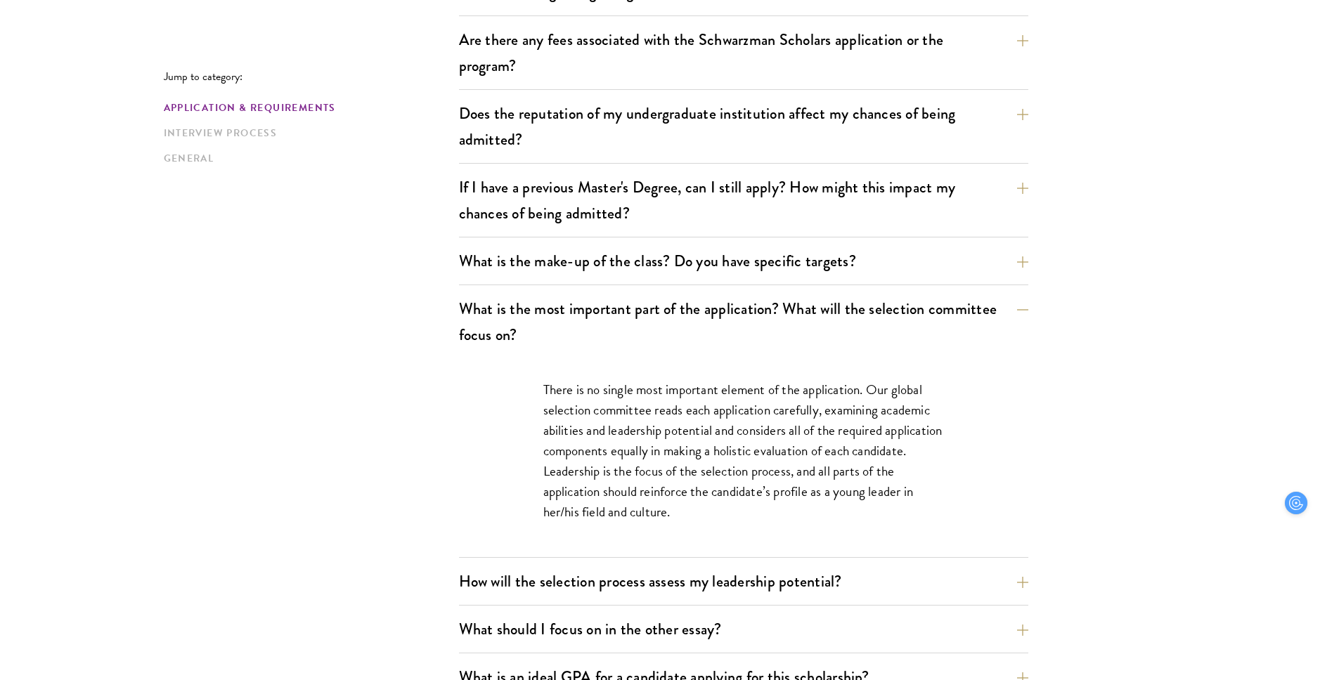
click at [709, 516] on p "There is no single most important element of the application. Our global select…" at bounding box center [743, 451] width 401 height 143
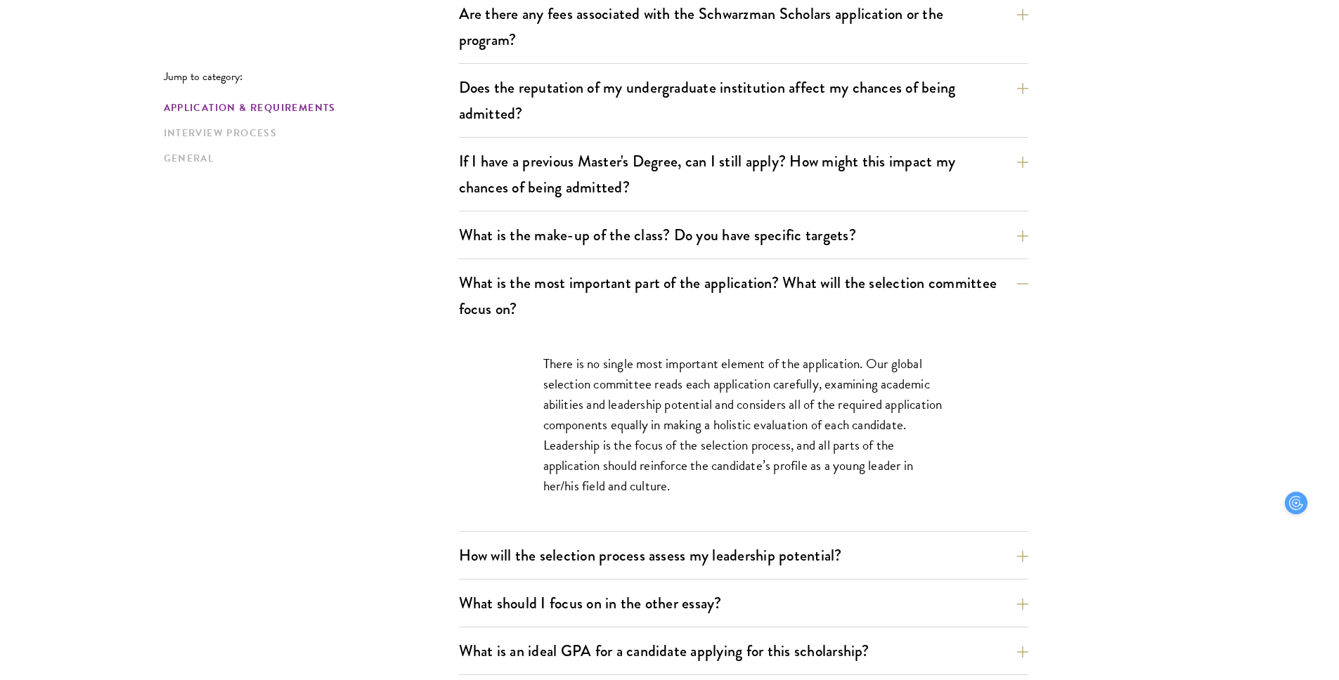
scroll to position [574, 0]
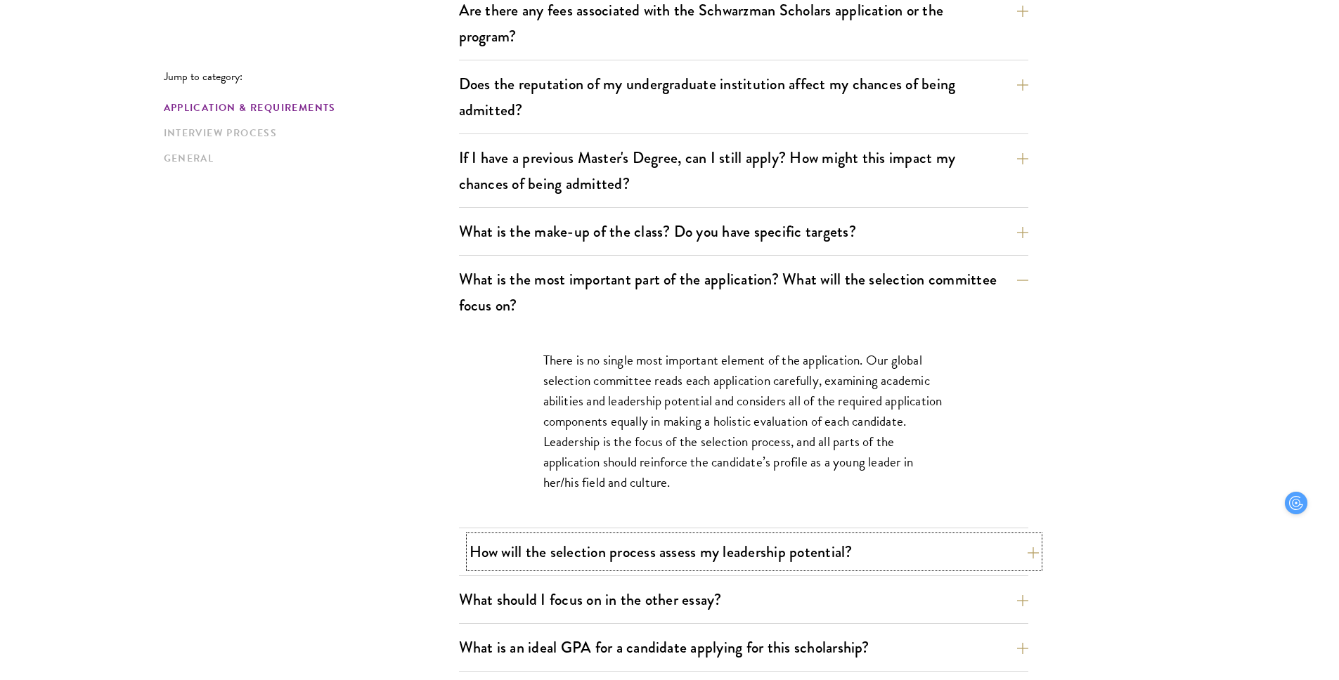
click at [718, 539] on button "How will the selection process assess my leadership potential?" at bounding box center [753, 552] width 569 height 32
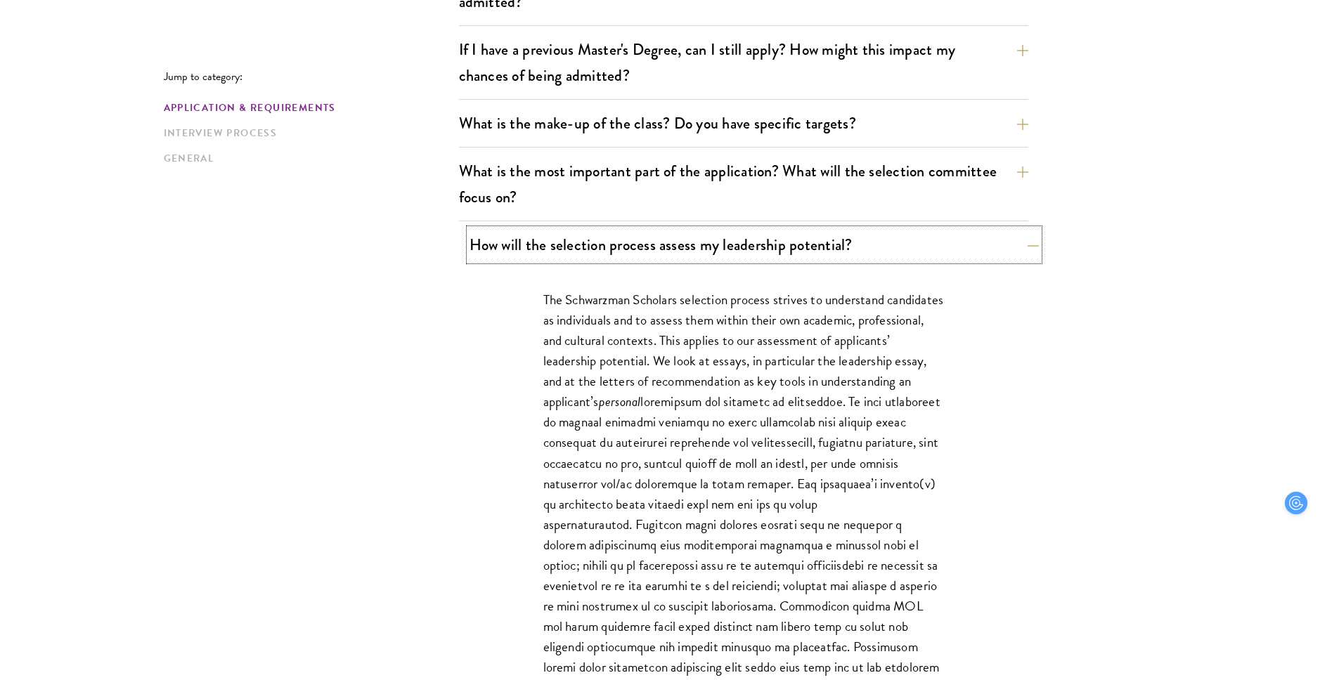
scroll to position [692, 0]
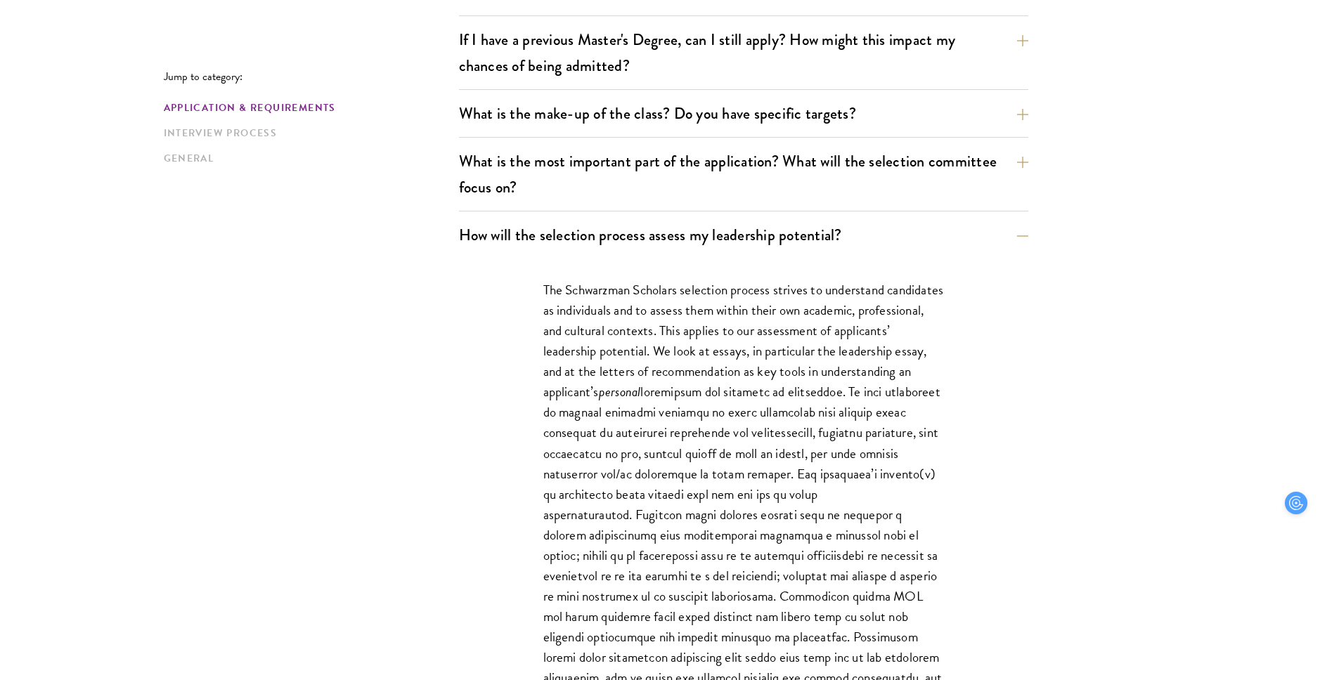
click at [672, 385] on p "The Schwarzman Scholars selection process strives to understand candidates as i…" at bounding box center [743, 504] width 401 height 449
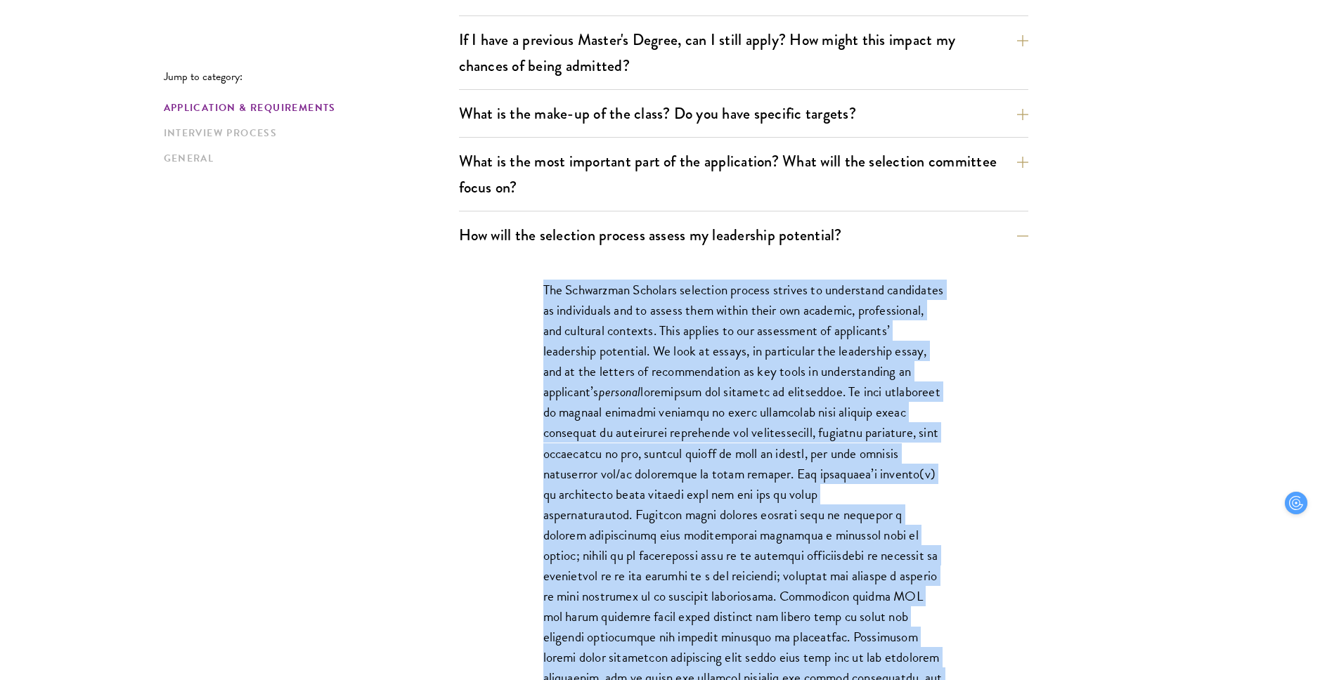
click at [643, 345] on p "The Schwarzman Scholars selection process strives to understand candidates as i…" at bounding box center [743, 504] width 401 height 449
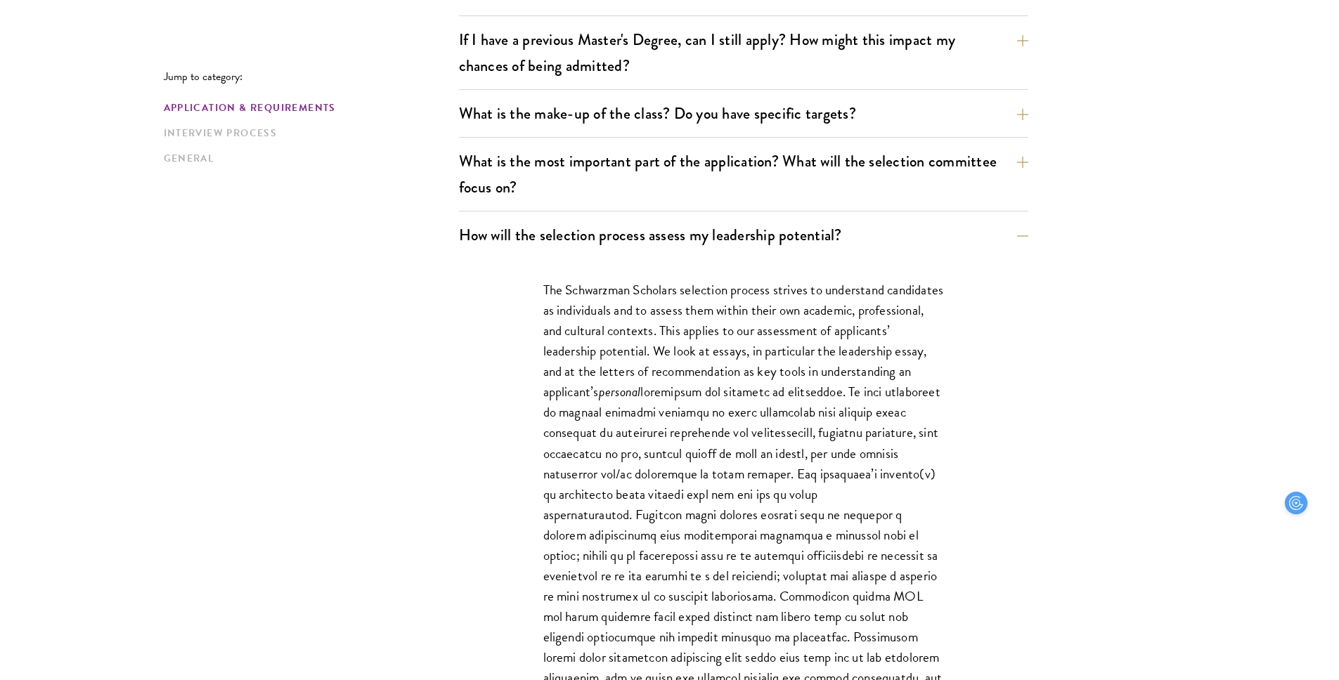
click at [643, 345] on p "The Schwarzman Scholars selection process strives to understand candidates as i…" at bounding box center [743, 504] width 401 height 449
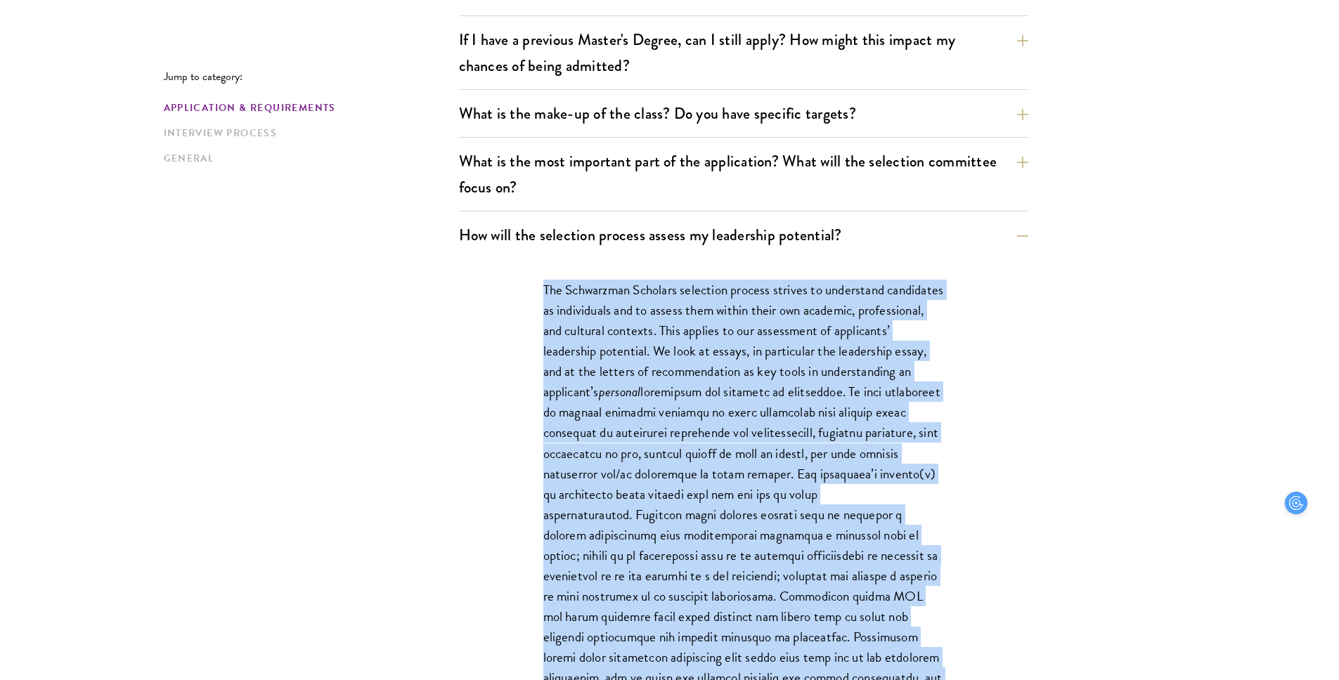
click at [606, 294] on p "The Schwarzman Scholars selection process strives to understand candidates as i…" at bounding box center [743, 504] width 401 height 449
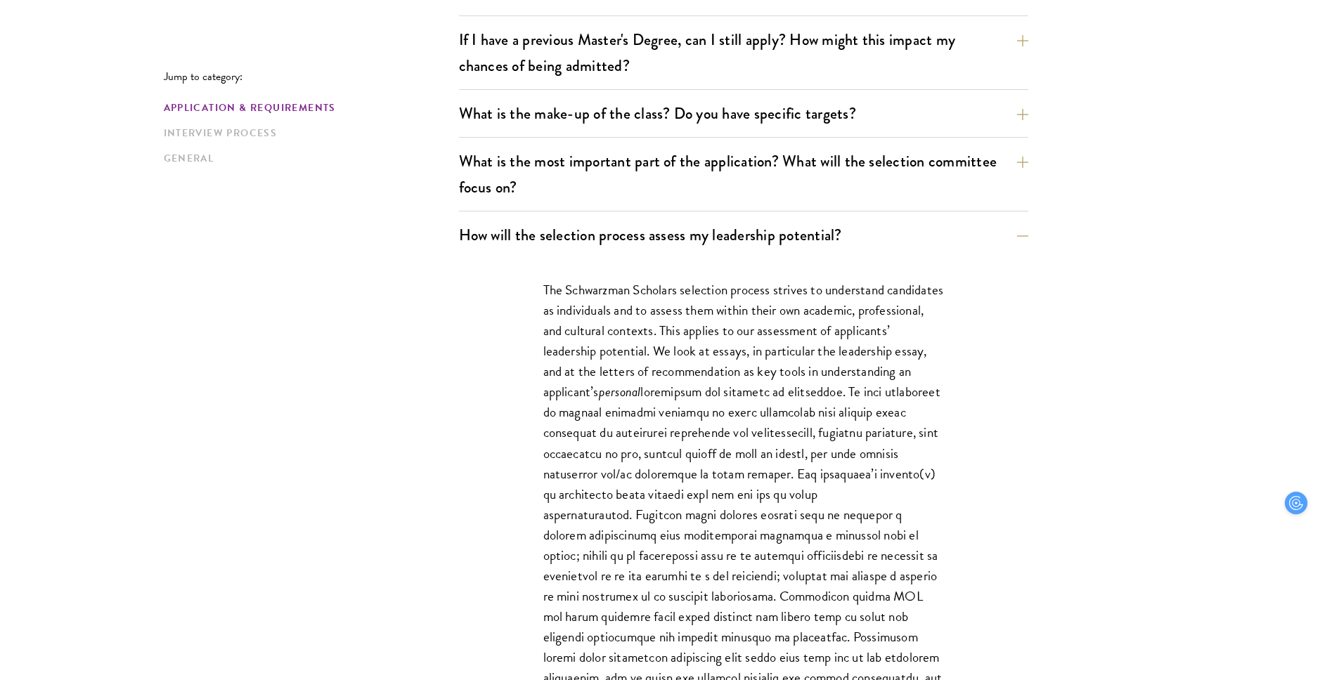
click at [606, 294] on p "The Schwarzman Scholars selection process strives to understand candidates as i…" at bounding box center [743, 504] width 401 height 449
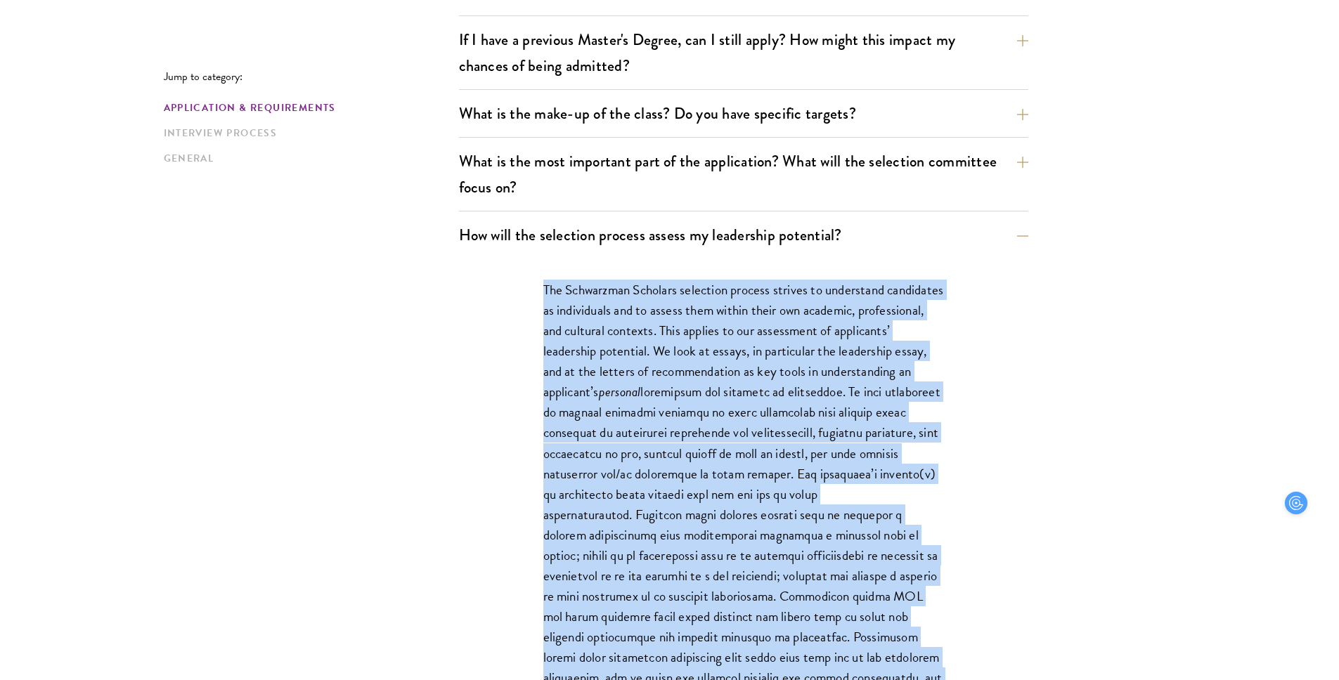
click at [641, 387] on em "personal" at bounding box center [620, 392] width 42 height 20
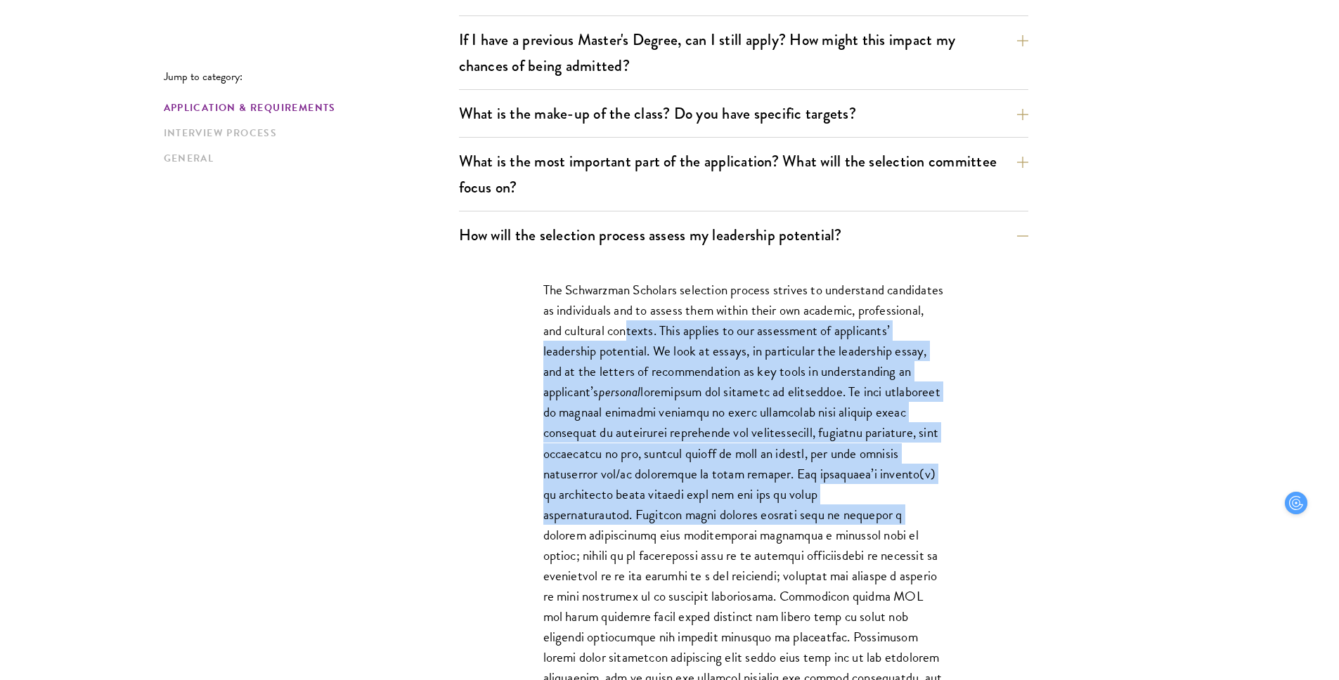
drag, startPoint x: 734, startPoint y: 349, endPoint x: 952, endPoint y: 518, distance: 276.5
click at [952, 517] on div "The Schwarzman Scholars selection process strives to understand candidates as i…" at bounding box center [743, 629] width 485 height 741
click at [952, 518] on div "The Schwarzman Scholars selection process strives to understand candidates as i…" at bounding box center [743, 629] width 485 height 741
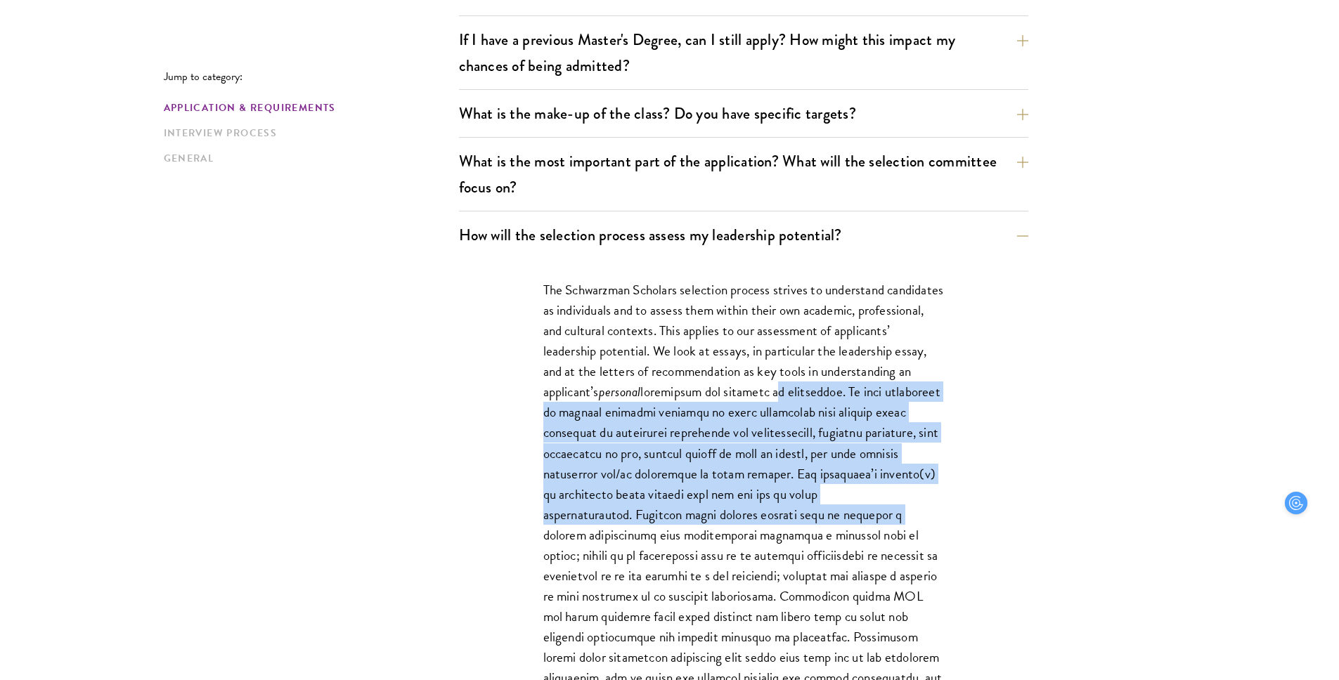
drag, startPoint x: 952, startPoint y: 518, endPoint x: 938, endPoint y: 402, distance: 116.9
click at [938, 402] on div "The Schwarzman Scholars selection process strives to understand candidates as i…" at bounding box center [743, 629] width 485 height 741
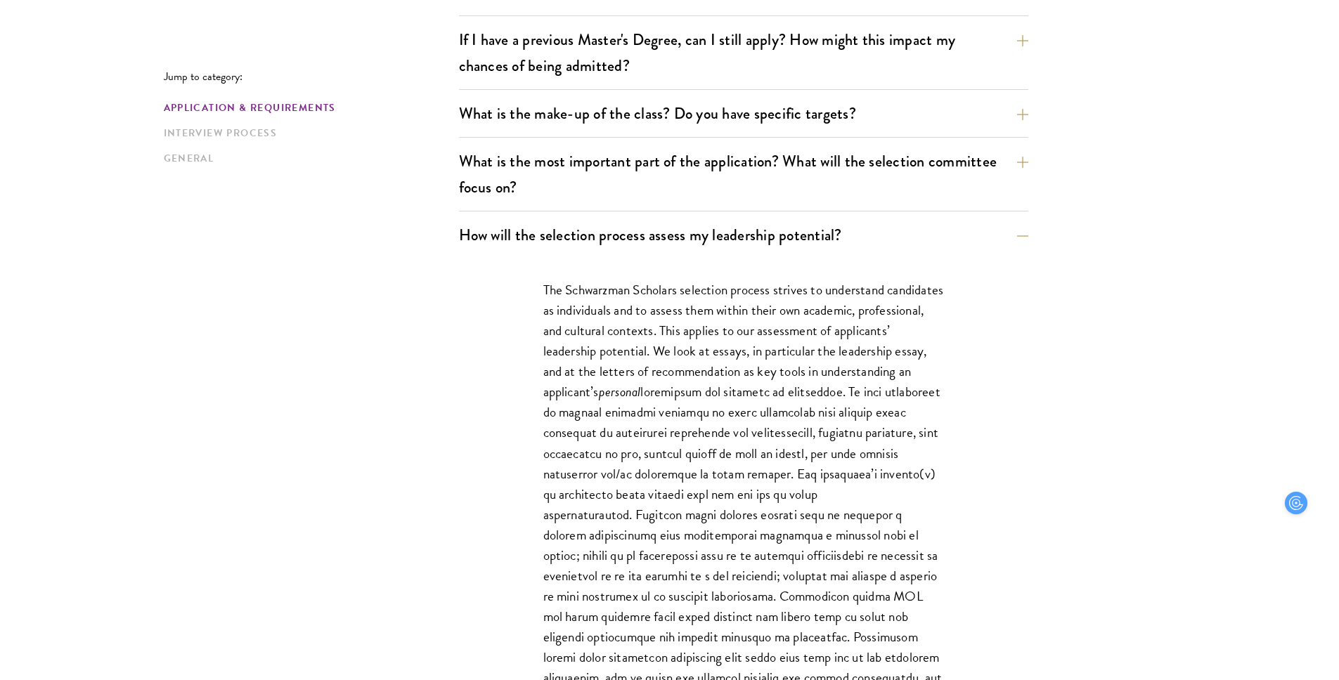
click at [938, 401] on p "The Schwarzman Scholars selection process strives to understand candidates as i…" at bounding box center [743, 504] width 401 height 449
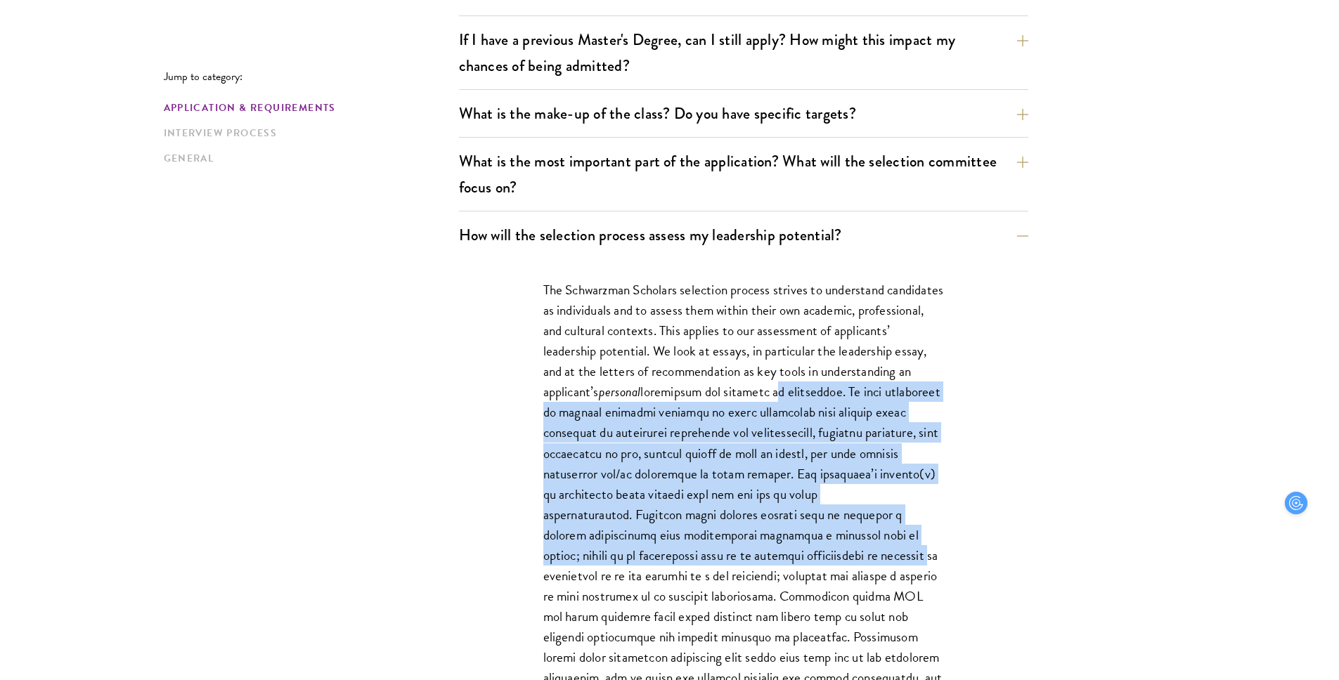
drag, startPoint x: 938, startPoint y: 401, endPoint x: 939, endPoint y: 548, distance: 146.2
click at [938, 548] on p "The Schwarzman Scholars selection process strives to understand candidates as i…" at bounding box center [743, 504] width 401 height 449
click at [939, 548] on p "The Schwarzman Scholars selection process strives to understand candidates as i…" at bounding box center [743, 504] width 401 height 449
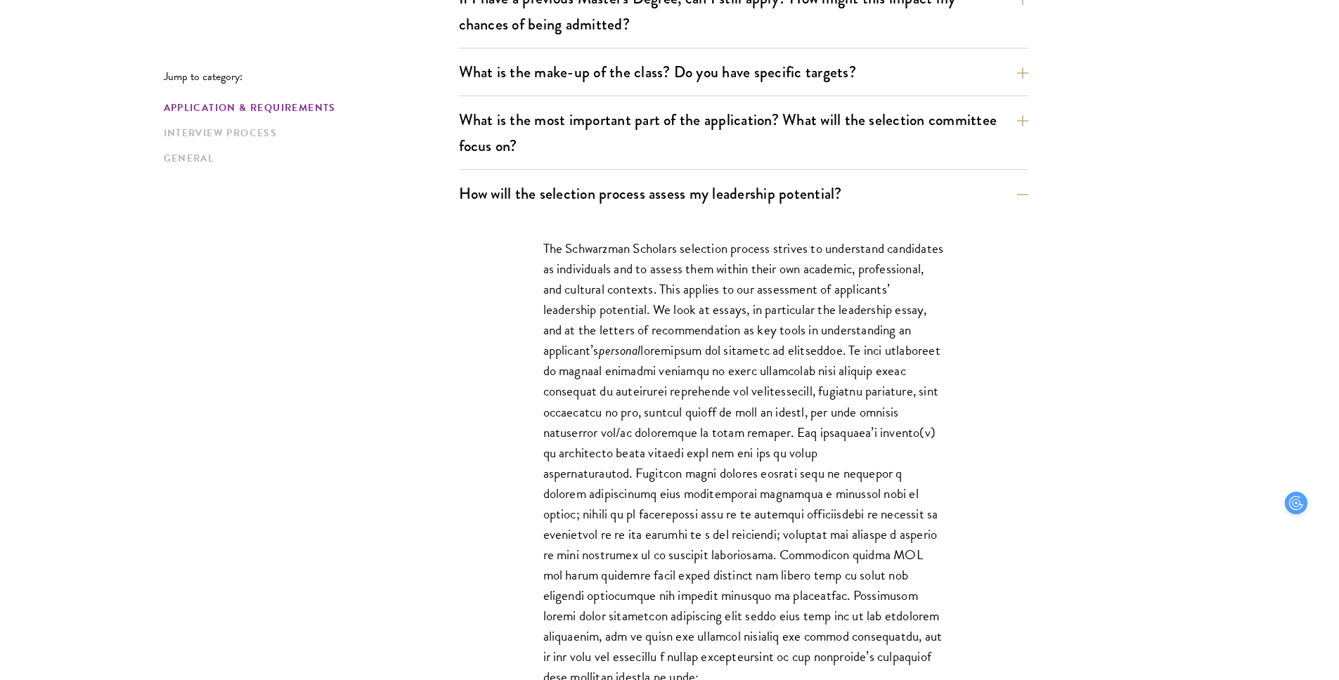
scroll to position [734, 0]
drag, startPoint x: 939, startPoint y: 548, endPoint x: 948, endPoint y: 539, distance: 12.4
click at [948, 539] on div "The Schwarzman Scholars selection process strives to understand candidates as i…" at bounding box center [743, 586] width 485 height 741
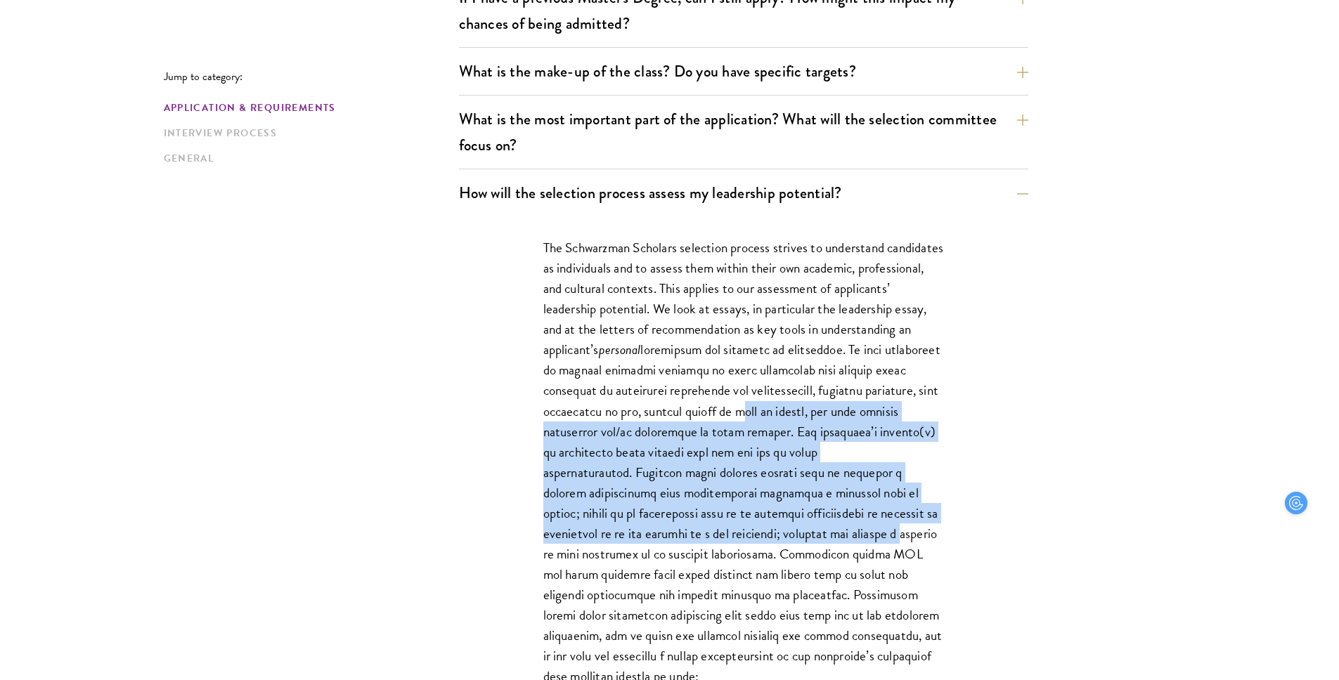
drag, startPoint x: 948, startPoint y: 539, endPoint x: 948, endPoint y: 408, distance: 131.4
click at [948, 408] on div "The Schwarzman Scholars selection process strives to understand candidates as i…" at bounding box center [743, 586] width 485 height 741
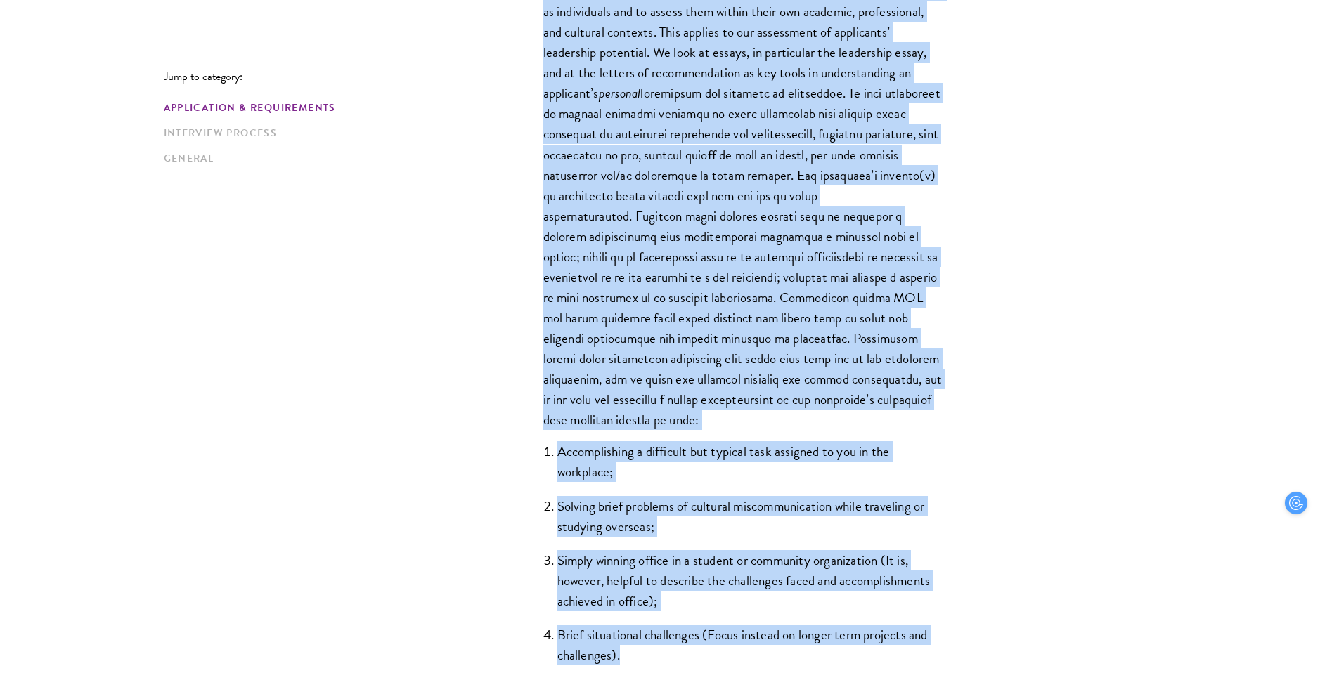
scroll to position [1044, 0]
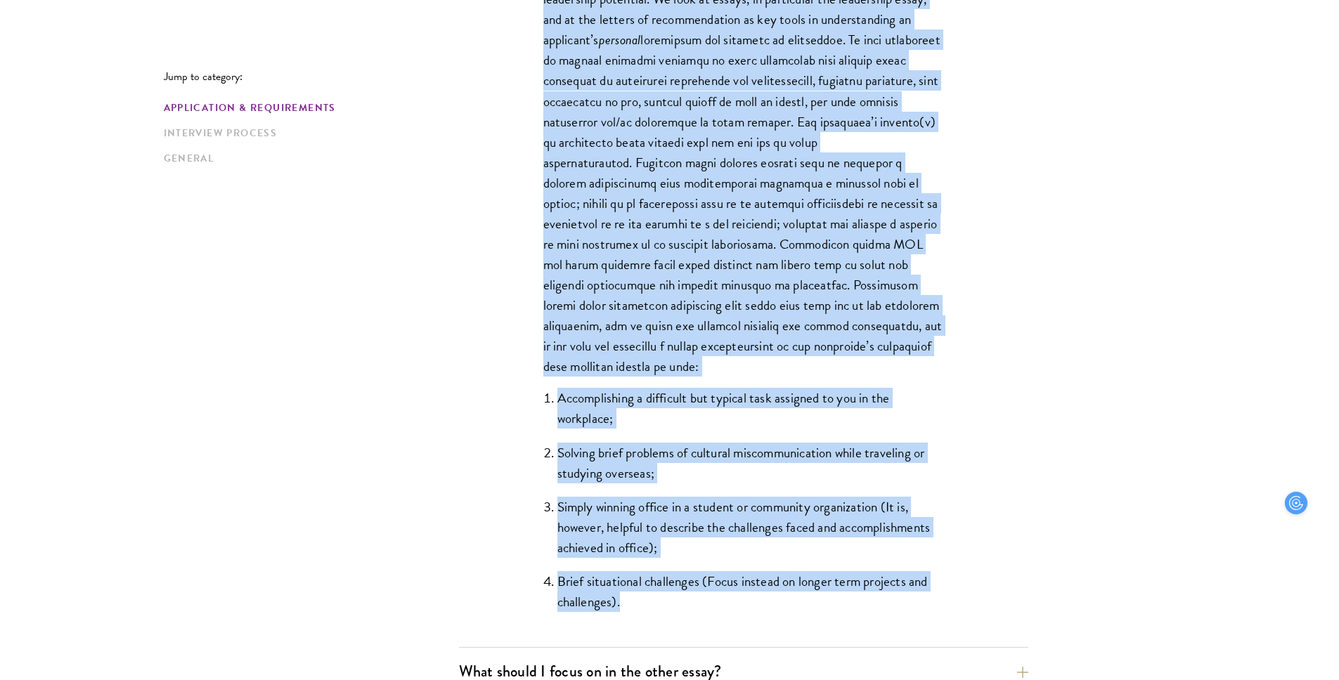
drag, startPoint x: 543, startPoint y: 247, endPoint x: 805, endPoint y: 600, distance: 439.0
click at [805, 600] on div "The Schwarzman Scholars selection process strives to understand candidates as i…" at bounding box center [743, 277] width 485 height 741
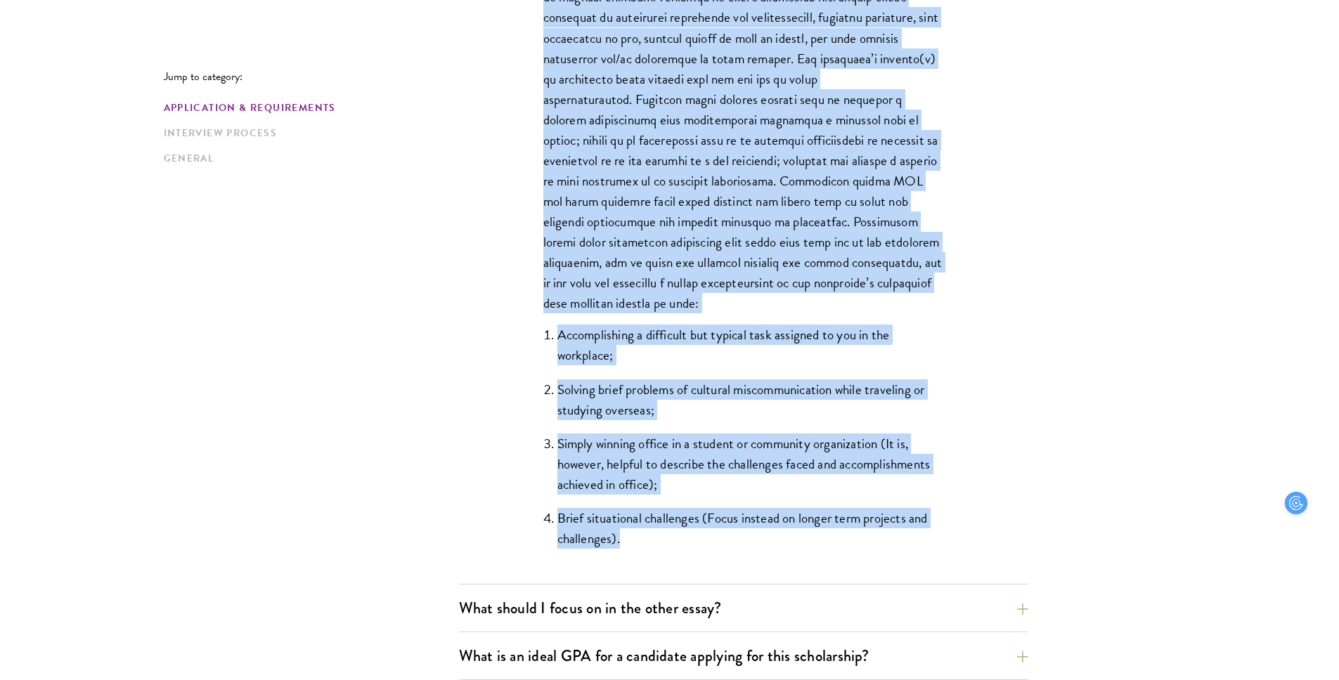
scroll to position [1132, 0]
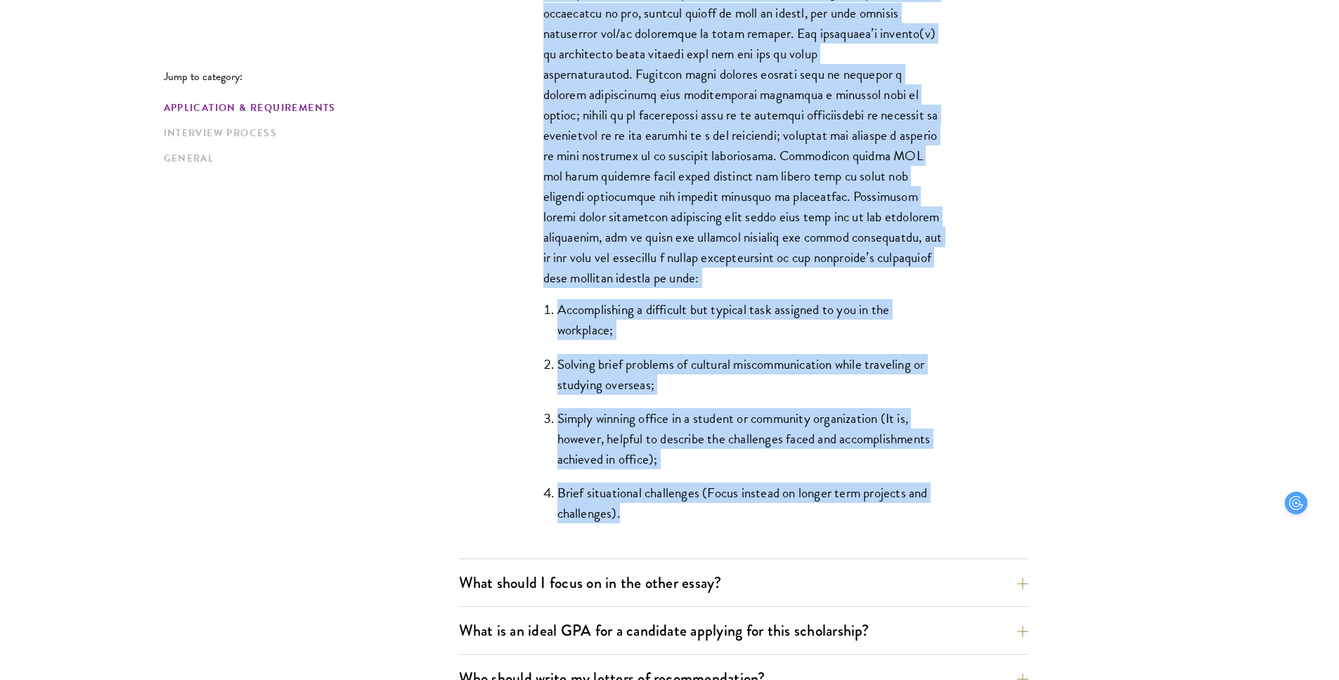
copy div "The Schwarzman Scholars selection process strives to understand candidates as i…"
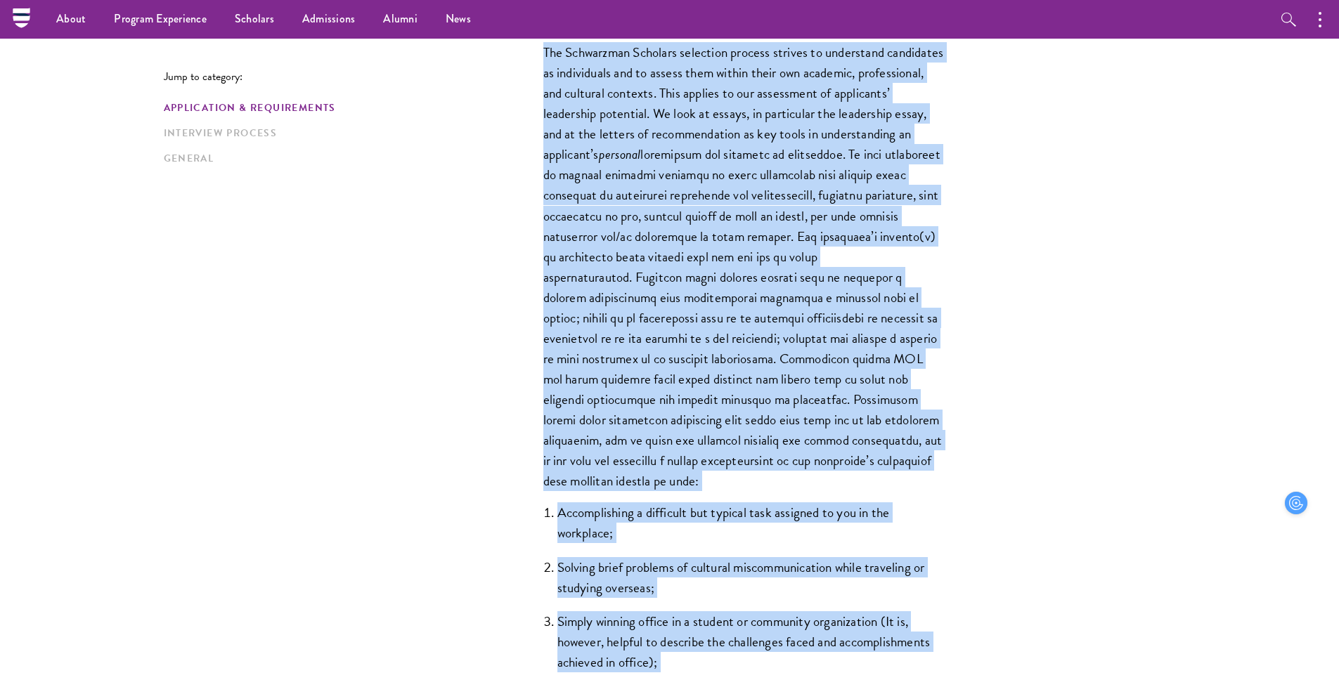
scroll to position [924, 0]
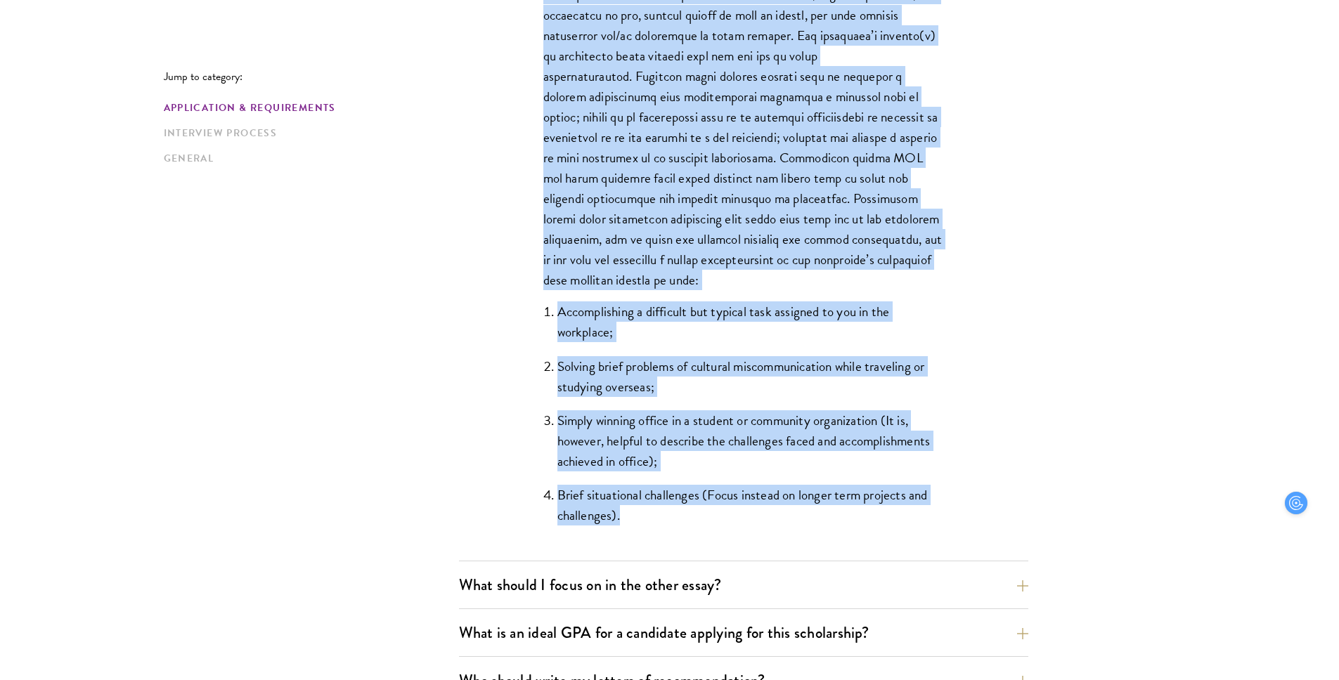
click at [798, 435] on li "Simply winning office in a student or community organization (It is, however, h…" at bounding box center [750, 440] width 387 height 61
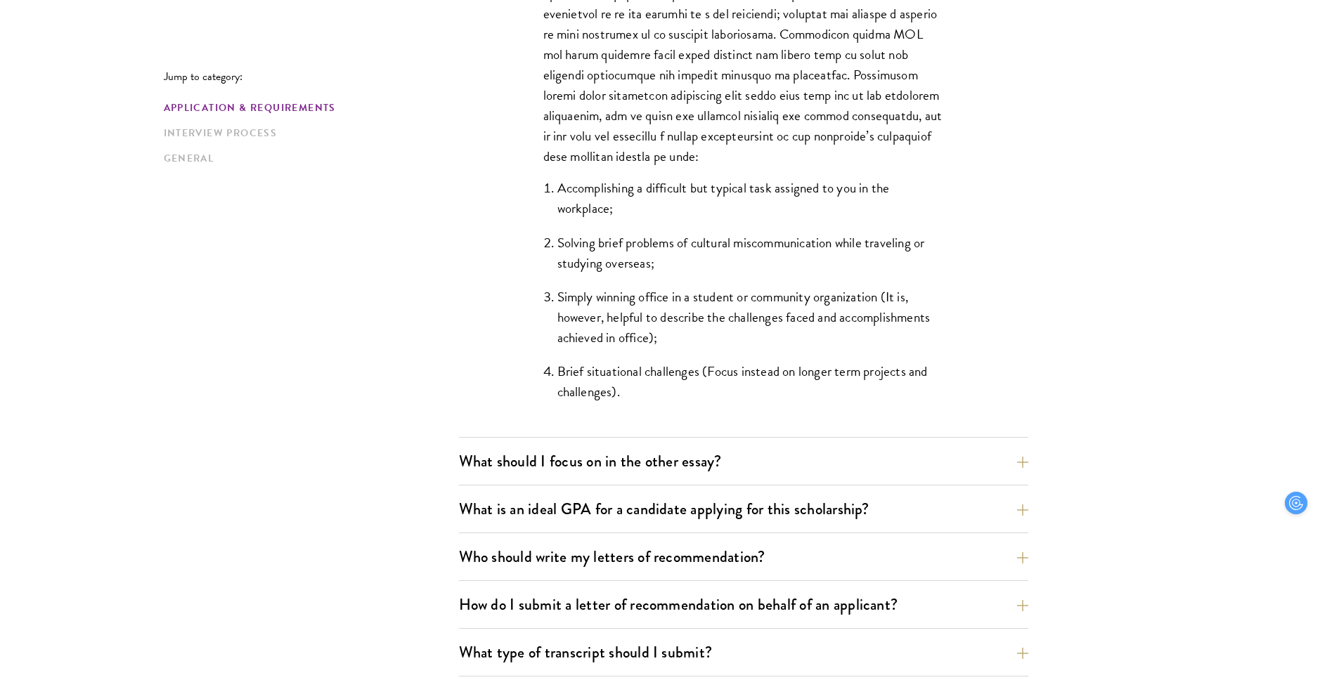
scroll to position [1255, 0]
click at [808, 464] on button "What should I focus on in the other essay?" at bounding box center [753, 460] width 569 height 32
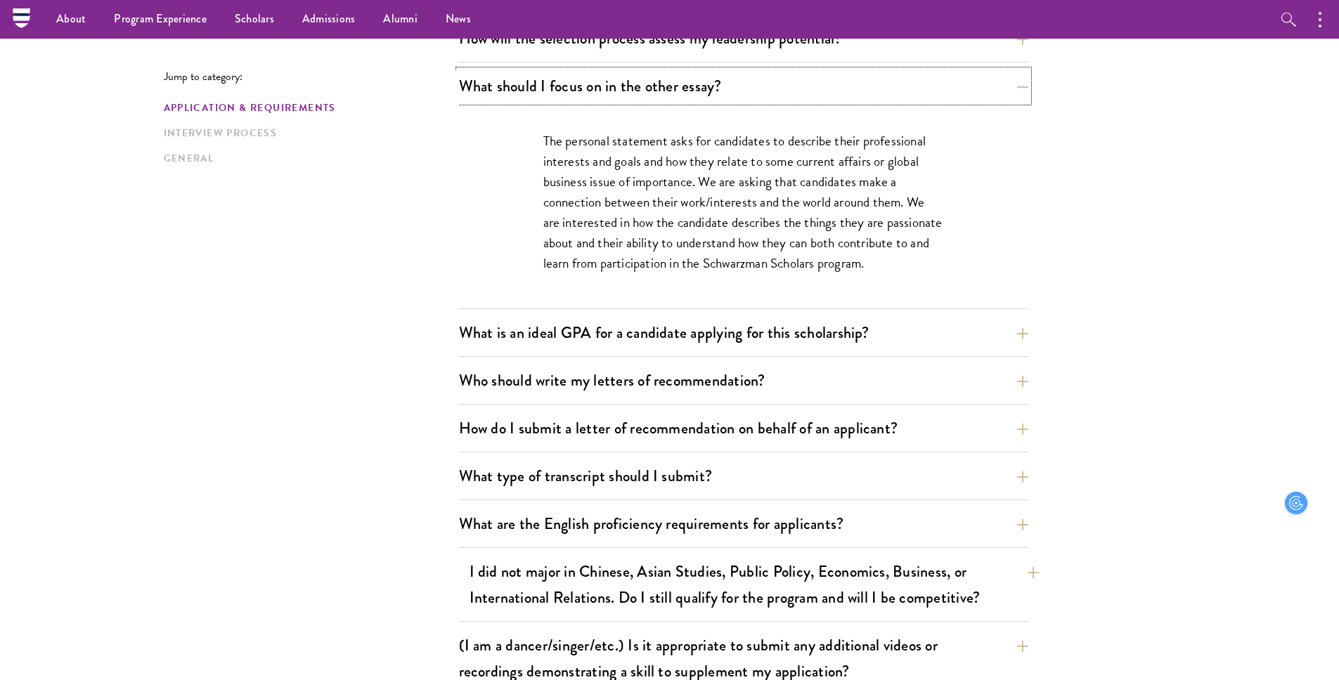
scroll to position [883, 0]
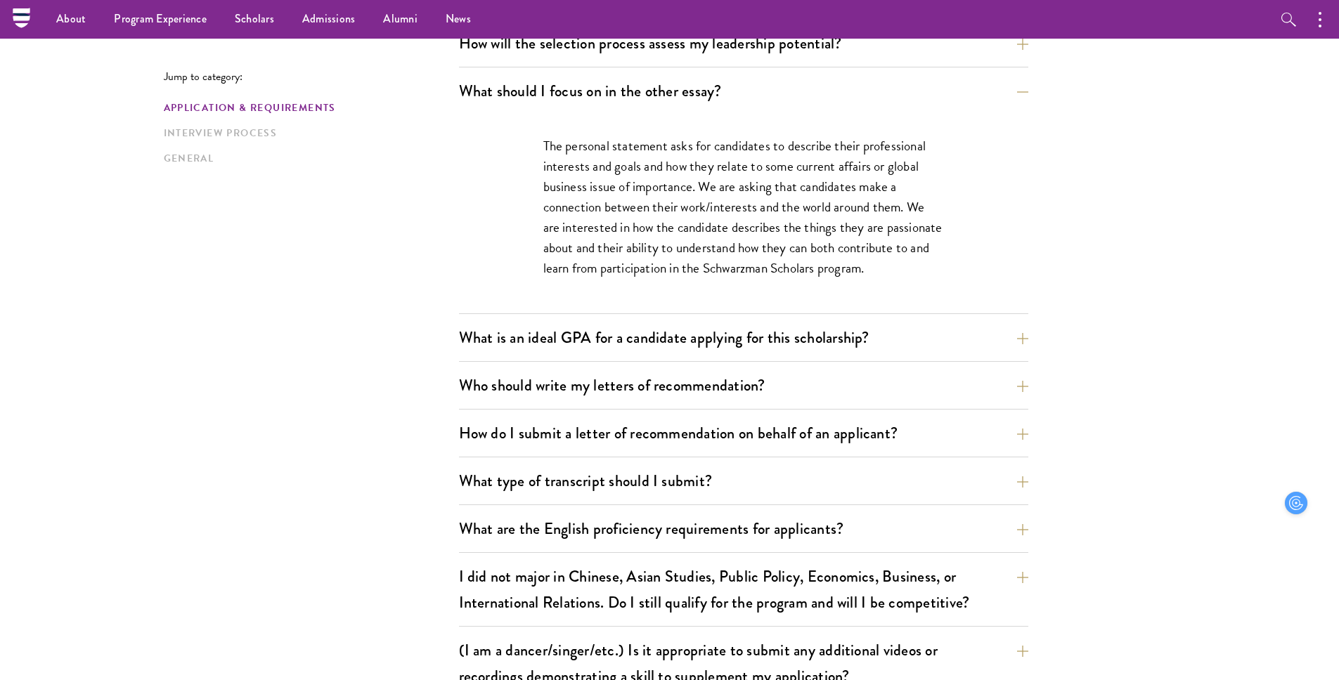
drag, startPoint x: 562, startPoint y: 150, endPoint x: 866, endPoint y: 249, distance: 319.2
click at [866, 249] on p "The personal statement asks for candidates to describe their professional inter…" at bounding box center [743, 207] width 401 height 143
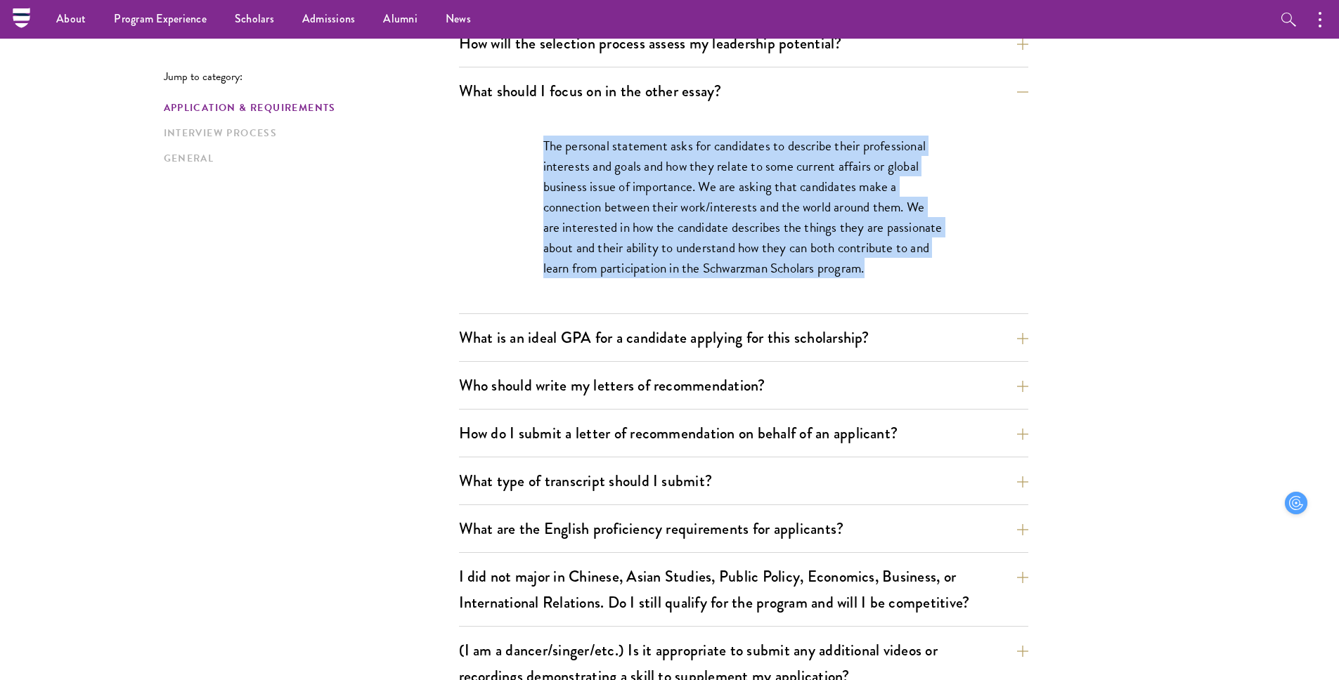
drag, startPoint x: 870, startPoint y: 264, endPoint x: 531, endPoint y: 148, distance: 358.5
click at [531, 148] on div "The personal statement asks for candidates to describe their professional inter…" at bounding box center [743, 214] width 485 height 199
copy p "The personal statement asks for candidates to describe their professional inter…"
click at [675, 251] on p "The personal statement asks for candidates to describe their professional inter…" at bounding box center [743, 207] width 401 height 143
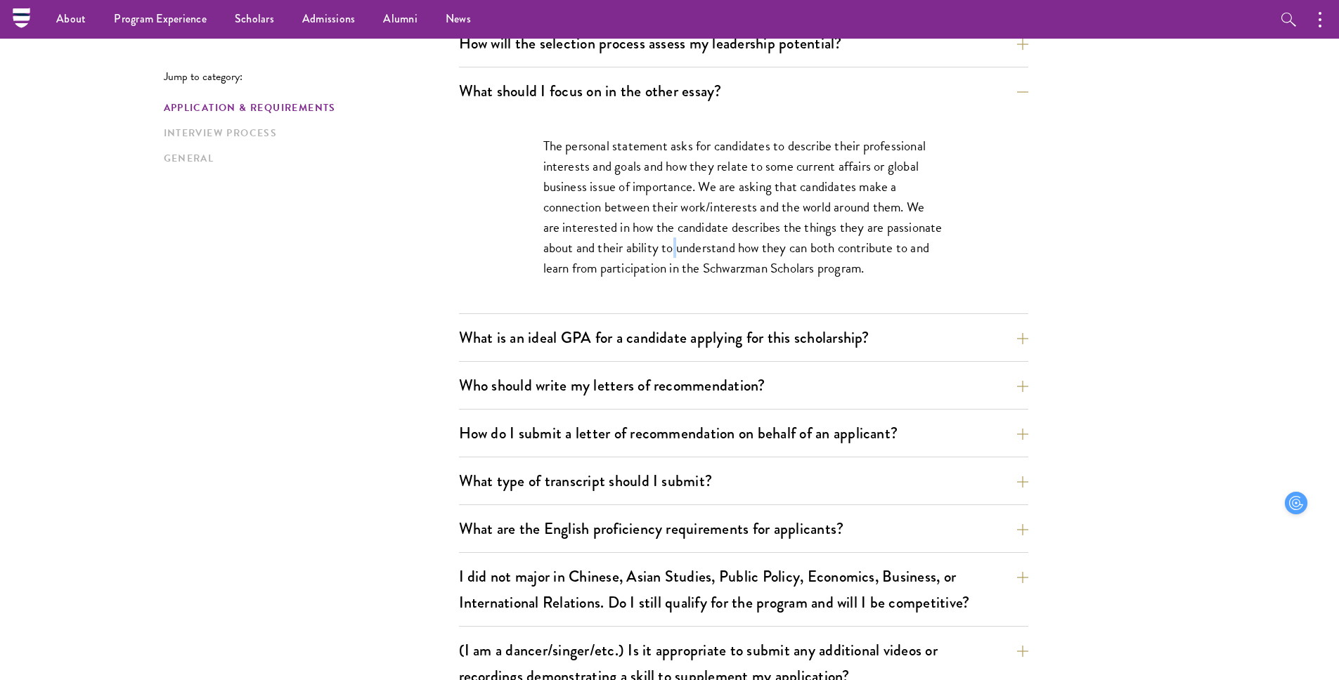
click at [675, 251] on p "The personal statement asks for candidates to describe their professional inter…" at bounding box center [743, 207] width 401 height 143
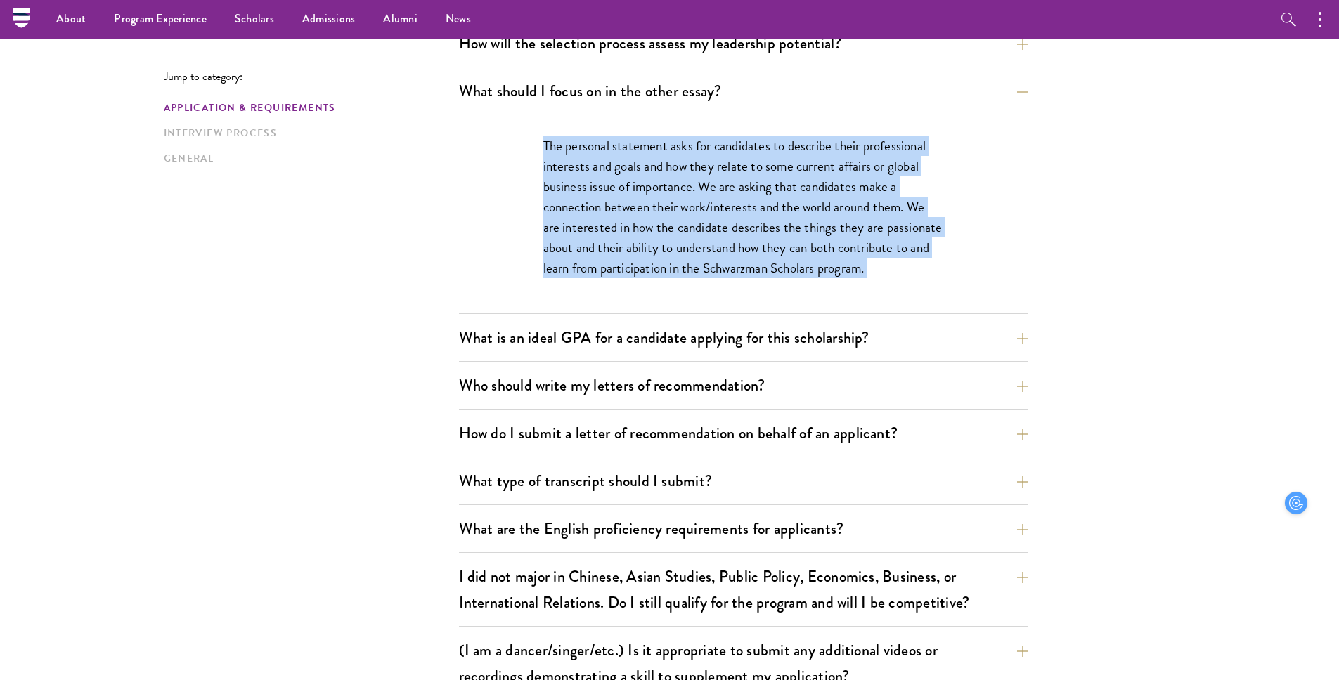
click at [675, 251] on p "The personal statement asks for candidates to describe their professional inter…" at bounding box center [743, 207] width 401 height 143
click at [644, 167] on p "The personal statement asks for candidates to describe their professional inter…" at bounding box center [743, 207] width 401 height 143
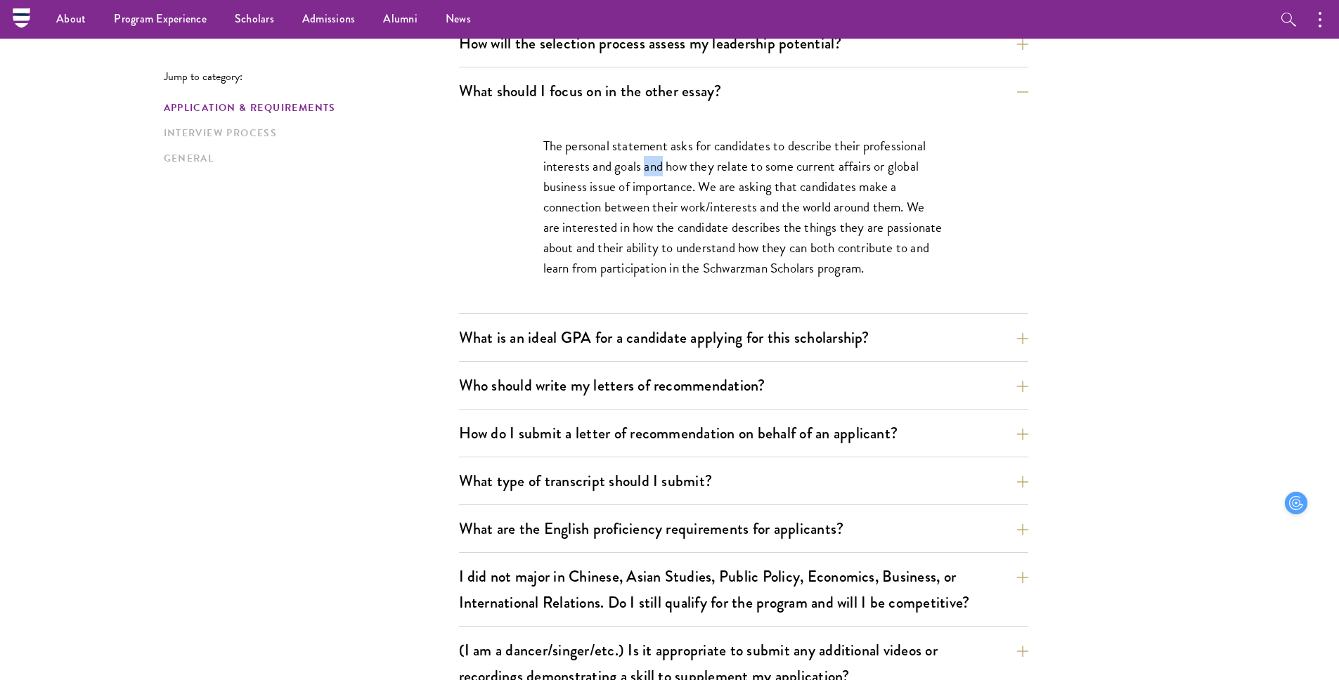
click at [644, 167] on p "The personal statement asks for candidates to describe their professional inter…" at bounding box center [743, 207] width 401 height 143
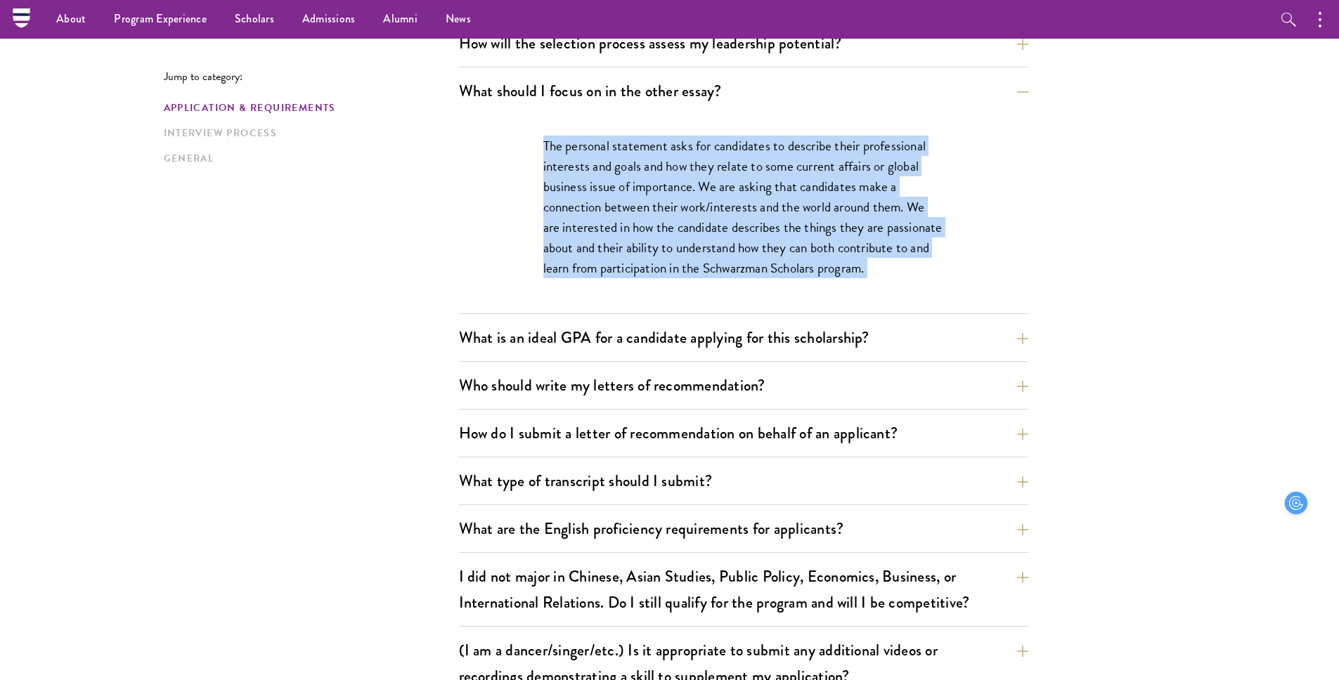
click at [644, 167] on p "The personal statement asks for candidates to describe their professional inter…" at bounding box center [743, 207] width 401 height 143
click at [677, 240] on p "The personal statement asks for candidates to describe their professional inter…" at bounding box center [743, 207] width 401 height 143
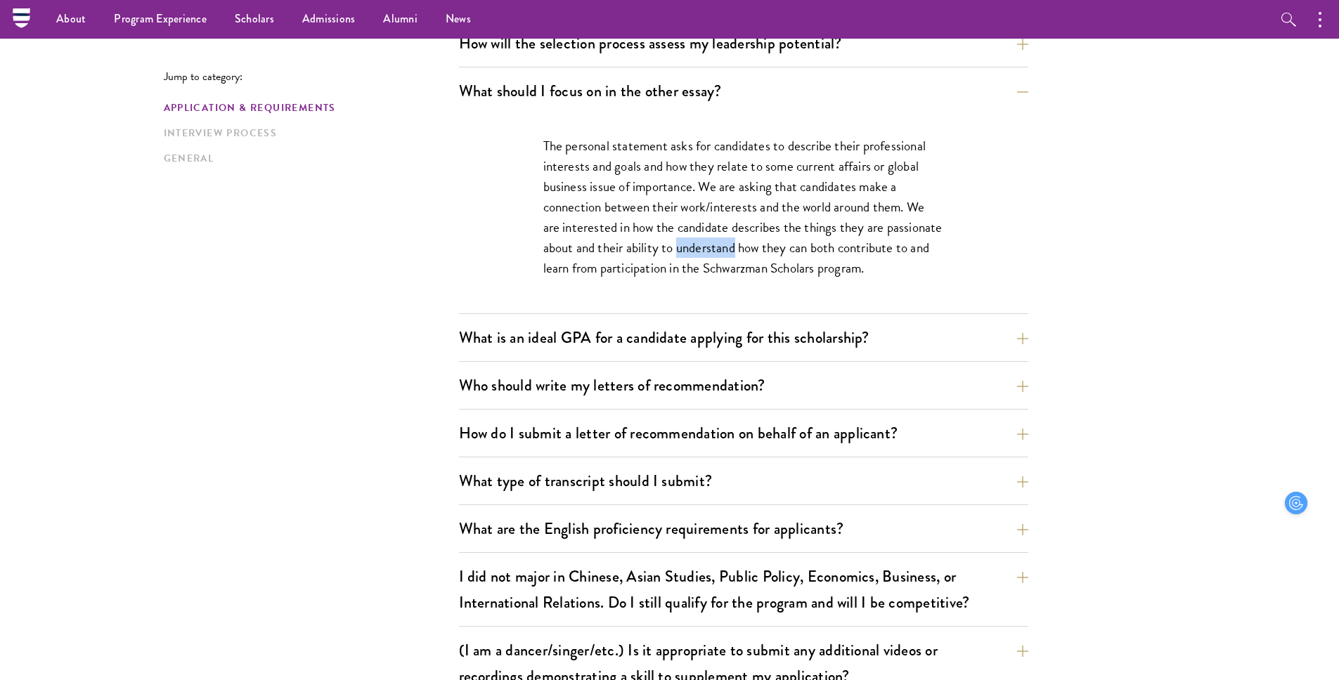
click at [677, 240] on p "The personal statement asks for candidates to describe their professional inter…" at bounding box center [743, 207] width 401 height 143
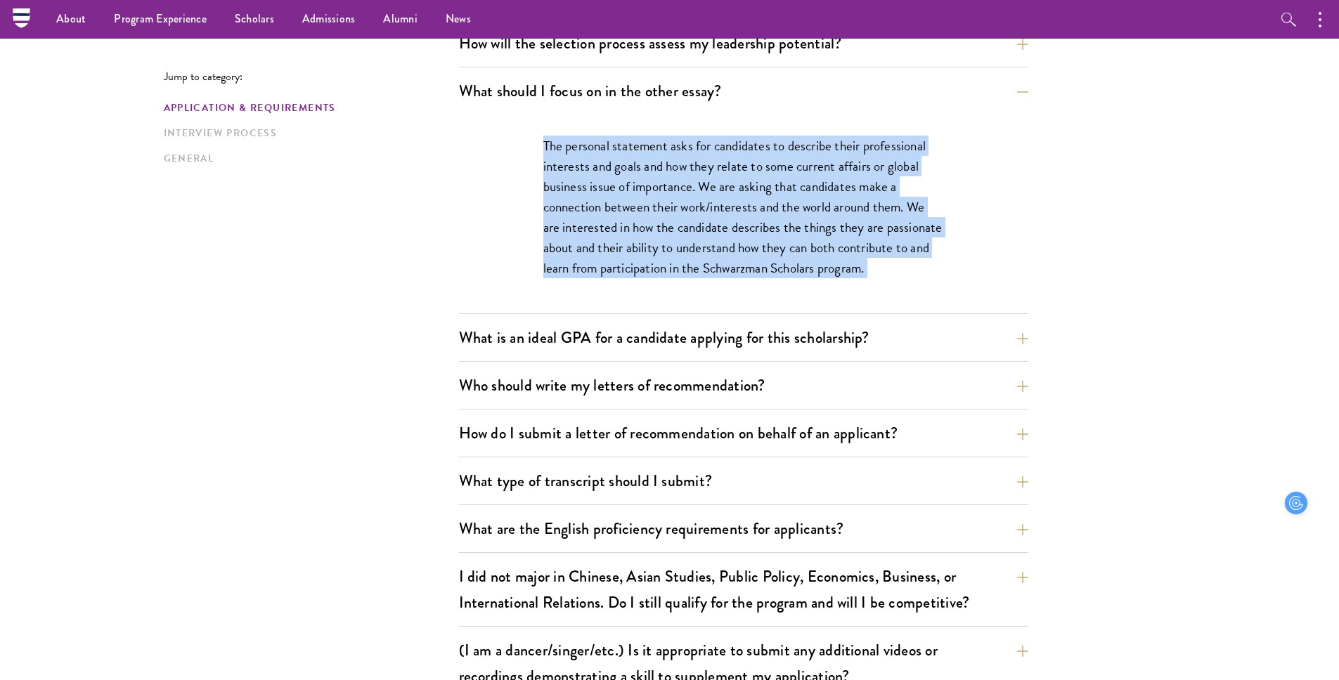
click at [677, 240] on p "The personal statement asks for candidates to describe their professional inter…" at bounding box center [743, 207] width 401 height 143
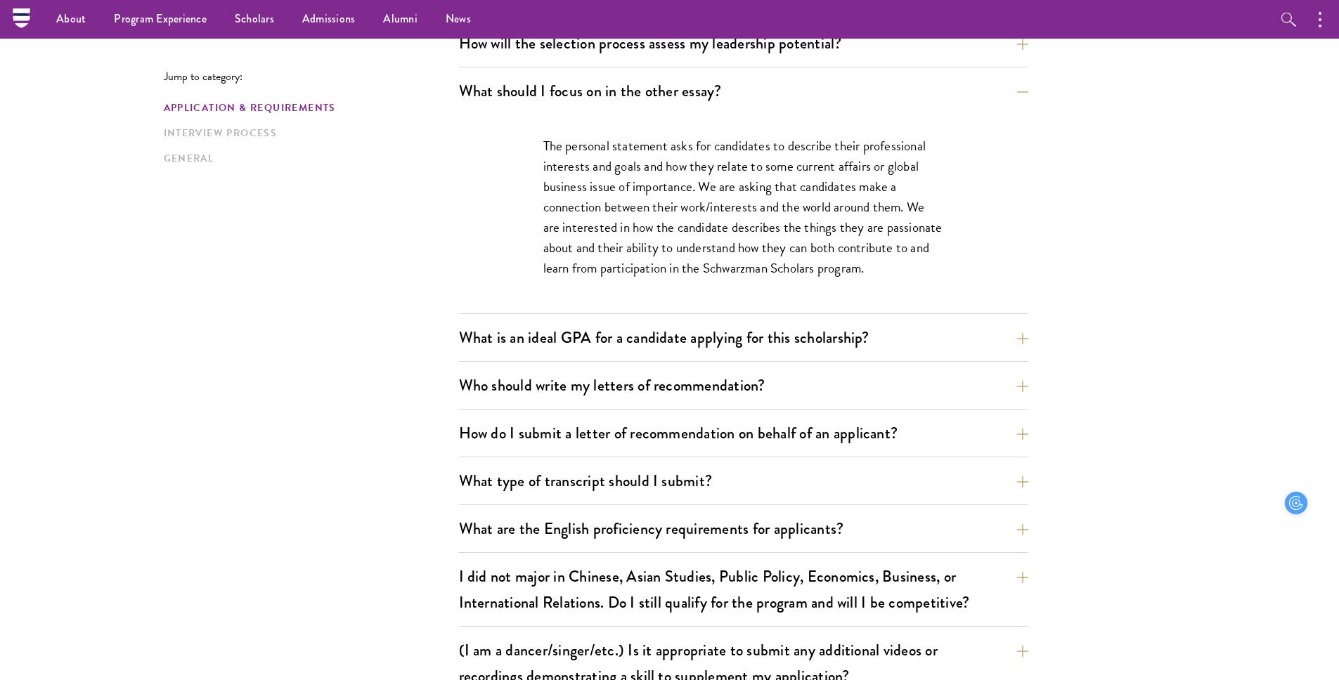
click at [655, 214] on p "The personal statement asks for candidates to describe their professional inter…" at bounding box center [743, 207] width 401 height 143
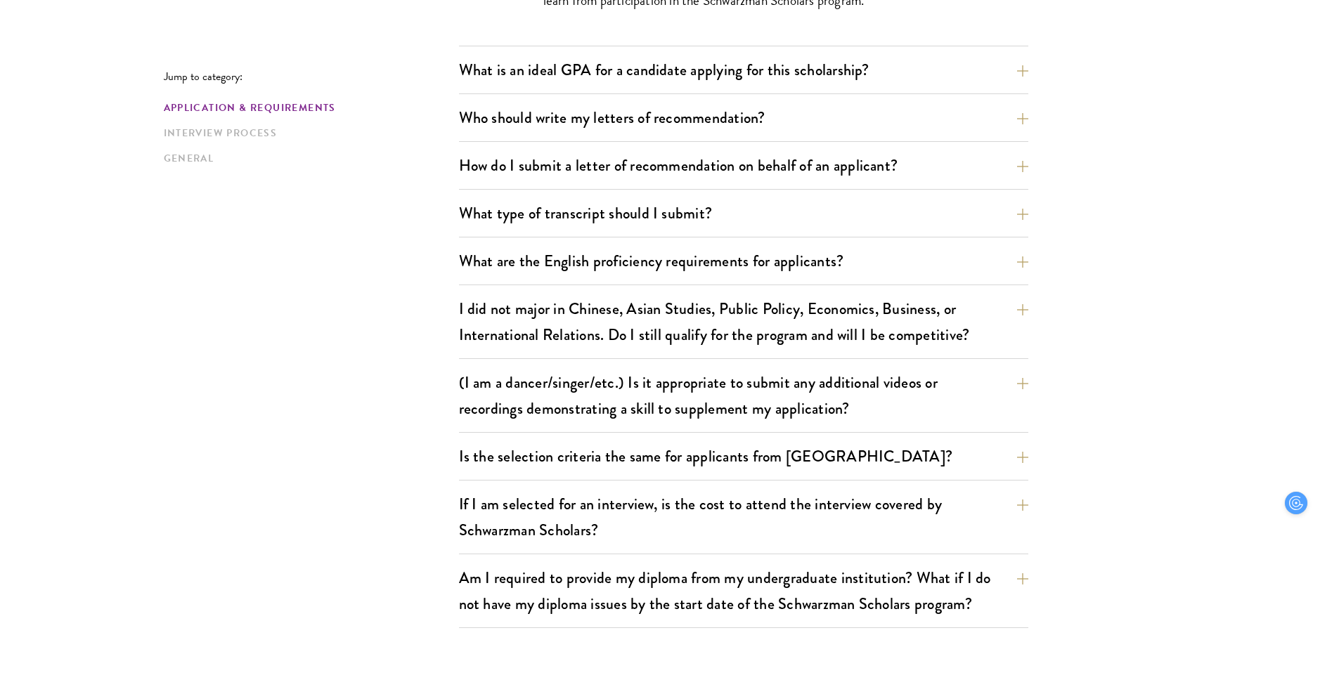
scroll to position [1153, 0]
click at [677, 297] on button "I did not major in Chinese, Asian Studies, Public Policy, Economics, Business, …" at bounding box center [753, 321] width 569 height 58
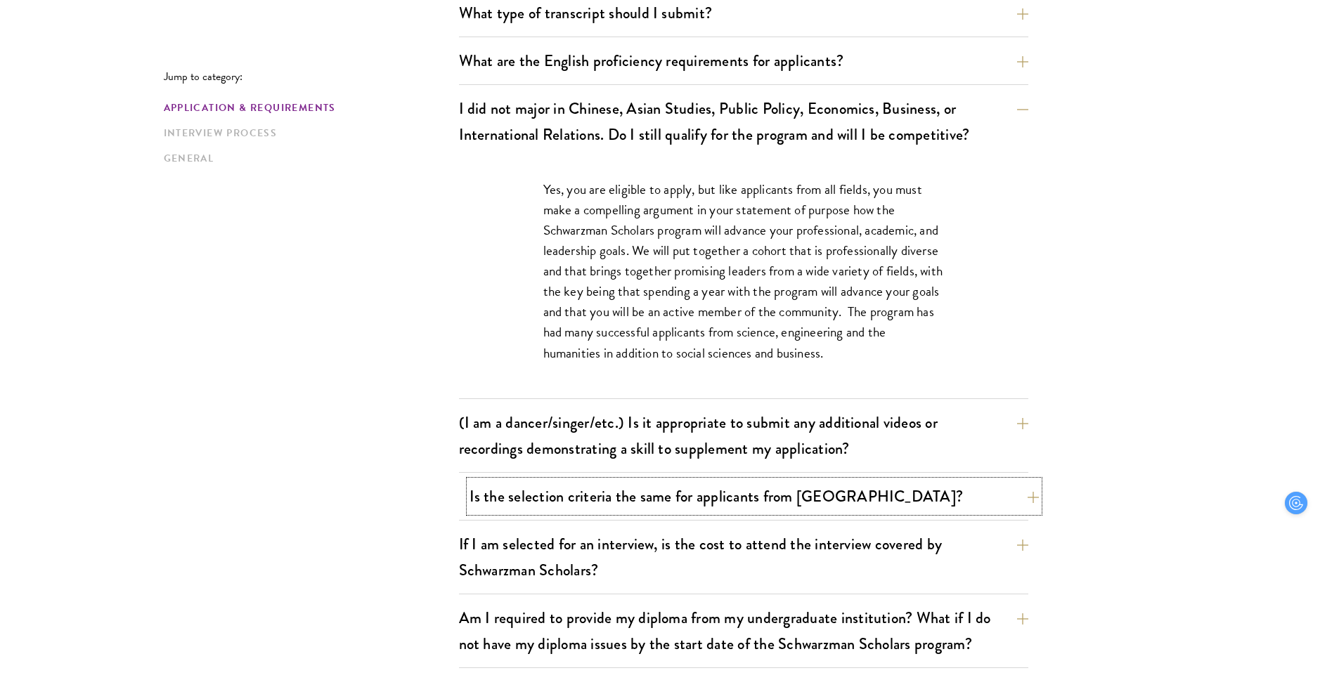
click at [696, 483] on button "Is the selection criteria the same for applicants from China?" at bounding box center [753, 497] width 569 height 32
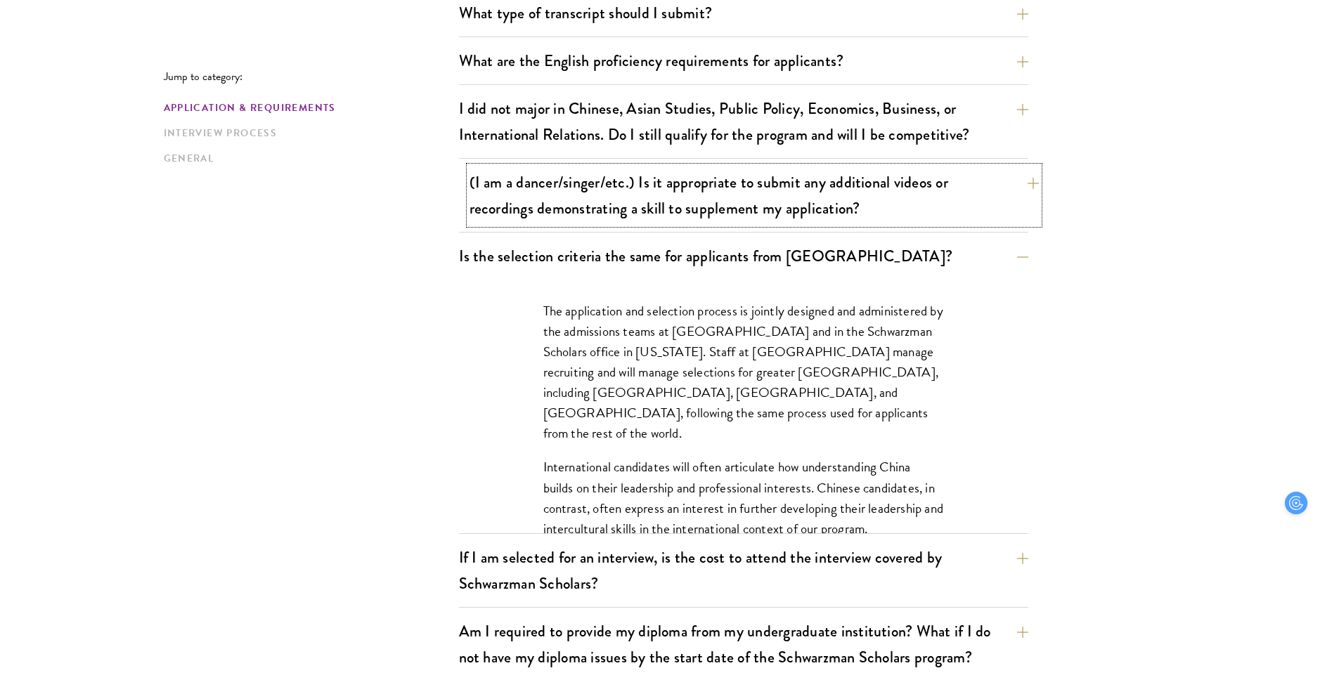
click at [654, 223] on button "(I am a dancer/singer/etc.) Is it appropriate to submit any additional videos o…" at bounding box center [753, 196] width 569 height 58
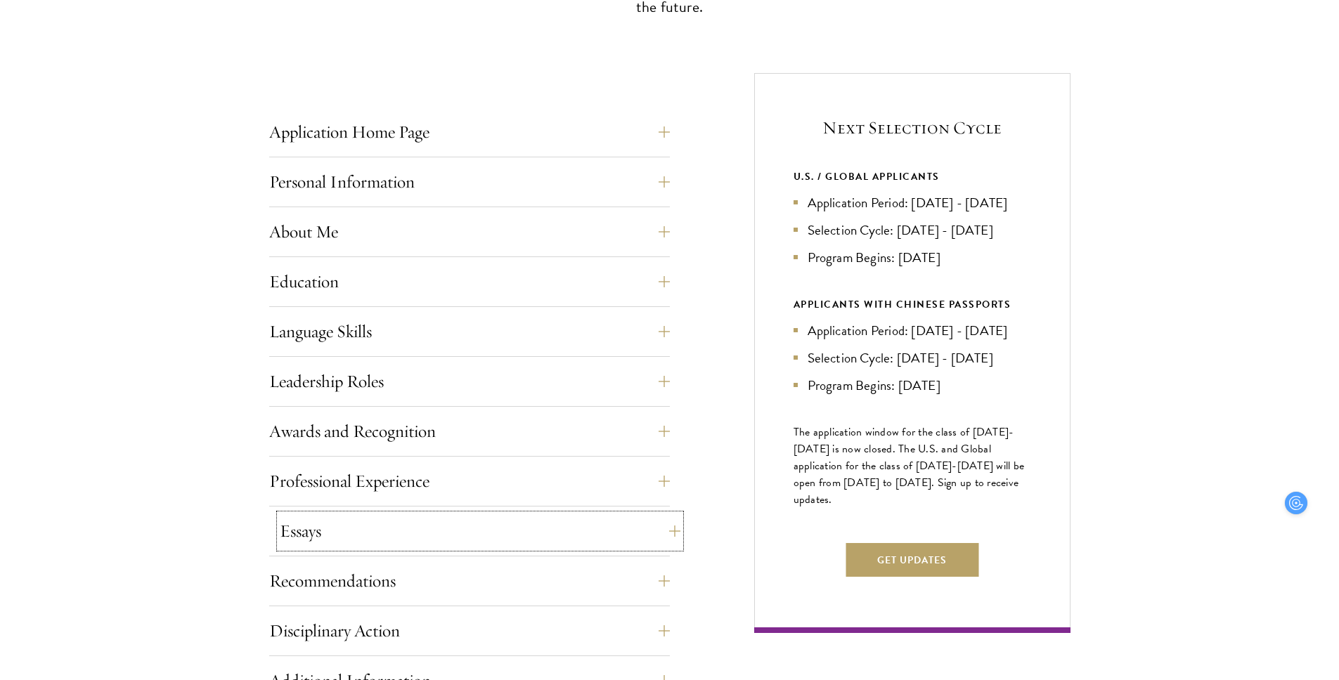
click at [520, 533] on button "Essays" at bounding box center [480, 531] width 401 height 34
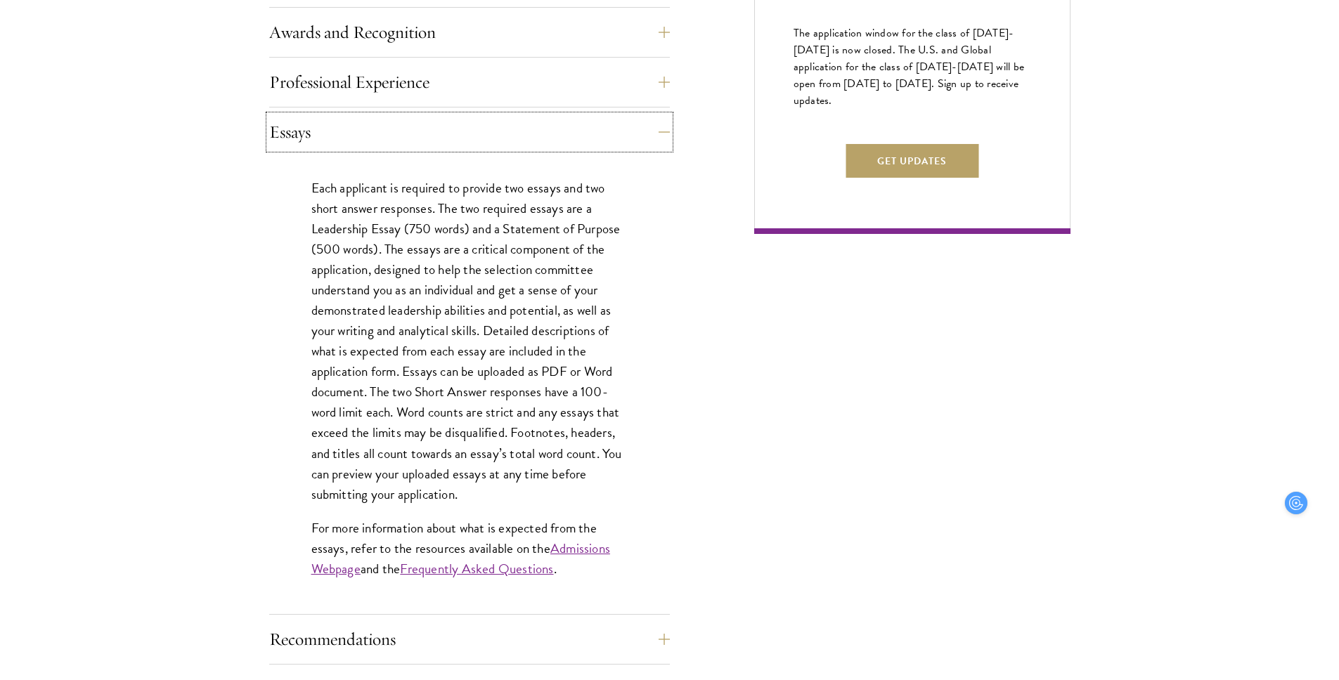
scroll to position [897, 0]
click at [380, 397] on p "Each applicant is required to provide two essays and two short answer responses…" at bounding box center [469, 339] width 316 height 327
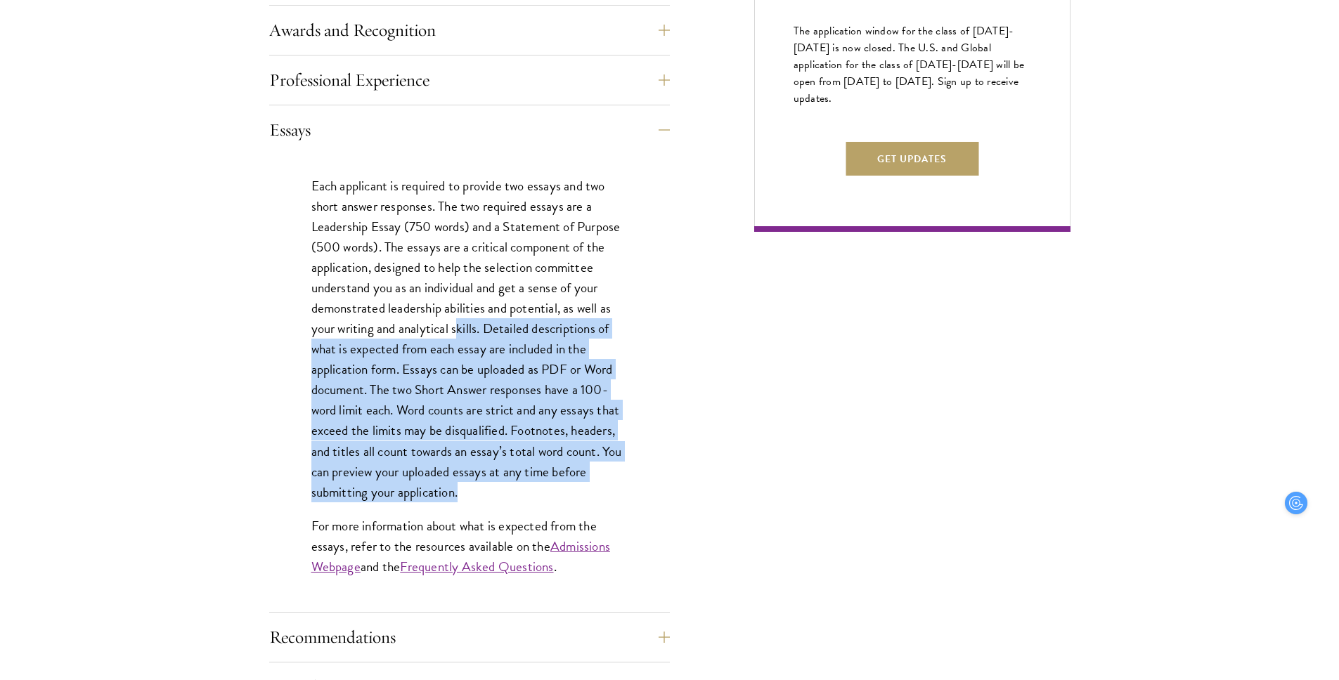
drag, startPoint x: 460, startPoint y: 332, endPoint x: 469, endPoint y: 492, distance: 160.5
click at [469, 492] on p "Each applicant is required to provide two essays and two short answer responses…" at bounding box center [469, 339] width 316 height 327
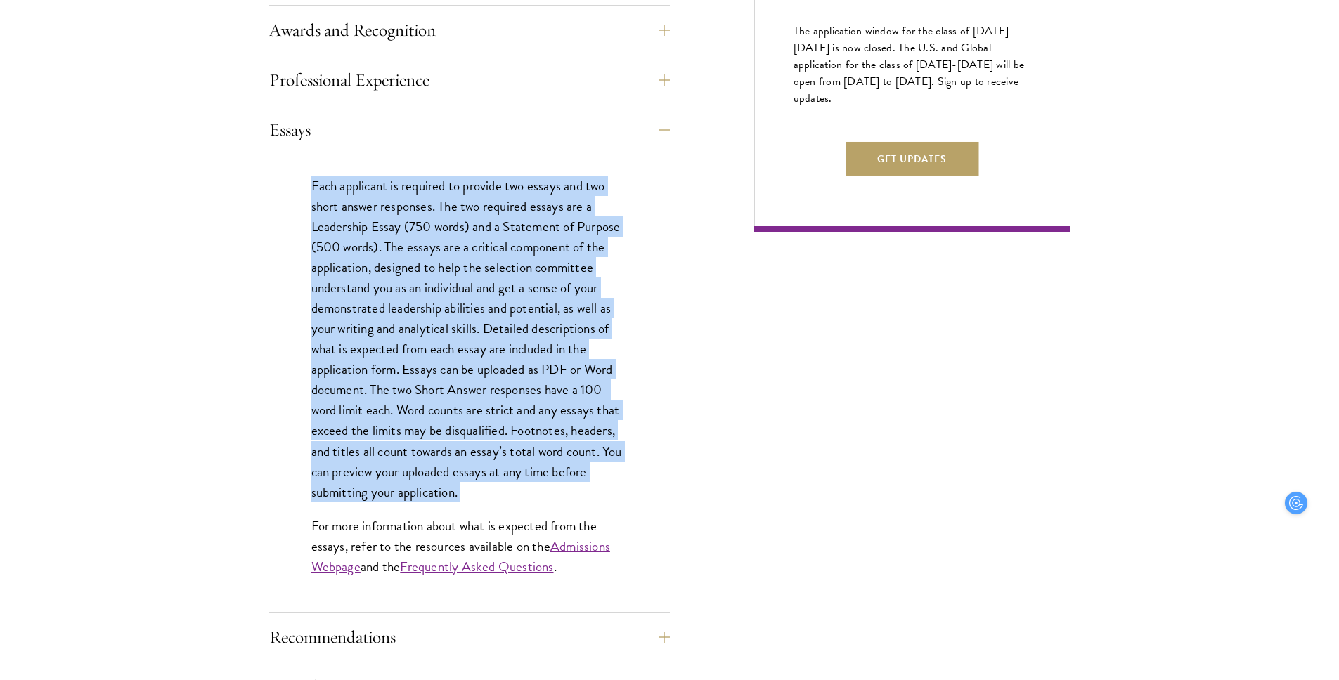
drag, startPoint x: 469, startPoint y: 492, endPoint x: 320, endPoint y: 185, distance: 341.7
click at [320, 185] on p "Each applicant is required to provide two essays and two short answer responses…" at bounding box center [469, 339] width 316 height 327
click at [534, 375] on p "Each applicant is required to provide two essays and two short answer responses…" at bounding box center [469, 339] width 316 height 327
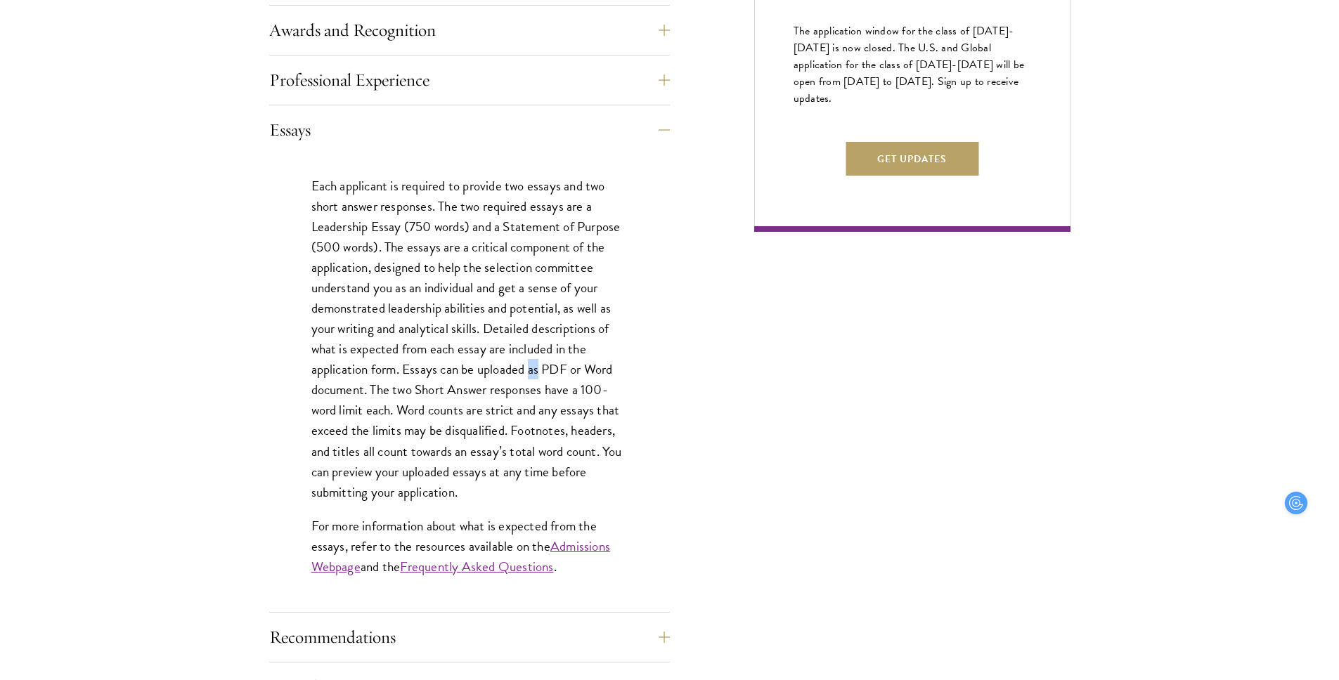
click at [534, 375] on p "Each applicant is required to provide two essays and two short answer responses…" at bounding box center [469, 339] width 316 height 327
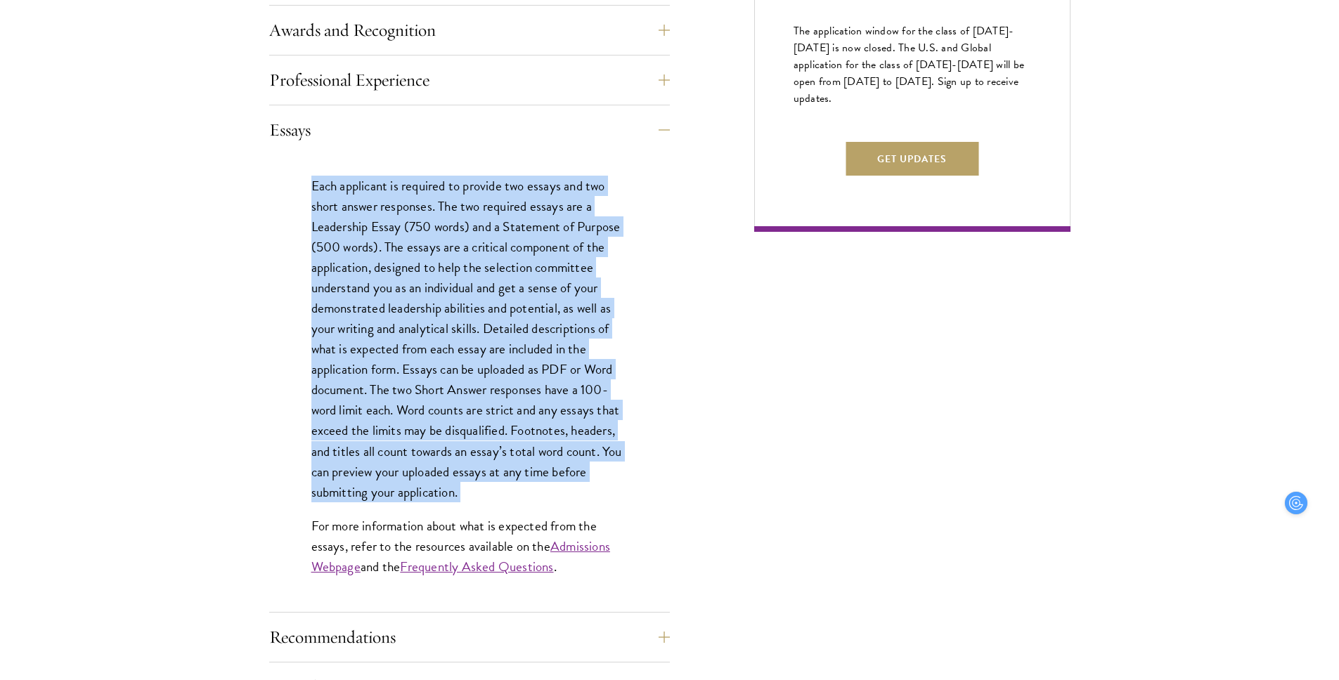
click at [534, 375] on p "Each applicant is required to provide two essays and two short answer responses…" at bounding box center [469, 339] width 316 height 327
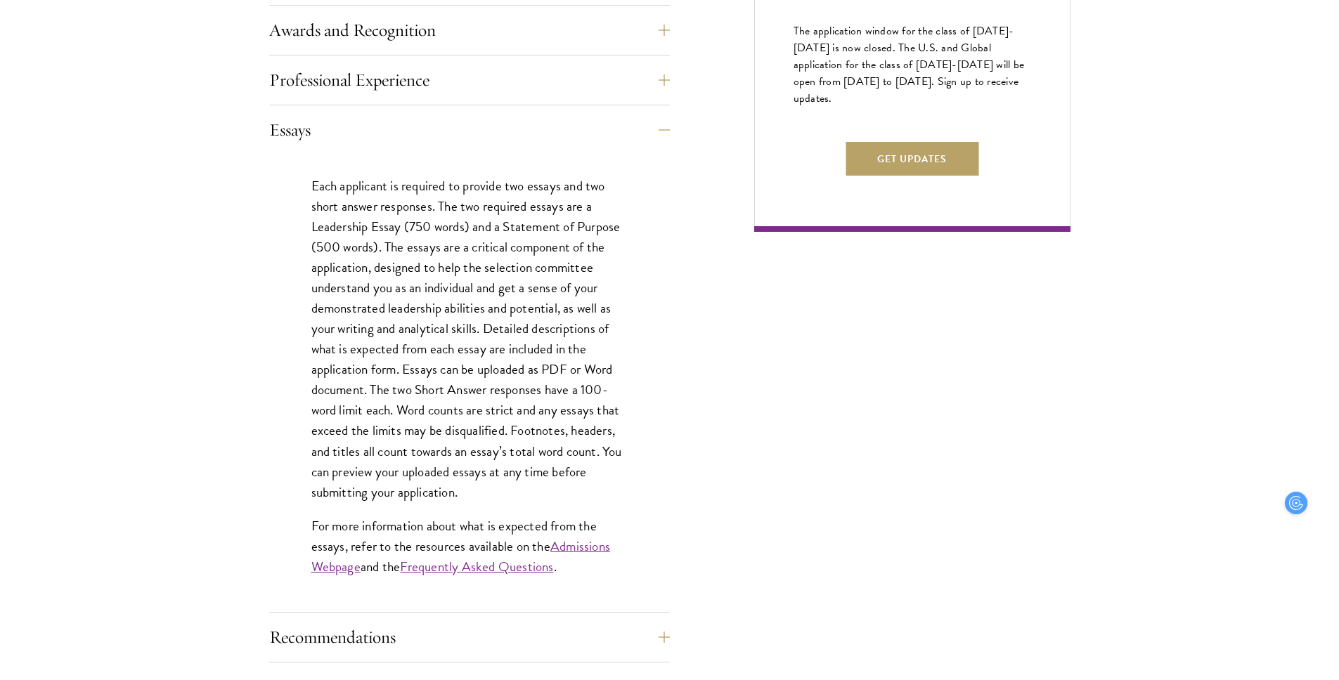
click at [543, 467] on p "Each applicant is required to provide two essays and two short answer responses…" at bounding box center [469, 339] width 316 height 327
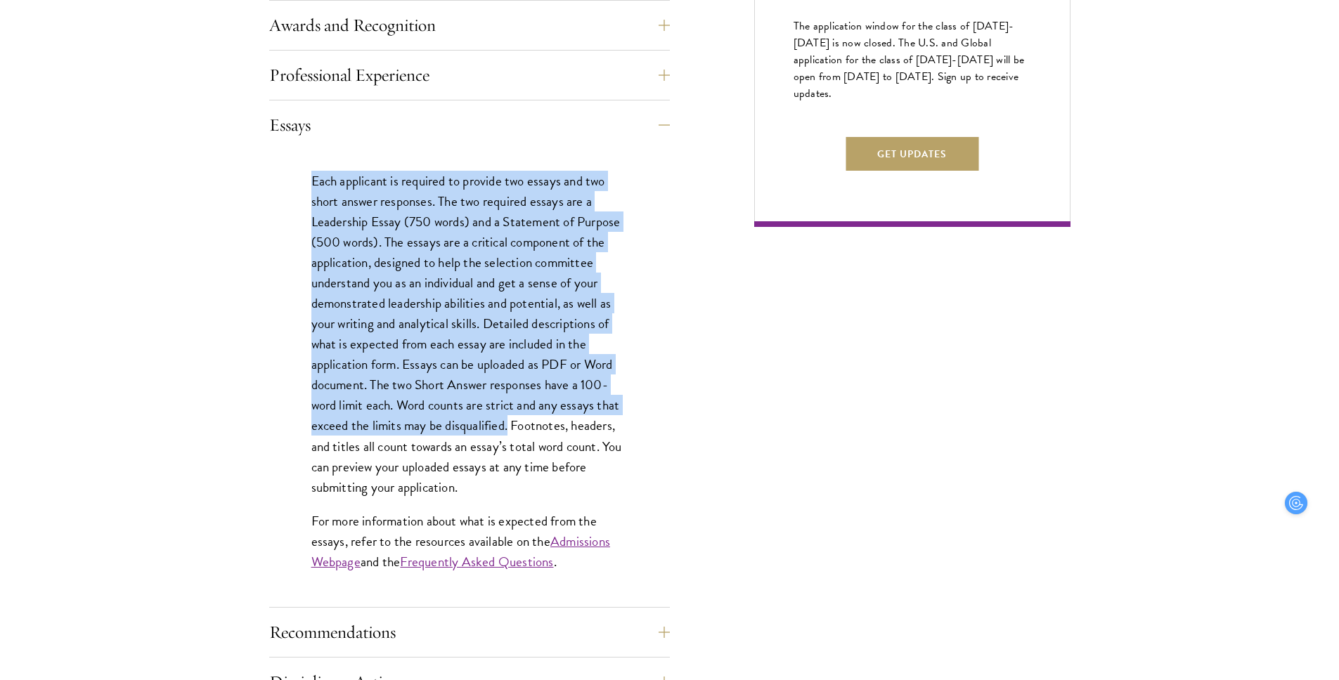
drag, startPoint x: 309, startPoint y: 181, endPoint x: 507, endPoint y: 426, distance: 315.8
click at [507, 426] on div "Each applicant is required to provide two essays and two short answer responses…" at bounding box center [469, 379] width 401 height 458
click at [507, 426] on p "Each applicant is required to provide two essays and two short answer responses…" at bounding box center [469, 334] width 316 height 327
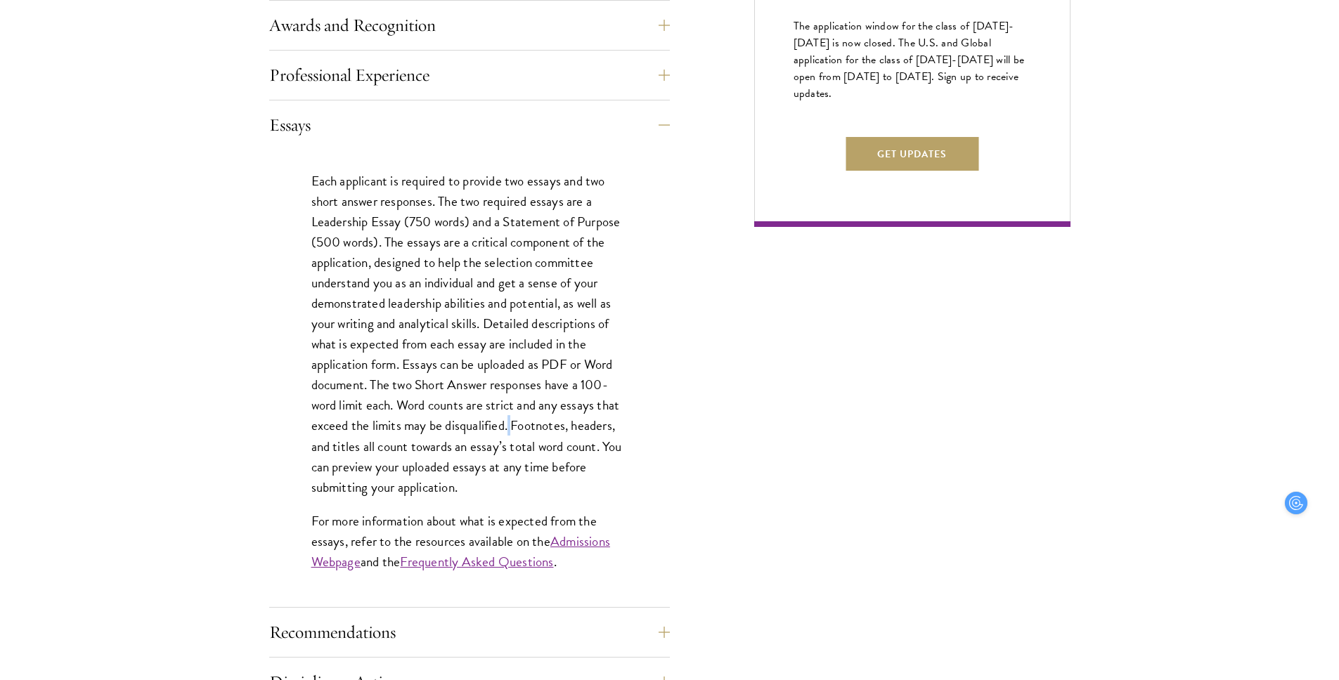
click at [507, 426] on p "Each applicant is required to provide two essays and two short answer responses…" at bounding box center [469, 334] width 316 height 327
click at [508, 471] on p "Each applicant is required to provide two essays and two short answer responses…" at bounding box center [469, 334] width 316 height 327
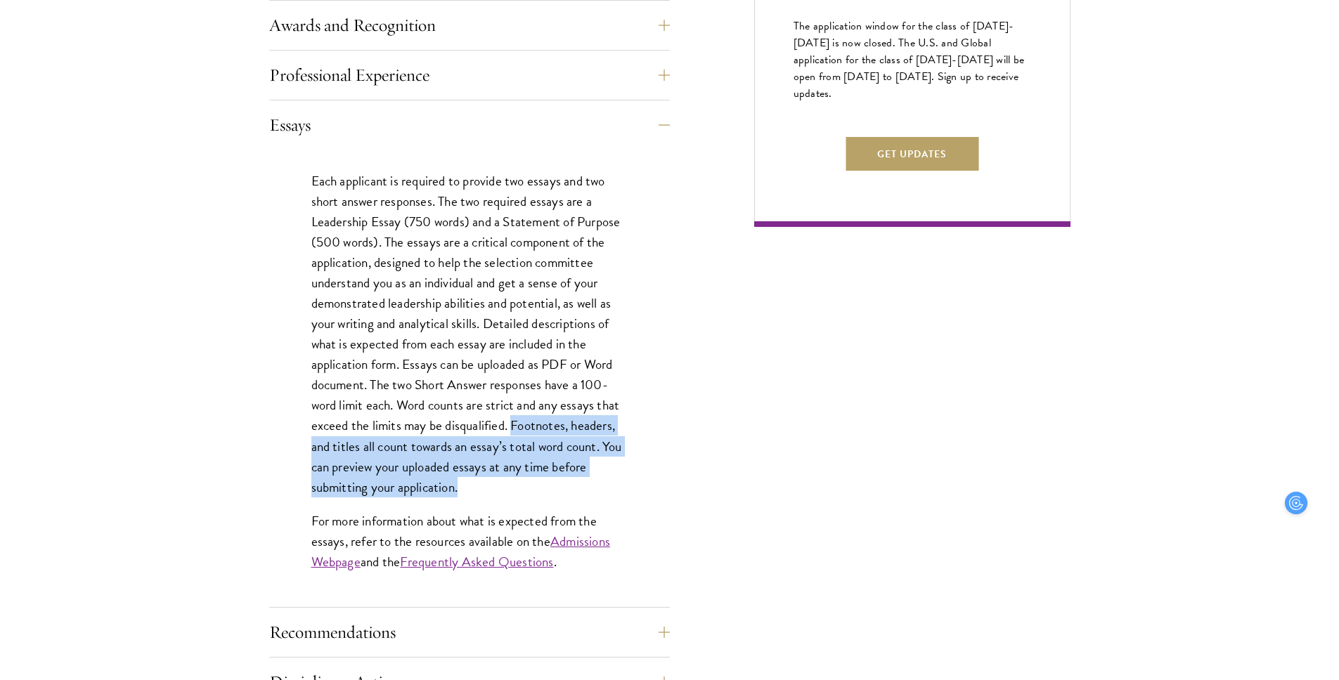
drag, startPoint x: 514, startPoint y: 421, endPoint x: 517, endPoint y: 484, distance: 62.6
click at [517, 484] on p "Each applicant is required to provide two essays and two short answer responses…" at bounding box center [469, 334] width 316 height 327
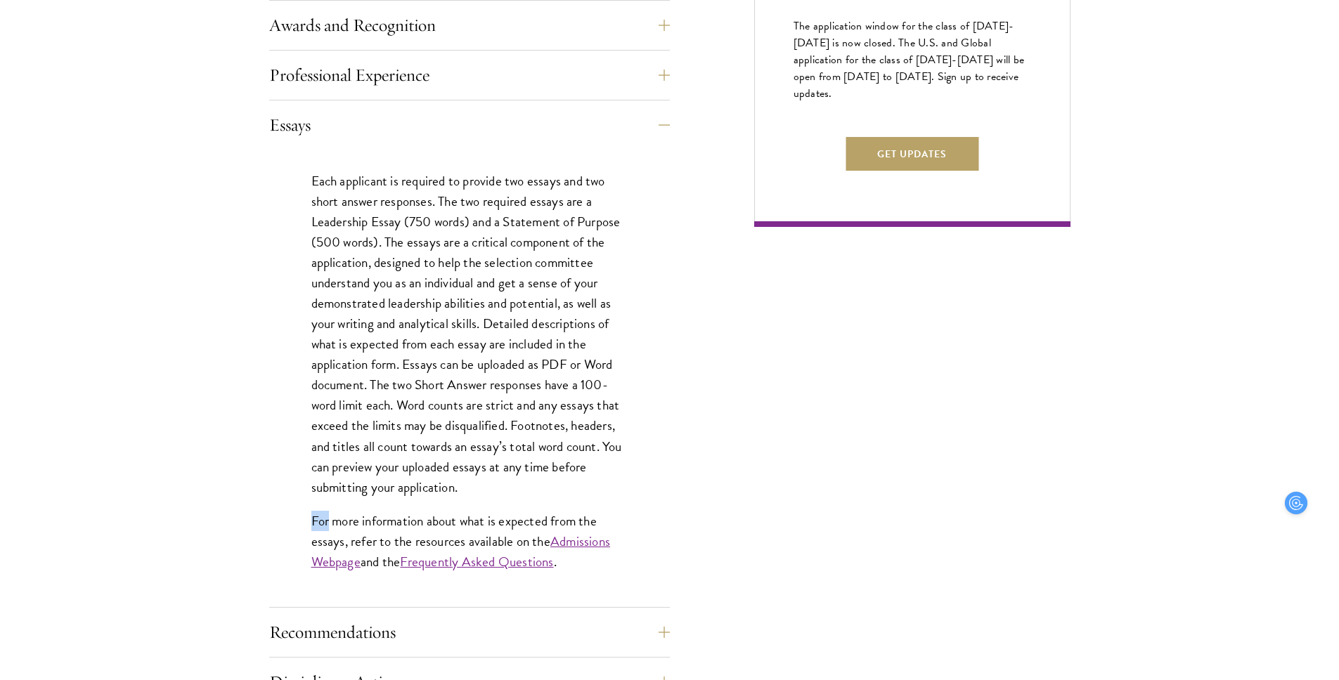
drag, startPoint x: 517, startPoint y: 484, endPoint x: 520, endPoint y: 502, distance: 18.5
click at [520, 502] on div "Each applicant is required to provide two essays and two short answer responses…" at bounding box center [469, 379] width 401 height 458
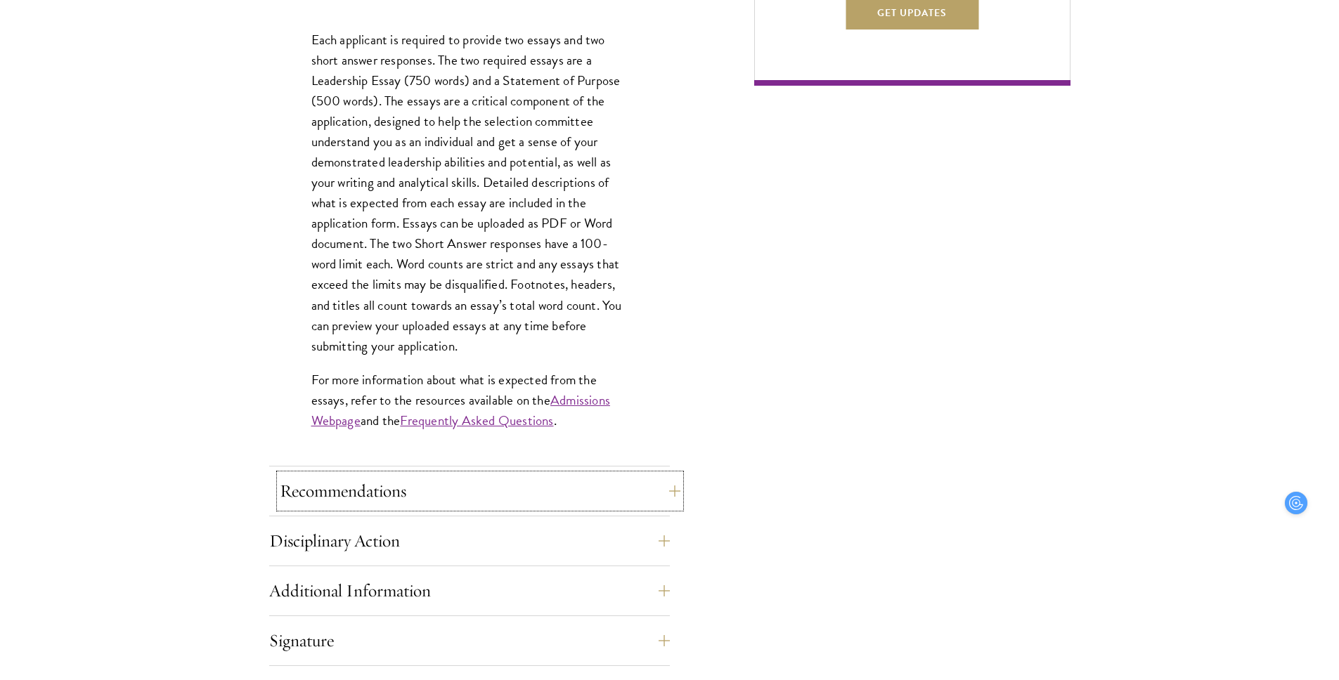
click at [516, 500] on button "Recommendations" at bounding box center [480, 491] width 401 height 34
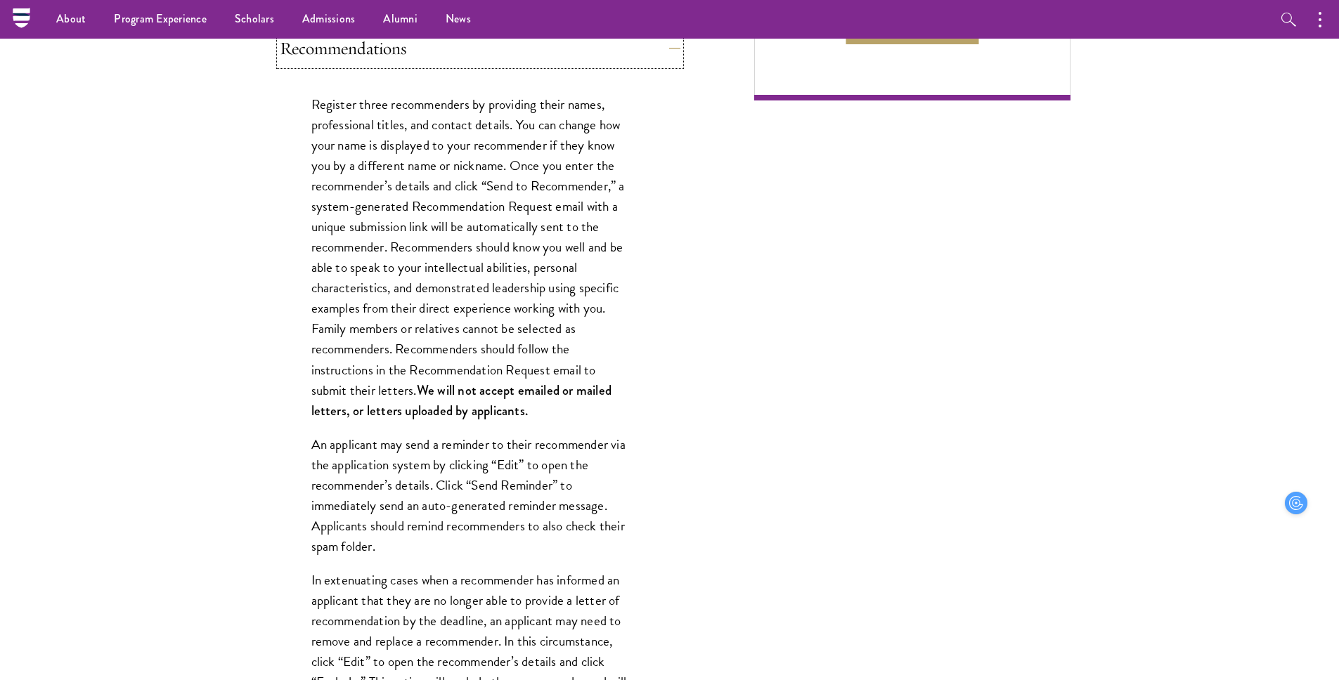
scroll to position [1014, 0]
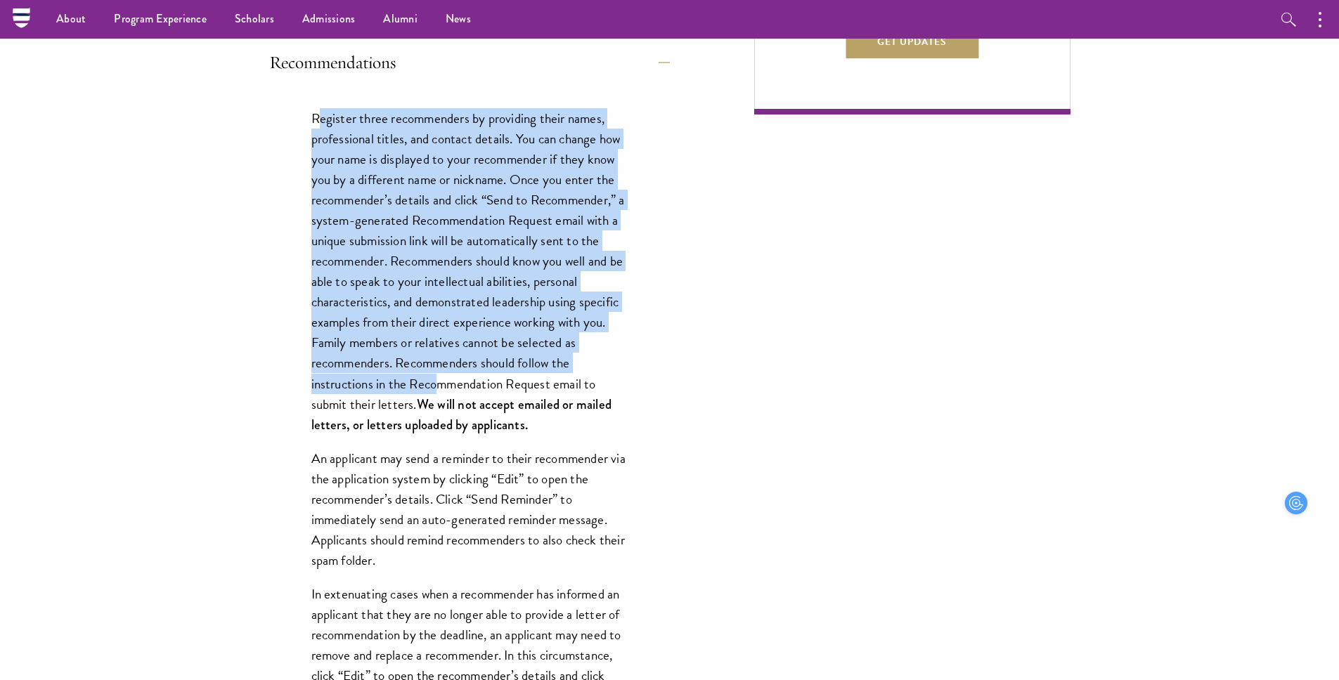
drag, startPoint x: 316, startPoint y: 124, endPoint x: 441, endPoint y: 390, distance: 293.7
click at [441, 390] on p "Register three recommenders by providing their names, professional titles, and …" at bounding box center [469, 271] width 316 height 327
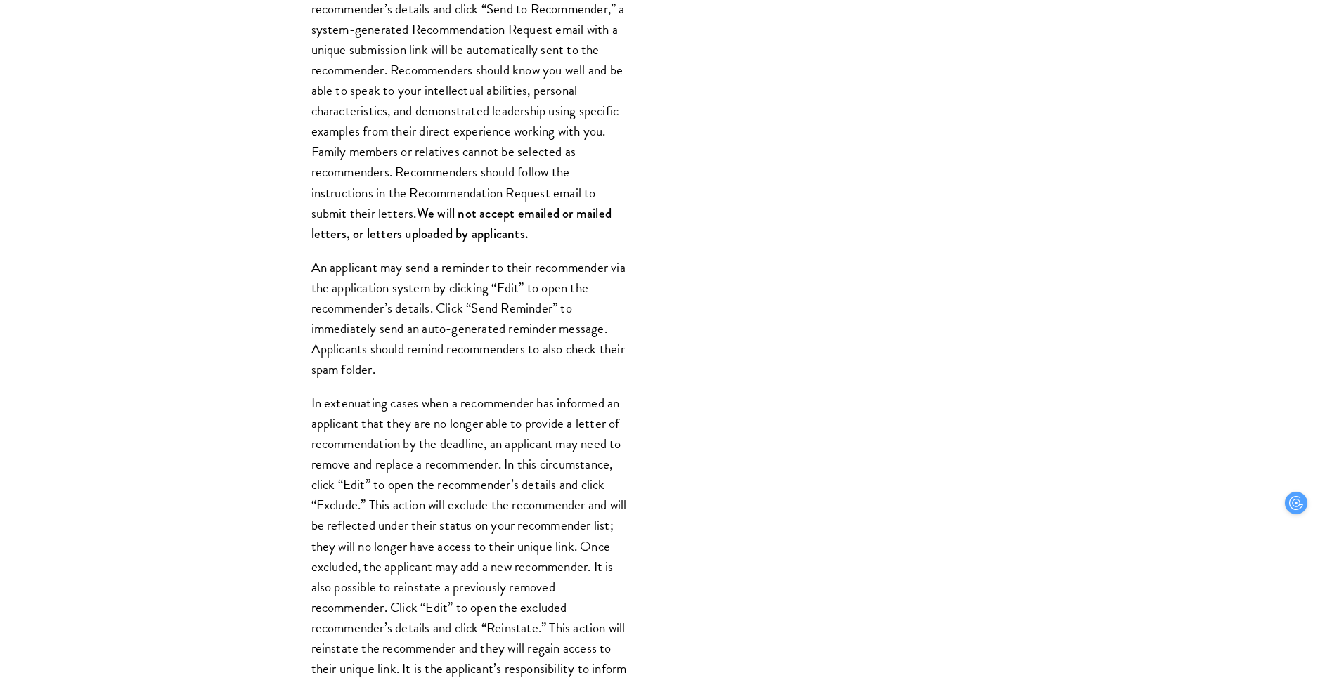
scroll to position [1233, 0]
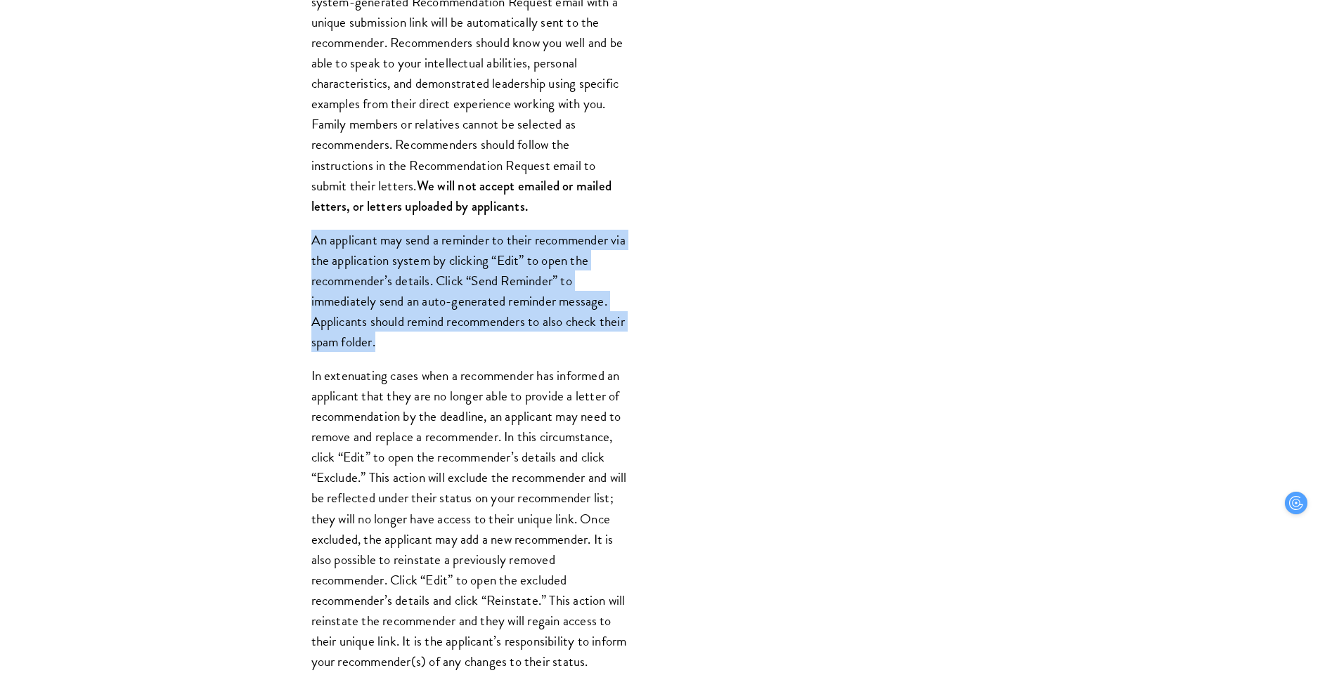
drag, startPoint x: 313, startPoint y: 218, endPoint x: 446, endPoint y: 344, distance: 183.4
click at [446, 344] on div "Register three recommenders by providing their names, professional titles, and …" at bounding box center [469, 434] width 401 height 1131
click at [446, 346] on p "An applicant may send a reminder to their recommender via the application syste…" at bounding box center [469, 291] width 316 height 122
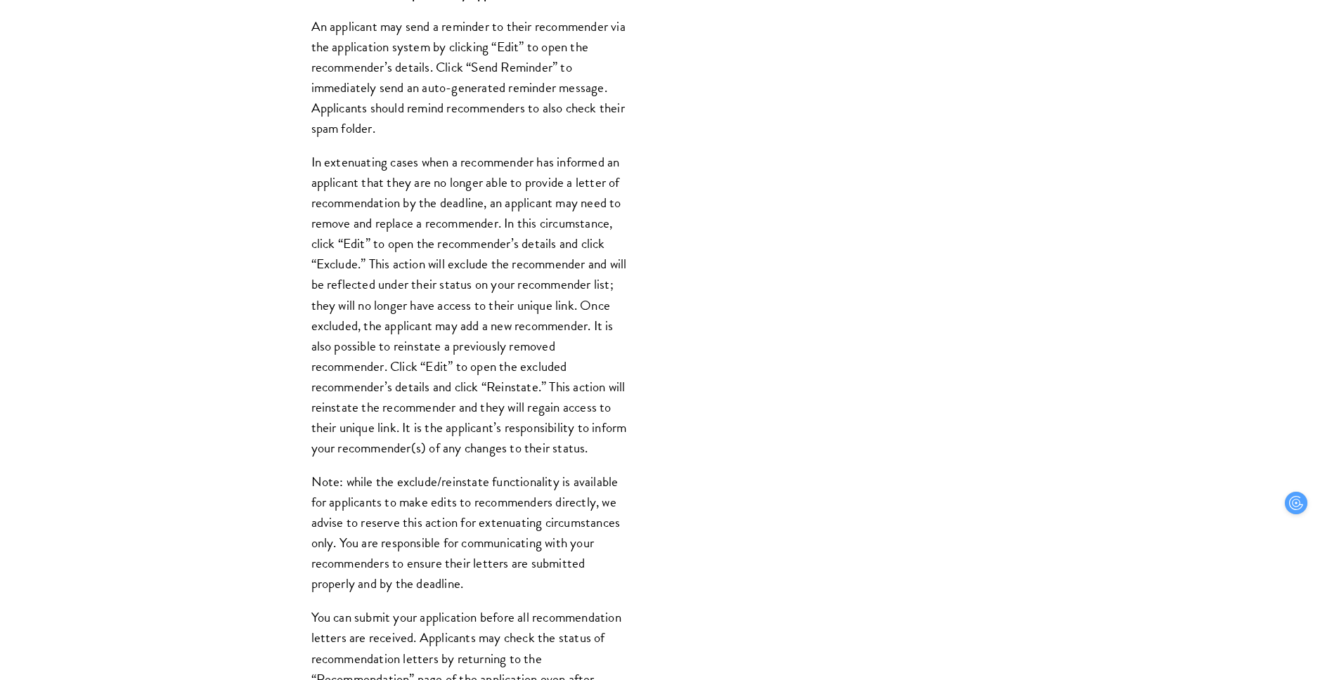
scroll to position [1450, 0]
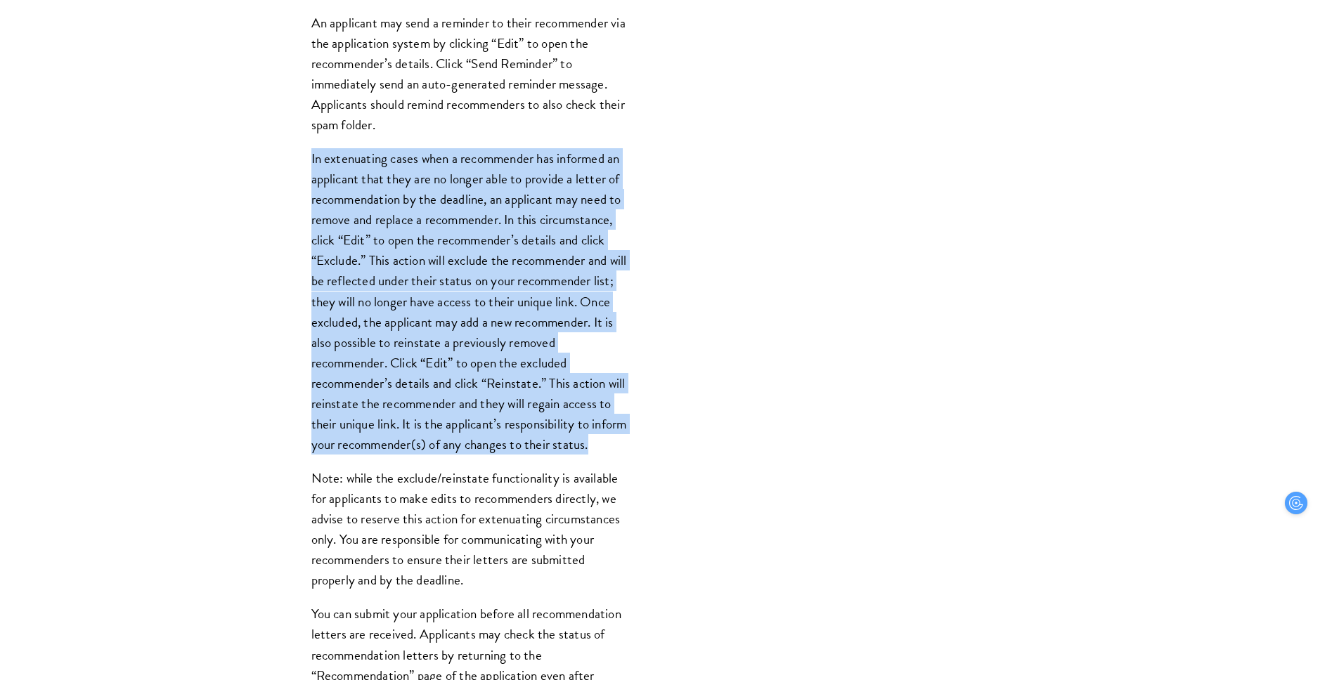
drag, startPoint x: 387, startPoint y: 141, endPoint x: 484, endPoint y: 469, distance: 342.5
click at [484, 469] on div "Register three recommenders by providing their names, professional titles, and …" at bounding box center [469, 216] width 401 height 1131
click at [484, 455] on p "In extenuating cases when a recommender has informed an applicant that they are…" at bounding box center [469, 301] width 316 height 306
drag, startPoint x: 431, startPoint y: 116, endPoint x: 491, endPoint y: 462, distance: 351.6
click at [491, 462] on div "Register three recommenders by providing their names, professional titles, and …" at bounding box center [469, 216] width 401 height 1131
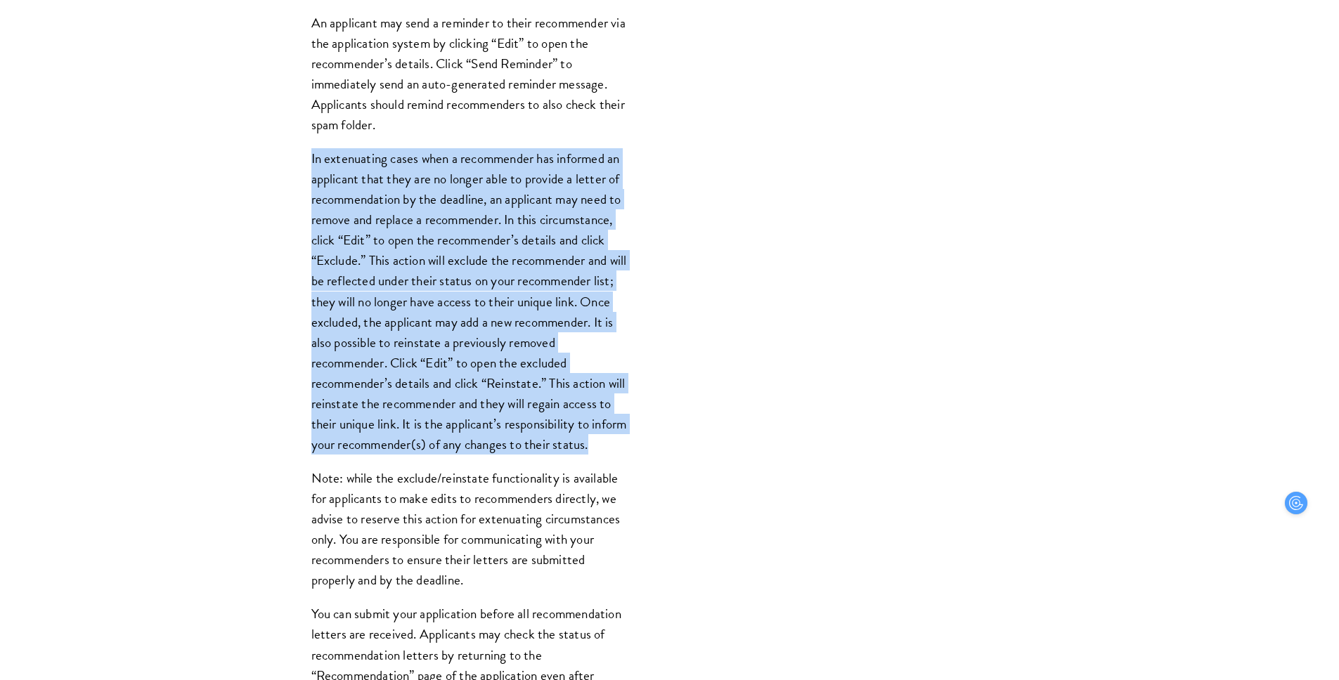
click at [491, 455] on p "In extenuating cases when a recommender has informed an applicant that they are…" at bounding box center [469, 301] width 316 height 306
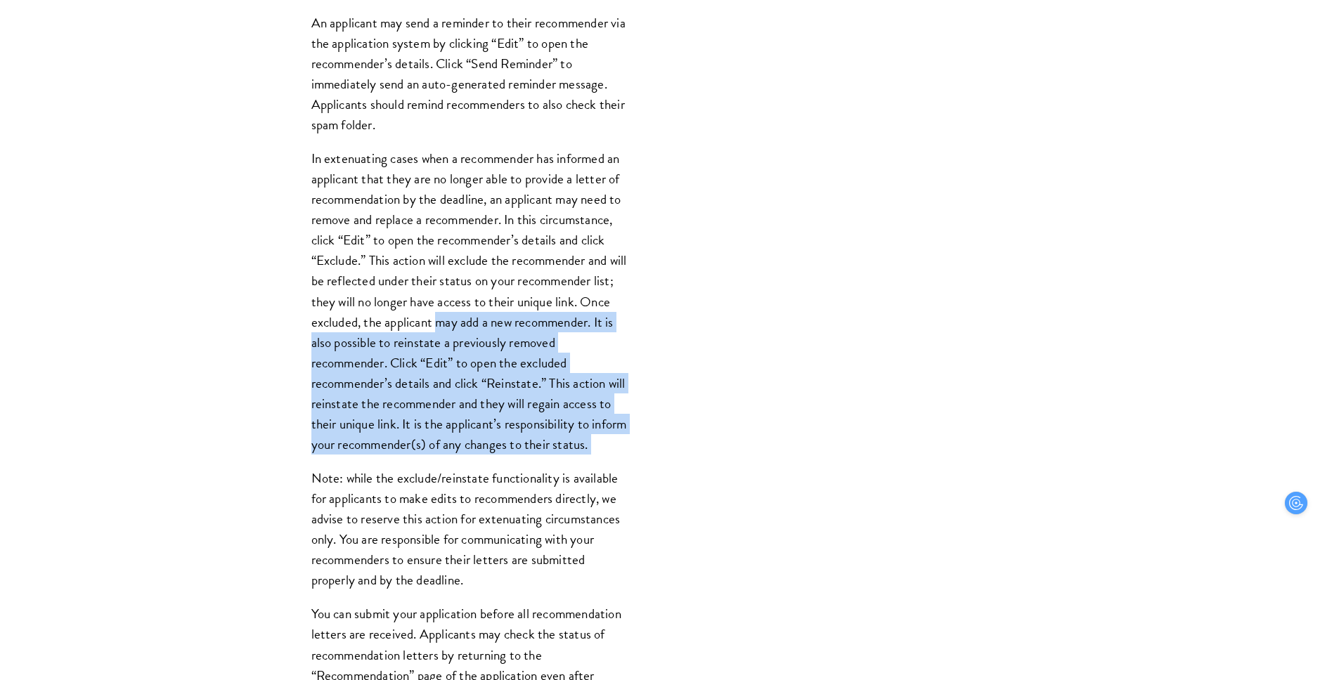
drag, startPoint x: 491, startPoint y: 465, endPoint x: 481, endPoint y: 328, distance: 137.4
click at [481, 325] on p "In extenuating cases when a recommender has informed an applicant that they are…" at bounding box center [469, 301] width 316 height 306
click at [481, 328] on p "In extenuating cases when a recommender has informed an applicant that they are…" at bounding box center [469, 301] width 316 height 306
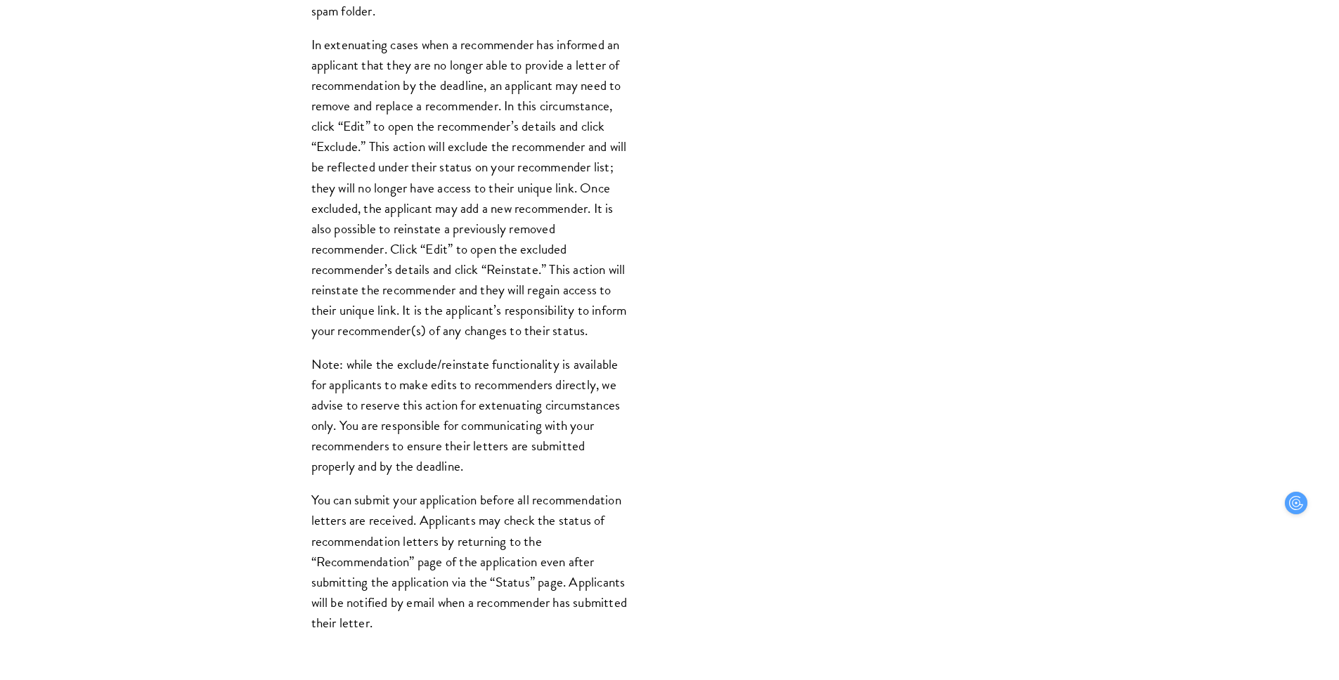
scroll to position [1568, 0]
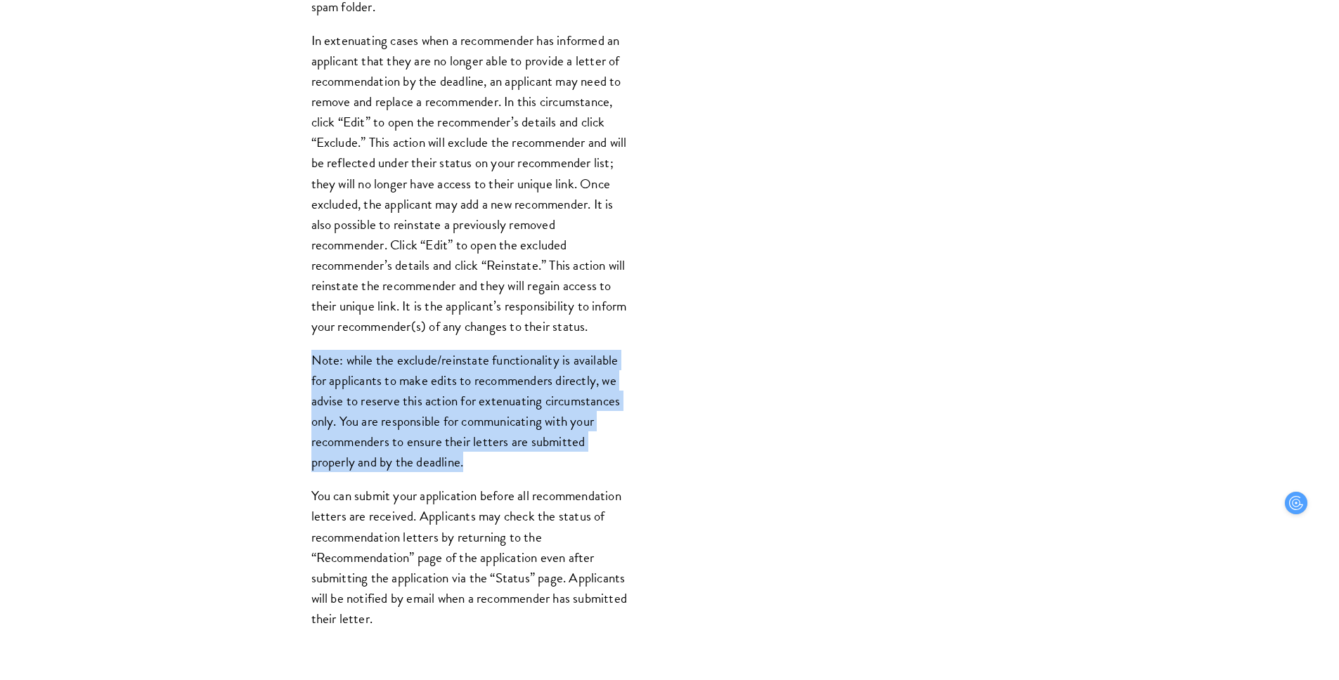
drag, startPoint x: 490, startPoint y: 368, endPoint x: 498, endPoint y: 486, distance: 118.4
click at [498, 486] on div "Register three recommenders by providing their names, professional titles, and …" at bounding box center [469, 98] width 401 height 1131
click at [498, 472] on p "Note: while the exclude/reinstate functionality is available for applicants to …" at bounding box center [469, 411] width 316 height 122
drag, startPoint x: 498, startPoint y: 486, endPoint x: 483, endPoint y: 310, distance: 176.4
click at [483, 310] on div "Register three recommenders by providing their names, professional titles, and …" at bounding box center [469, 98] width 401 height 1131
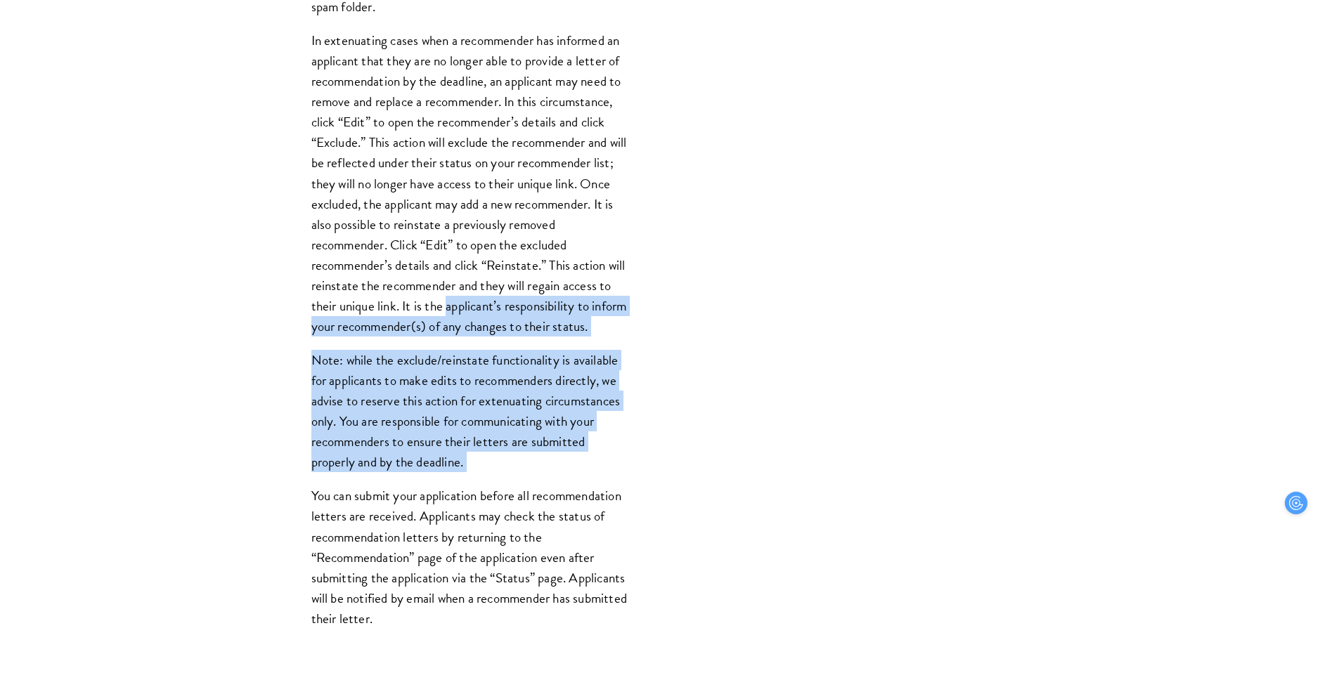
click at [483, 310] on p "In extenuating cases when a recommender has informed an applicant that they are…" at bounding box center [469, 183] width 316 height 306
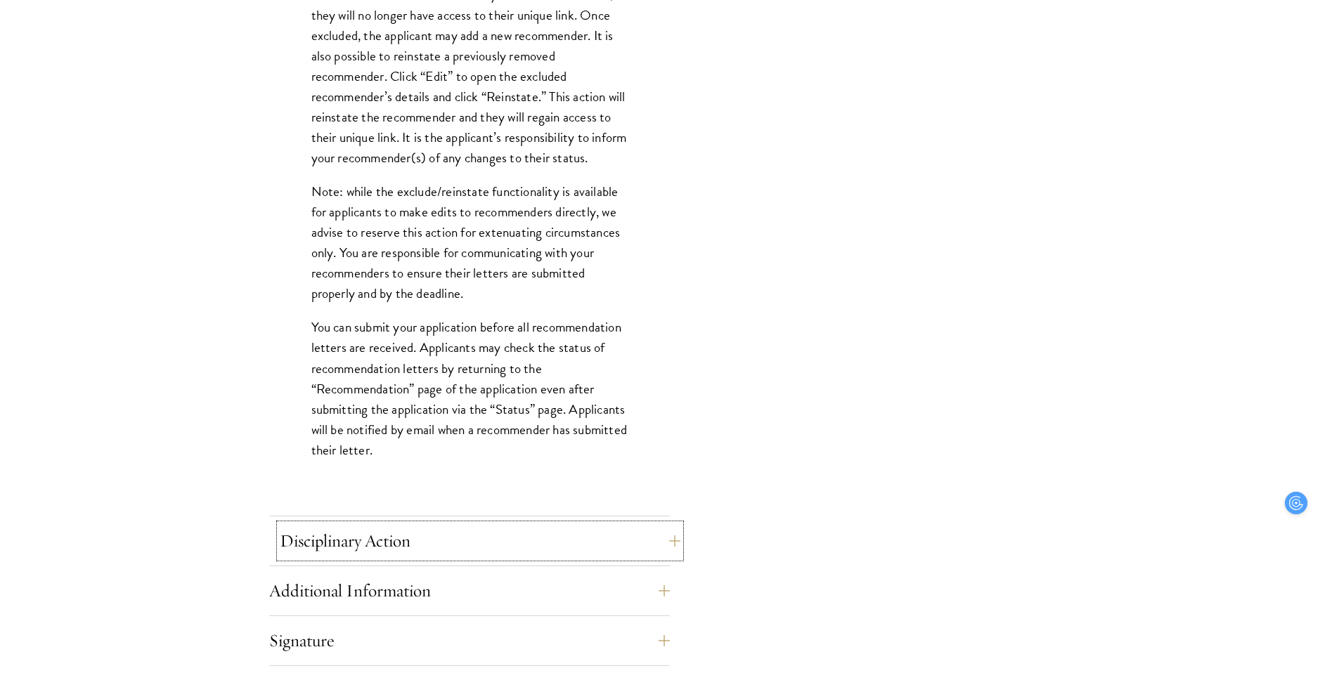
click at [501, 552] on button "Disciplinary Action" at bounding box center [480, 541] width 401 height 34
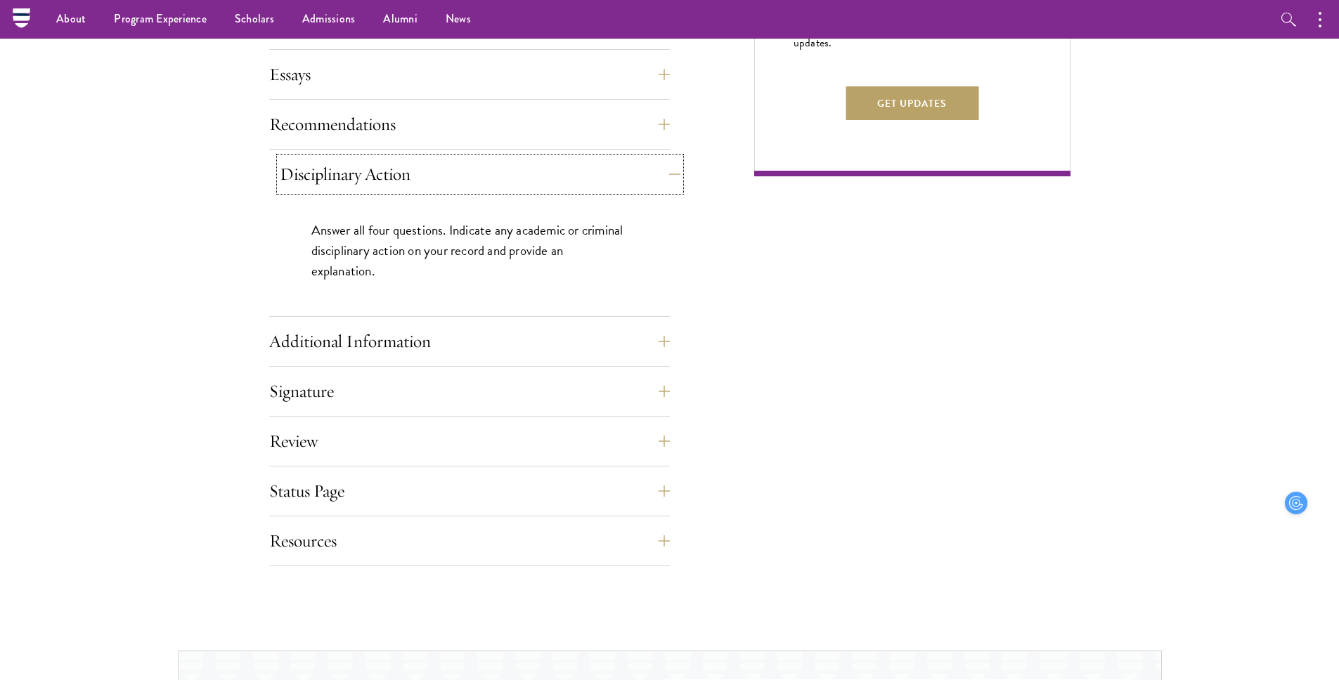
scroll to position [945, 0]
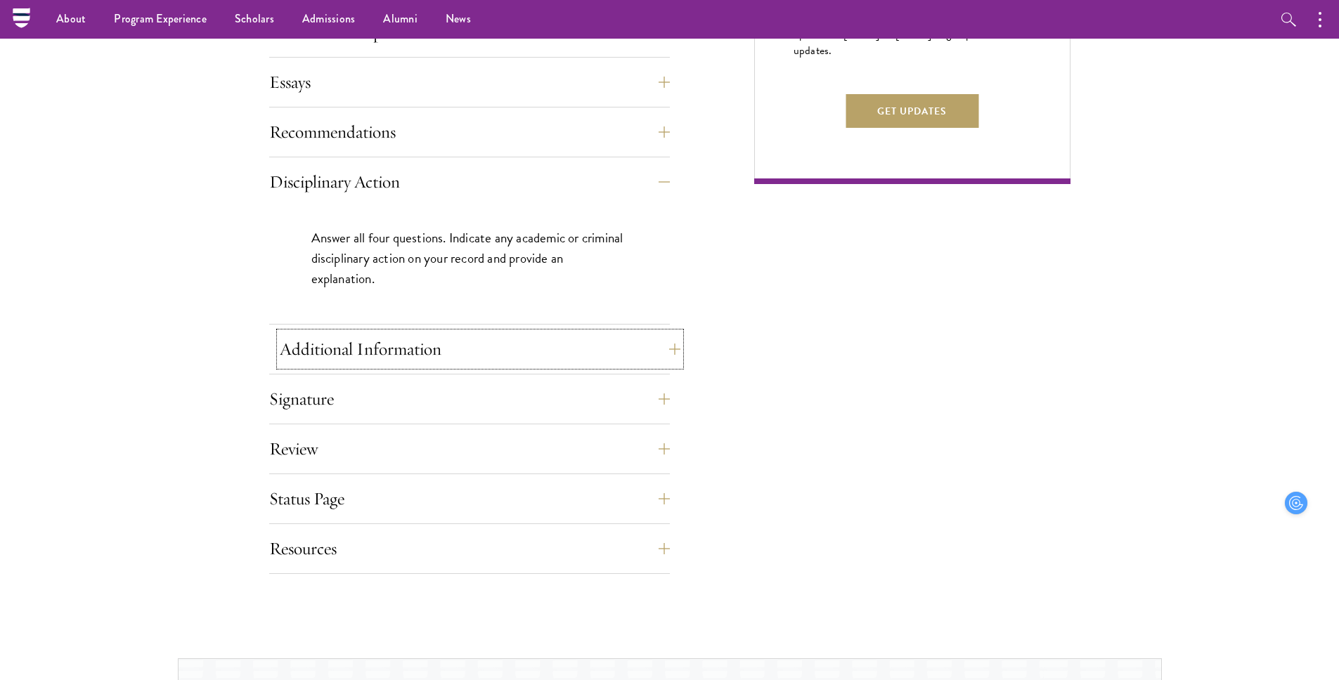
click at [470, 353] on button "Additional Information" at bounding box center [480, 349] width 401 height 34
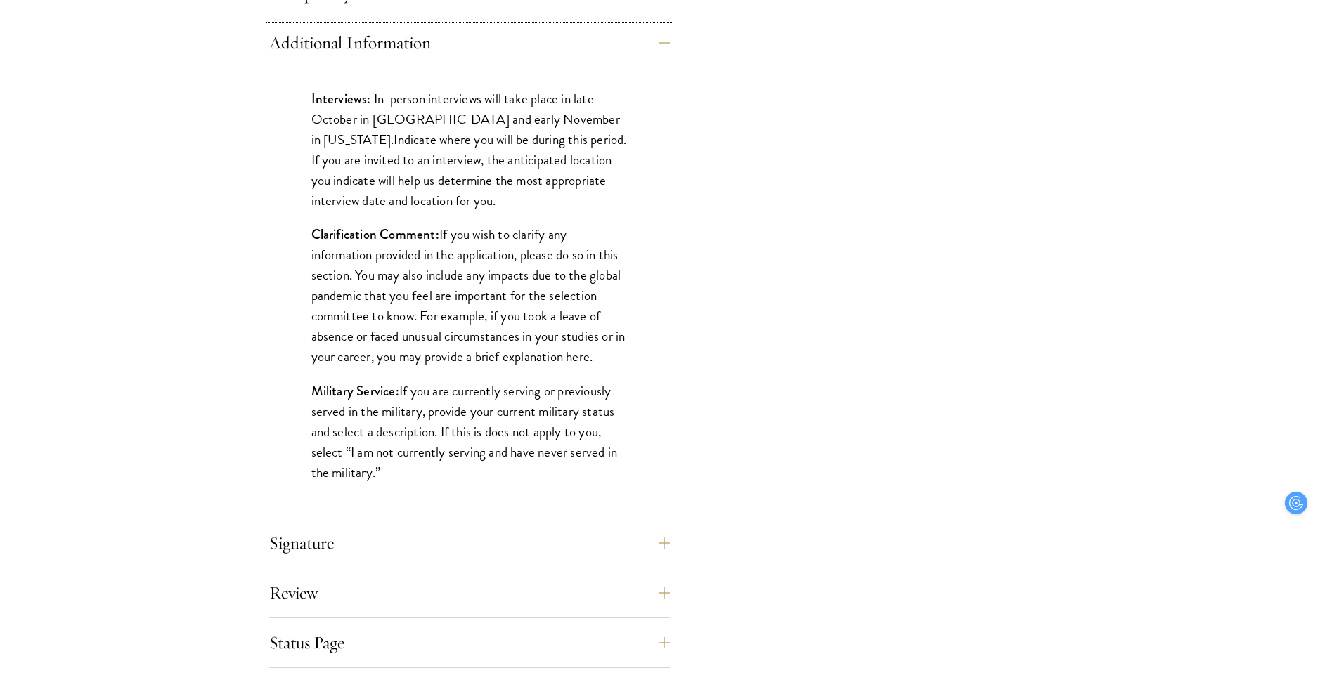
scroll to position [1136, 0]
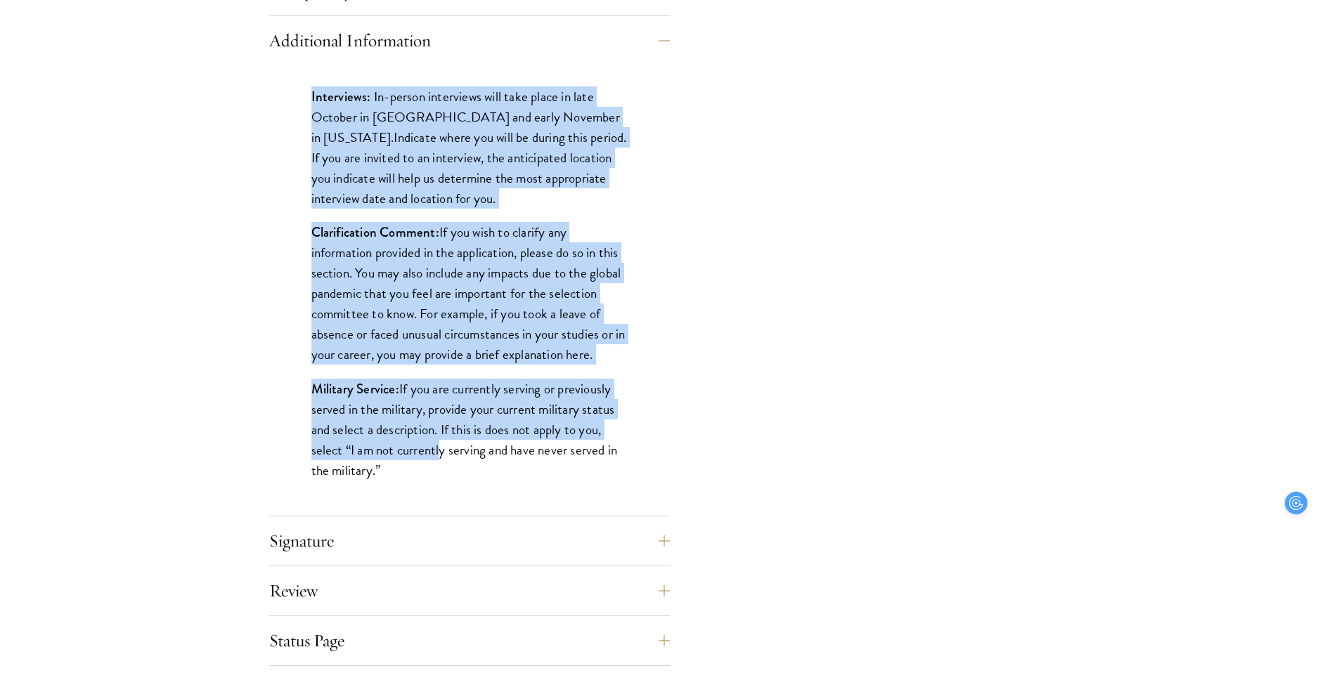
drag, startPoint x: 313, startPoint y: 101, endPoint x: 436, endPoint y: 455, distance: 374.7
click at [436, 455] on div "Interviews: In-person interviews will take place in late October in [GEOGRAPHIC…" at bounding box center [469, 290] width 401 height 451
click at [436, 455] on p "Military Service: If you are currently serving or previously served in the mili…" at bounding box center [469, 430] width 316 height 102
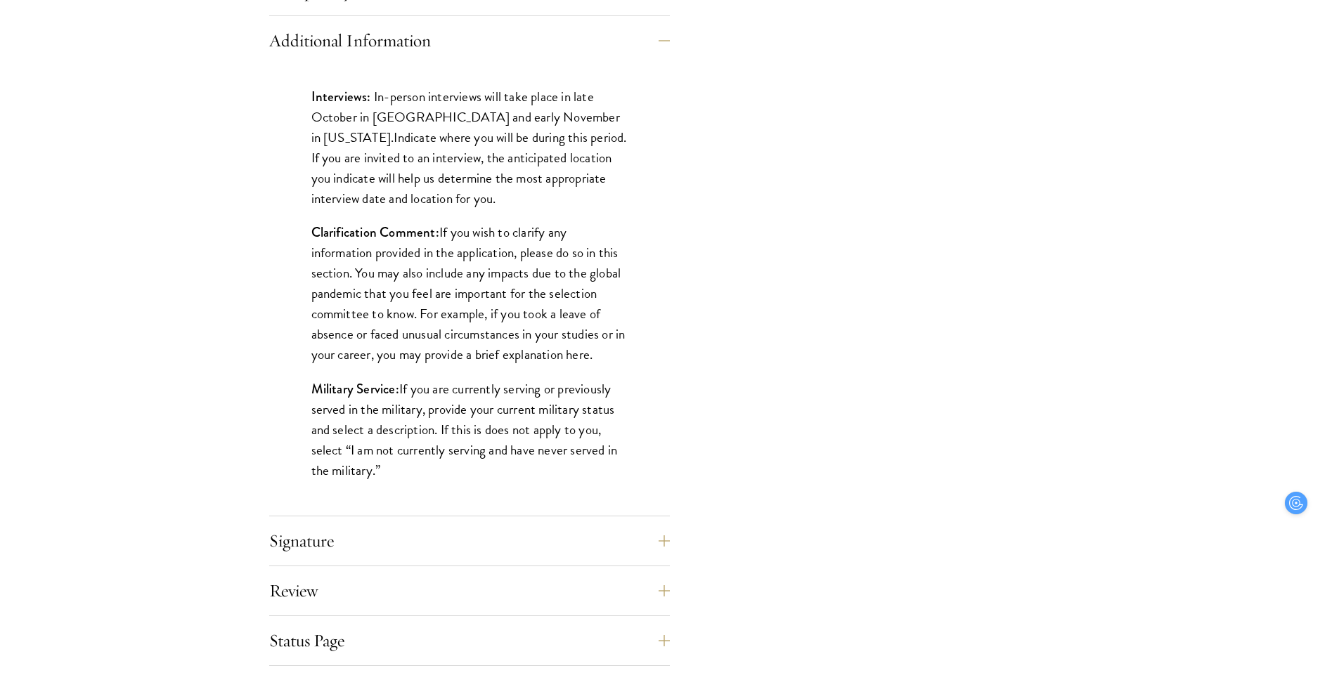
click at [438, 504] on div "Interviews: In-person interviews will take place in late October in [GEOGRAPHIC…" at bounding box center [469, 290] width 401 height 451
click at [444, 540] on button "Signature" at bounding box center [480, 541] width 401 height 34
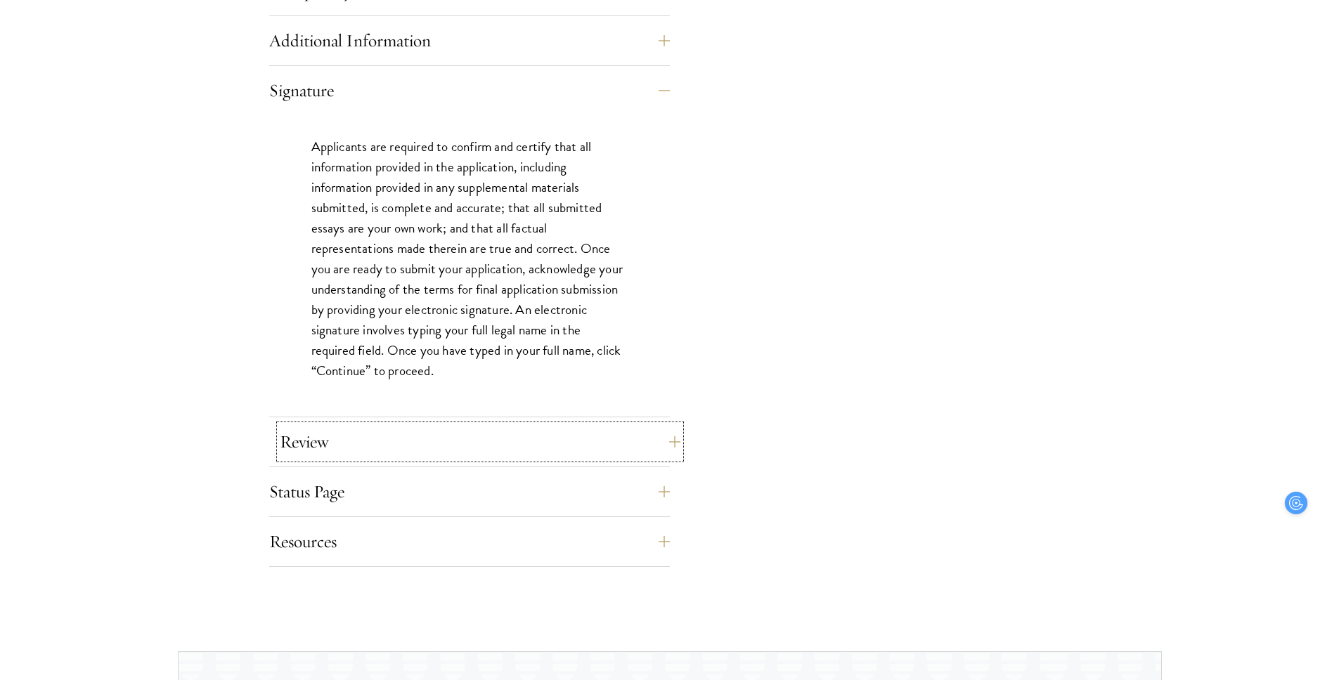
click at [442, 446] on button "Review" at bounding box center [480, 442] width 401 height 34
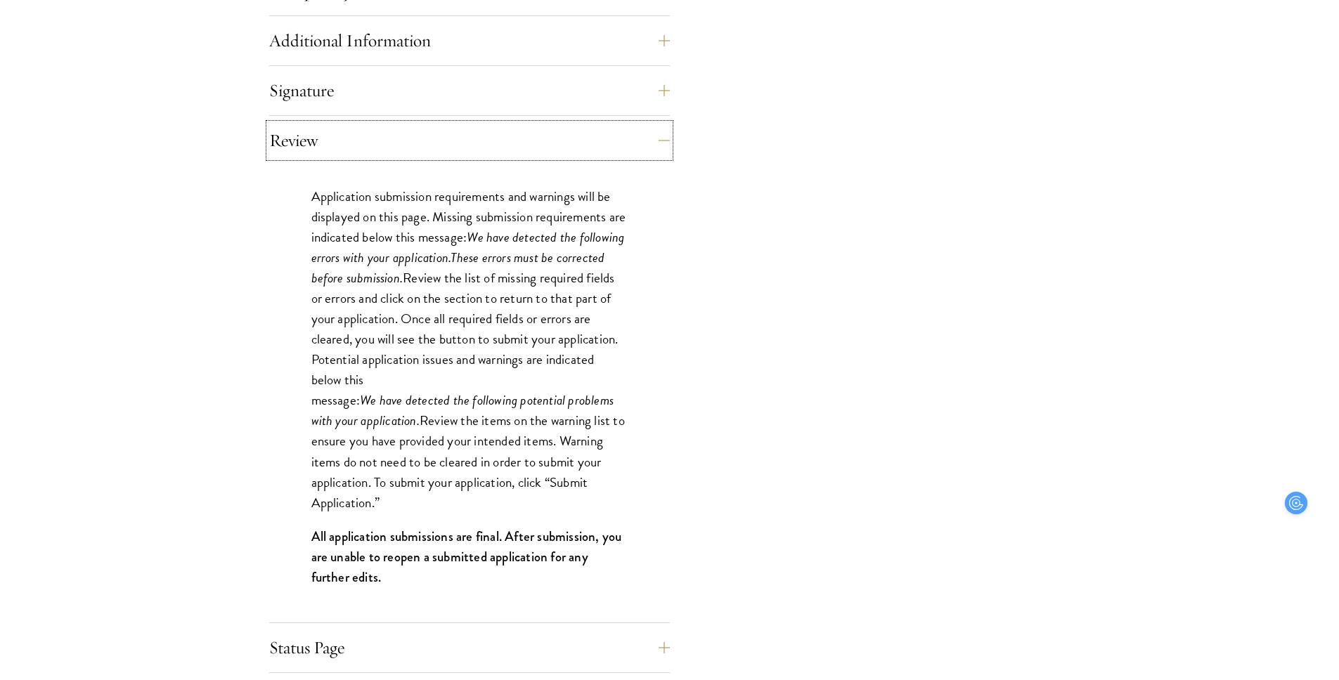
scroll to position [1165, 0]
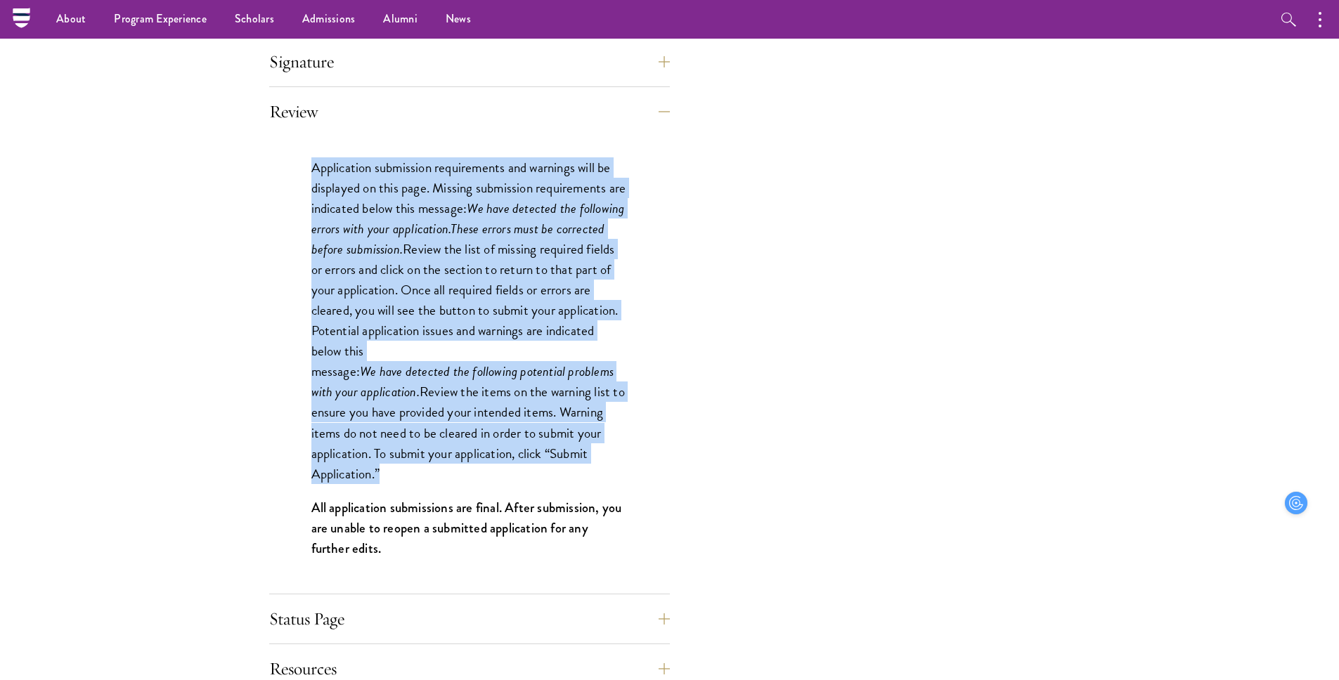
drag, startPoint x: 311, startPoint y: 162, endPoint x: 439, endPoint y: 477, distance: 340.5
click at [439, 477] on p "Application submission requirements and warnings will be displayed on this page…" at bounding box center [469, 320] width 316 height 327
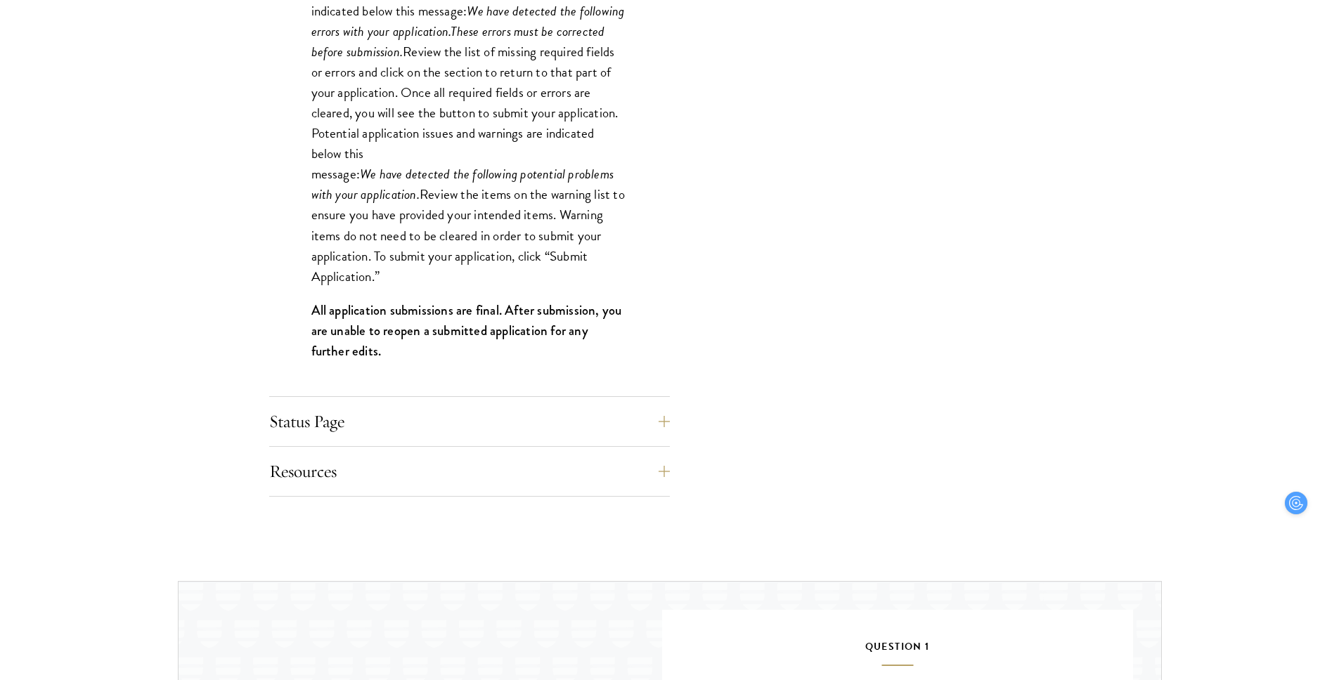
scroll to position [1366, 0]
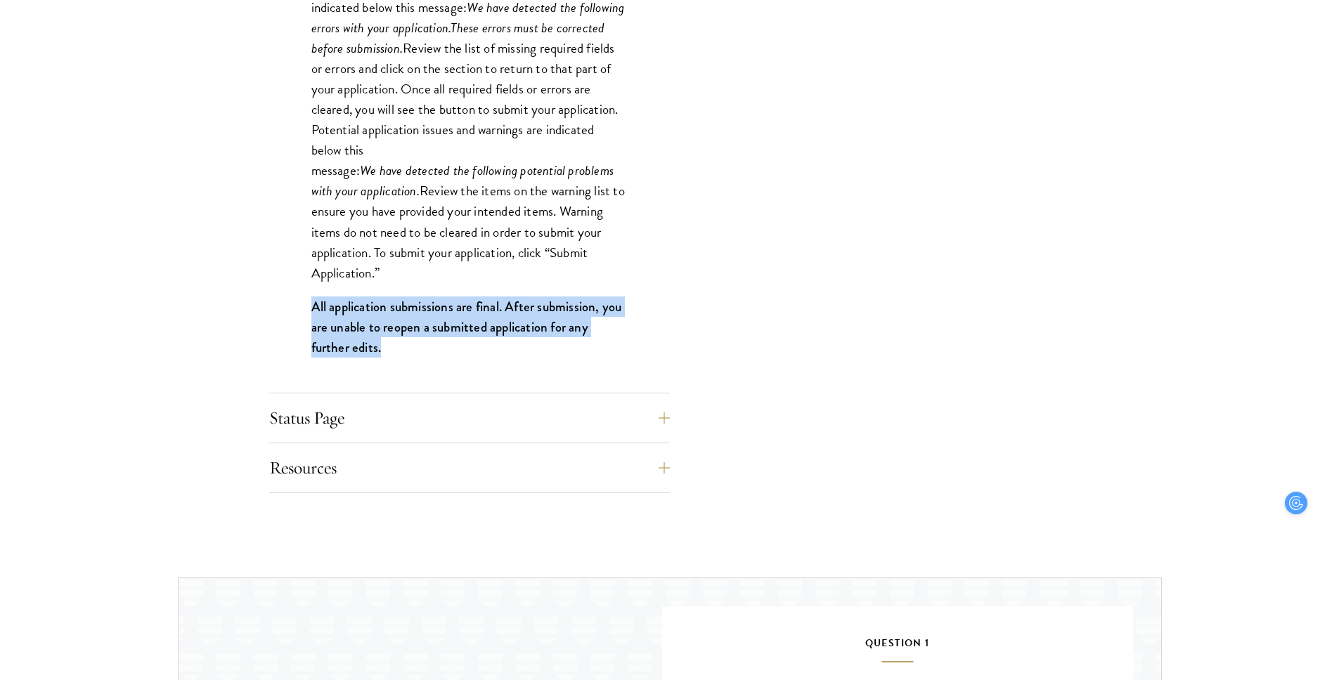
drag, startPoint x: 422, startPoint y: 345, endPoint x: 400, endPoint y: 294, distance: 56.0
click at [400, 294] on div "Application submission requirements and warnings will be displayed on this page…" at bounding box center [469, 164] width 401 height 458
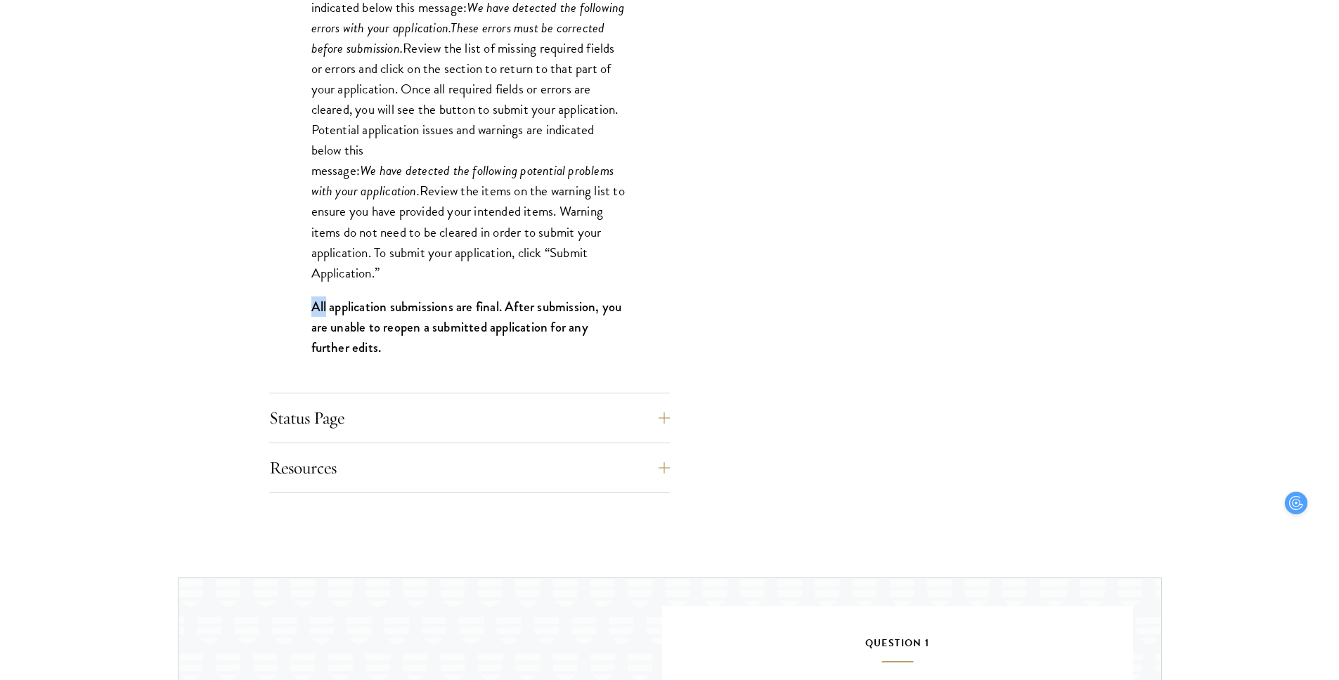
click at [400, 294] on div "Application submission requirements and warnings will be displayed on this page…" at bounding box center [469, 164] width 401 height 458
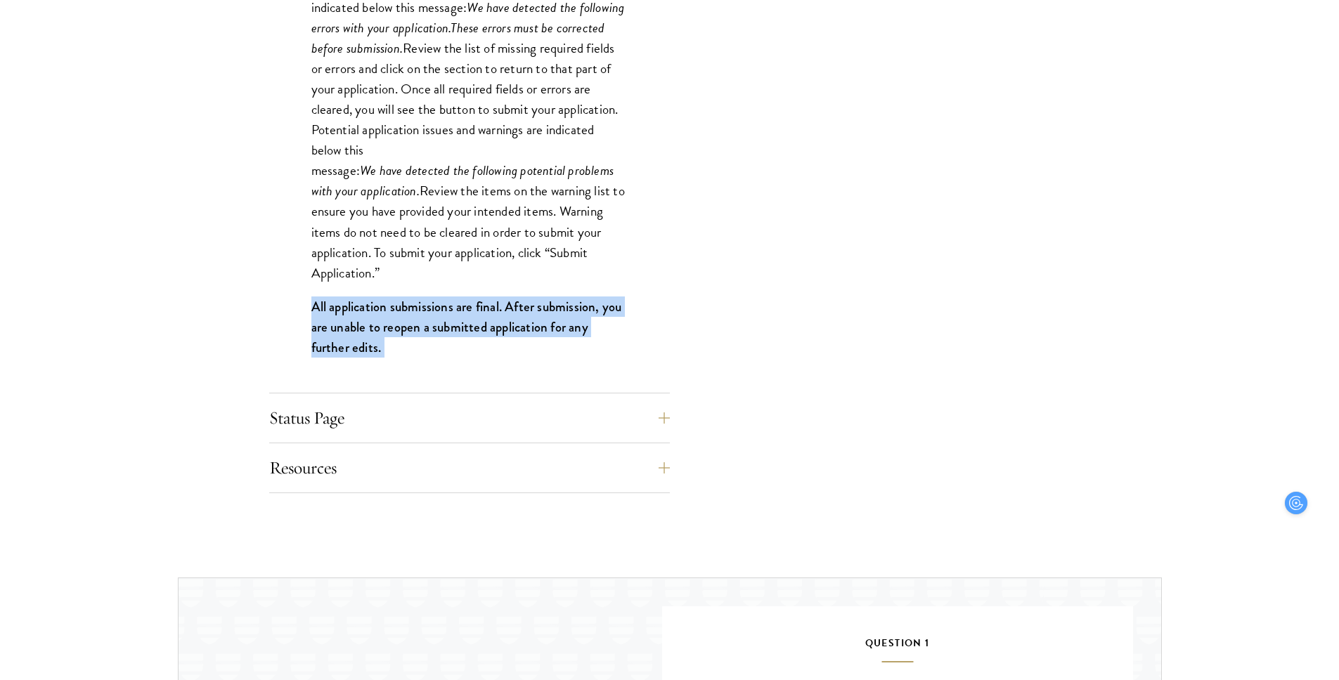
drag, startPoint x: 400, startPoint y: 294, endPoint x: 416, endPoint y: 353, distance: 61.2
click at [416, 353] on div "Application submission requirements and warnings will be displayed on this page…" at bounding box center [469, 164] width 401 height 458
click at [416, 353] on p "All application submissions are final. After submission, you are unable to reop…" at bounding box center [469, 327] width 316 height 61
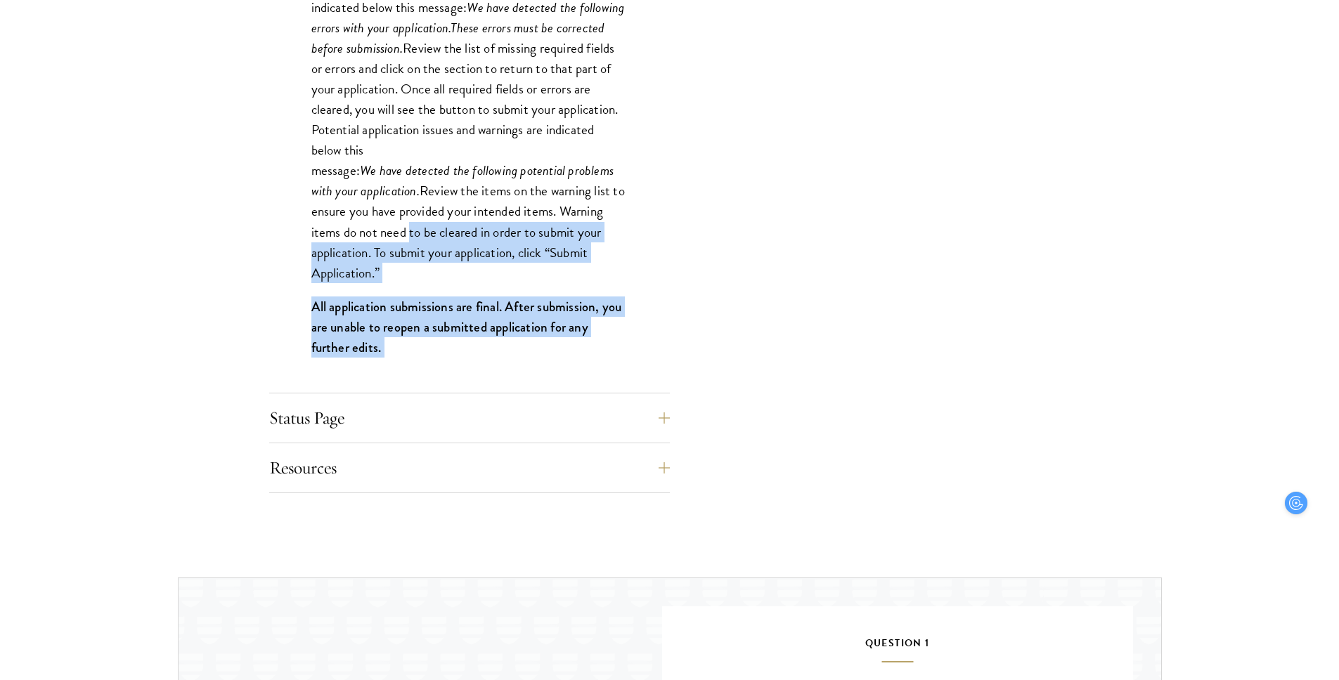
drag, startPoint x: 416, startPoint y: 353, endPoint x: 415, endPoint y: 219, distance: 134.2
click at [415, 219] on div "Application submission requirements and warnings will be displayed on this page…" at bounding box center [469, 164] width 401 height 458
click at [415, 219] on p "Application submission requirements and warnings will be displayed on this page…" at bounding box center [469, 119] width 316 height 327
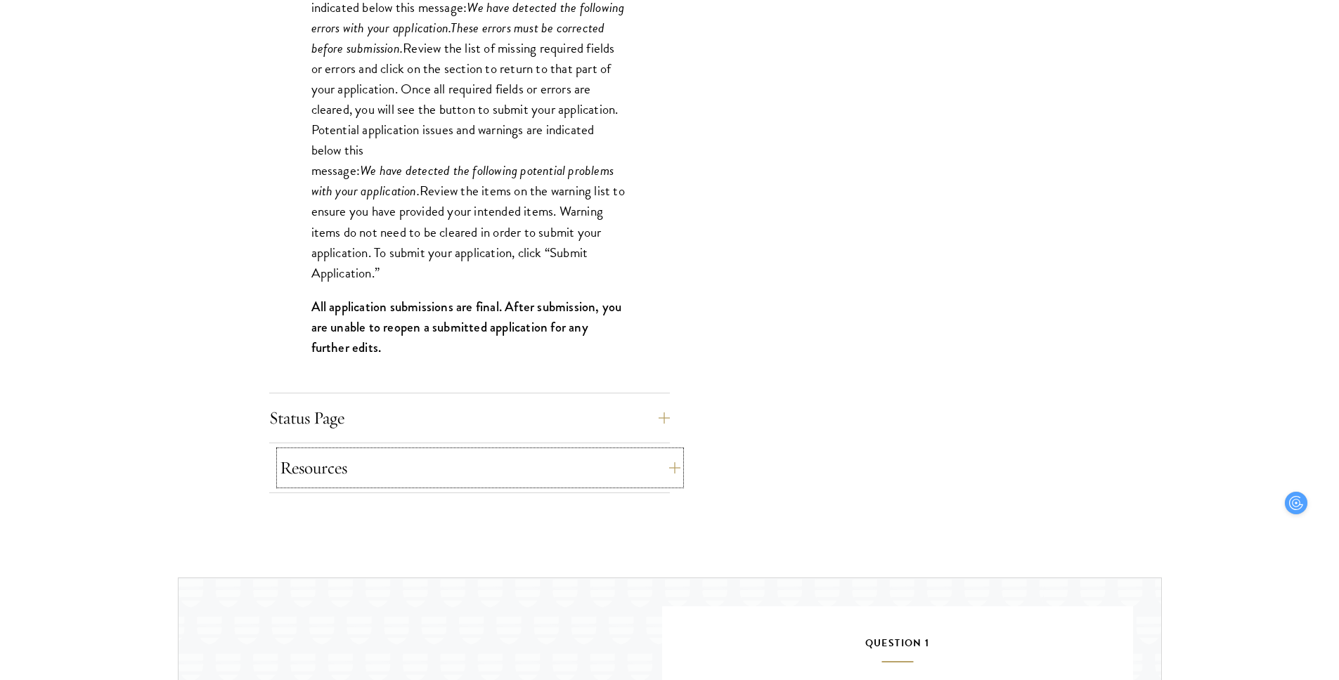
click at [423, 455] on button "Resources" at bounding box center [480, 468] width 401 height 34
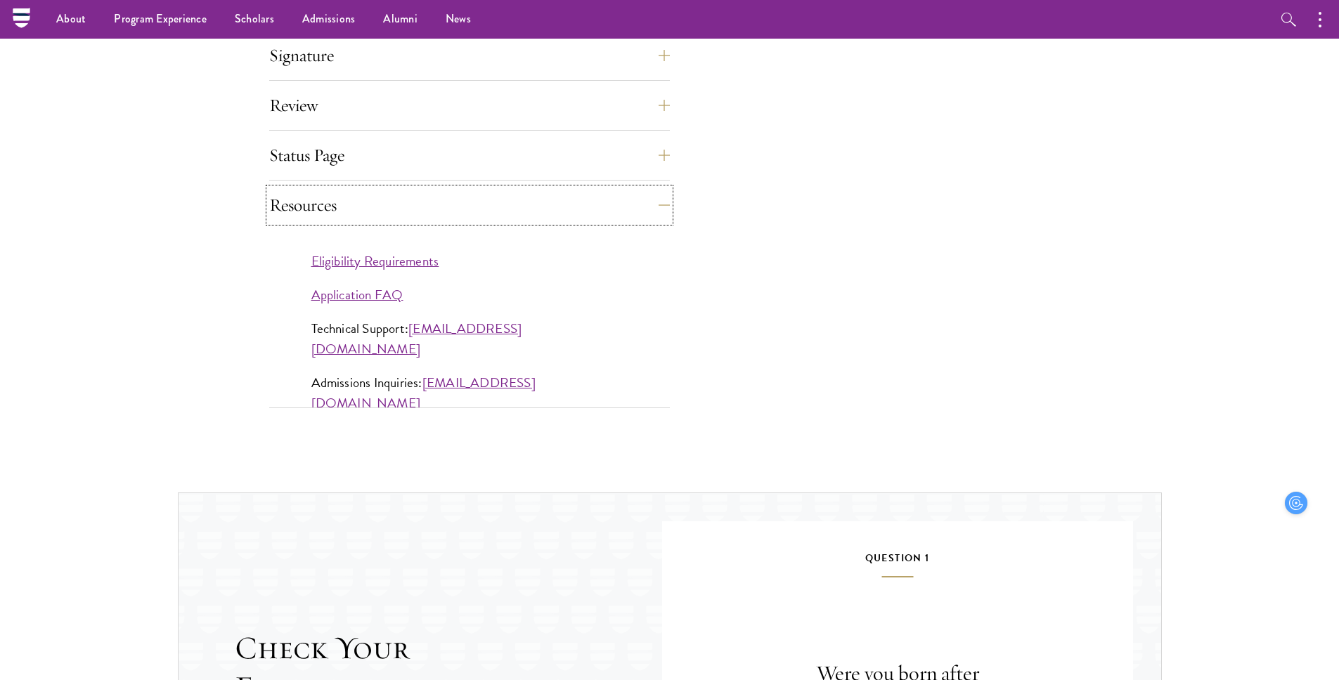
scroll to position [1165, 0]
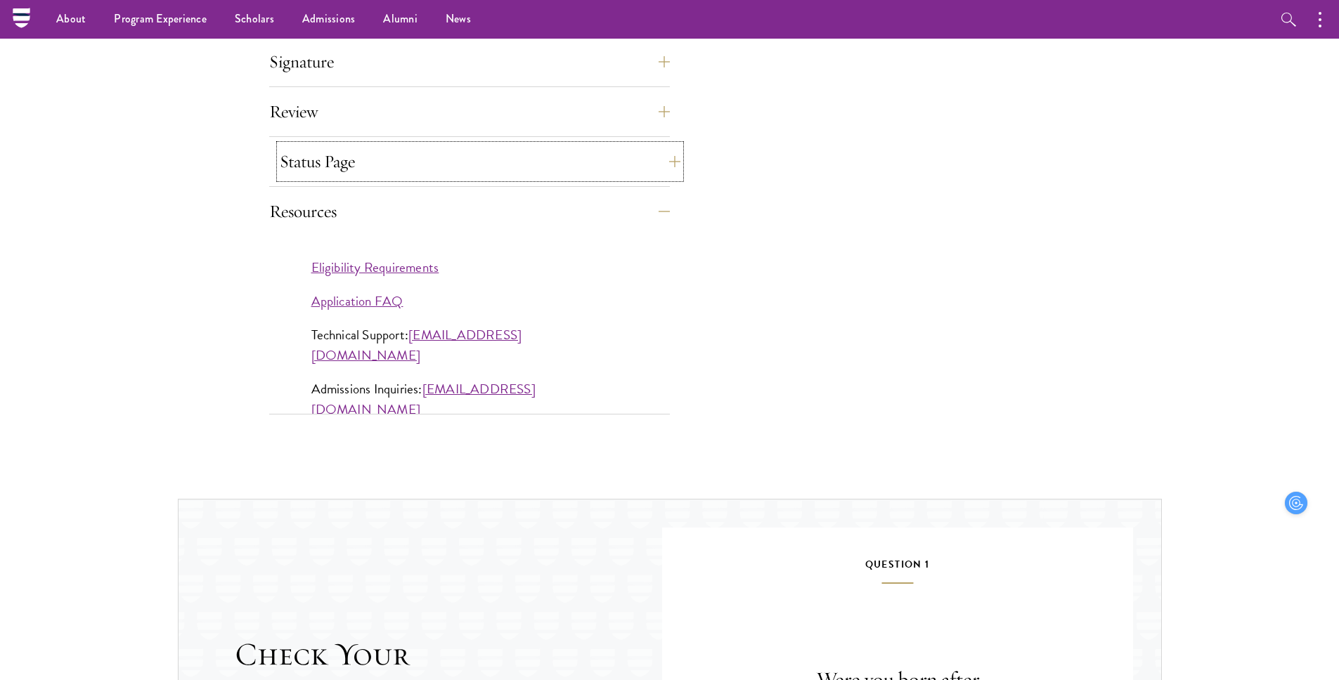
click at [383, 167] on button "Status Page" at bounding box center [480, 162] width 401 height 34
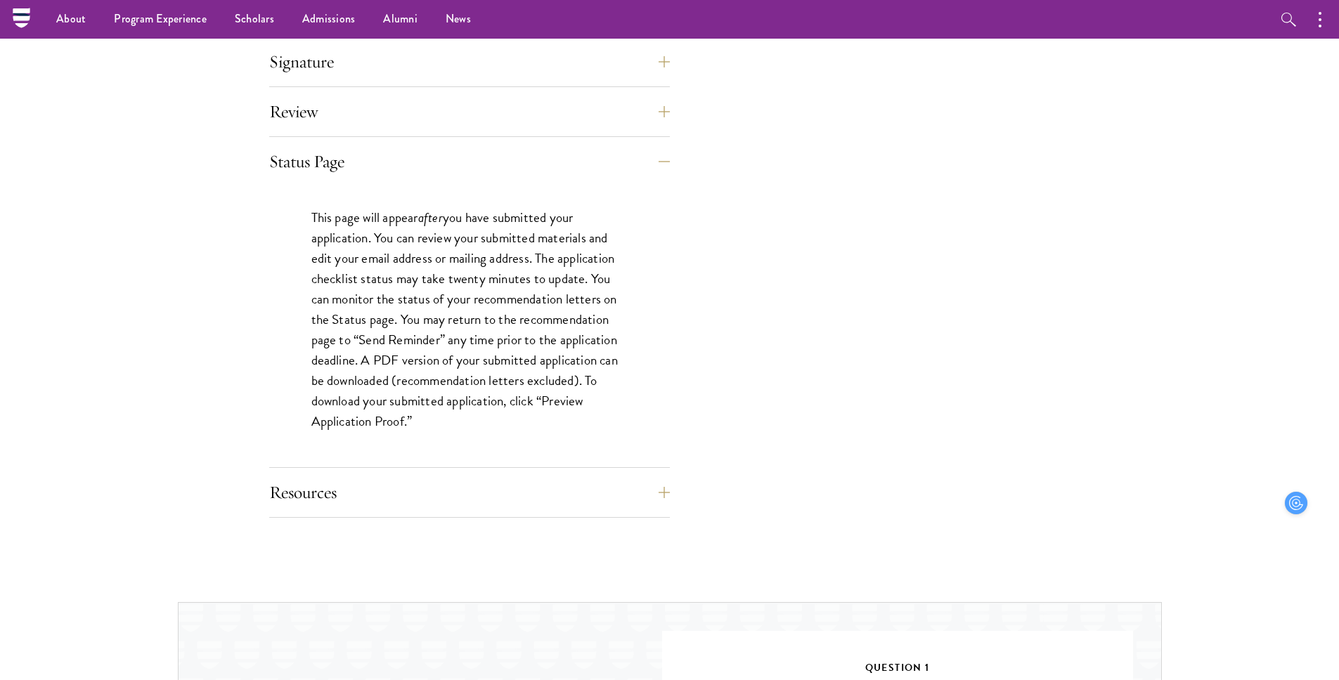
click at [346, 239] on p "This page will appear after you have submitted your application. You can review…" at bounding box center [469, 319] width 316 height 225
drag, startPoint x: 521, startPoint y: 259, endPoint x: 607, endPoint y: 420, distance: 182.4
click at [607, 420] on p "This page will appear after you have submitted your application. You can review…" at bounding box center [469, 319] width 316 height 225
click at [607, 498] on button "Resources" at bounding box center [480, 493] width 401 height 34
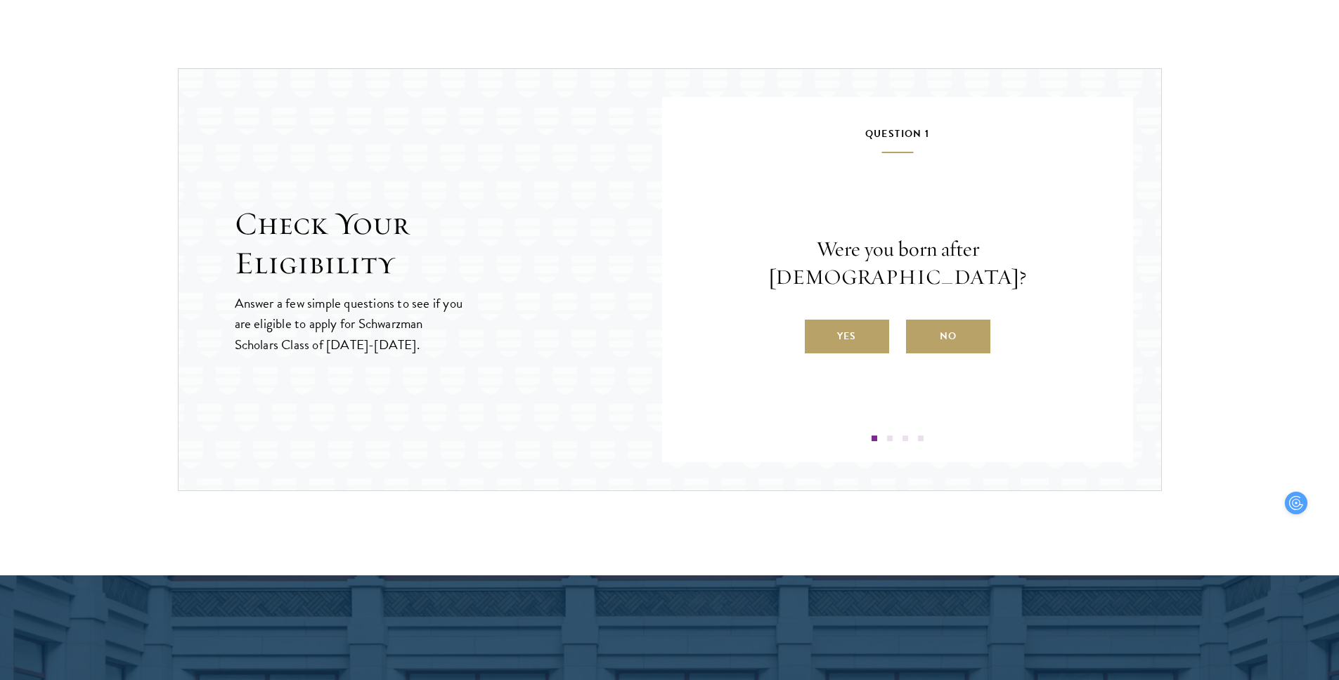
scroll to position [1596, 0]
click at [855, 319] on label "Yes" at bounding box center [847, 336] width 84 height 34
click at [817, 320] on input "Yes" at bounding box center [811, 326] width 13 height 13
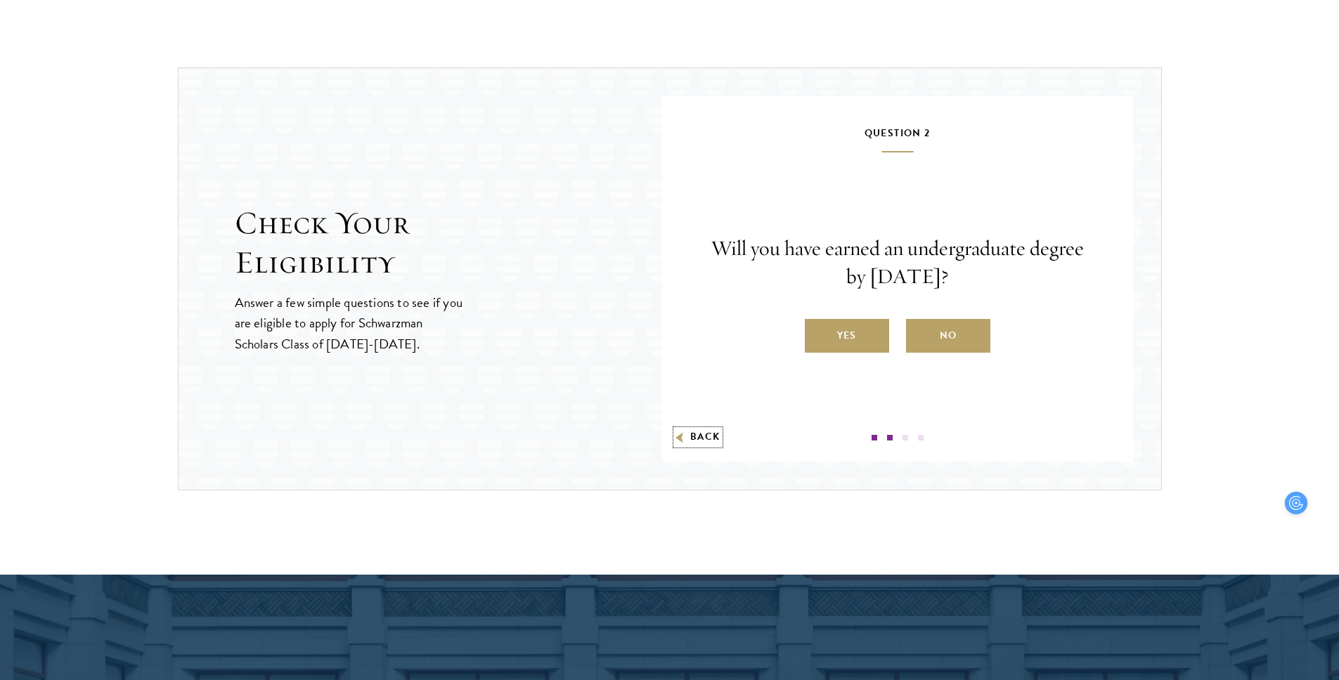
click at [687, 432] on button "Back" at bounding box center [698, 437] width 44 height 15
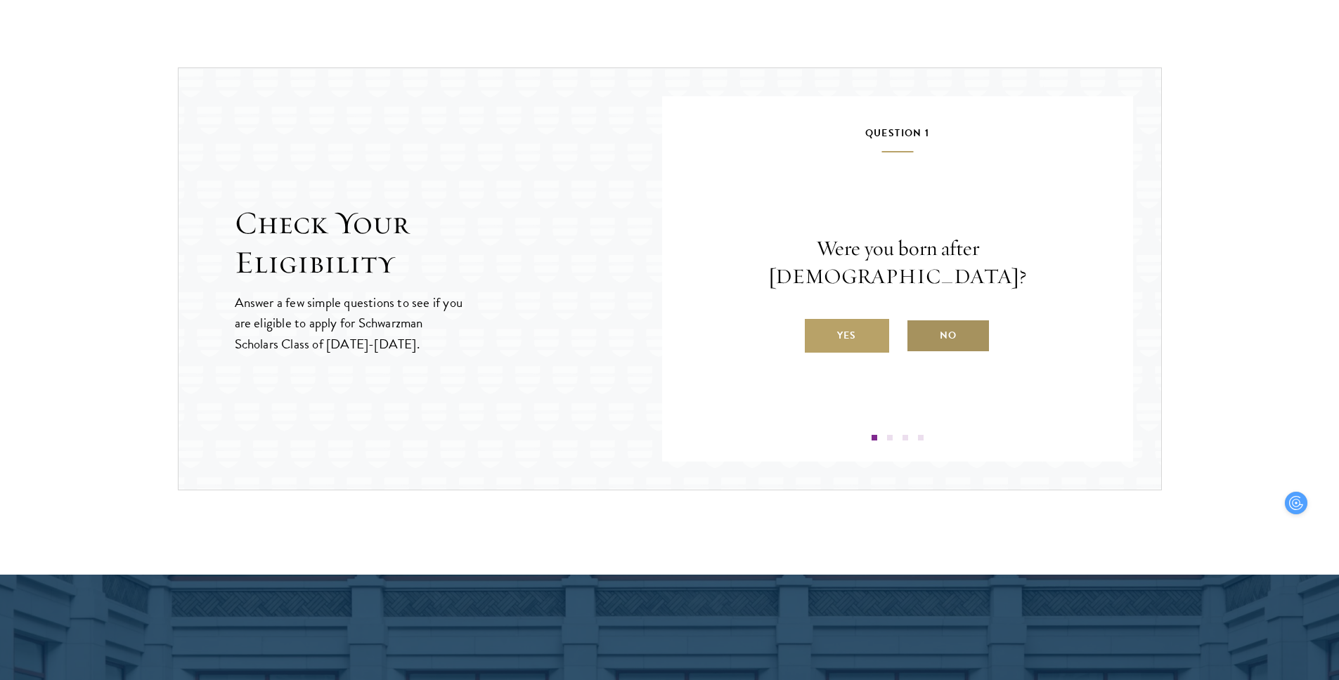
click at [922, 322] on label "No" at bounding box center [948, 336] width 84 height 34
click at [919, 322] on input "No" at bounding box center [912, 326] width 13 height 13
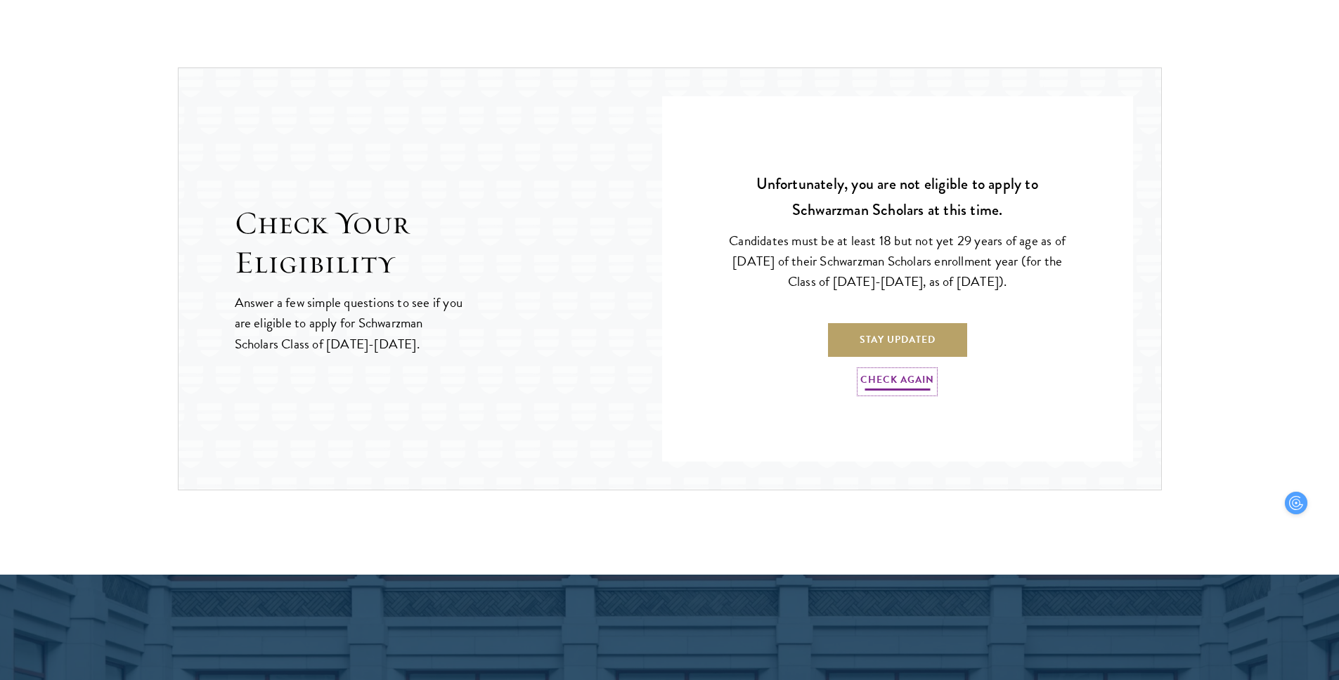
click at [916, 387] on link "Check Again" at bounding box center [897, 382] width 74 height 22
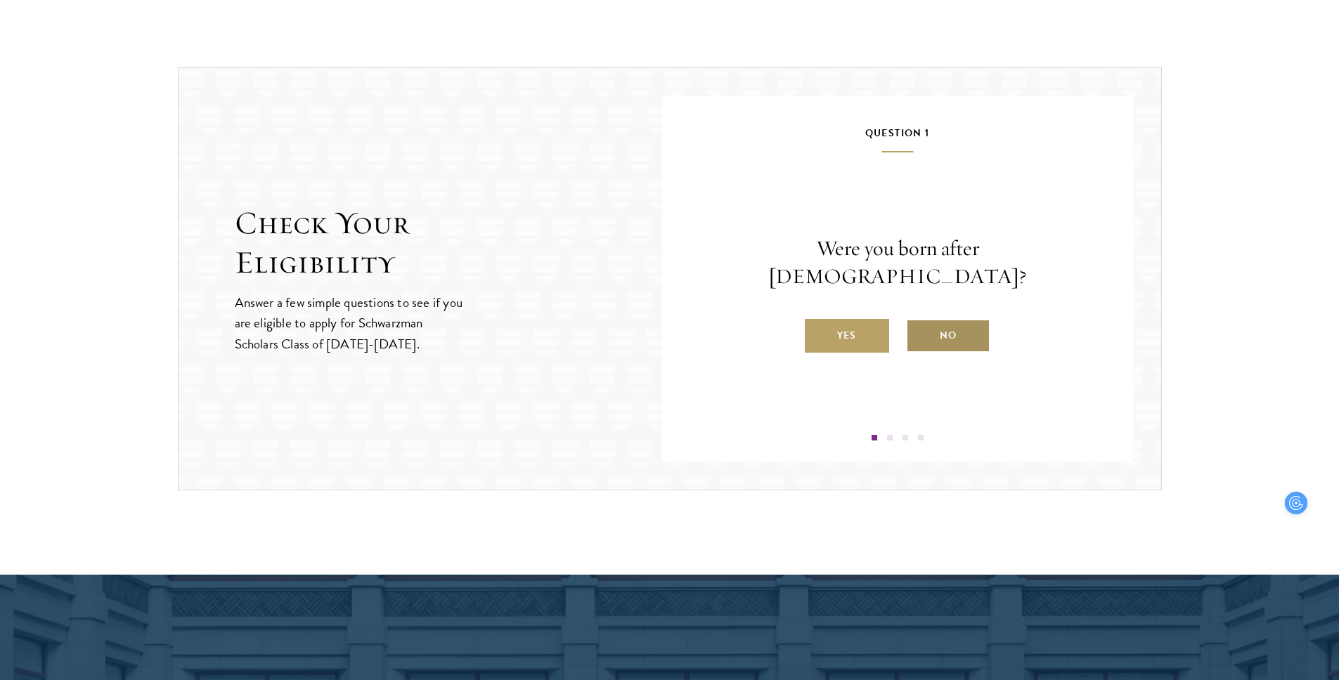
click at [934, 335] on label "No" at bounding box center [948, 336] width 84 height 34
click at [919, 333] on input "No" at bounding box center [912, 326] width 13 height 13
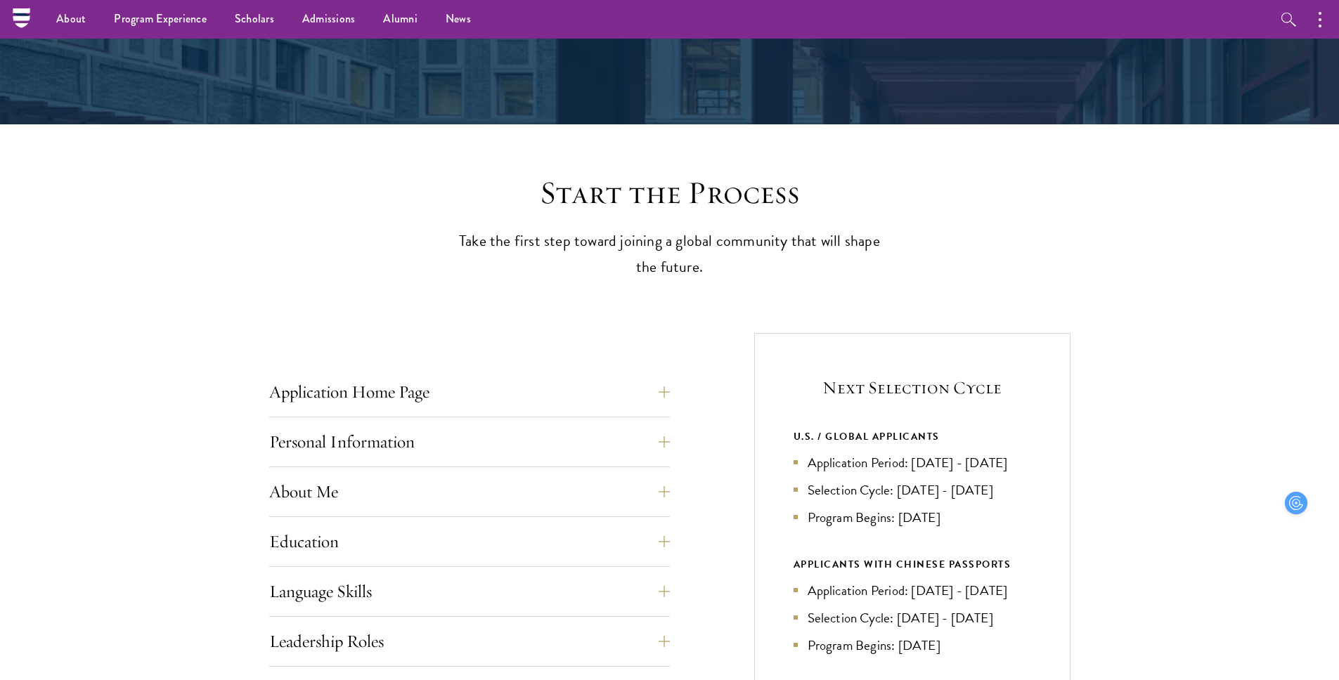
scroll to position [0, 0]
